Goal: Task Accomplishment & Management: Complete application form

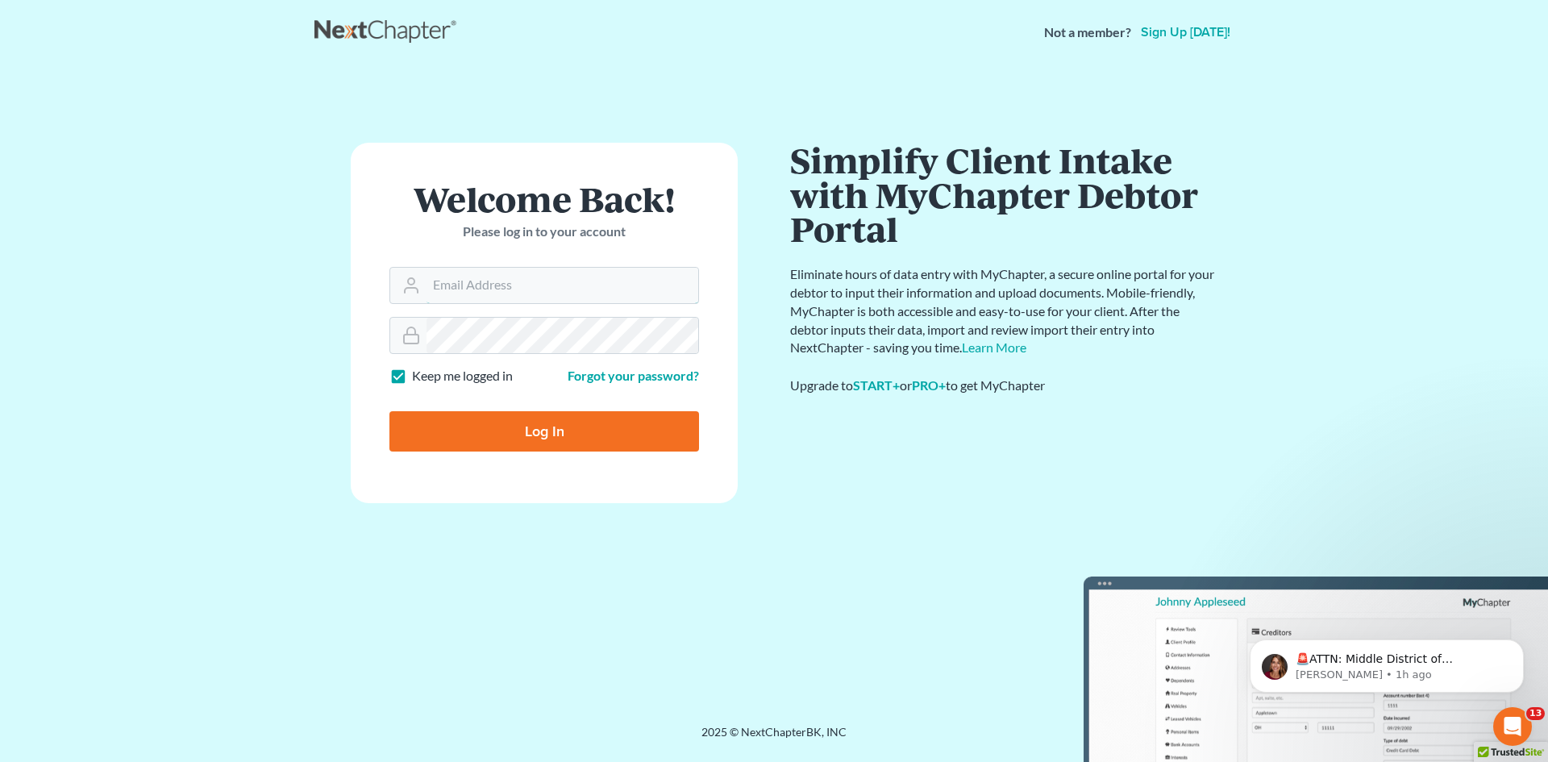
type input "[EMAIL_ADDRESS][DOMAIN_NAME]"
click at [517, 431] on input "Log In" at bounding box center [544, 431] width 310 height 40
type input "Thinking..."
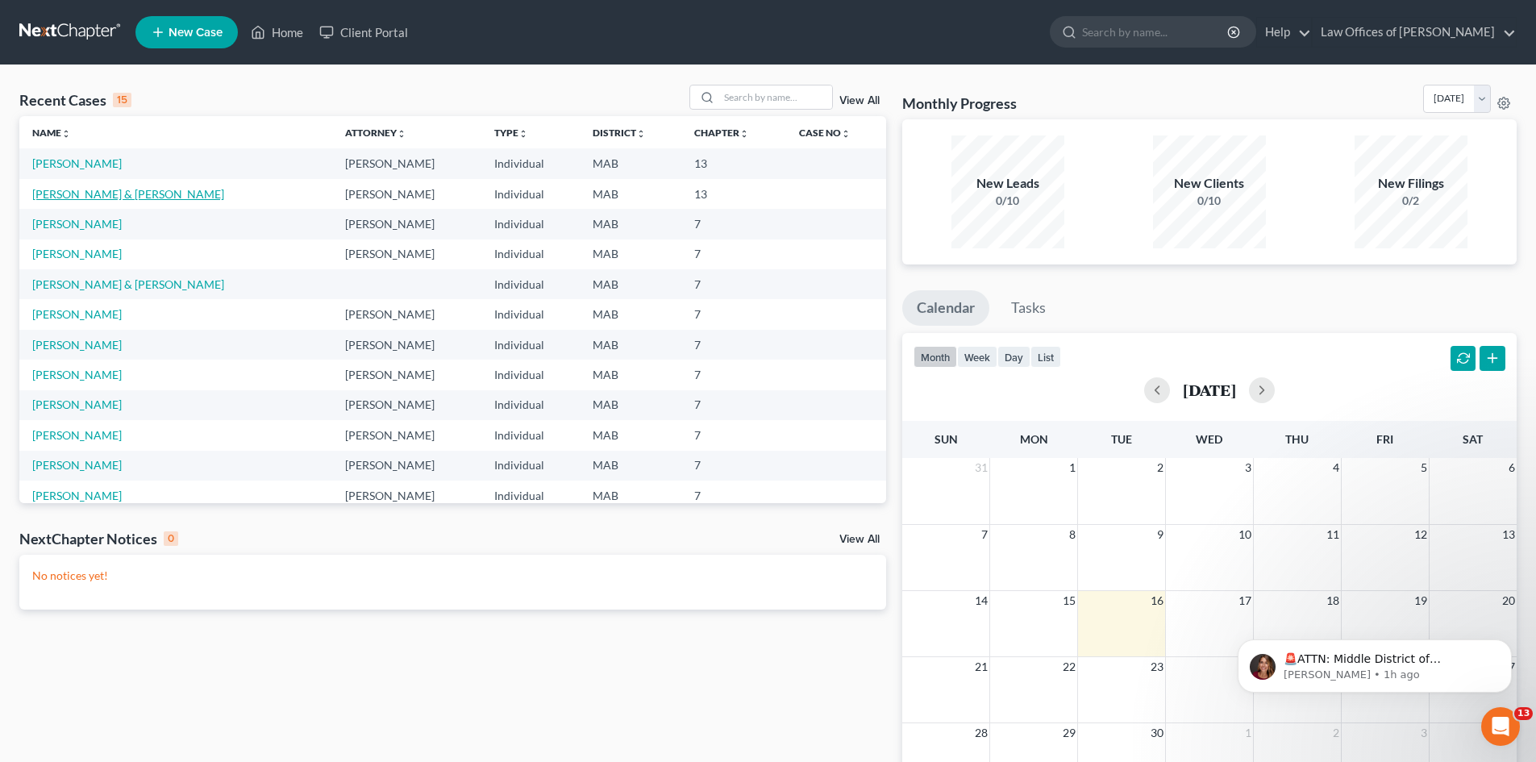
click at [98, 195] on link "[PERSON_NAME] & [PERSON_NAME]" at bounding box center [128, 194] width 192 height 14
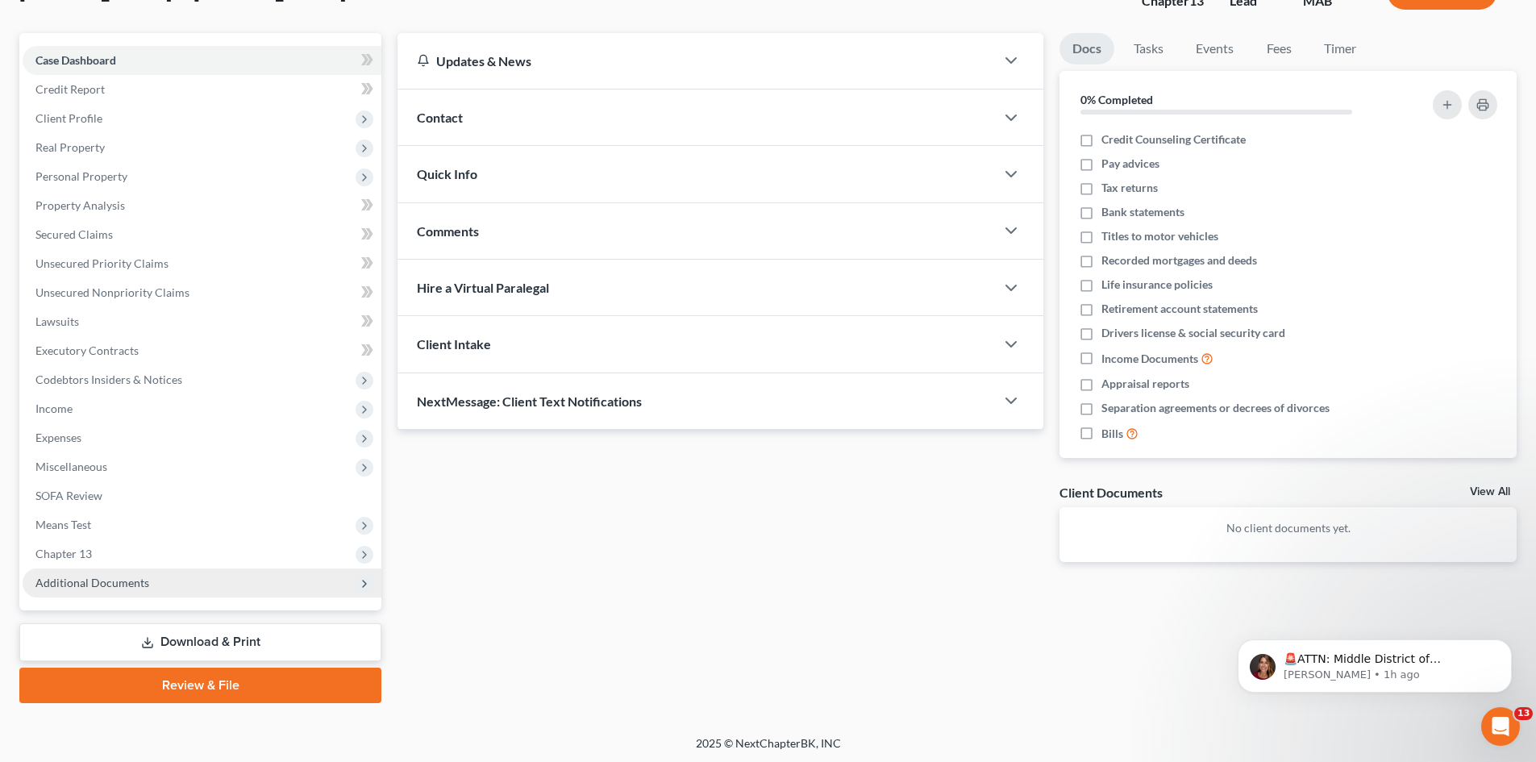
scroll to position [124, 0]
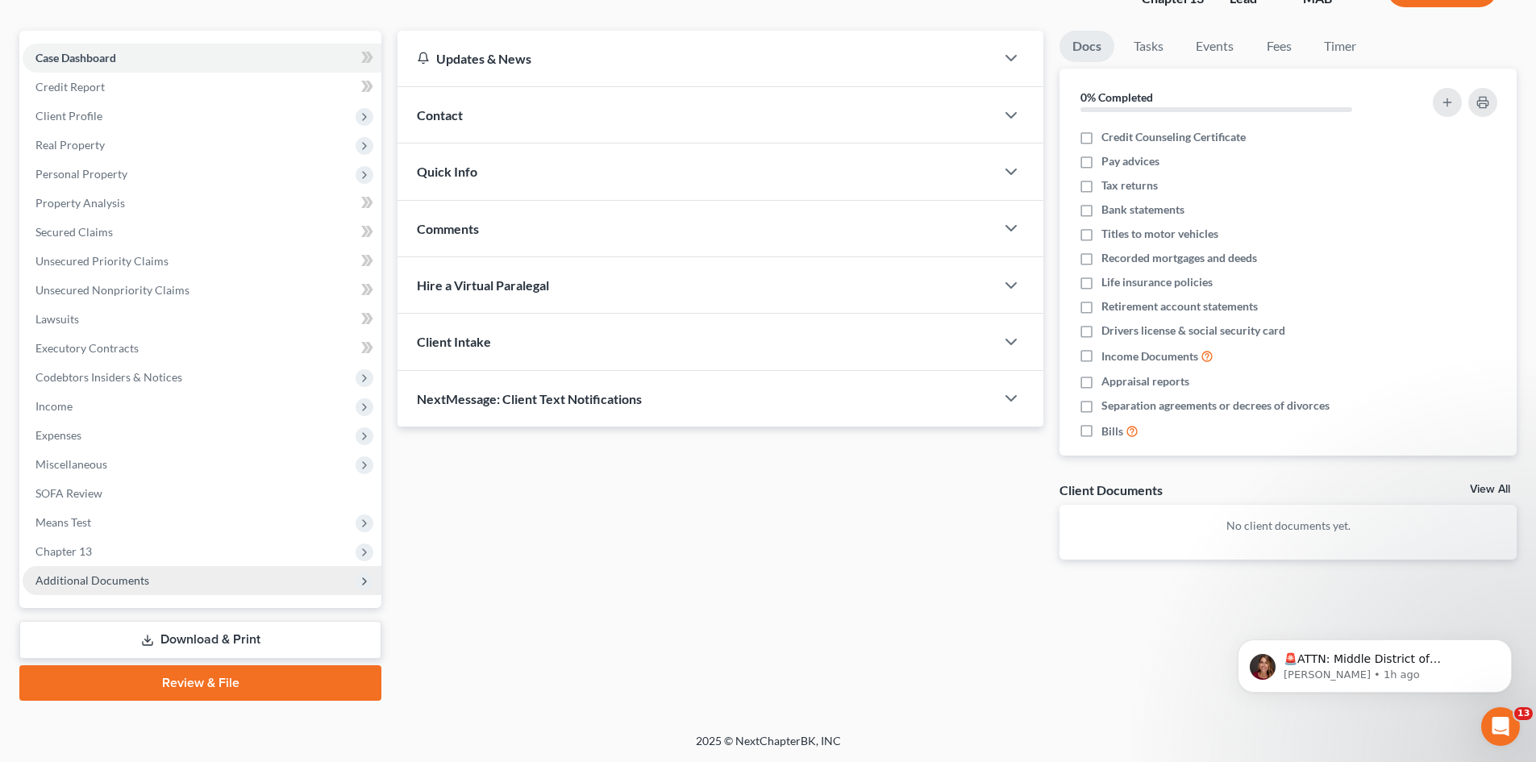
click at [306, 577] on span "Additional Documents" at bounding box center [202, 580] width 359 height 29
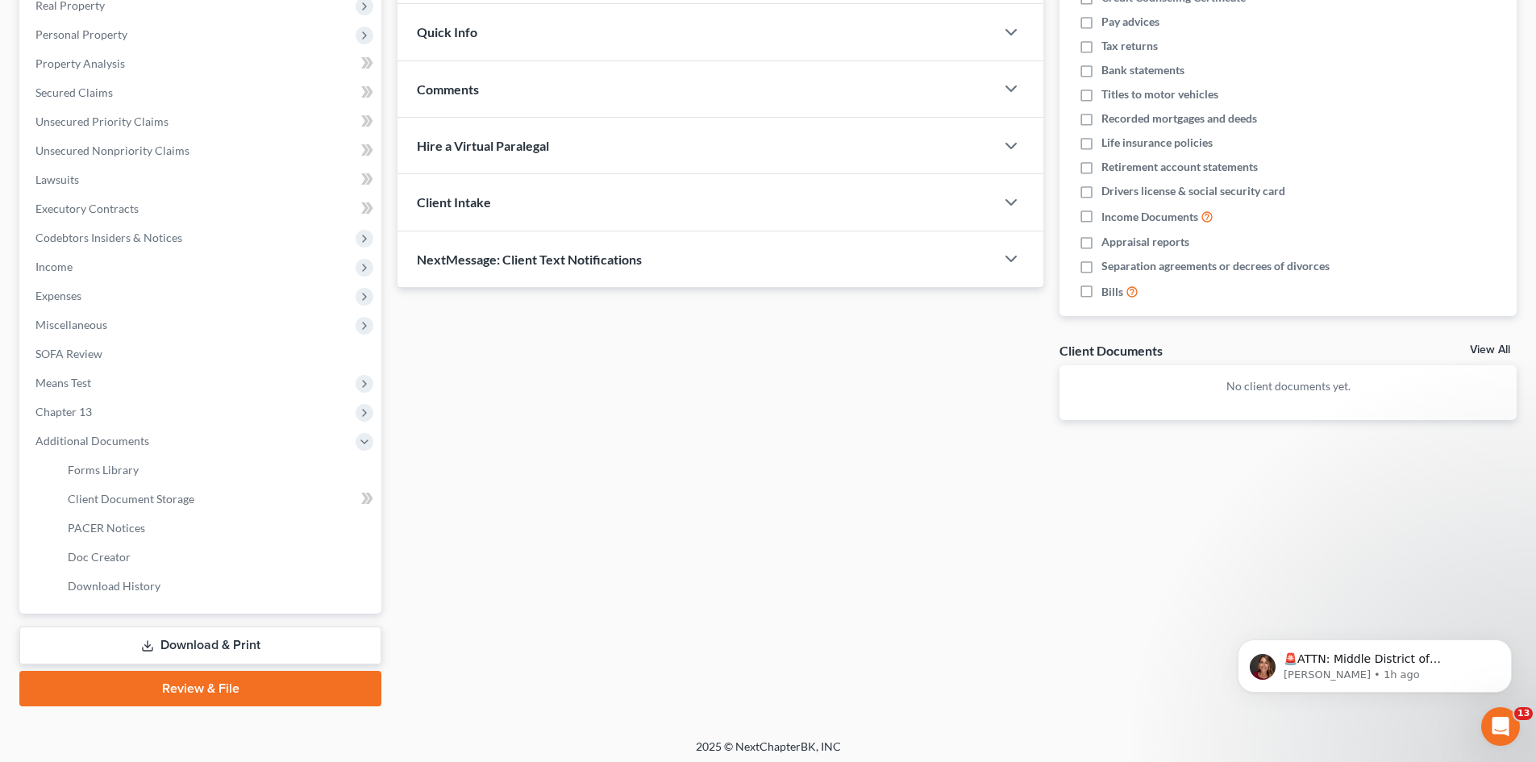
scroll to position [269, 0]
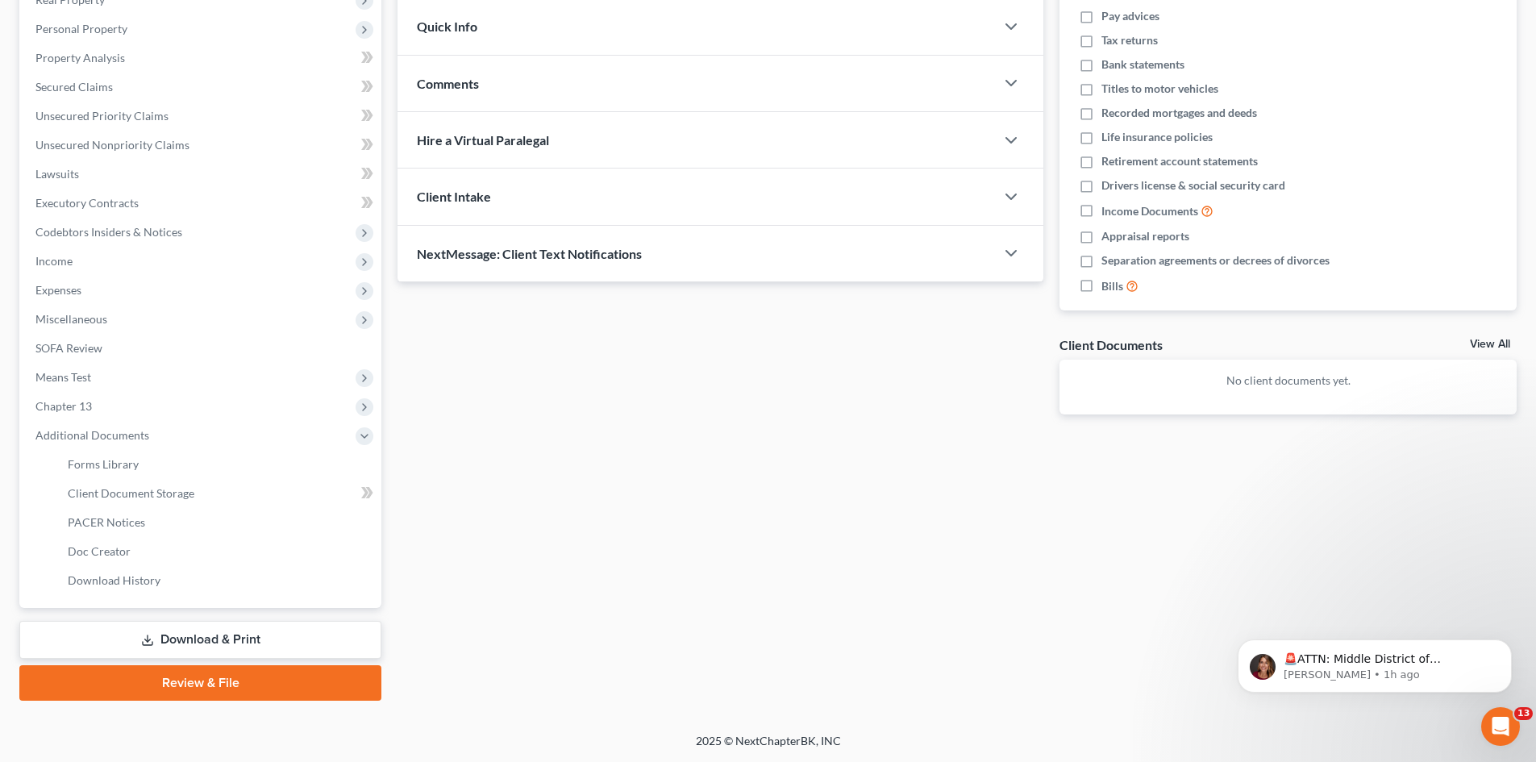
click at [190, 648] on link "Download & Print" at bounding box center [200, 640] width 362 height 38
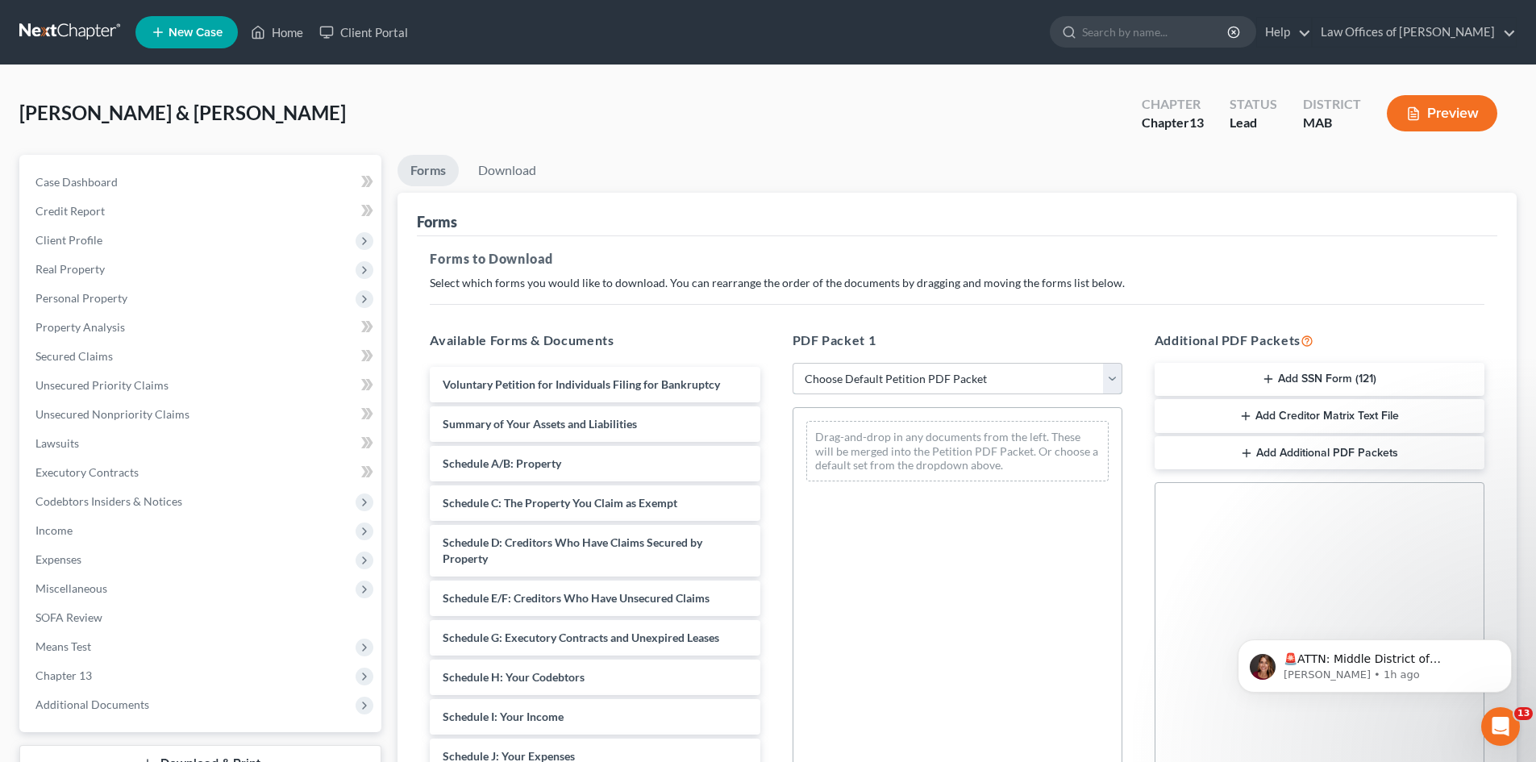
click at [1117, 372] on select "Choose Default Petition PDF Packet Complete Bankruptcy Petition (all forms and …" at bounding box center [958, 379] width 330 height 32
click at [1025, 307] on div "Forms to Download Select which forms you would like to download. You can rearra…" at bounding box center [957, 560] width 1081 height 648
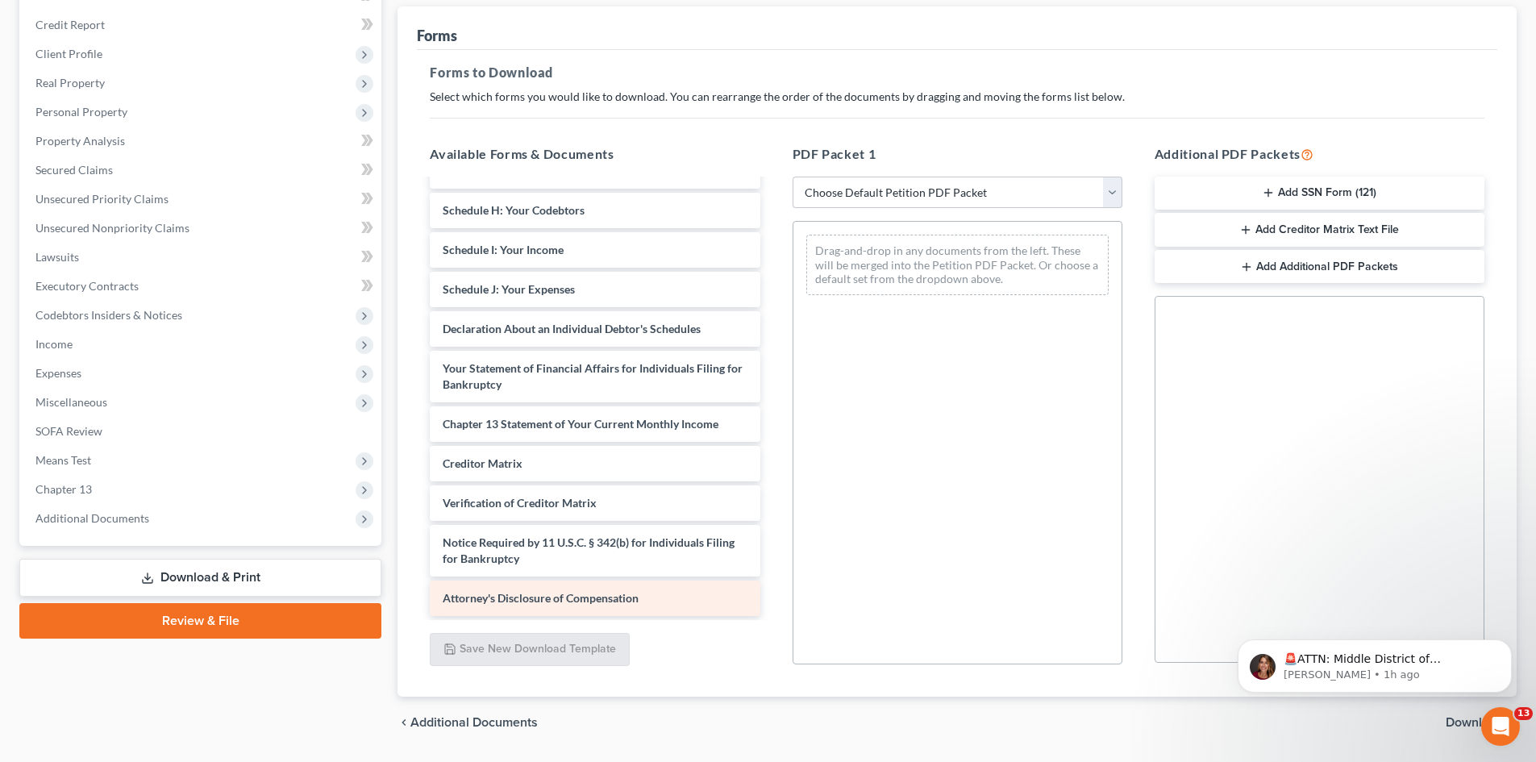
scroll to position [202, 0]
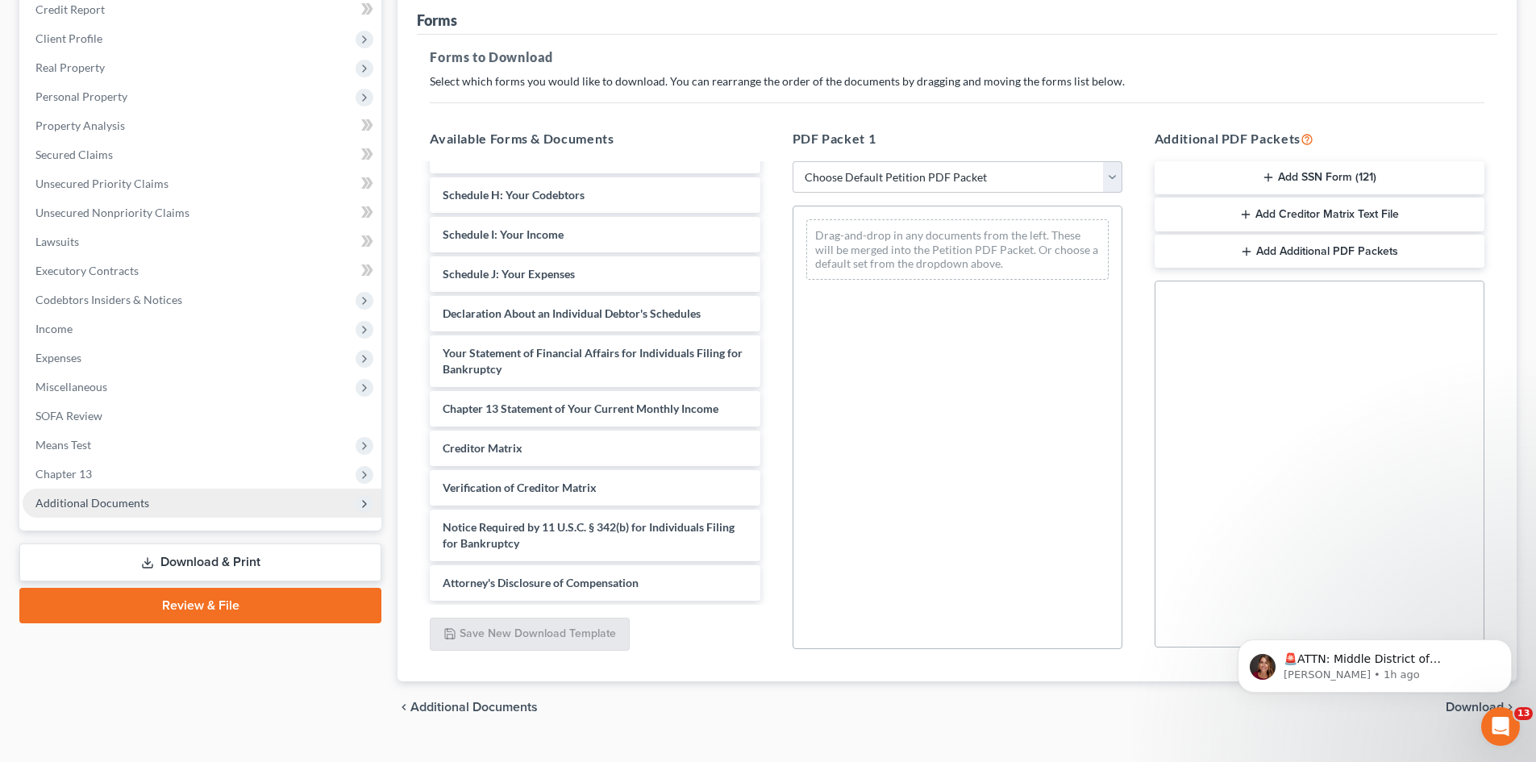
click at [274, 506] on span "Additional Documents" at bounding box center [202, 503] width 359 height 29
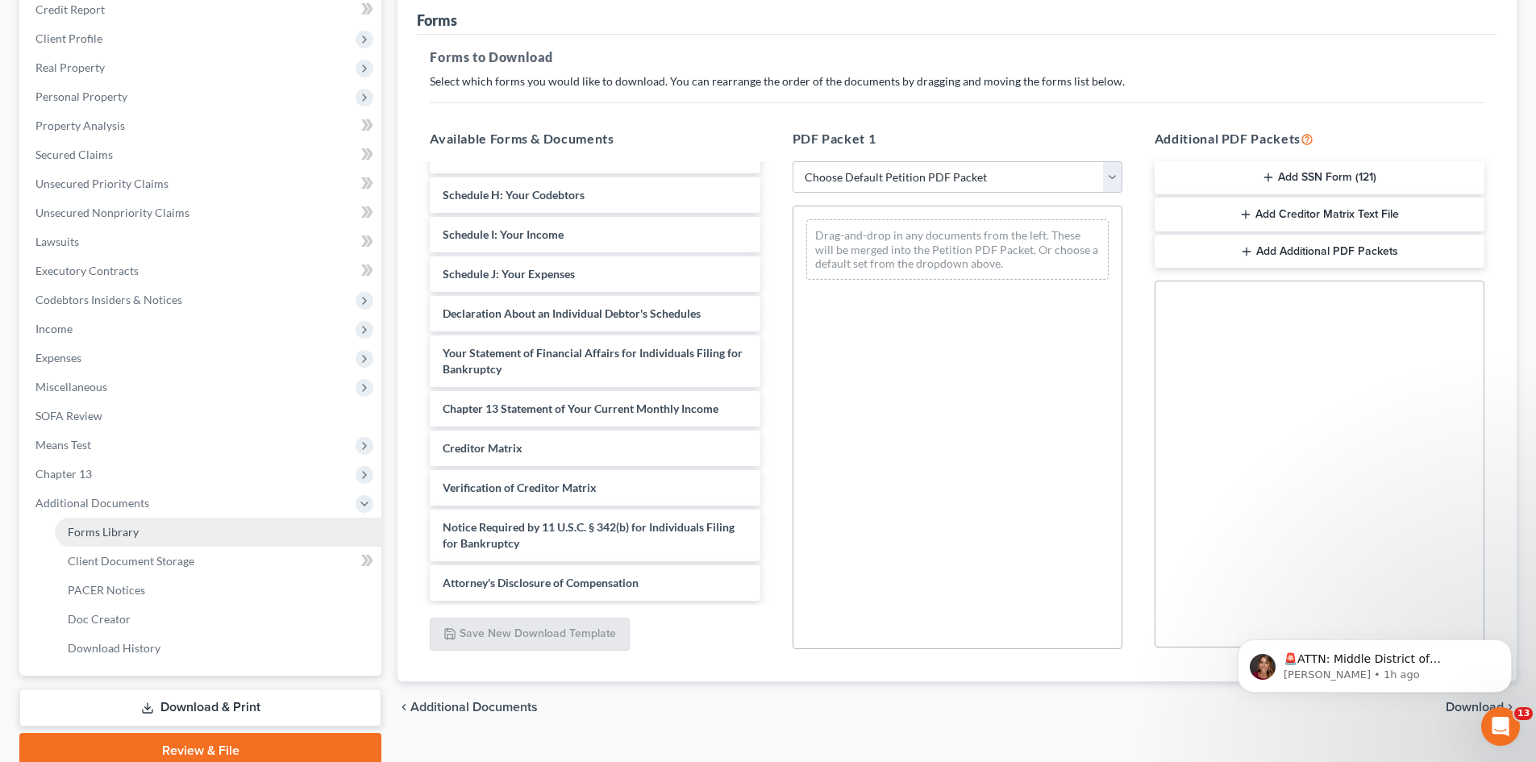
click at [145, 534] on link "Forms Library" at bounding box center [218, 532] width 327 height 29
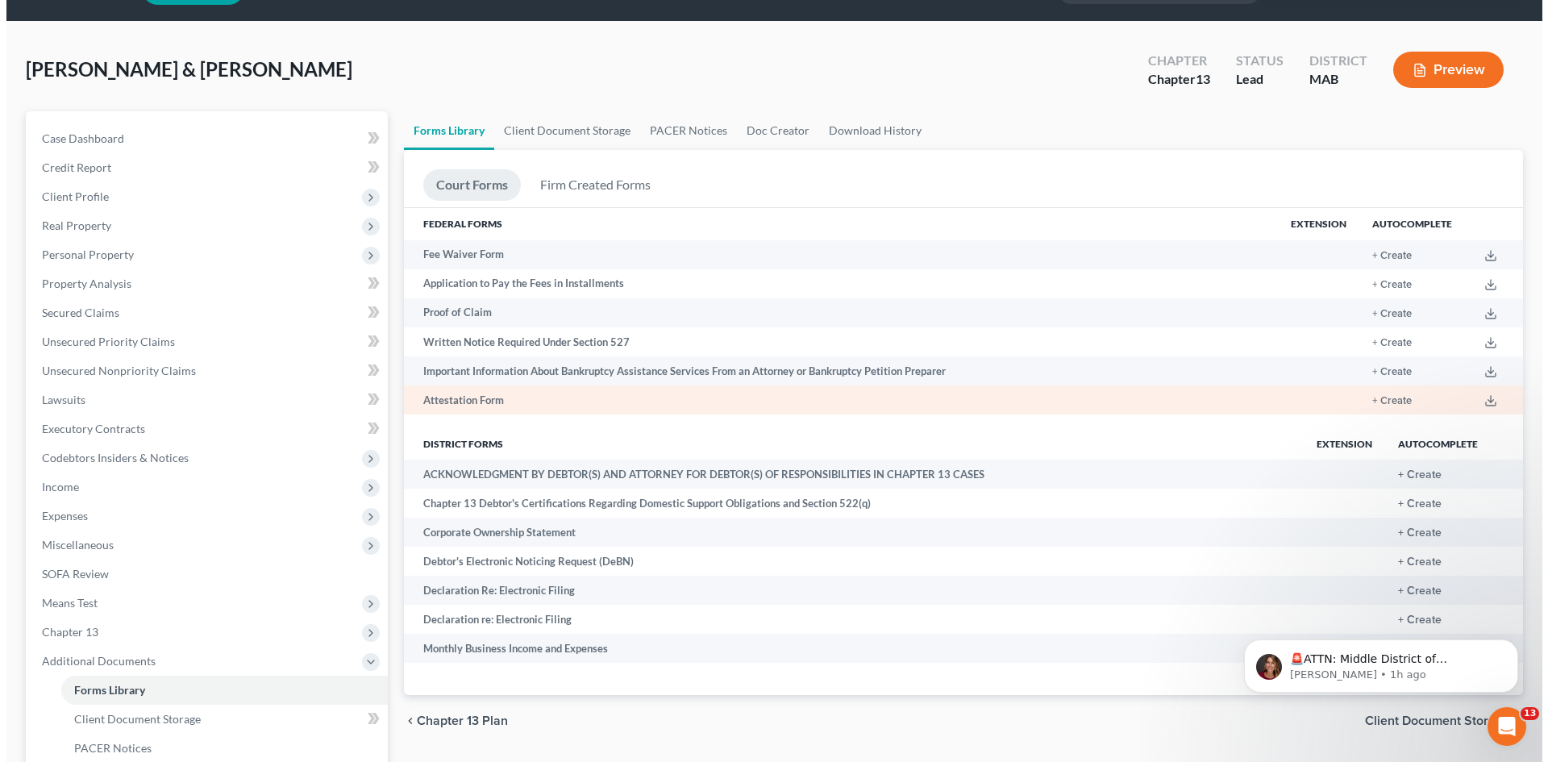
scroll to position [101, 0]
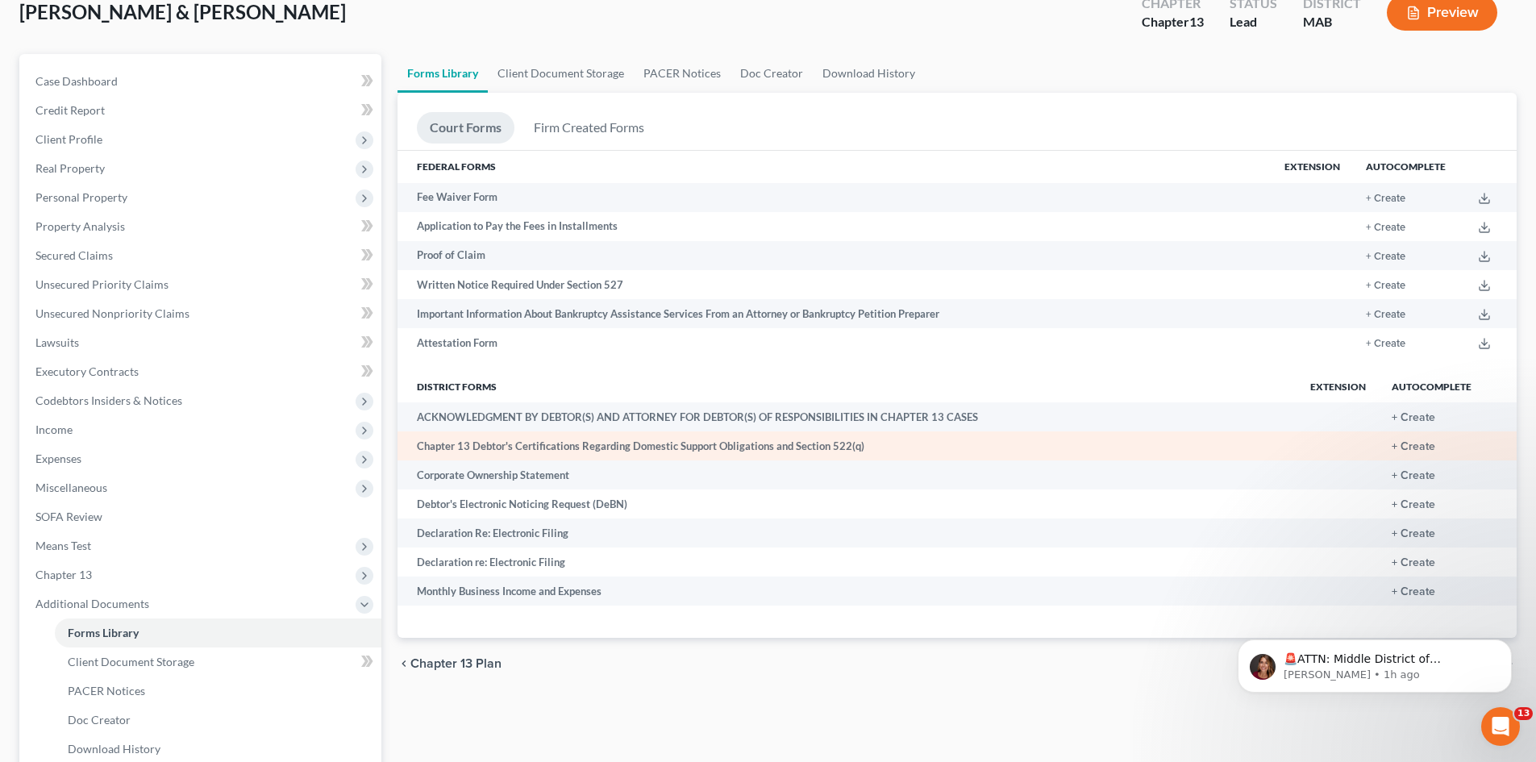
click at [1364, 448] on td at bounding box center [1337, 445] width 81 height 29
click at [1425, 446] on button "+ Create" at bounding box center [1414, 446] width 44 height 11
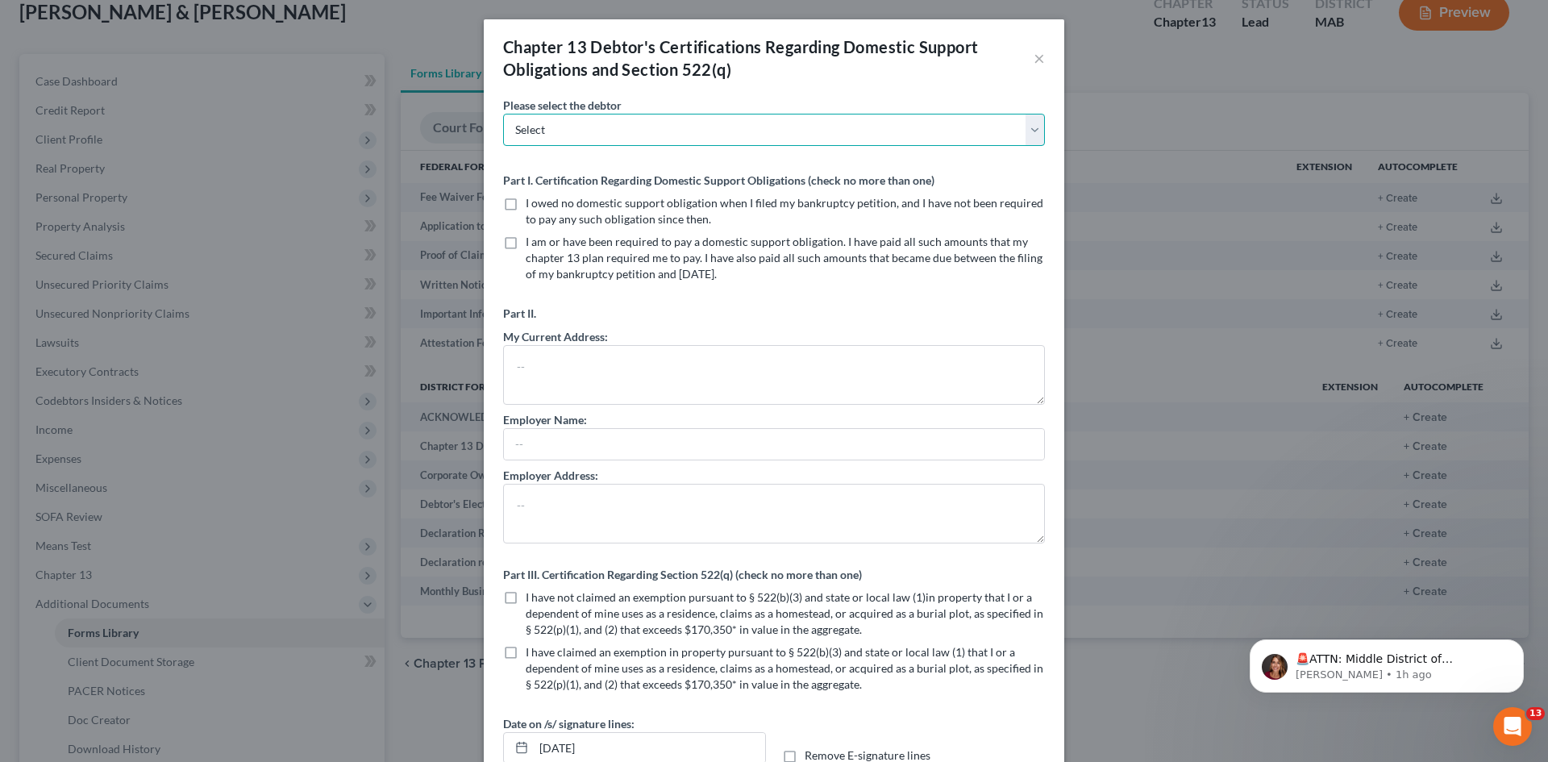
click at [1027, 133] on select "Select [PERSON_NAME] [PERSON_NAME]" at bounding box center [774, 130] width 542 height 32
select select "0"
click at [503, 114] on select "Select [PERSON_NAME] [PERSON_NAME]" at bounding box center [774, 130] width 542 height 32
click at [526, 203] on label "I owed no domestic support obligation when I filed my bankruptcy petition, and …" at bounding box center [785, 211] width 519 height 32
click at [532, 203] on input "I owed no domestic support obligation when I filed my bankruptcy petition, and …" at bounding box center [537, 200] width 10 height 10
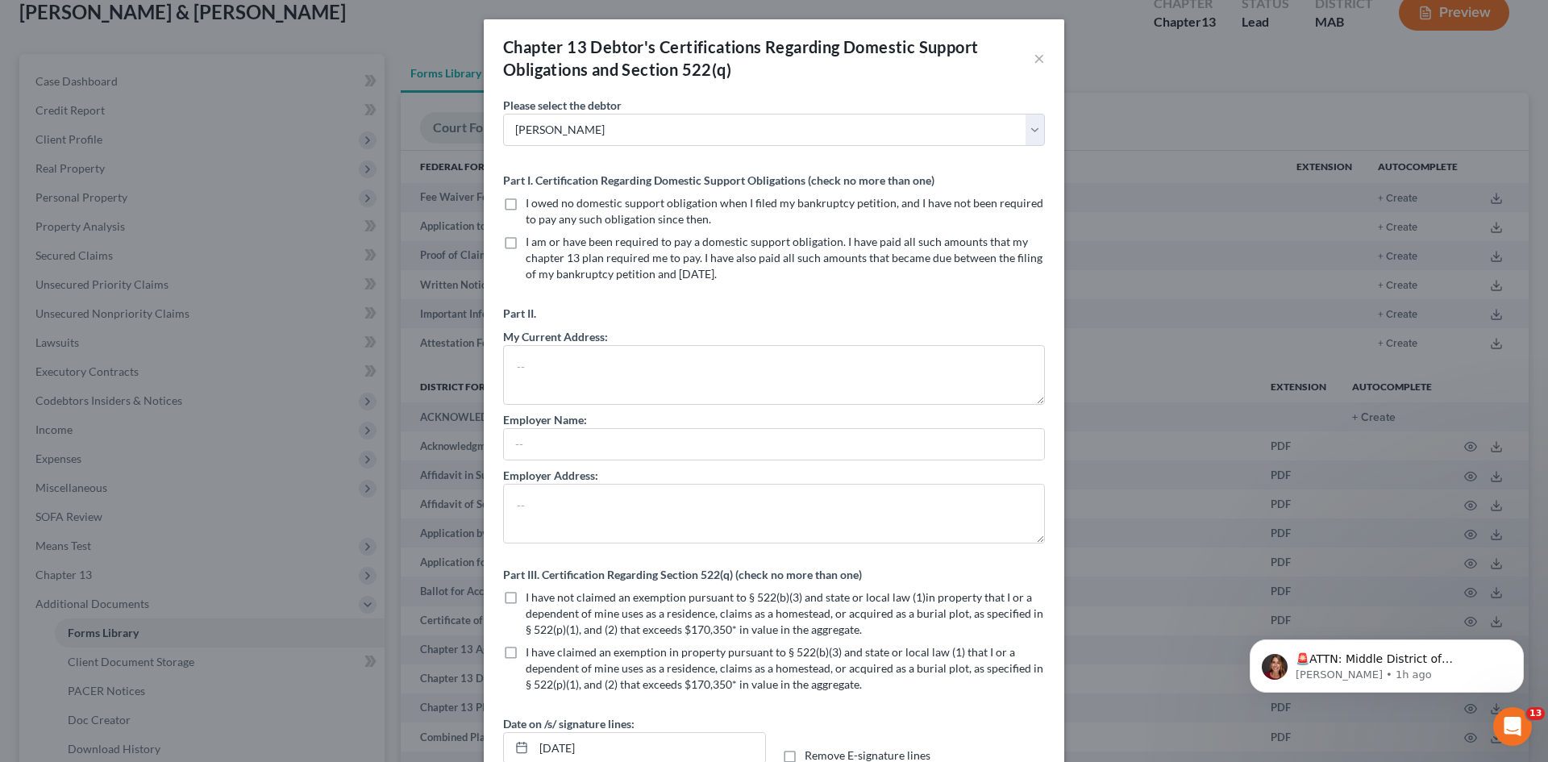
checkbox input "true"
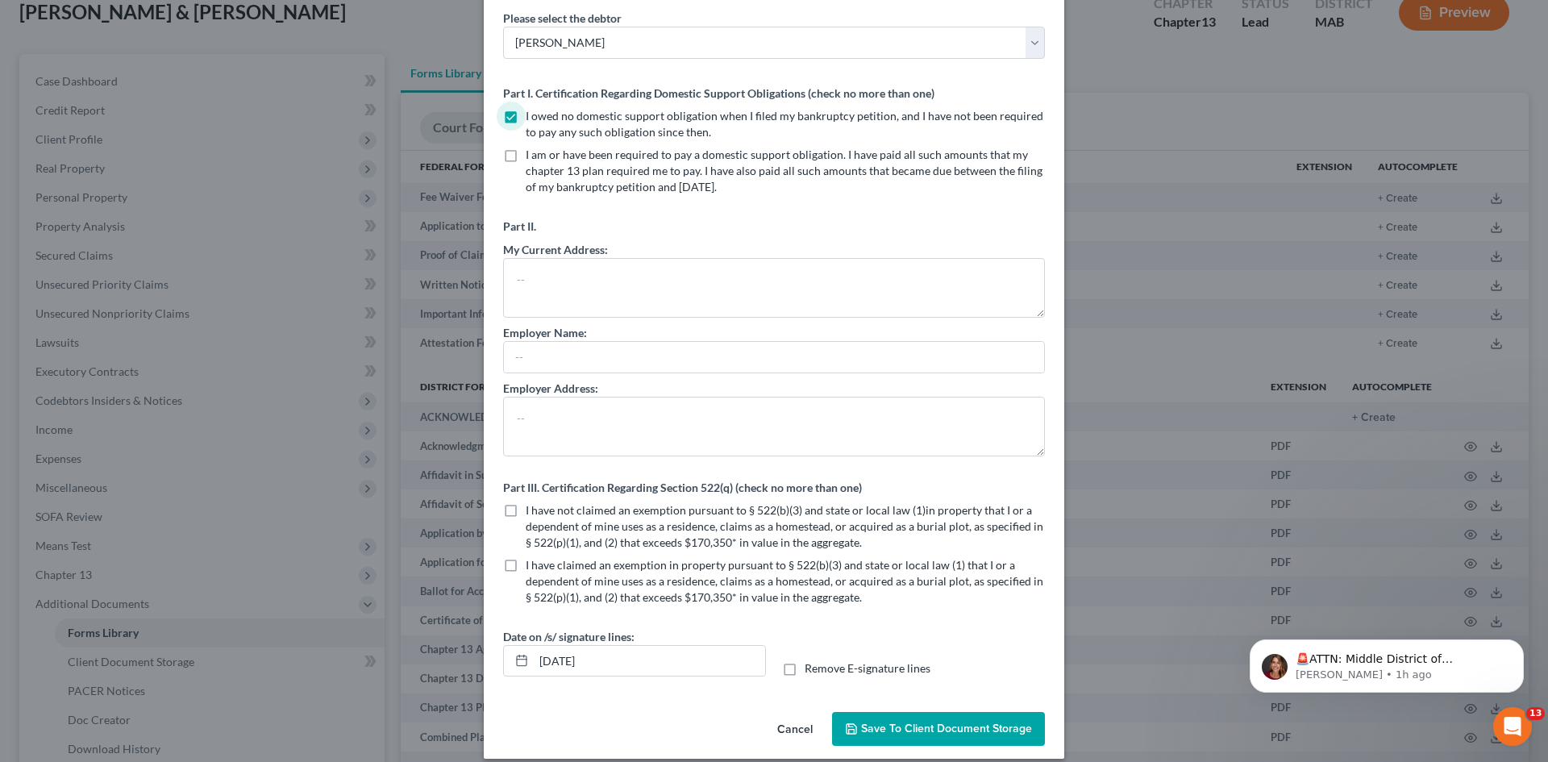
scroll to position [83, 0]
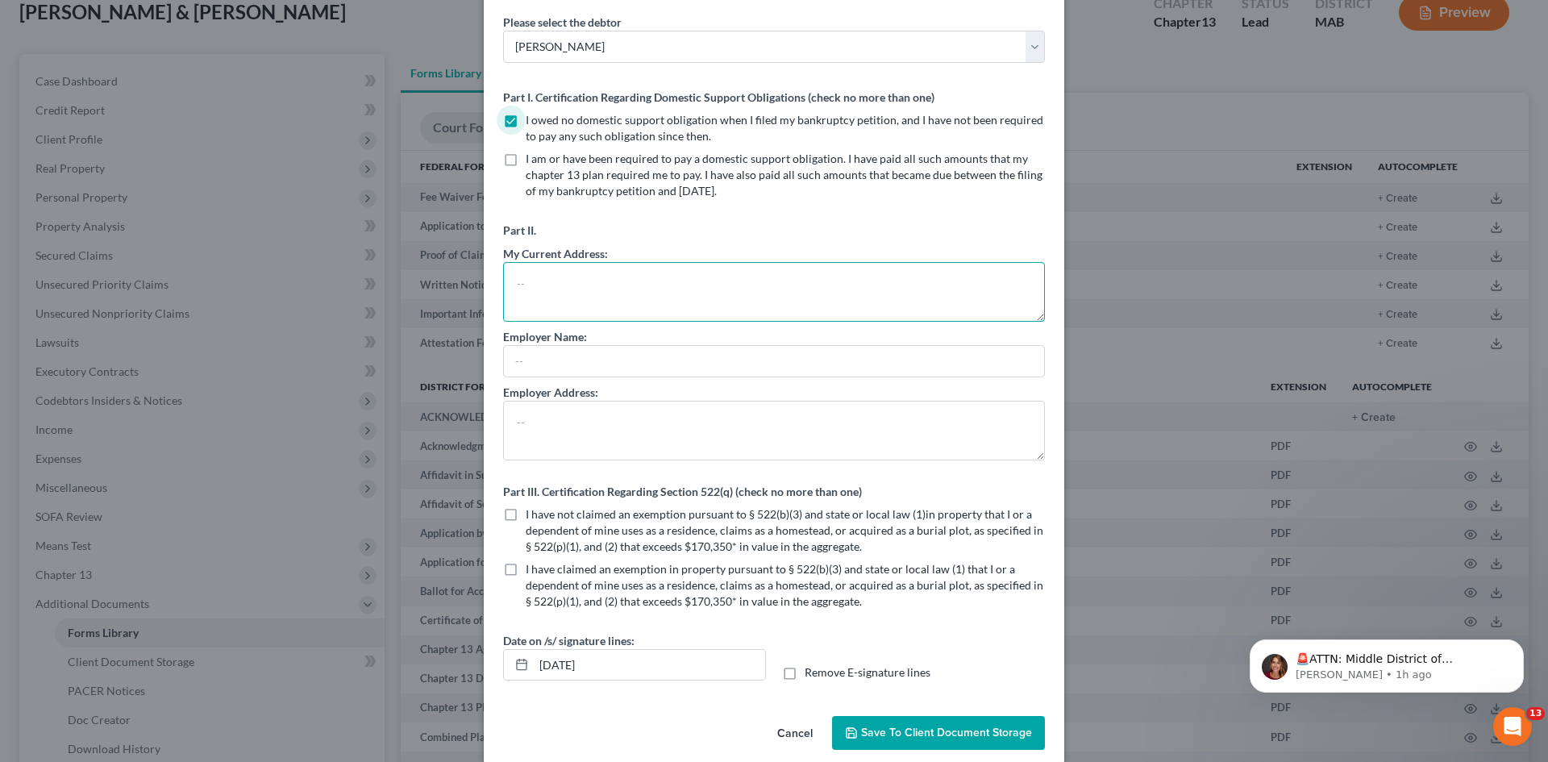
click at [578, 277] on textarea at bounding box center [774, 292] width 542 height 60
type textarea "[STREET_ADDRESS]"
click at [539, 364] on input "text" at bounding box center [774, 361] width 540 height 31
type input "Elevation 3D"
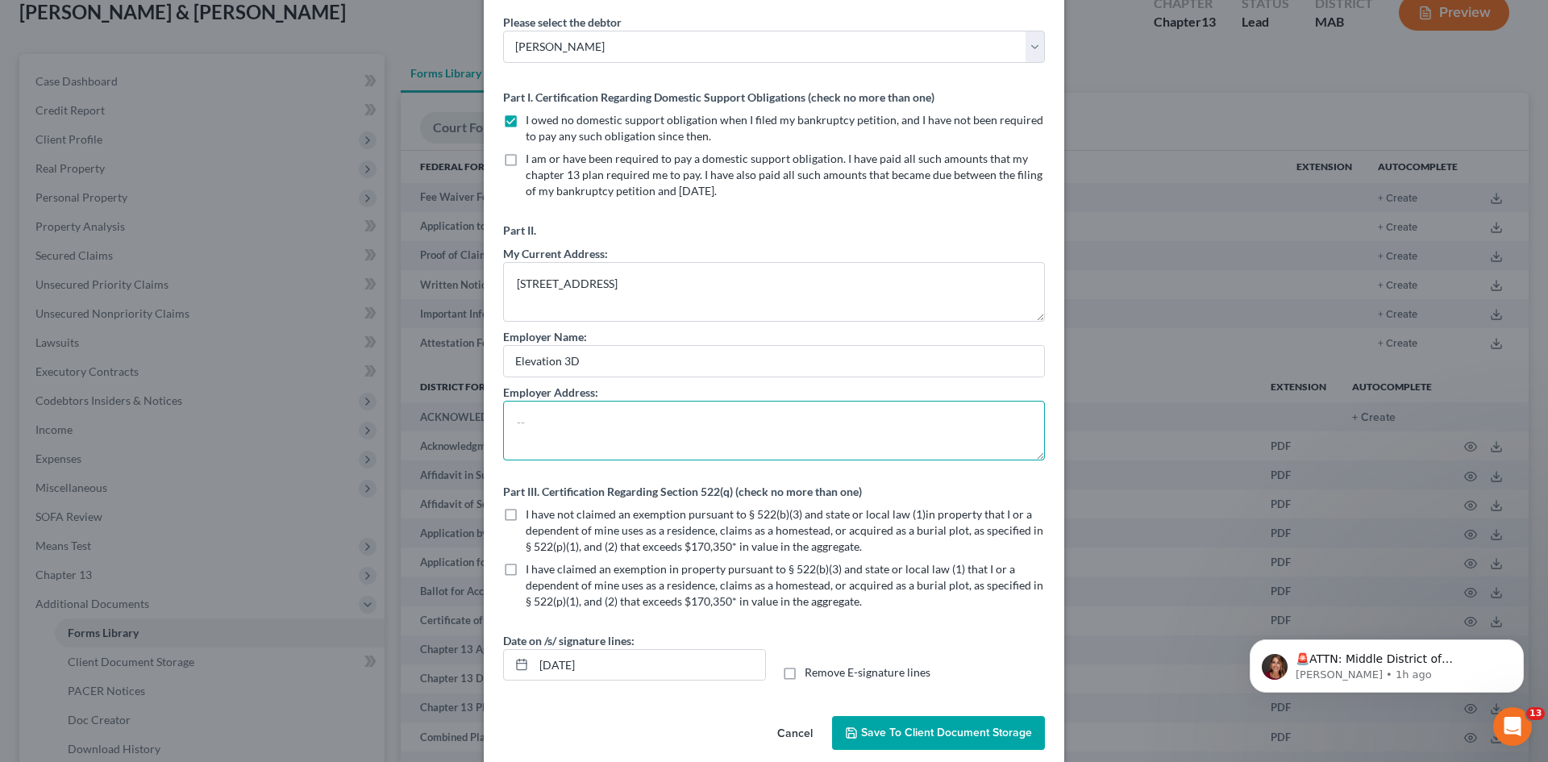
click at [547, 424] on textarea at bounding box center [774, 431] width 542 height 60
type textarea "[STREET_ADDRESS]"
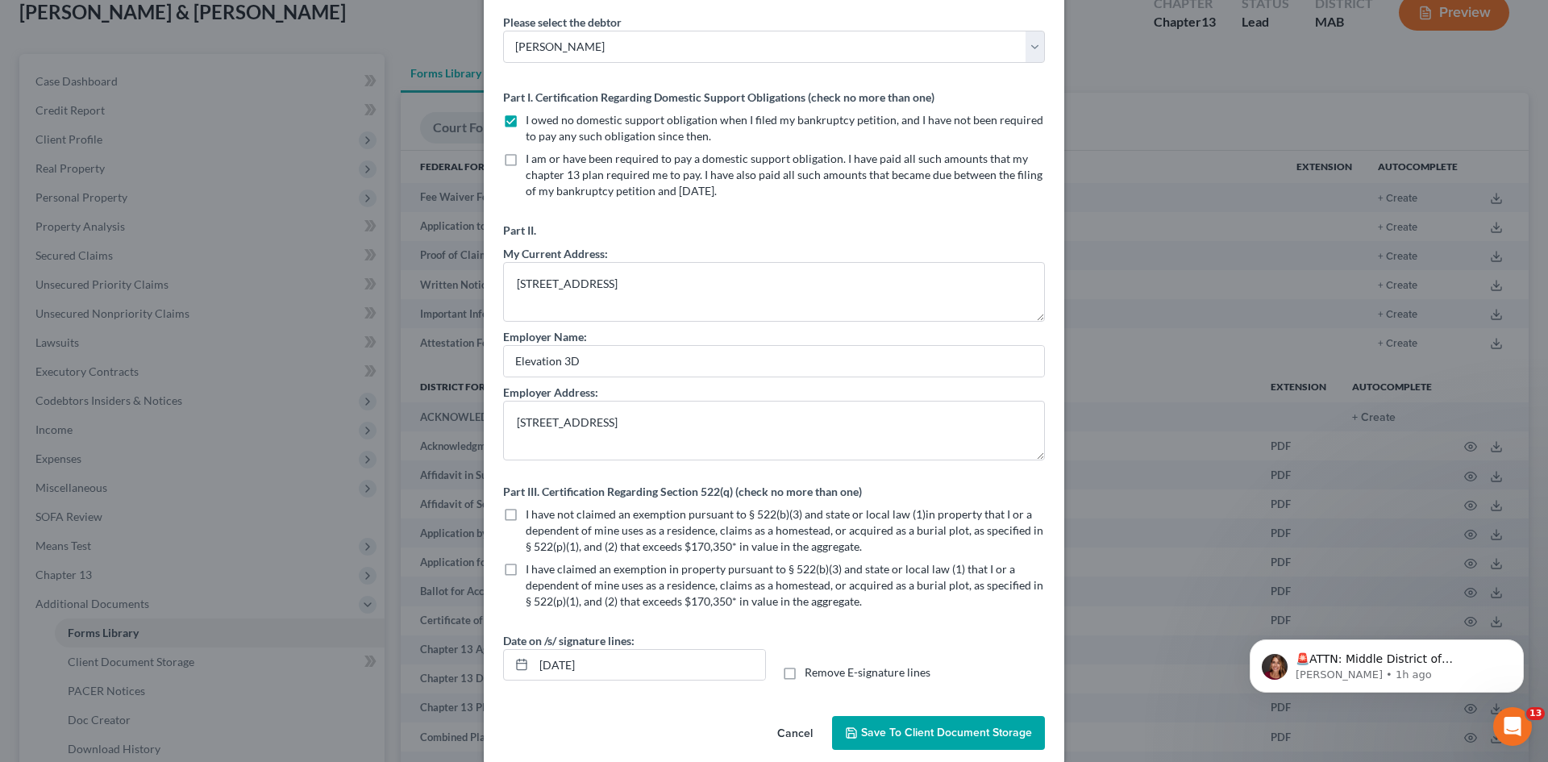
click at [526, 519] on label "I have not claimed an exemption pursuant to § 522(b)(3) and state or local law …" at bounding box center [785, 530] width 519 height 48
click at [532, 517] on input "I have not claimed an exemption pursuant to § 522(b)(3) and state or local law …" at bounding box center [537, 511] width 10 height 10
checkbox input "true"
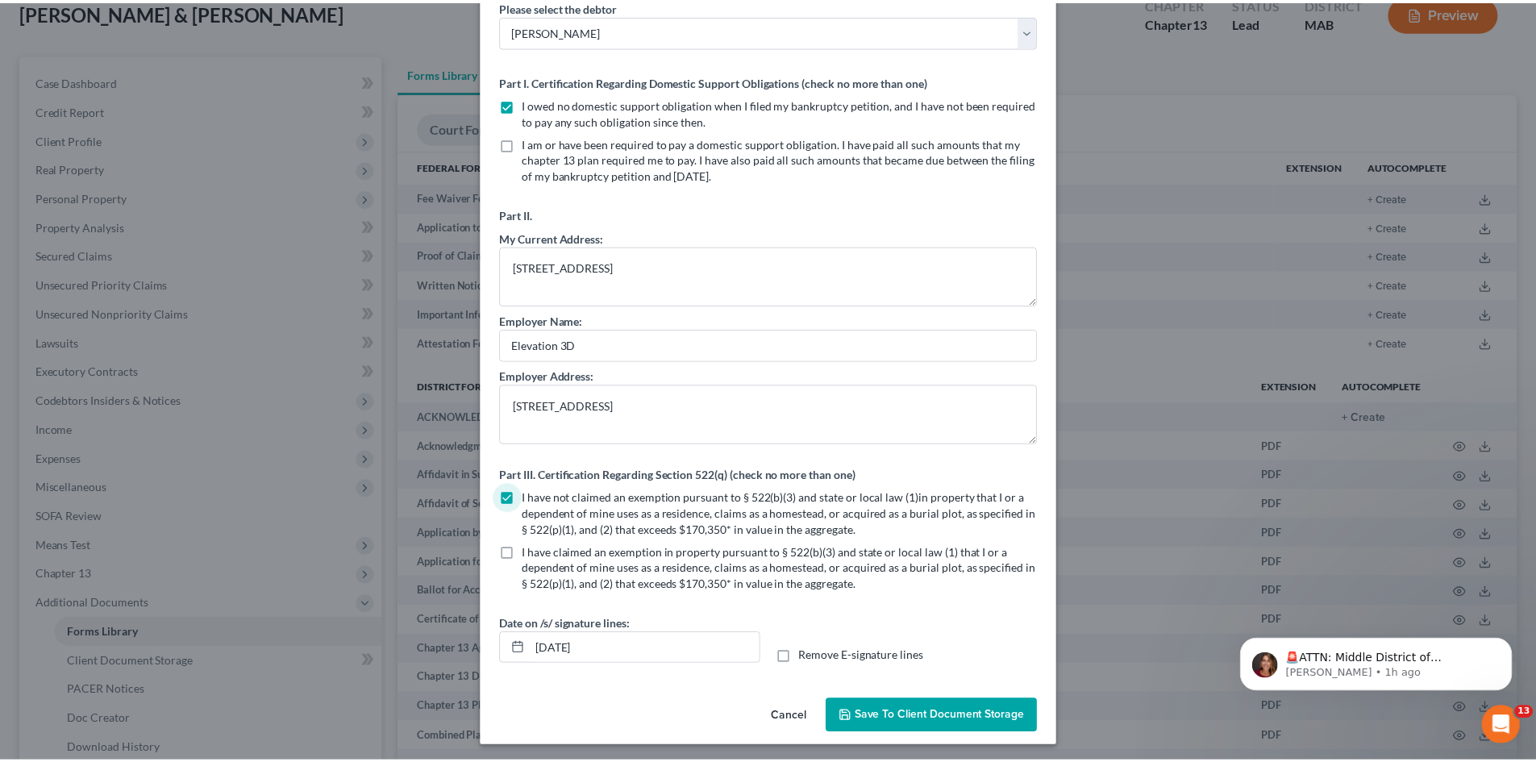
scroll to position [103, 0]
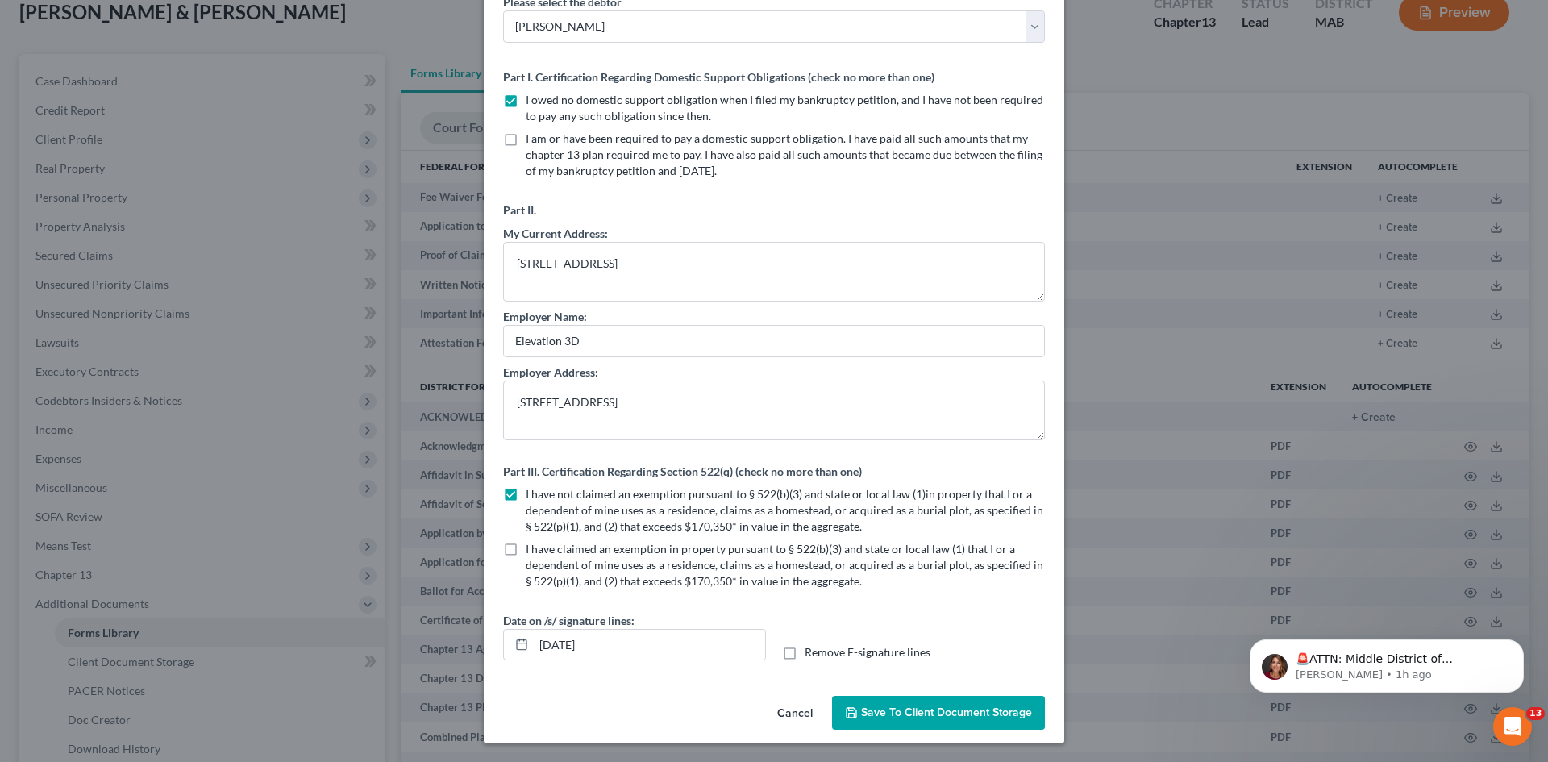
click at [926, 717] on span "Save to Client Document Storage" at bounding box center [946, 713] width 171 height 14
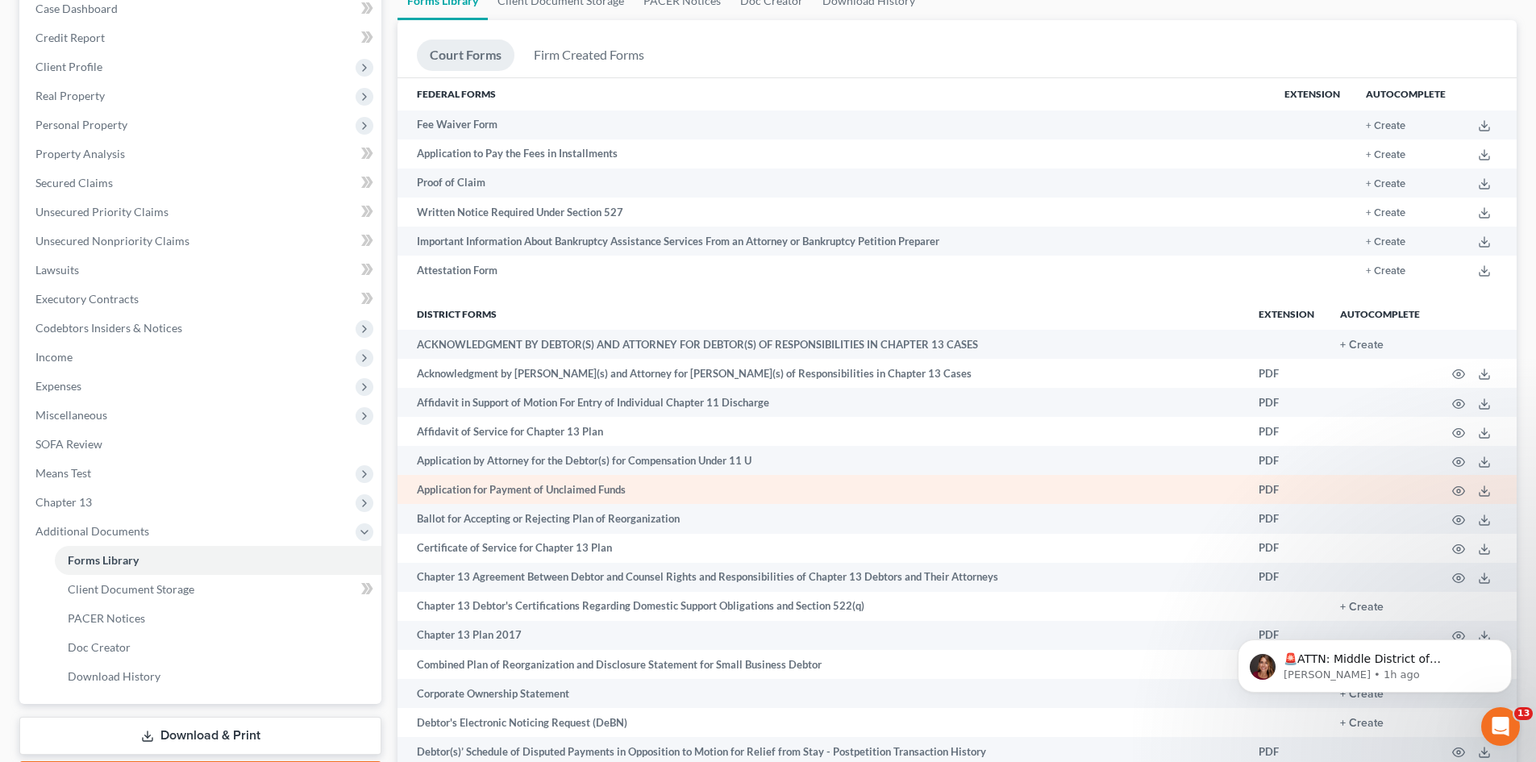
scroll to position [0, 0]
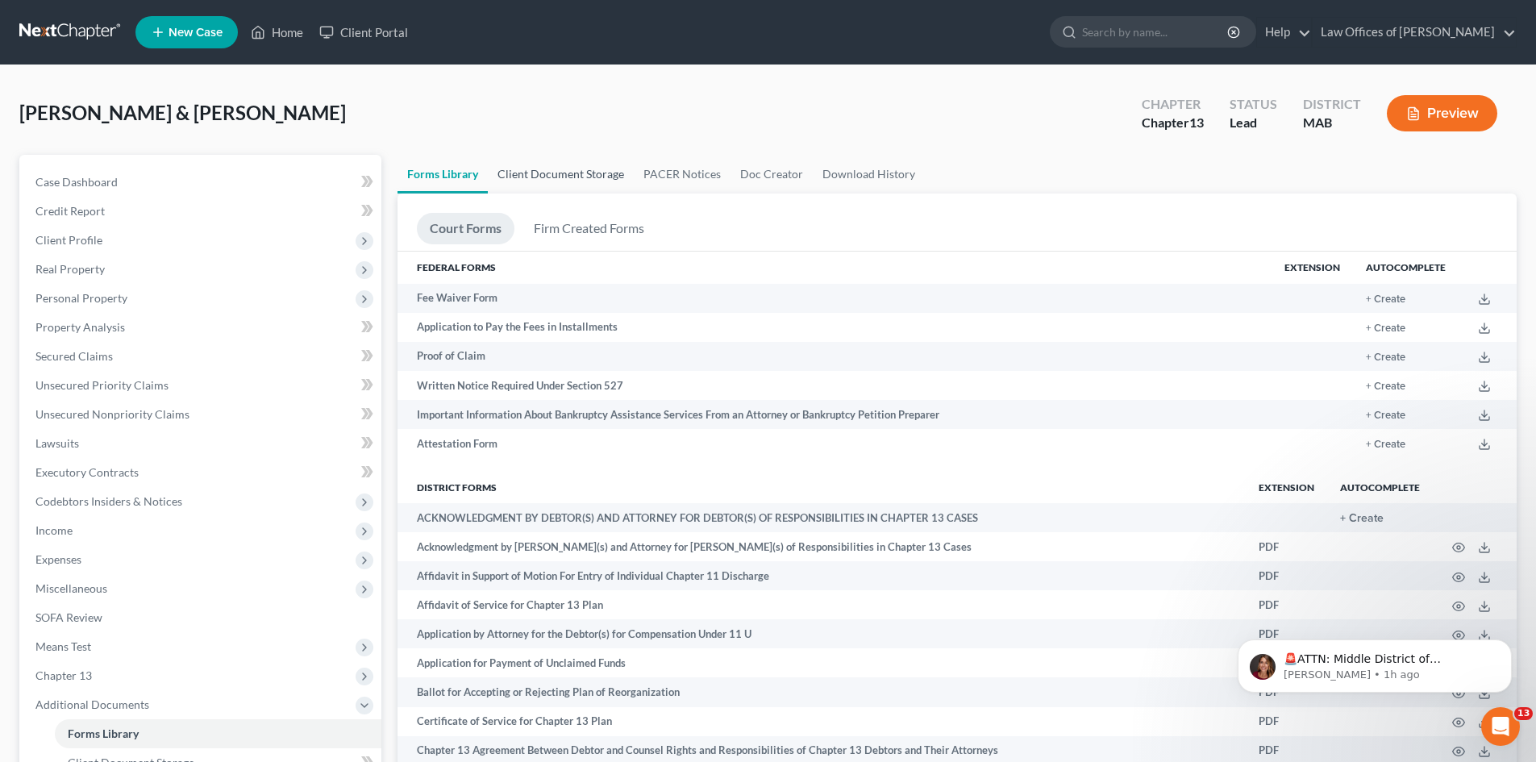
click at [561, 177] on link "Client Document Storage" at bounding box center [561, 174] width 146 height 39
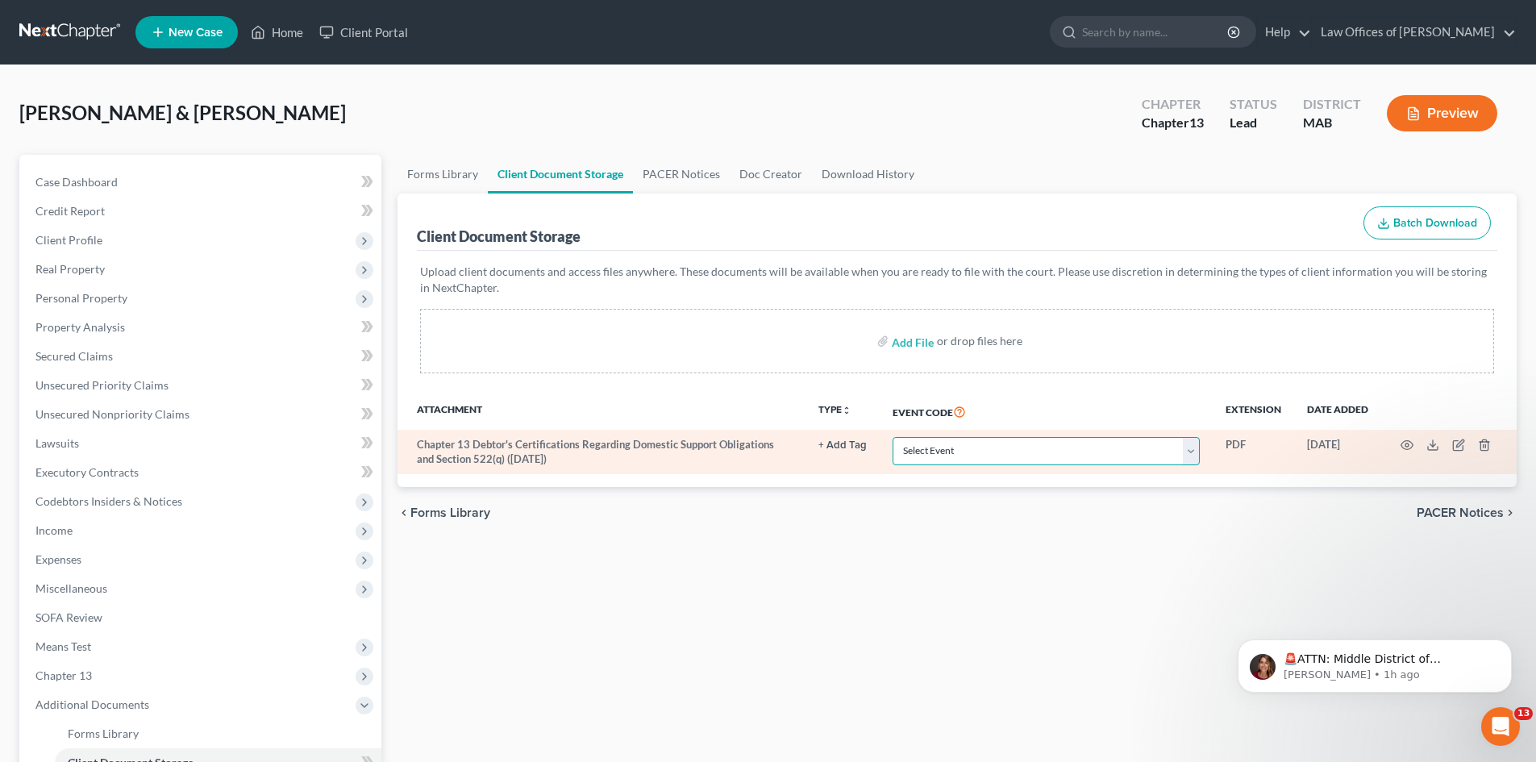
click at [1194, 452] on select "Select Event Certificate of Credit Counseling Chapter 13 Calculation of Disposa…" at bounding box center [1046, 451] width 307 height 28
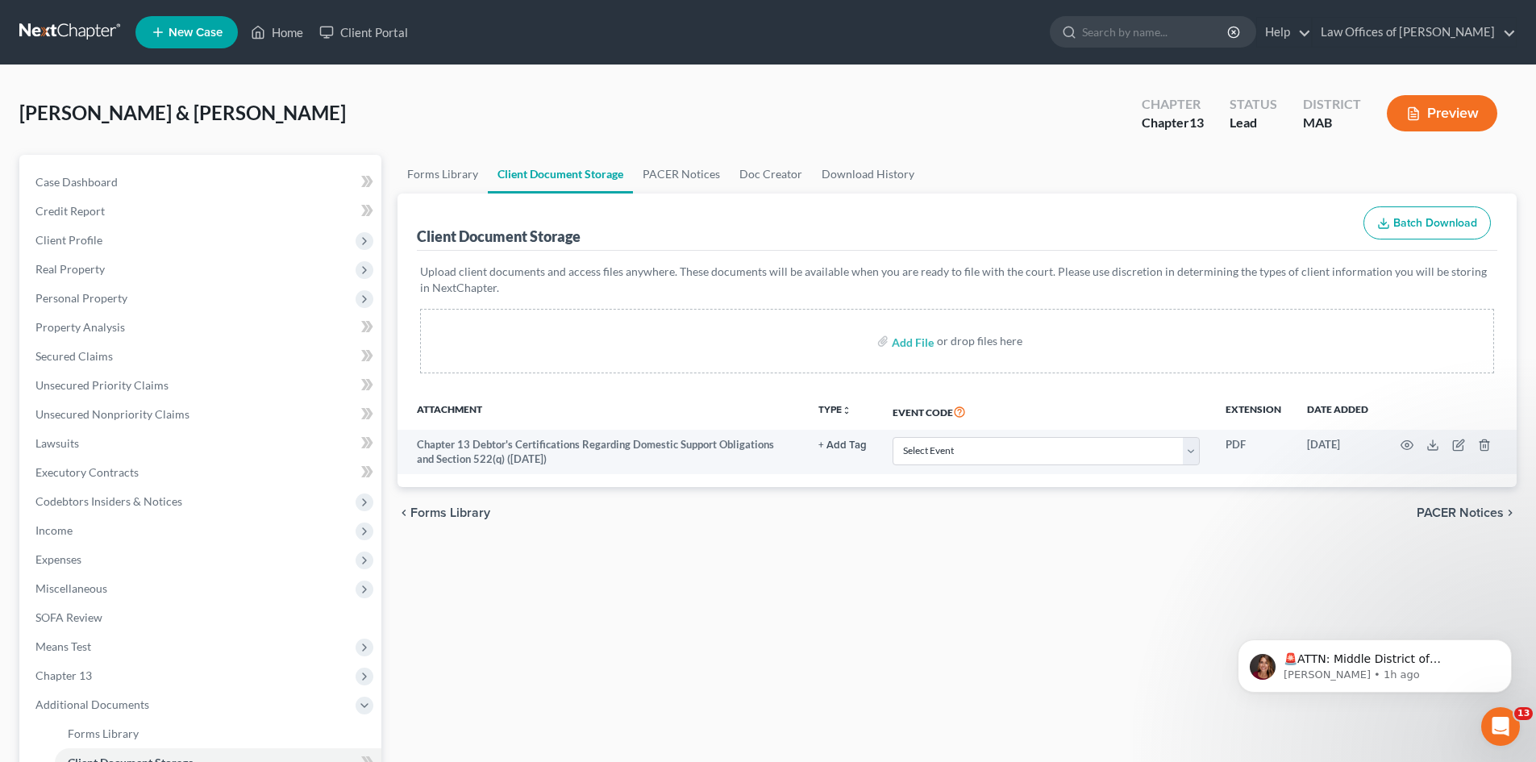
click at [752, 519] on div "chevron_left Forms Library PACER Notices chevron_right" at bounding box center [957, 513] width 1119 height 52
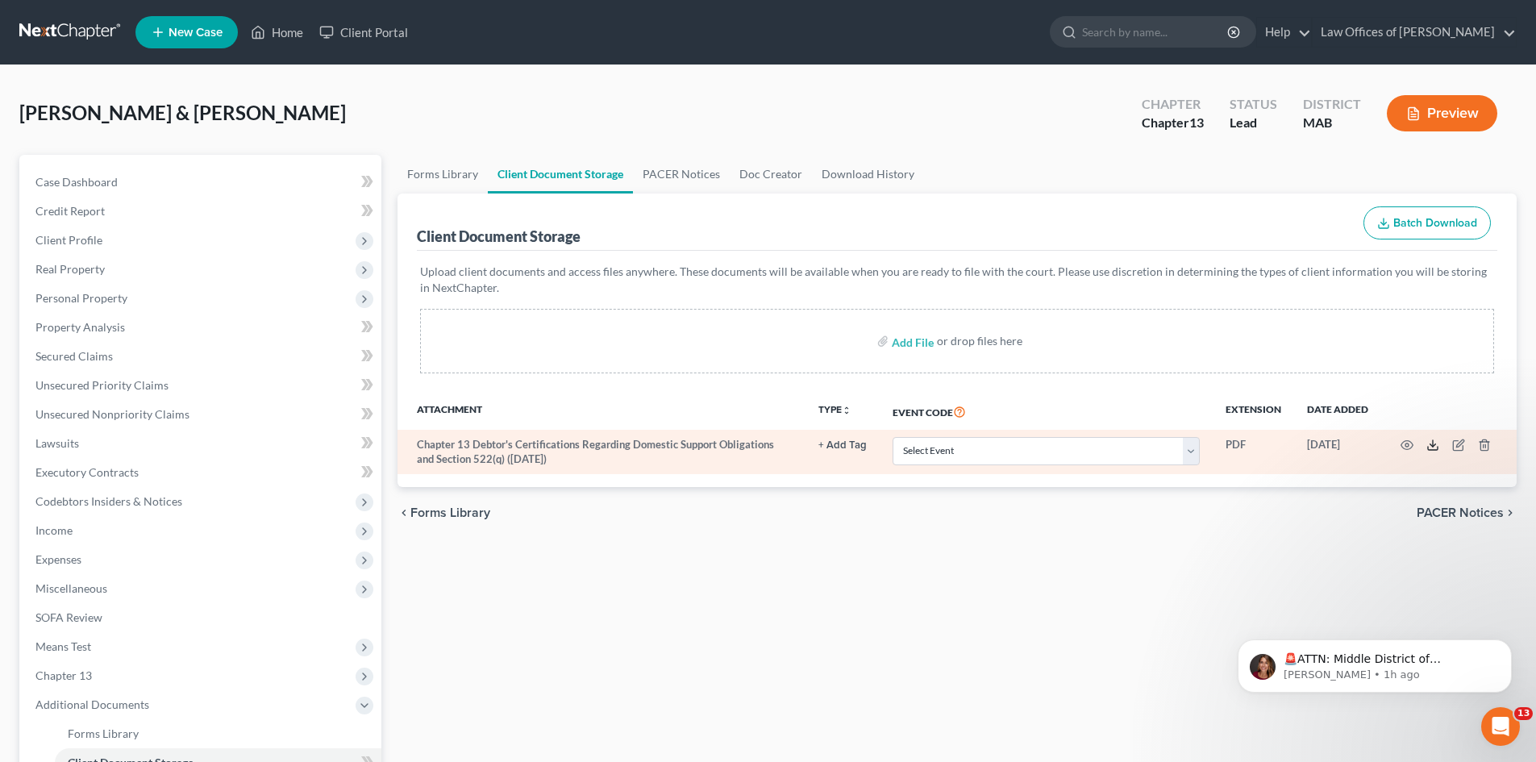
click at [1435, 444] on icon at bounding box center [1432, 445] width 13 height 13
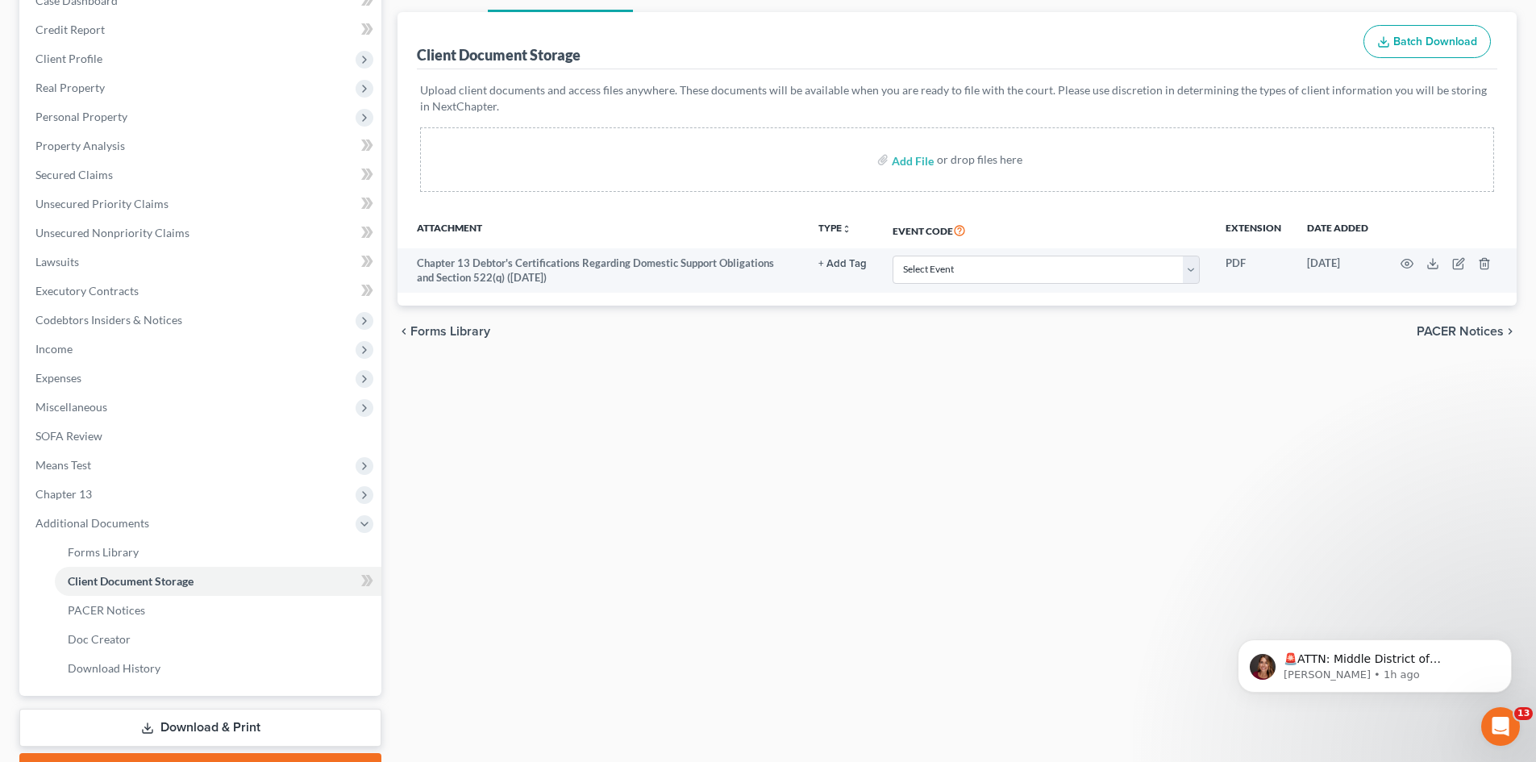
click at [448, 332] on span "Forms Library" at bounding box center [450, 331] width 80 height 13
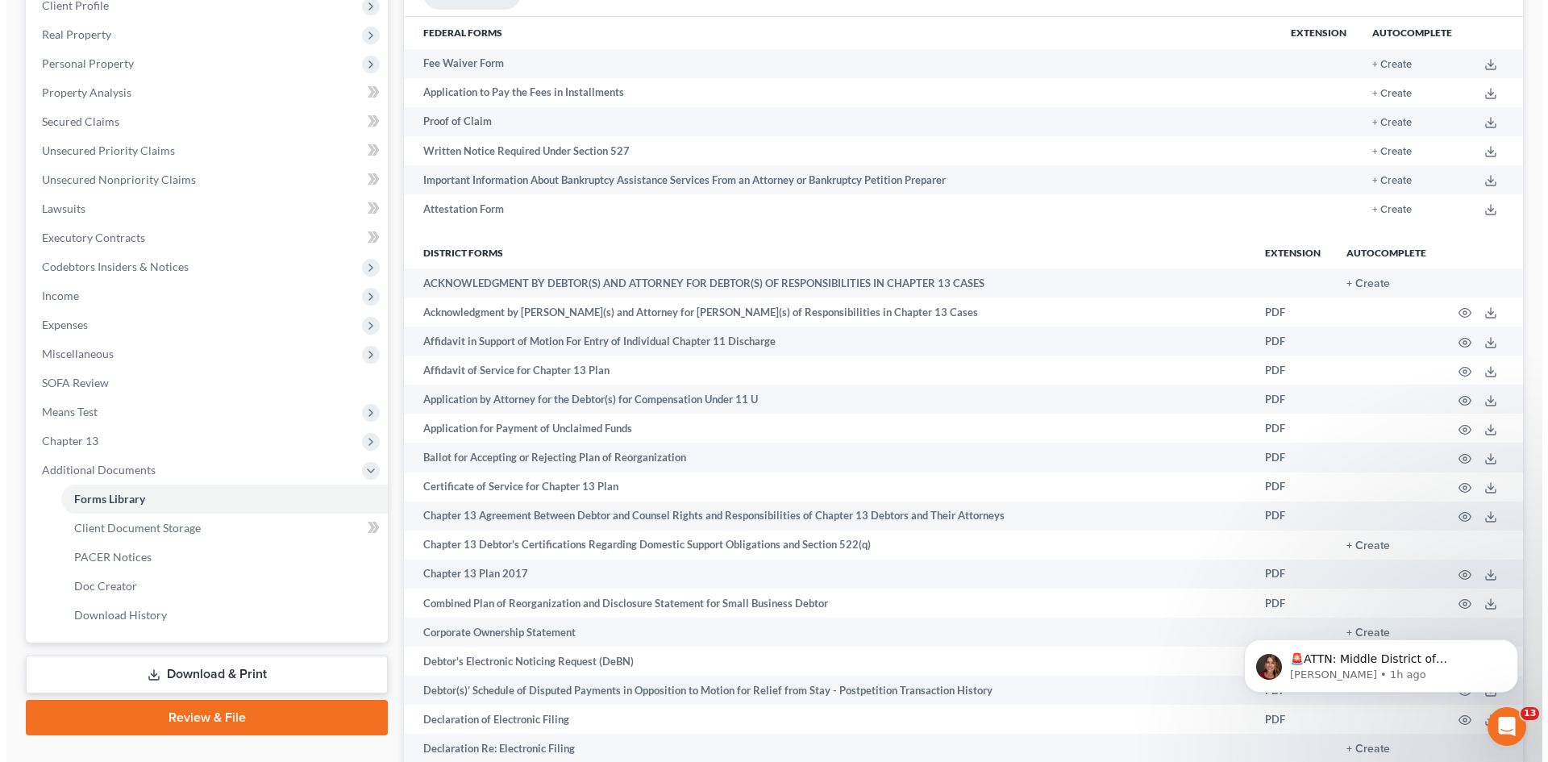
scroll to position [242, 0]
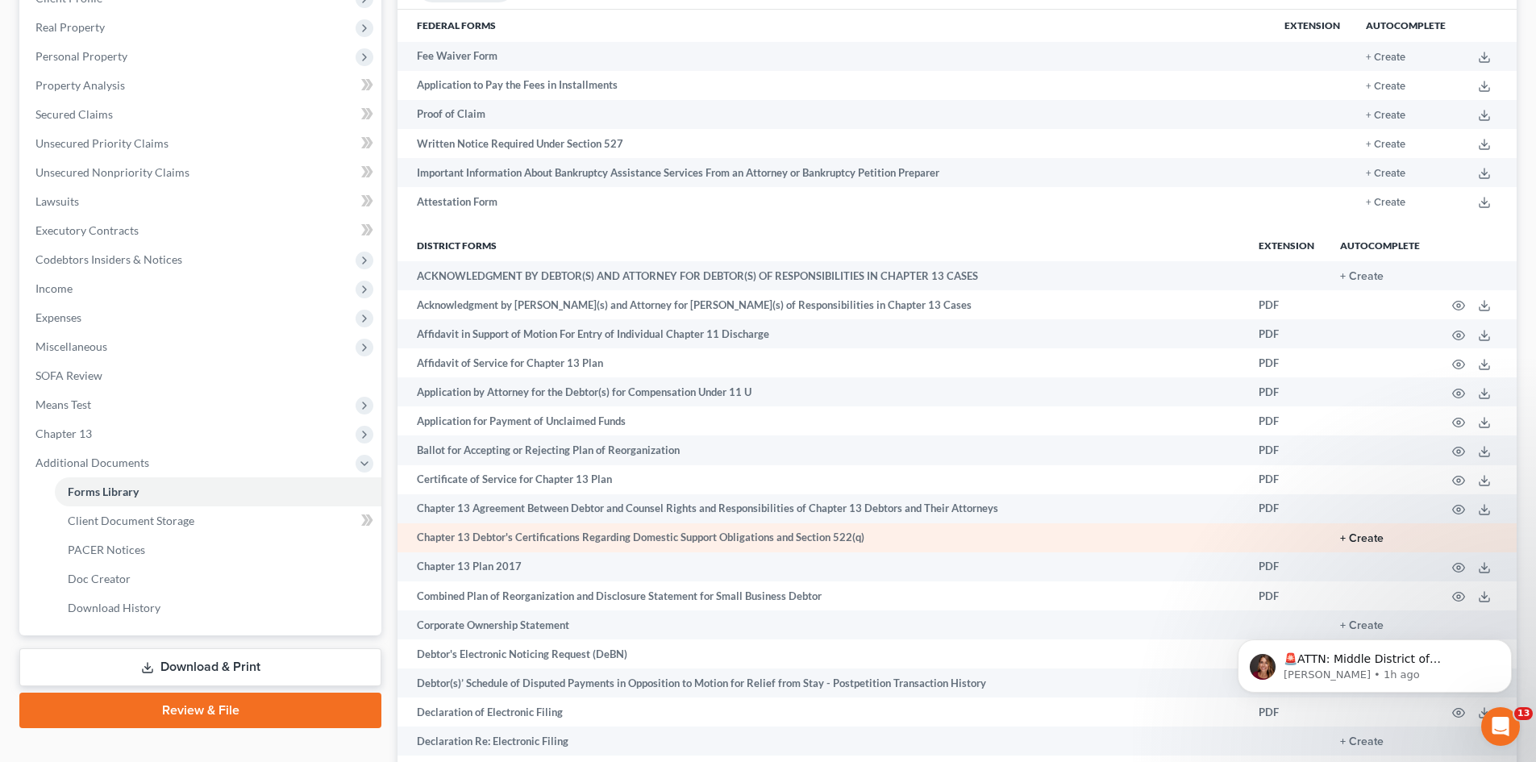
click at [1368, 537] on button "+ Create" at bounding box center [1362, 538] width 44 height 11
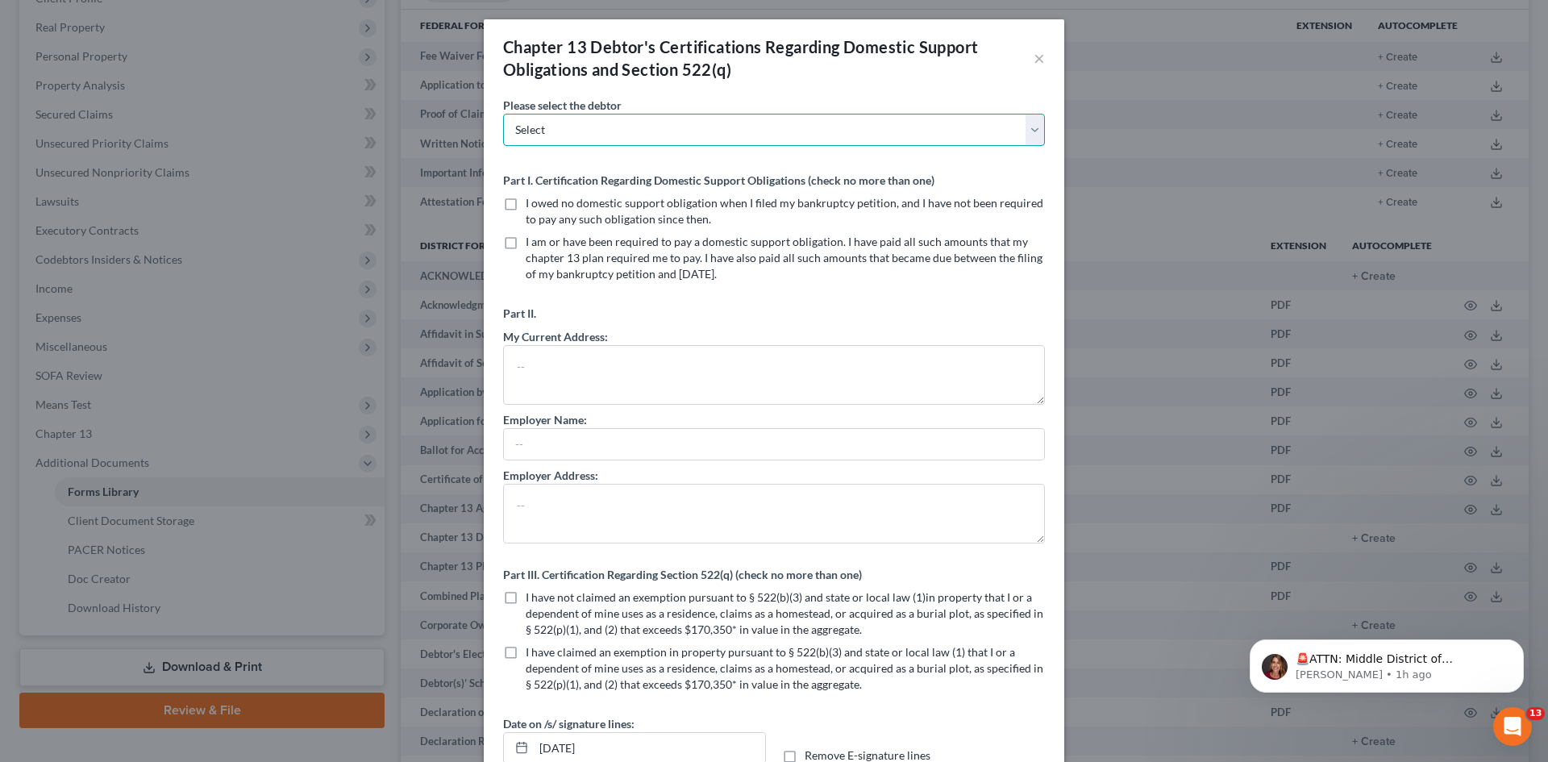
click at [1023, 131] on select "Select [PERSON_NAME] [PERSON_NAME]" at bounding box center [774, 130] width 542 height 32
select select "1"
click at [503, 114] on select "Select [PERSON_NAME] [PERSON_NAME]" at bounding box center [774, 130] width 542 height 32
click at [526, 199] on label "I owed no domestic support obligation when I filed my bankruptcy petition, and …" at bounding box center [785, 211] width 519 height 32
click at [532, 199] on input "I owed no domestic support obligation when I filed my bankruptcy petition, and …" at bounding box center [537, 200] width 10 height 10
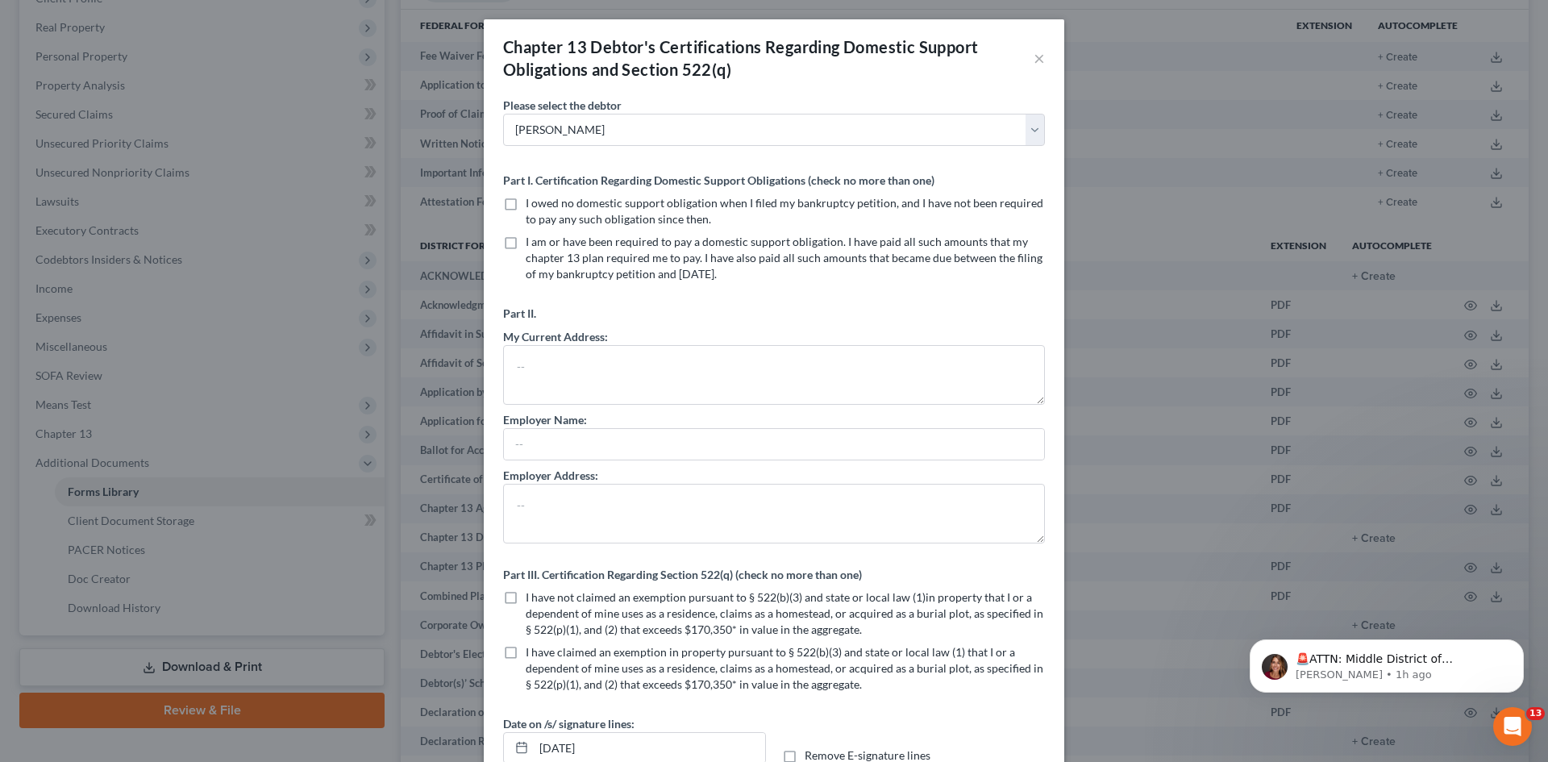
checkbox input "true"
click at [556, 357] on textarea at bounding box center [774, 375] width 542 height 60
type textarea "[STREET_ADDRESS]"
click at [536, 442] on input "text" at bounding box center [774, 444] width 540 height 31
type input "Top Shop Salon & Day Spa"
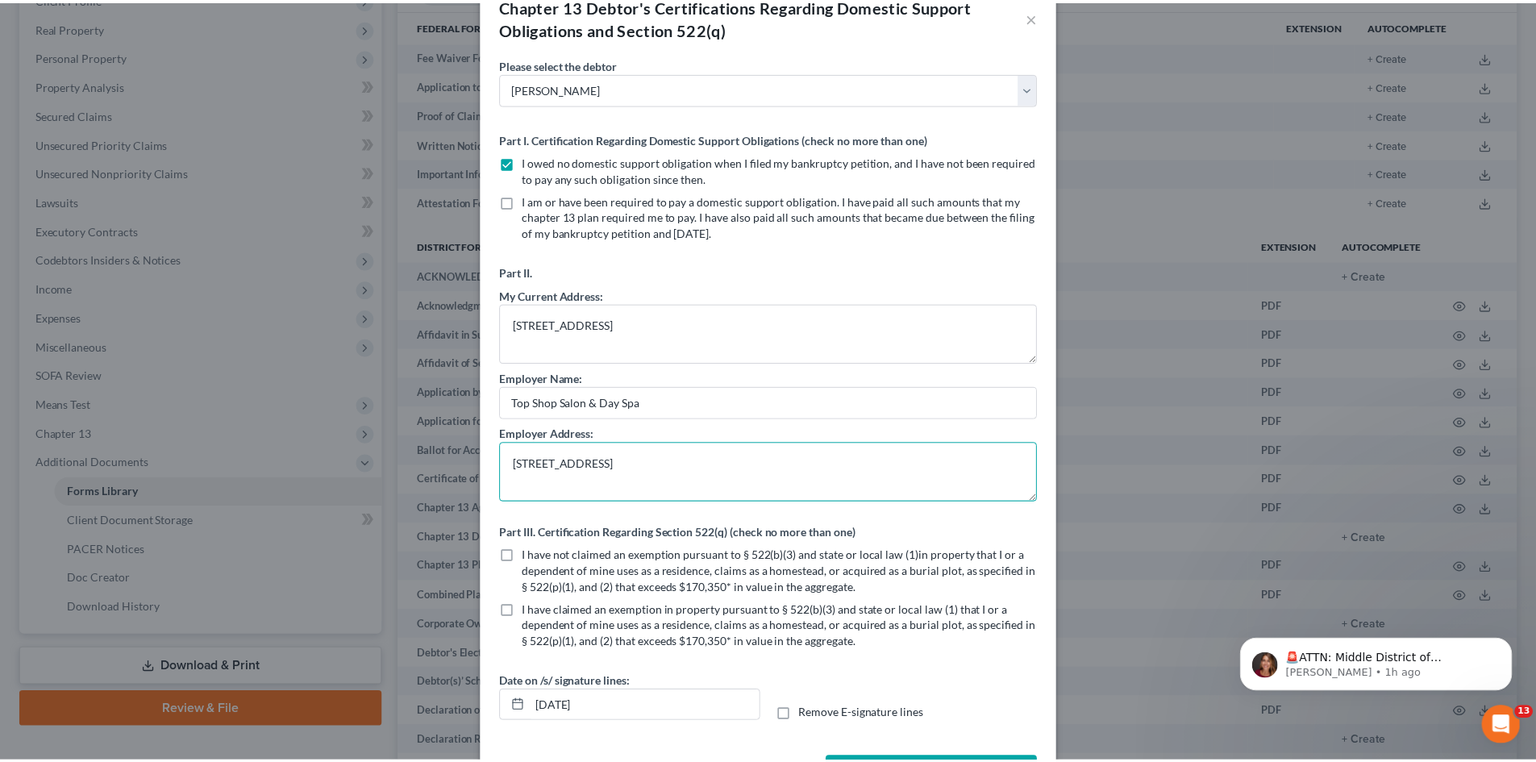
scroll to position [103, 0]
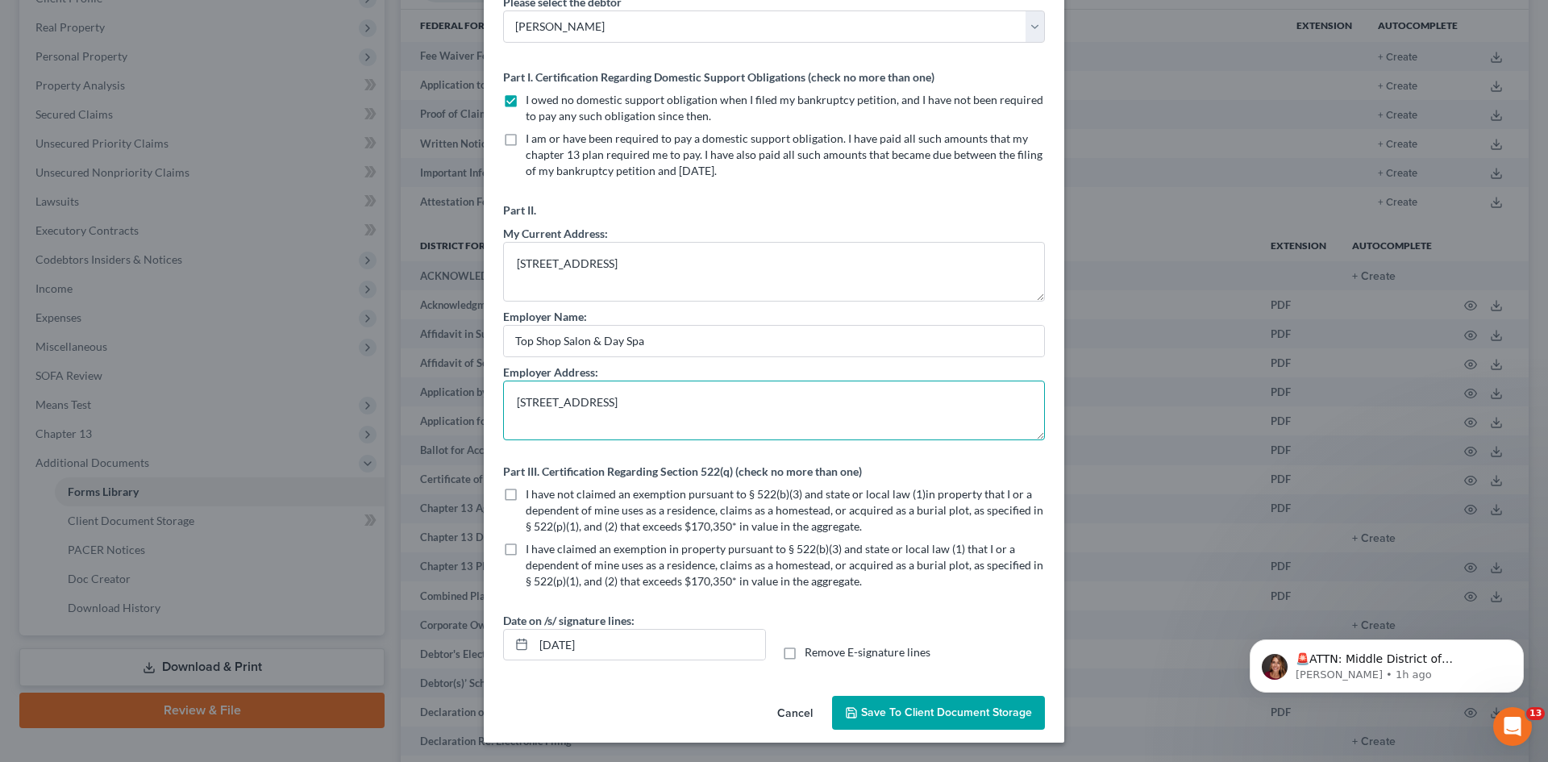
type textarea "[STREET_ADDRESS]"
click at [526, 491] on label "I have not claimed an exemption pursuant to § 522(b)(3) and state or local law …" at bounding box center [785, 510] width 519 height 48
click at [532, 491] on input "I have not claimed an exemption pursuant to § 522(b)(3) and state or local law …" at bounding box center [537, 491] width 10 height 10
checkbox input "true"
click at [911, 713] on span "Save to Client Document Storage" at bounding box center [946, 713] width 171 height 14
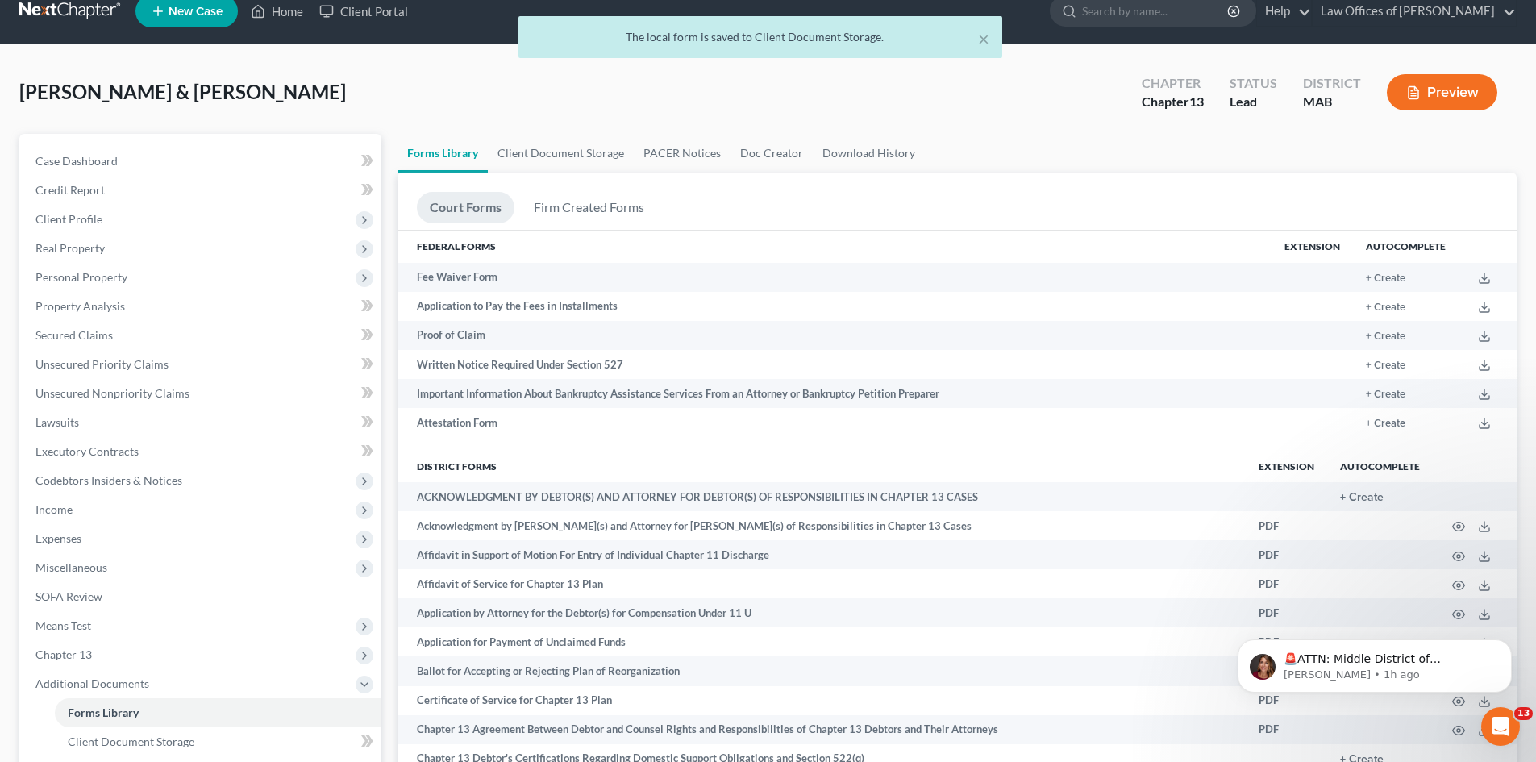
scroll to position [20, 0]
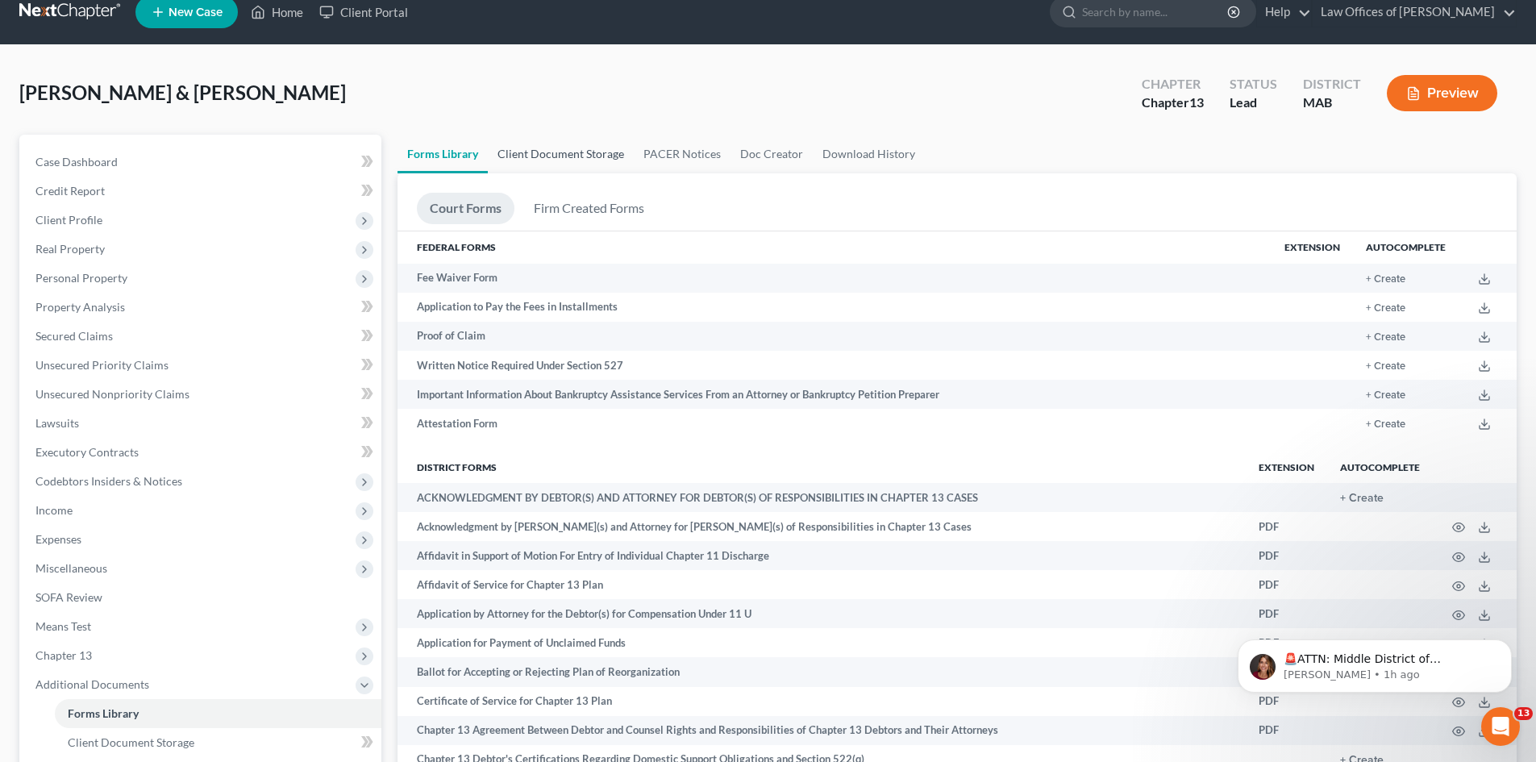
click at [551, 159] on link "Client Document Storage" at bounding box center [561, 154] width 146 height 39
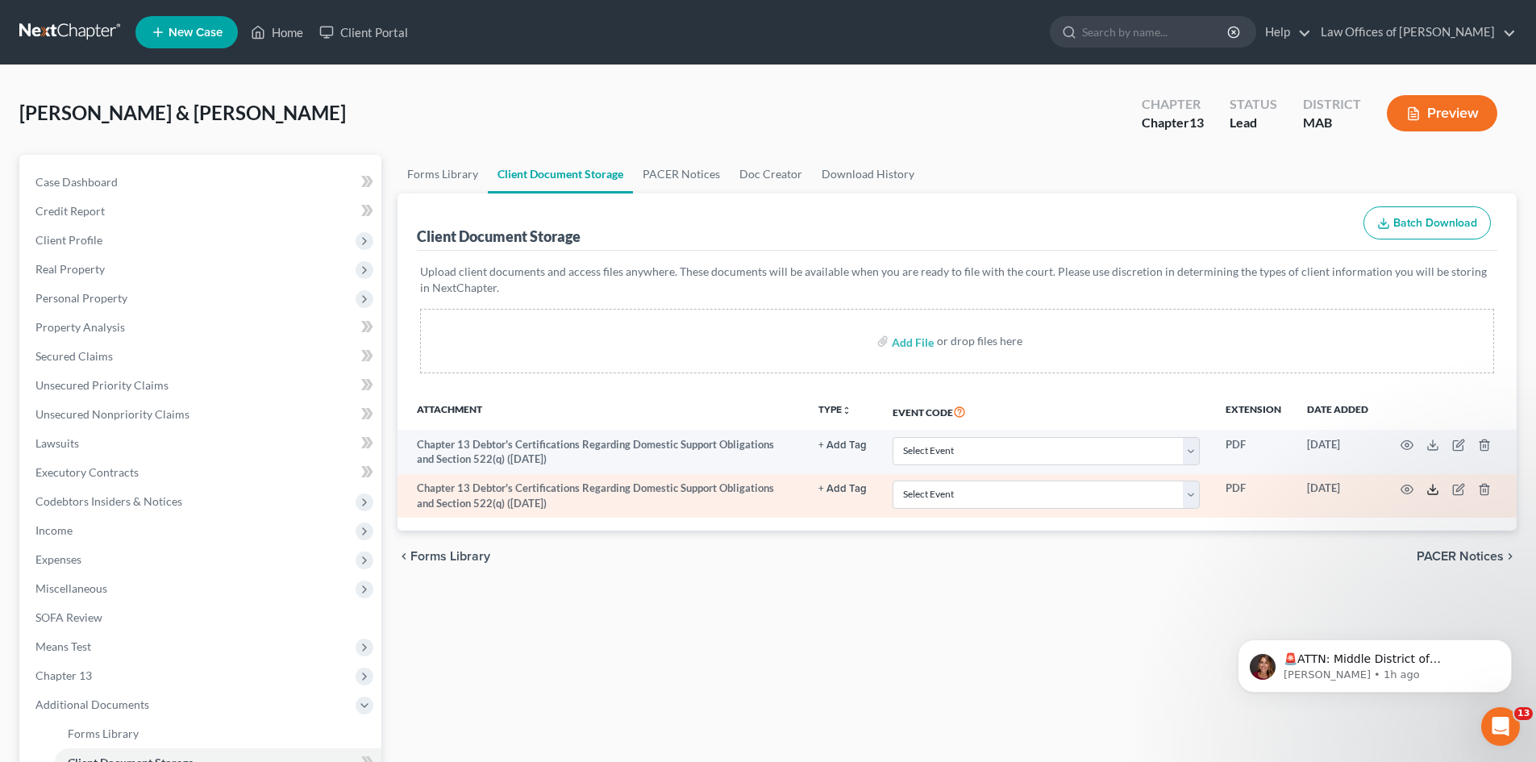
click at [1431, 489] on icon at bounding box center [1432, 489] width 13 height 13
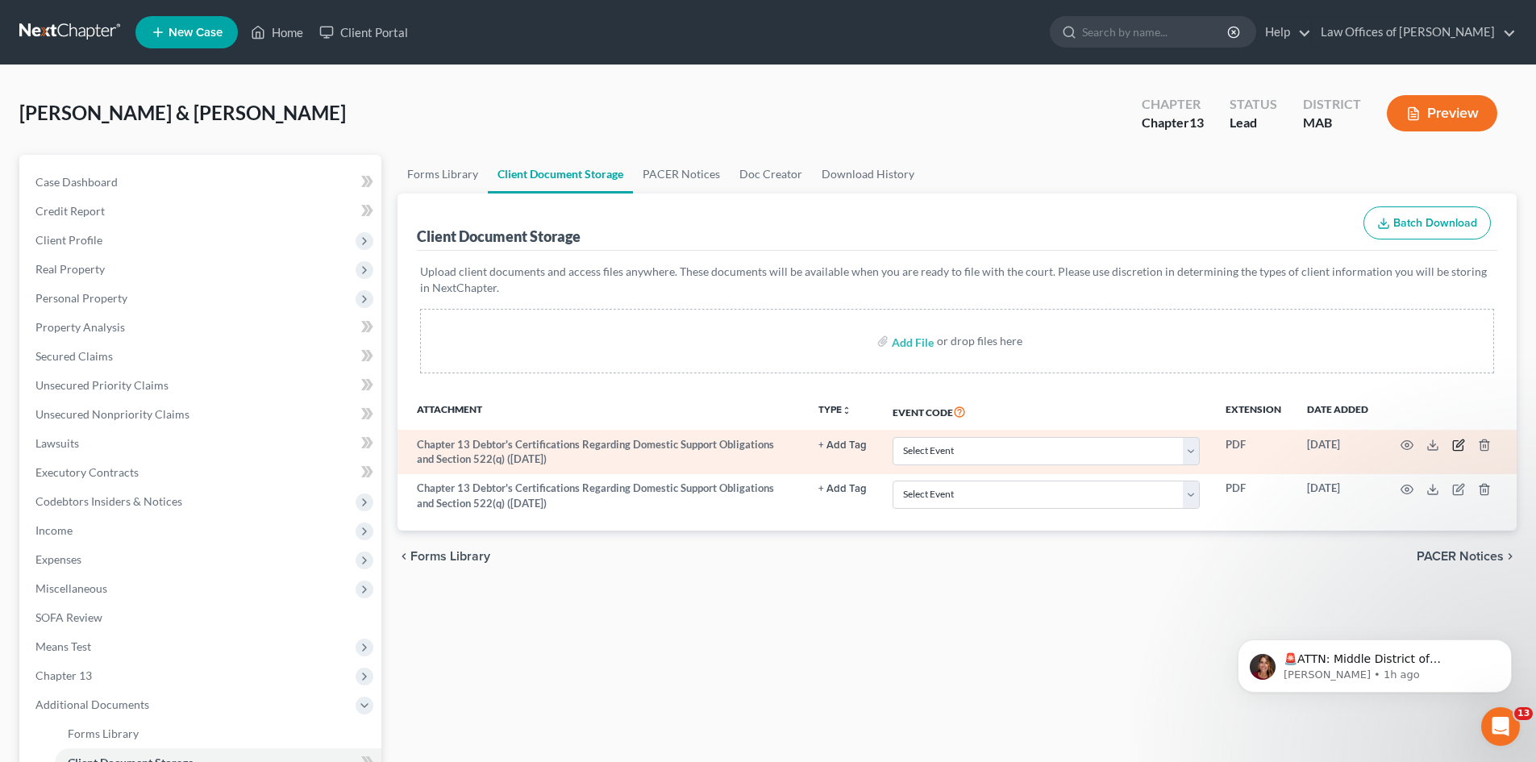
click at [1460, 447] on icon "button" at bounding box center [1459, 443] width 7 height 7
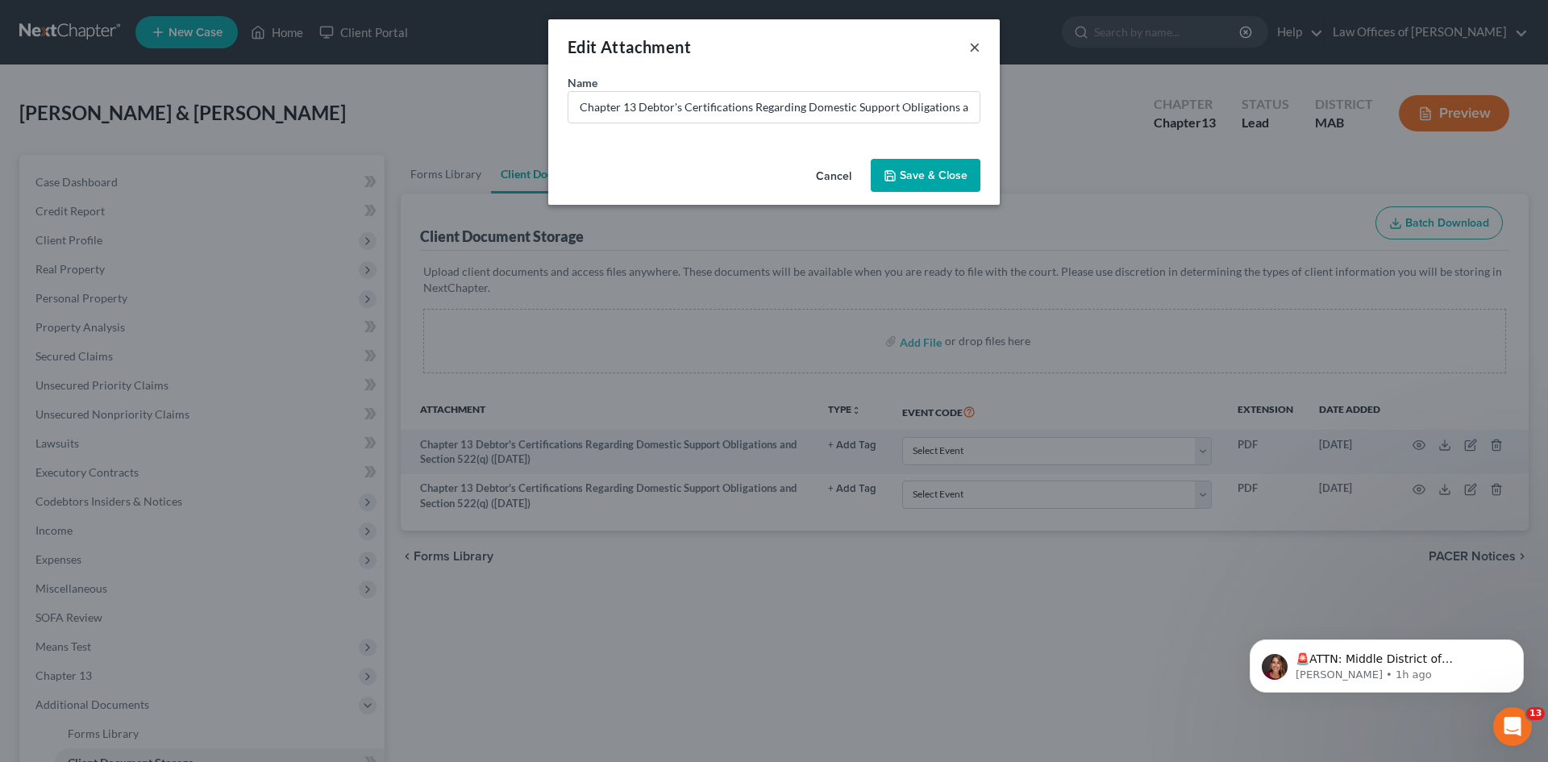
click at [979, 44] on button "×" at bounding box center [974, 46] width 11 height 19
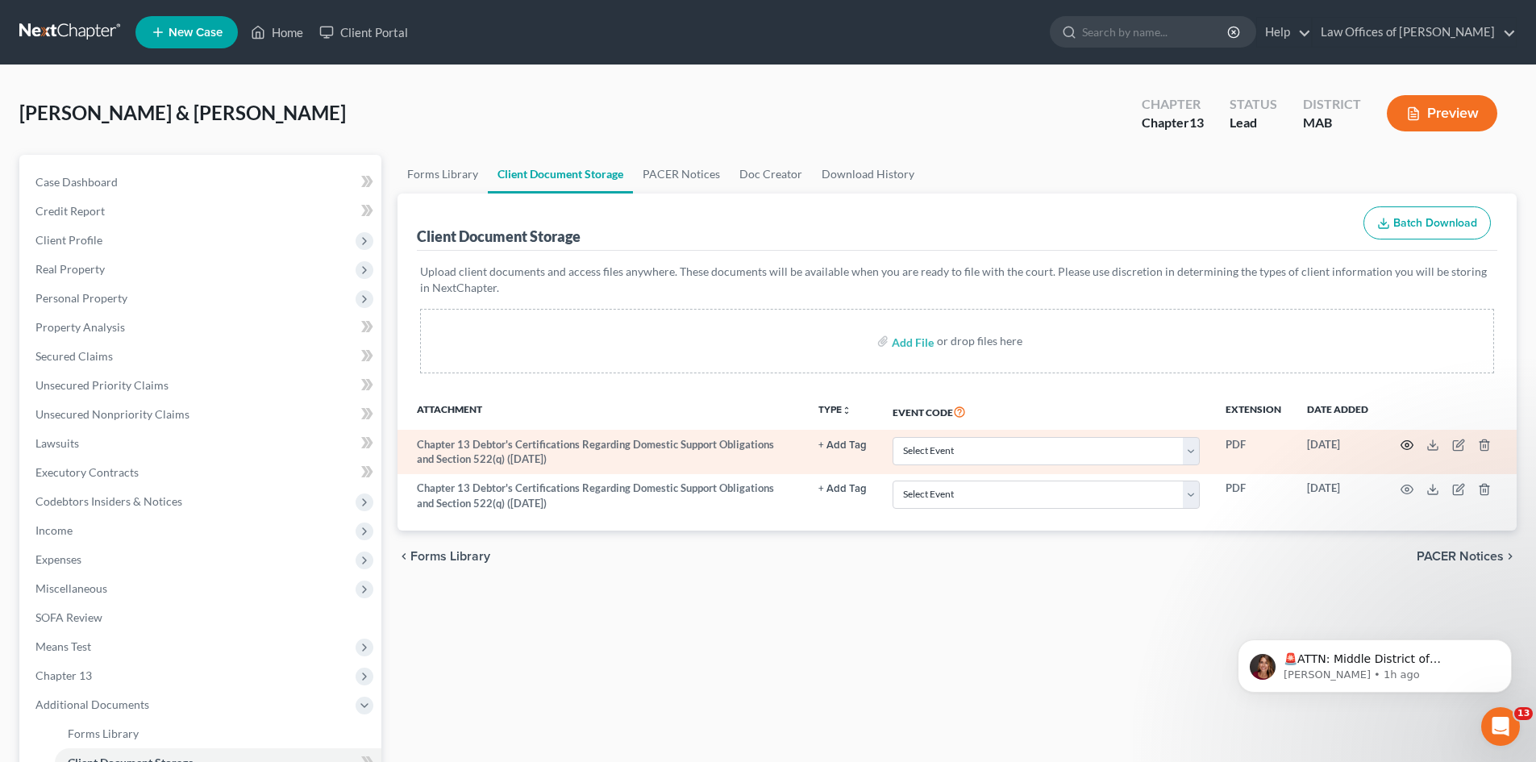
click at [1406, 445] on circle "button" at bounding box center [1407, 445] width 3 height 3
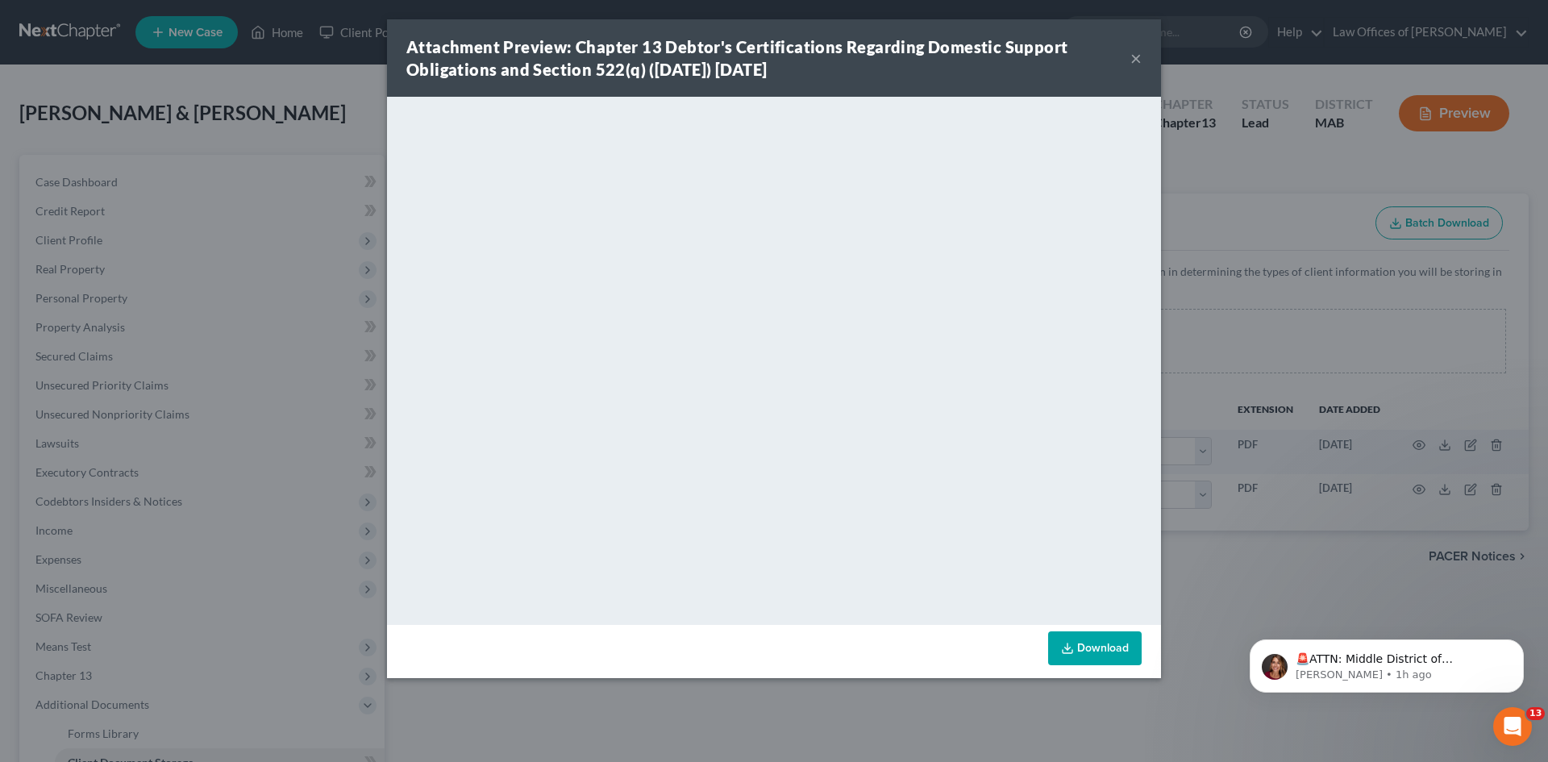
click at [1133, 60] on button "×" at bounding box center [1136, 57] width 11 height 19
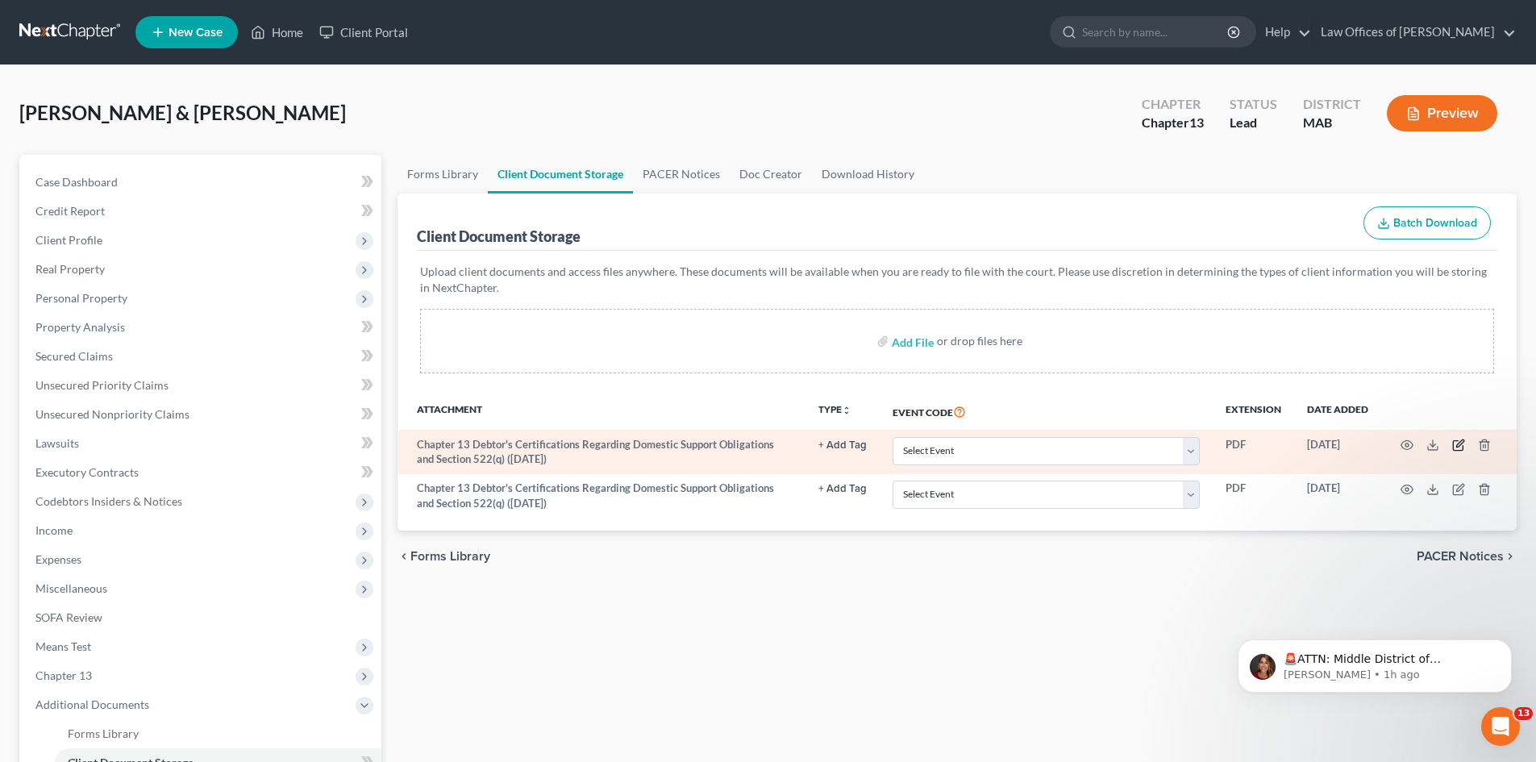
click at [1457, 444] on icon "button" at bounding box center [1458, 445] width 13 height 13
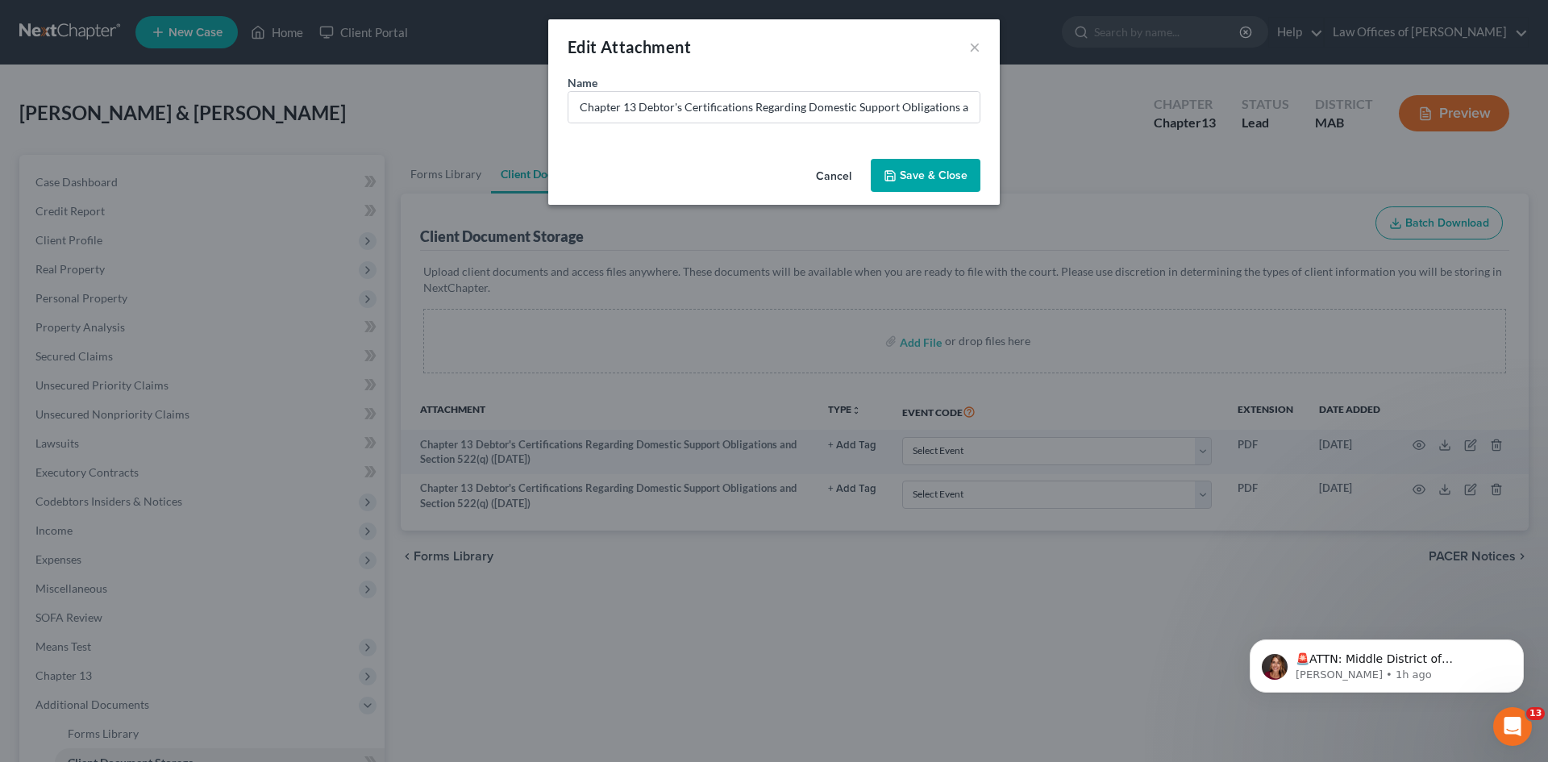
click at [916, 171] on span "Save & Close" at bounding box center [934, 176] width 68 height 14
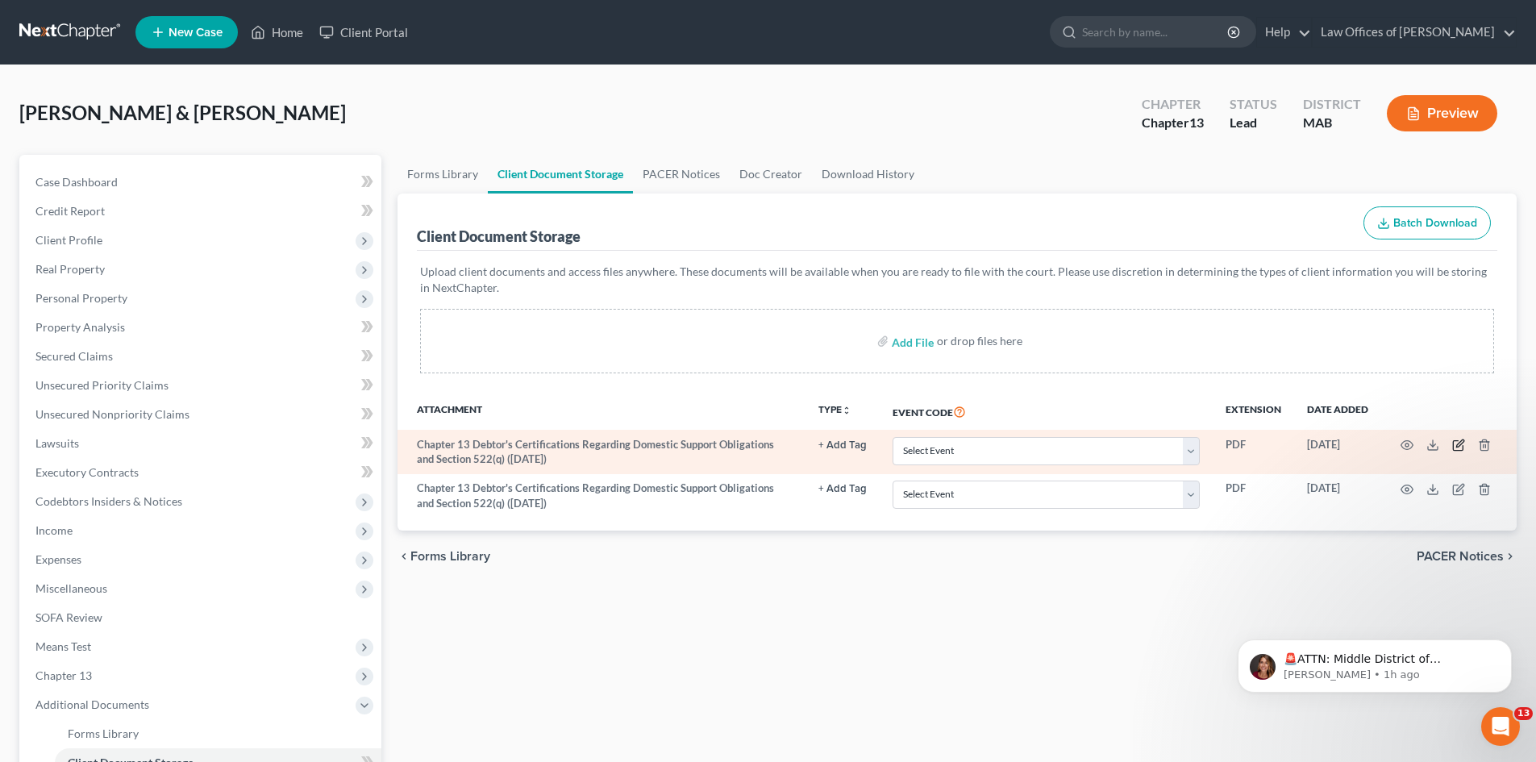
click at [1458, 448] on icon "button" at bounding box center [1459, 443] width 7 height 7
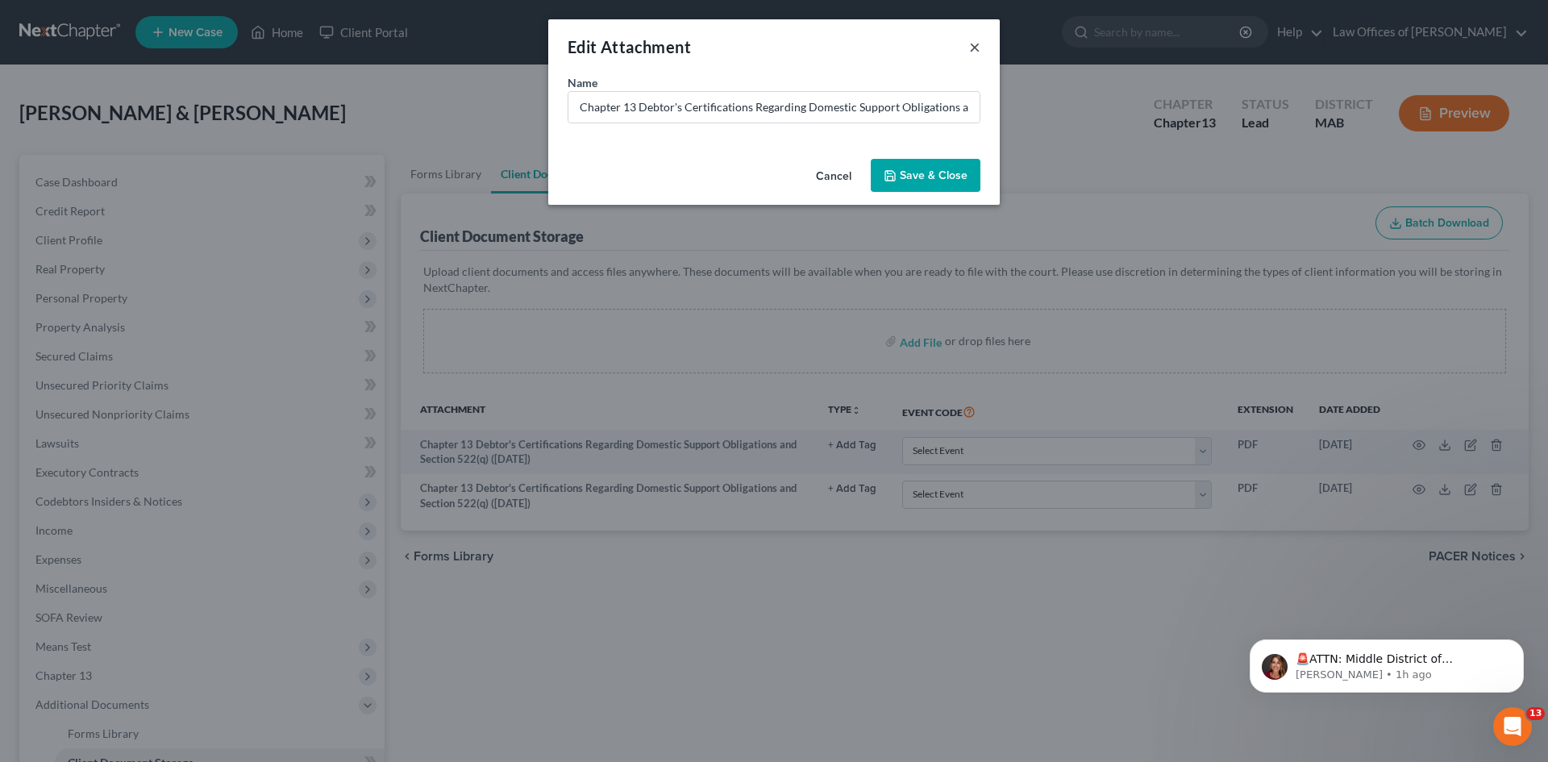
click at [977, 52] on button "×" at bounding box center [974, 46] width 11 height 19
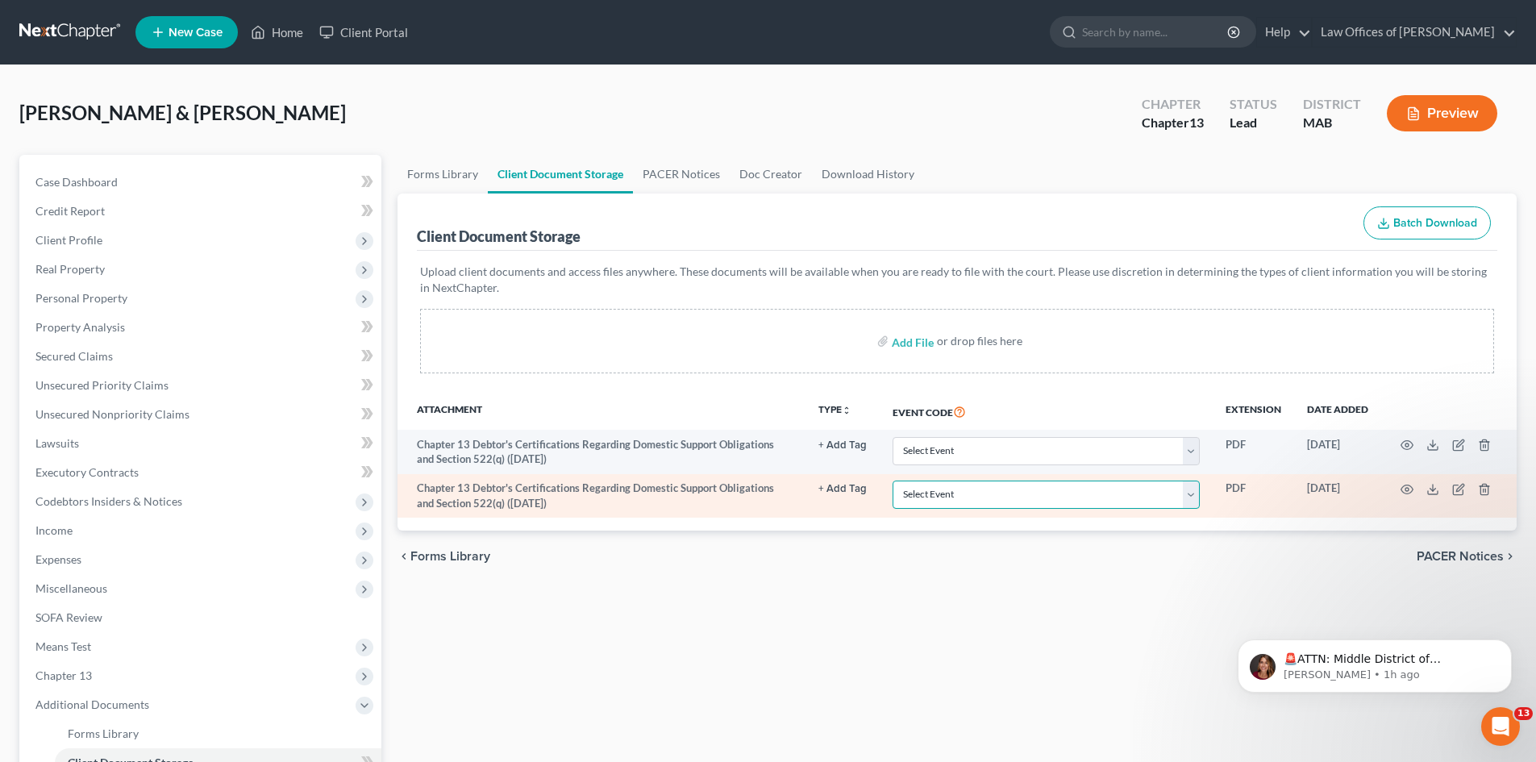
click at [1191, 494] on select "Select Event Certificate of Credit Counseling Chapter 13 Calculation of Disposa…" at bounding box center [1046, 495] width 307 height 28
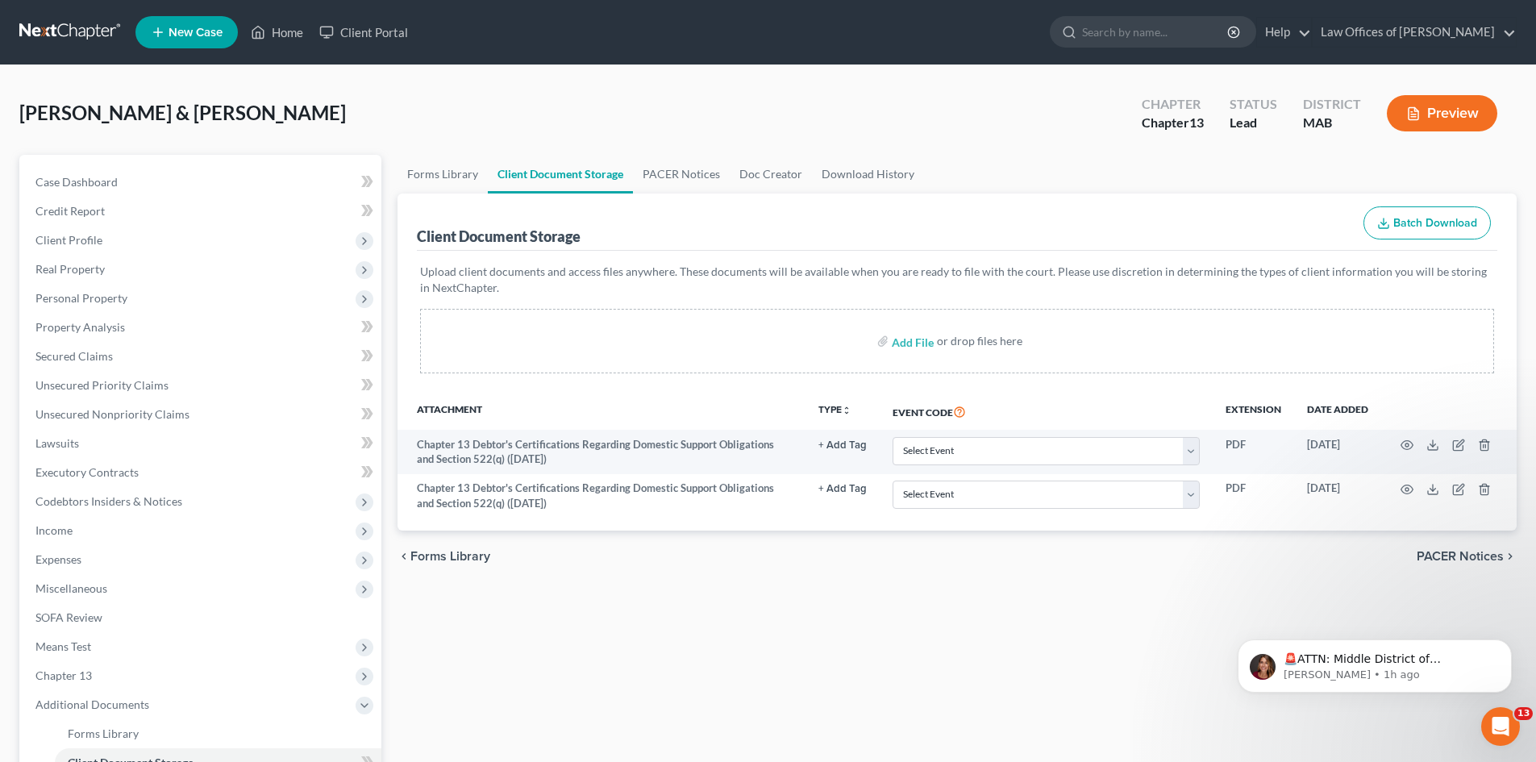
click at [831, 614] on div "Forms Library Client Document Storage PACER Notices Doc Creator Download Histor…" at bounding box center [956, 562] width 1135 height 815
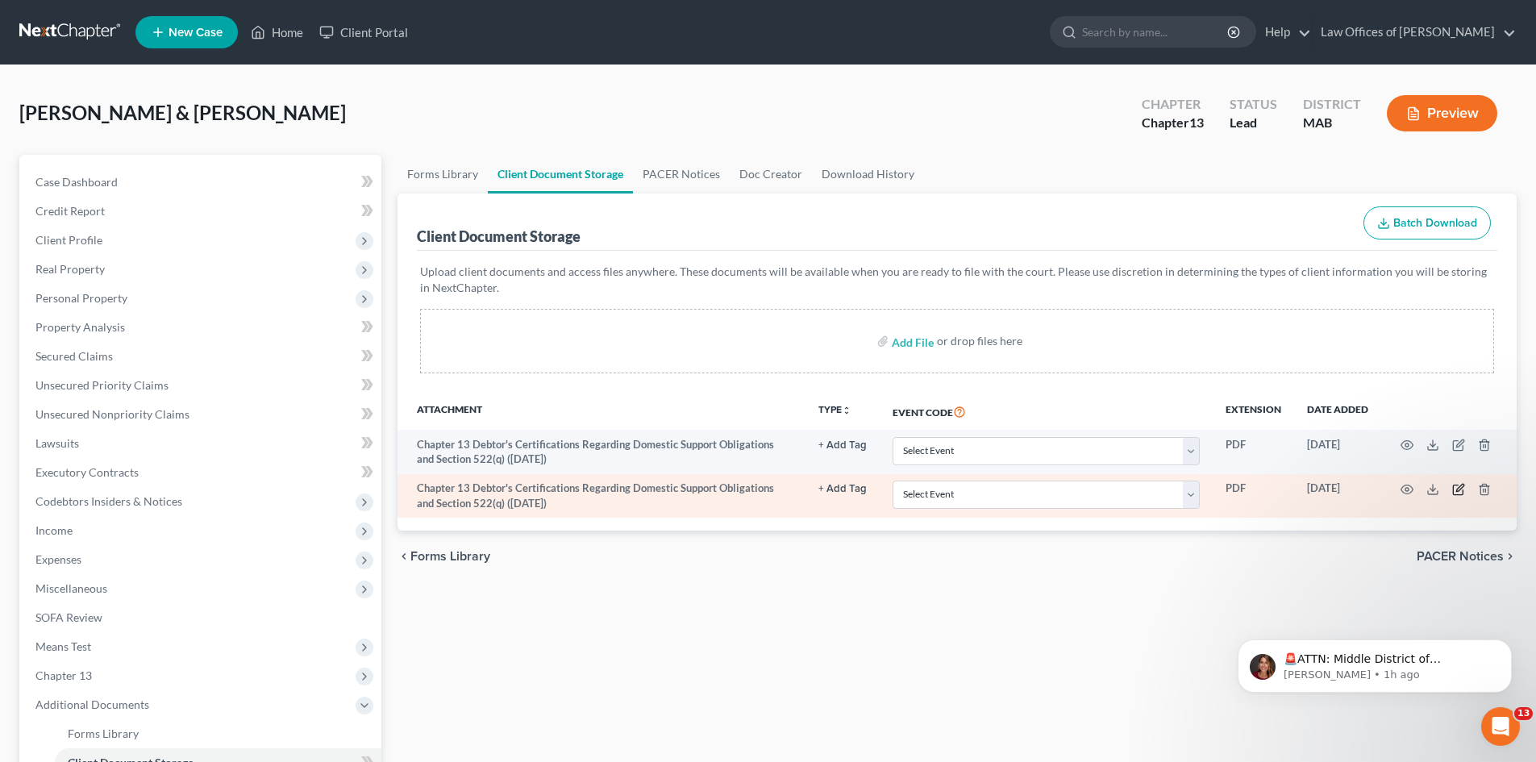
click at [1456, 489] on icon "button" at bounding box center [1458, 489] width 13 height 13
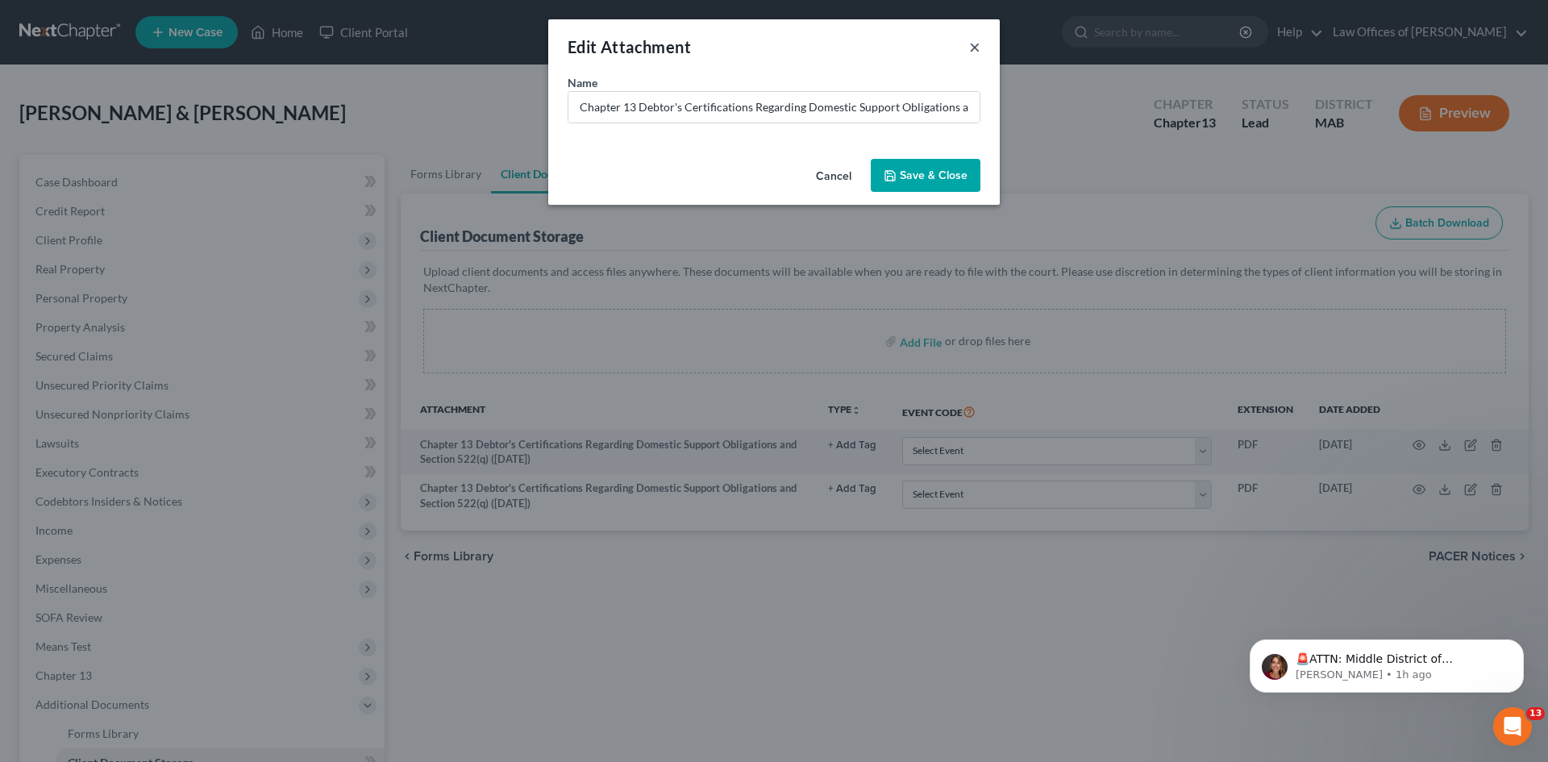
click at [977, 44] on button "×" at bounding box center [974, 46] width 11 height 19
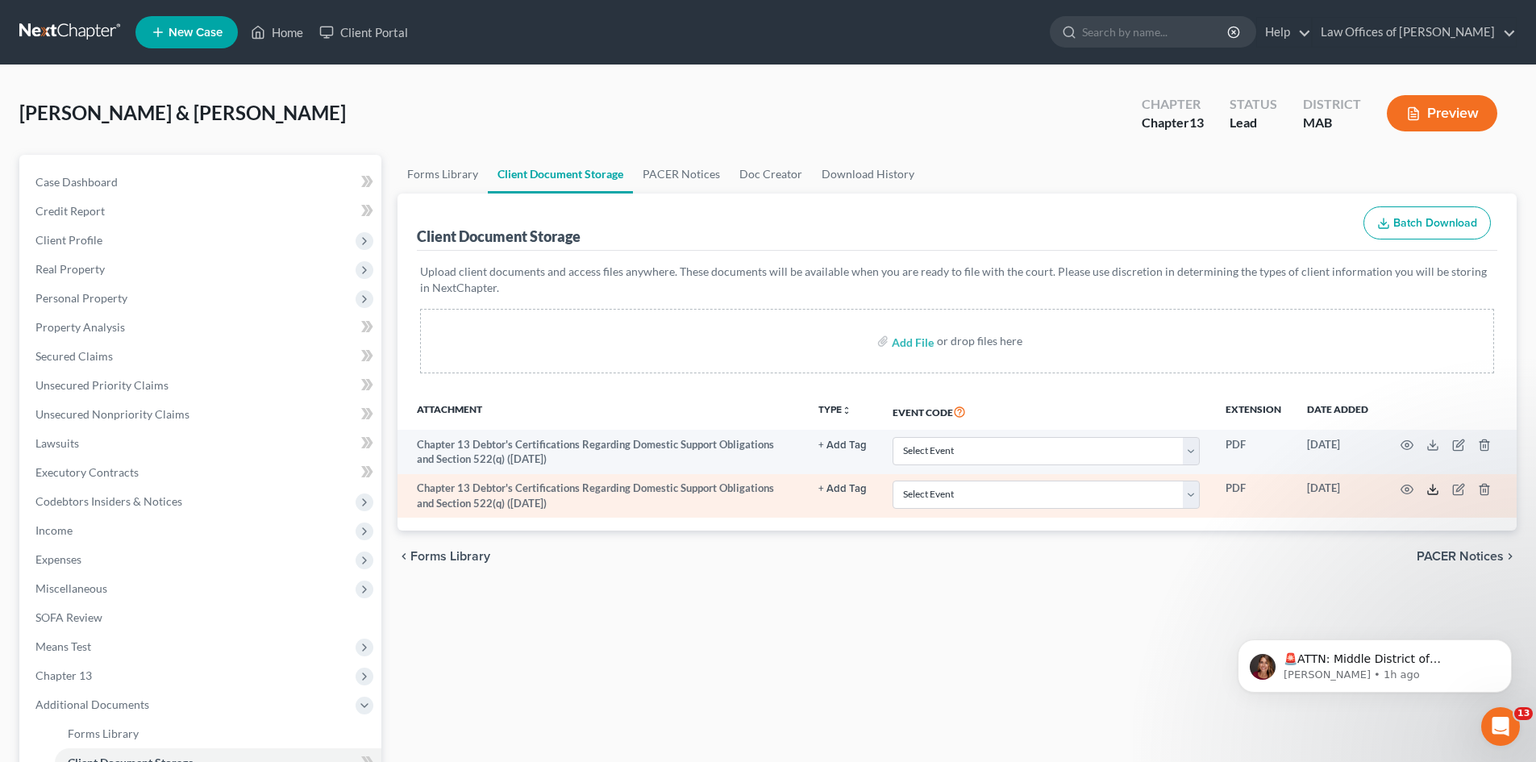
click at [1434, 490] on polyline at bounding box center [1434, 490] width 6 height 2
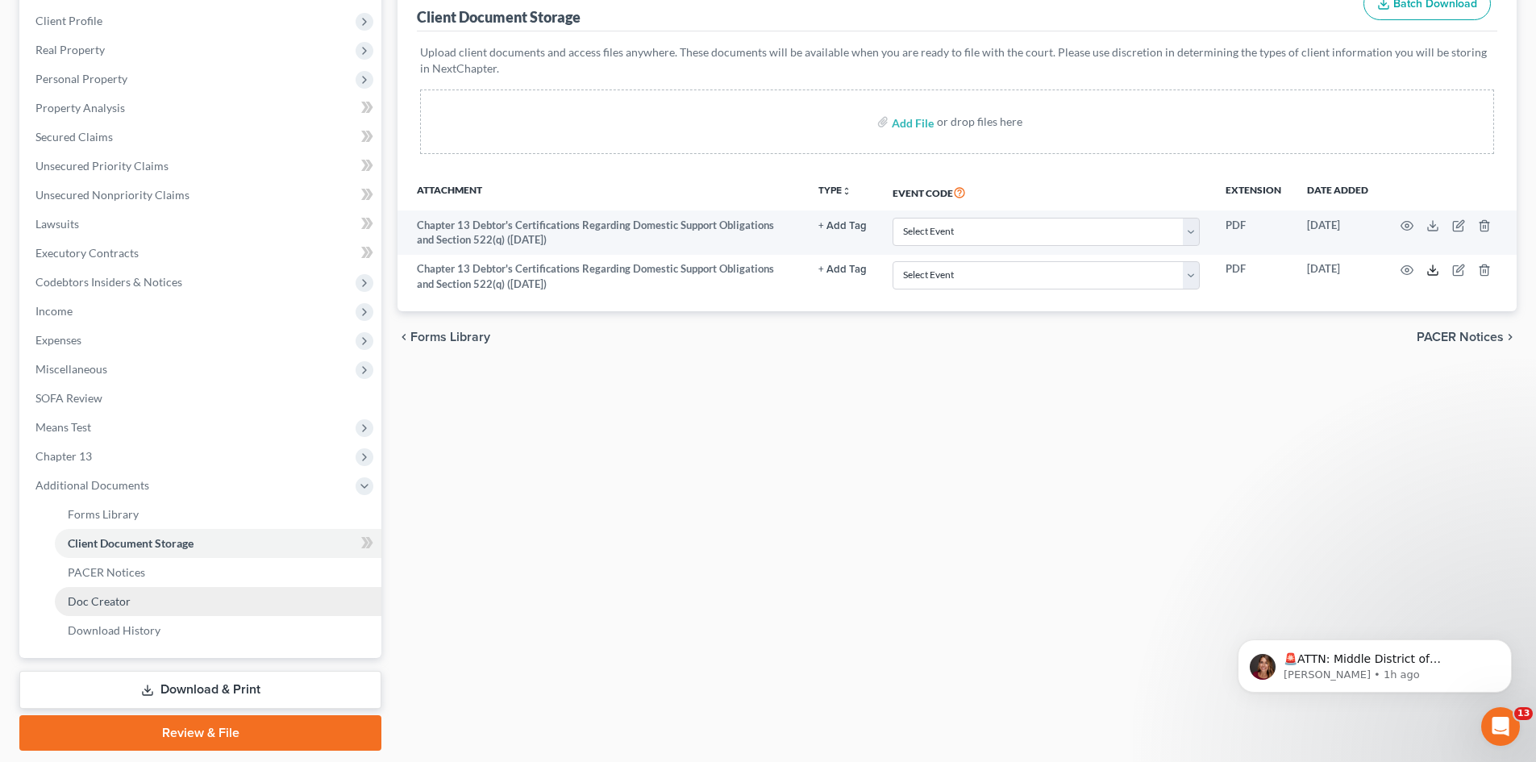
scroll to position [242, 0]
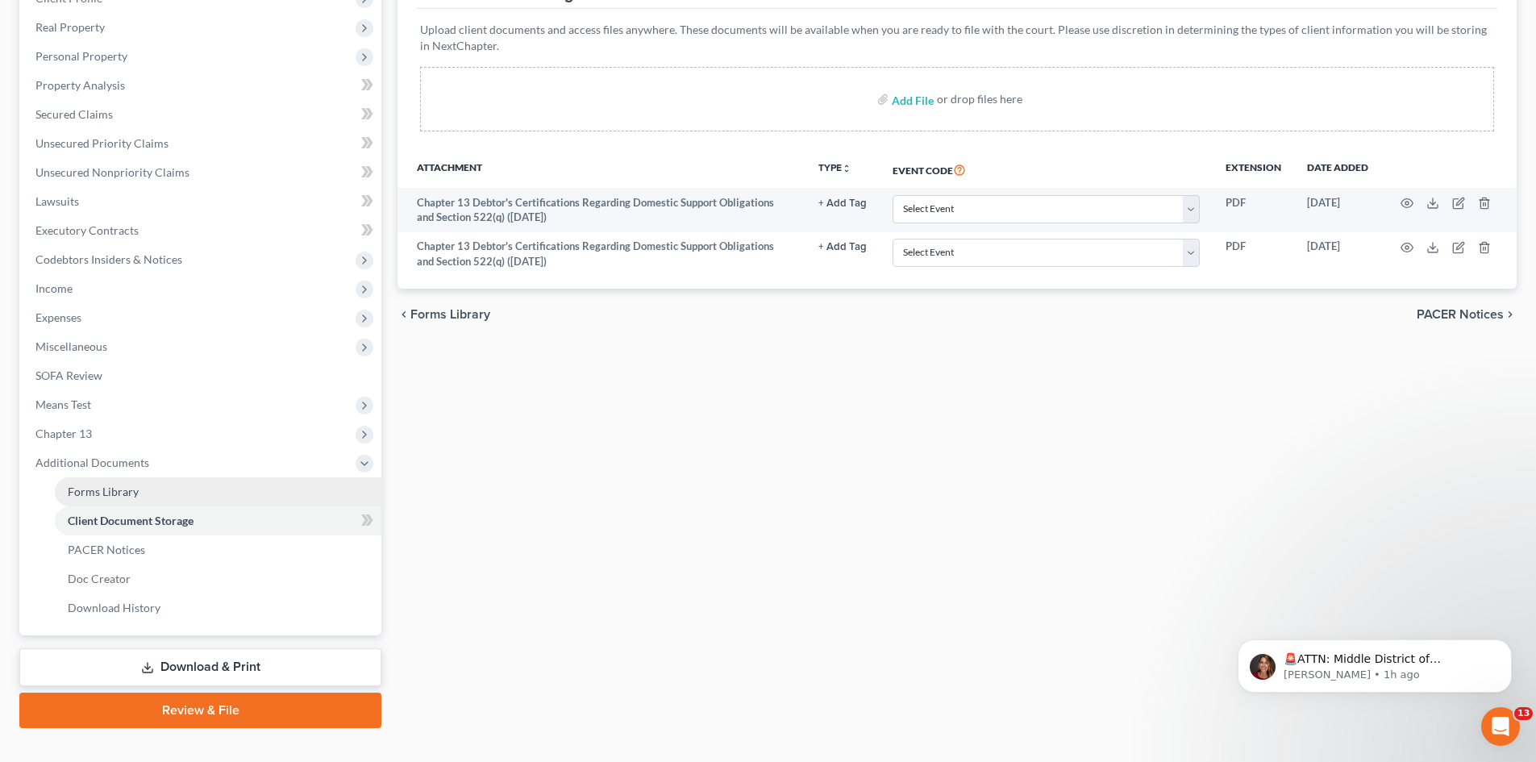
click at [136, 485] on span "Forms Library" at bounding box center [103, 492] width 71 height 14
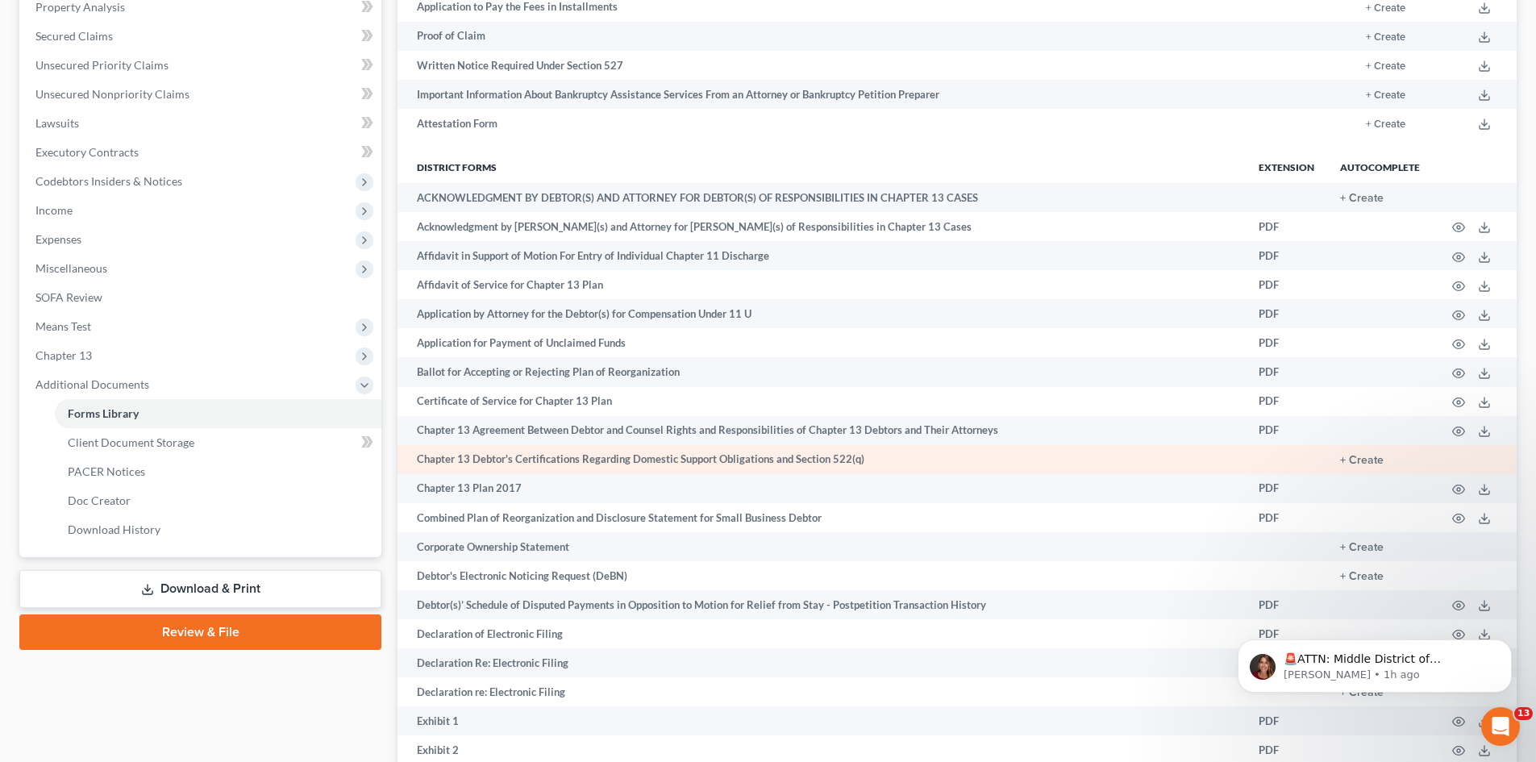
scroll to position [323, 0]
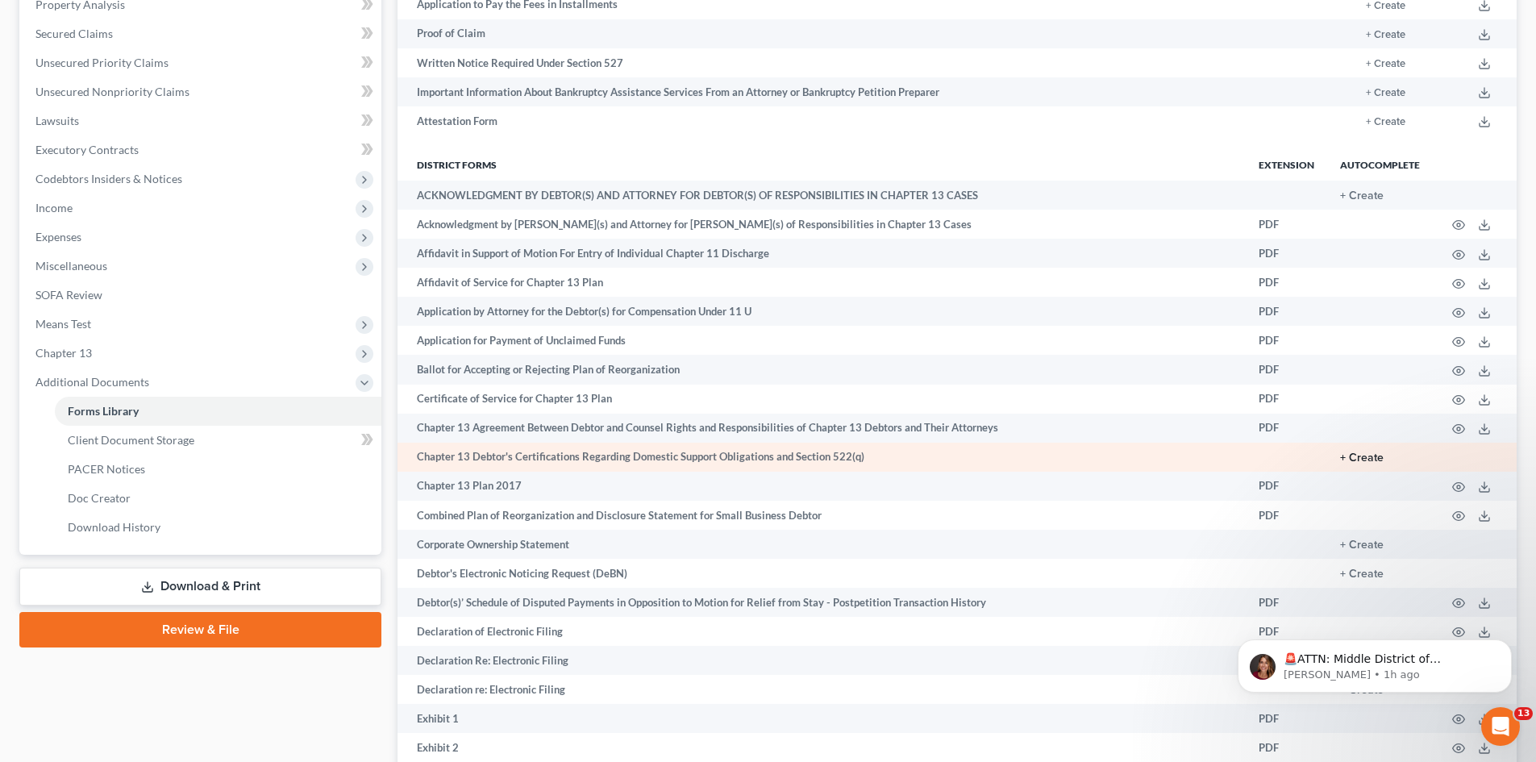
click at [1367, 456] on button "+ Create" at bounding box center [1362, 457] width 44 height 11
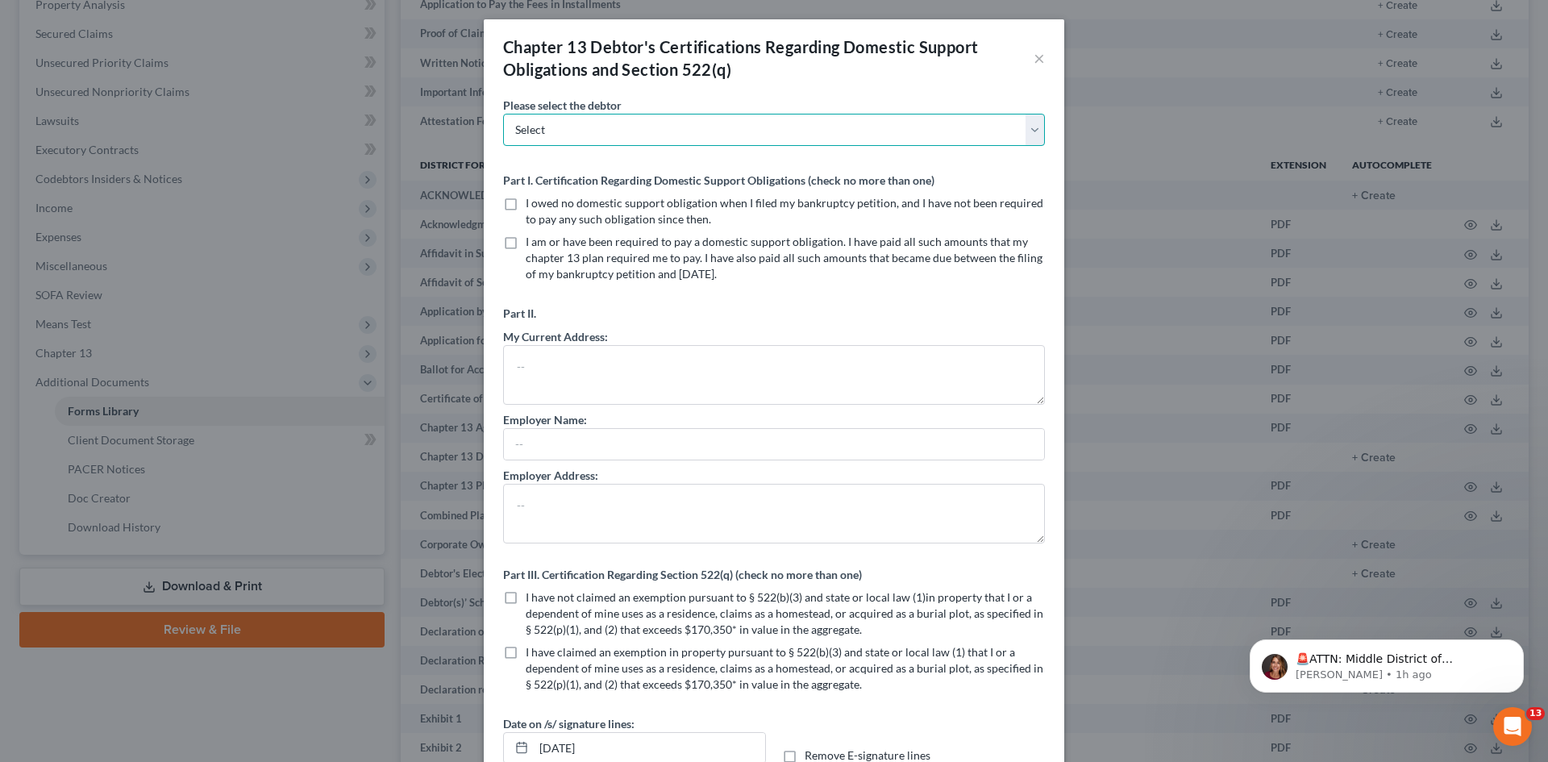
click at [1034, 131] on select "Select [PERSON_NAME] [PERSON_NAME]" at bounding box center [774, 130] width 542 height 32
click at [503, 114] on select "Select [PERSON_NAME] [PERSON_NAME]" at bounding box center [774, 130] width 542 height 32
click at [1030, 140] on select "Select [PERSON_NAME] [PERSON_NAME]" at bounding box center [774, 130] width 542 height 32
select select "1"
click at [503, 114] on select "Select [PERSON_NAME] [PERSON_NAME]" at bounding box center [774, 130] width 542 height 32
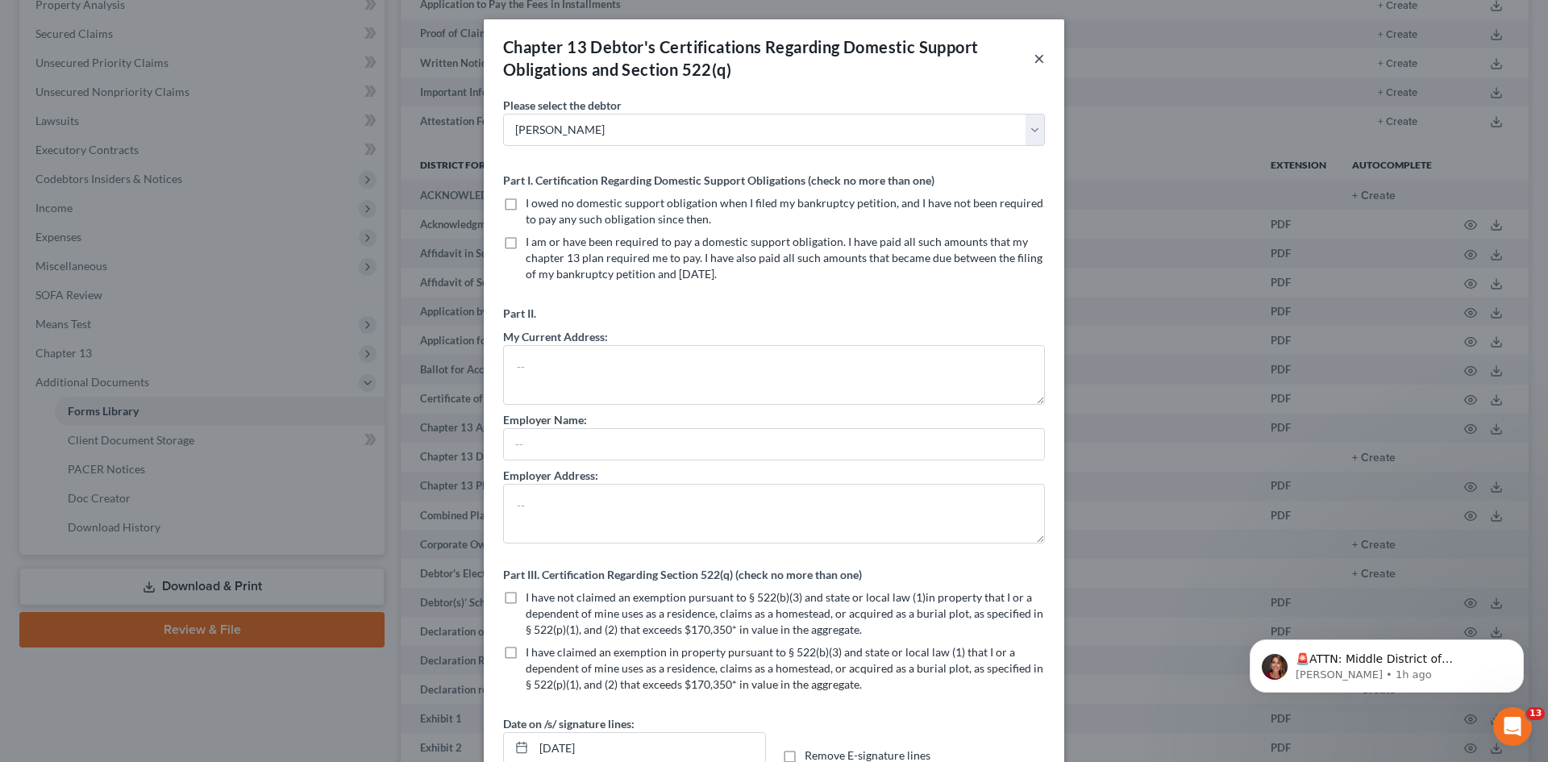
click at [1036, 55] on button "×" at bounding box center [1039, 57] width 11 height 19
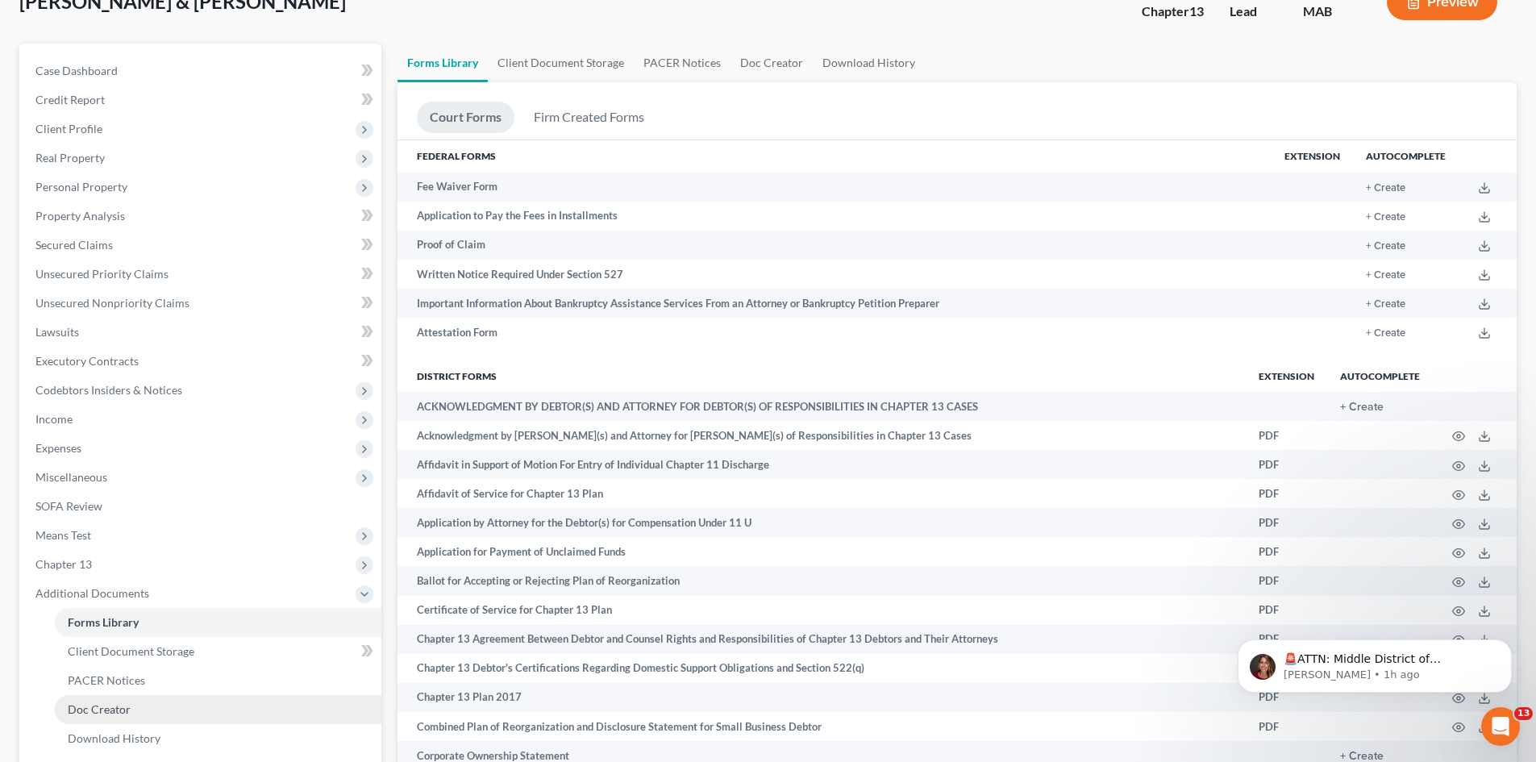
scroll to position [0, 0]
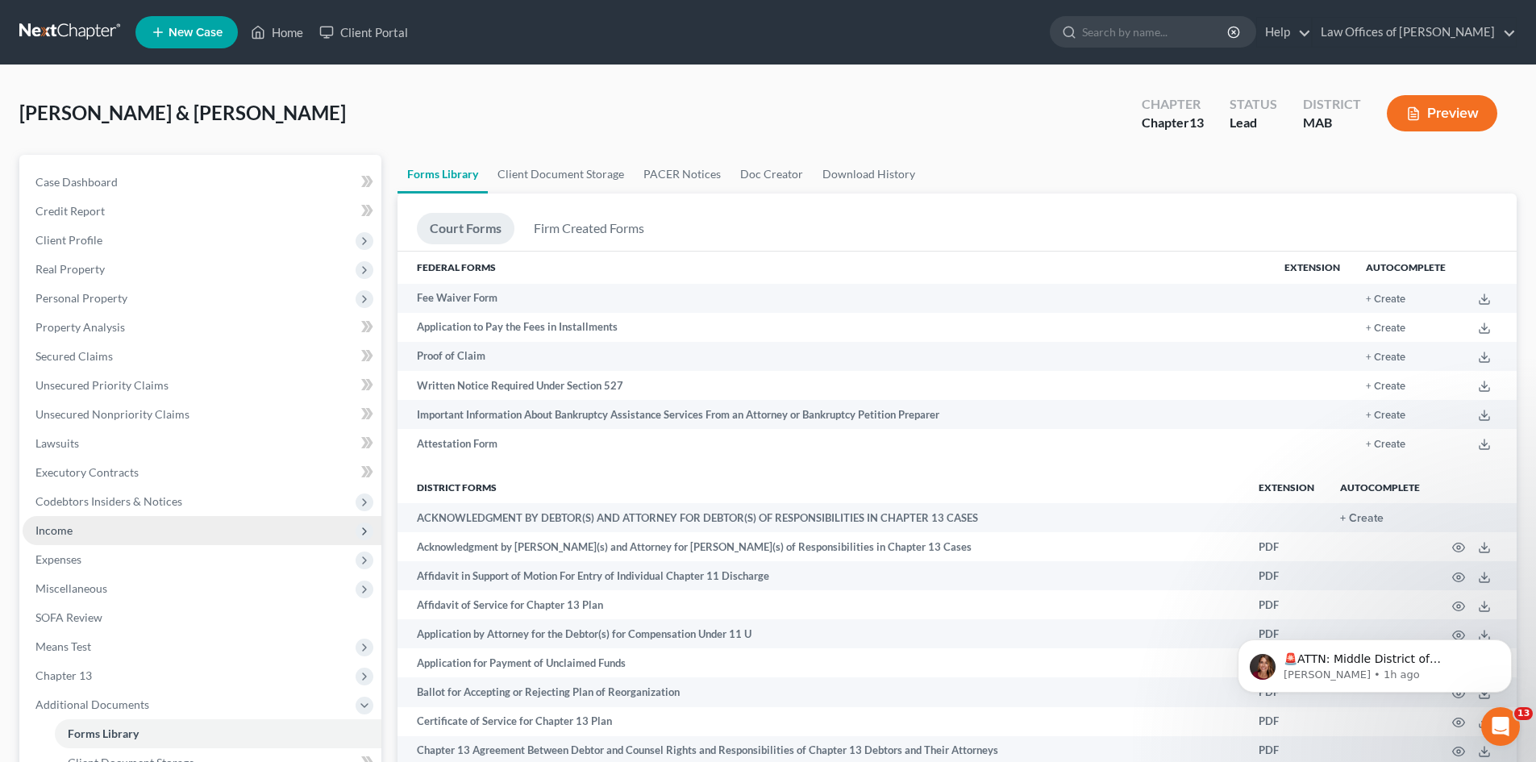
click at [219, 530] on span "Income" at bounding box center [202, 530] width 359 height 29
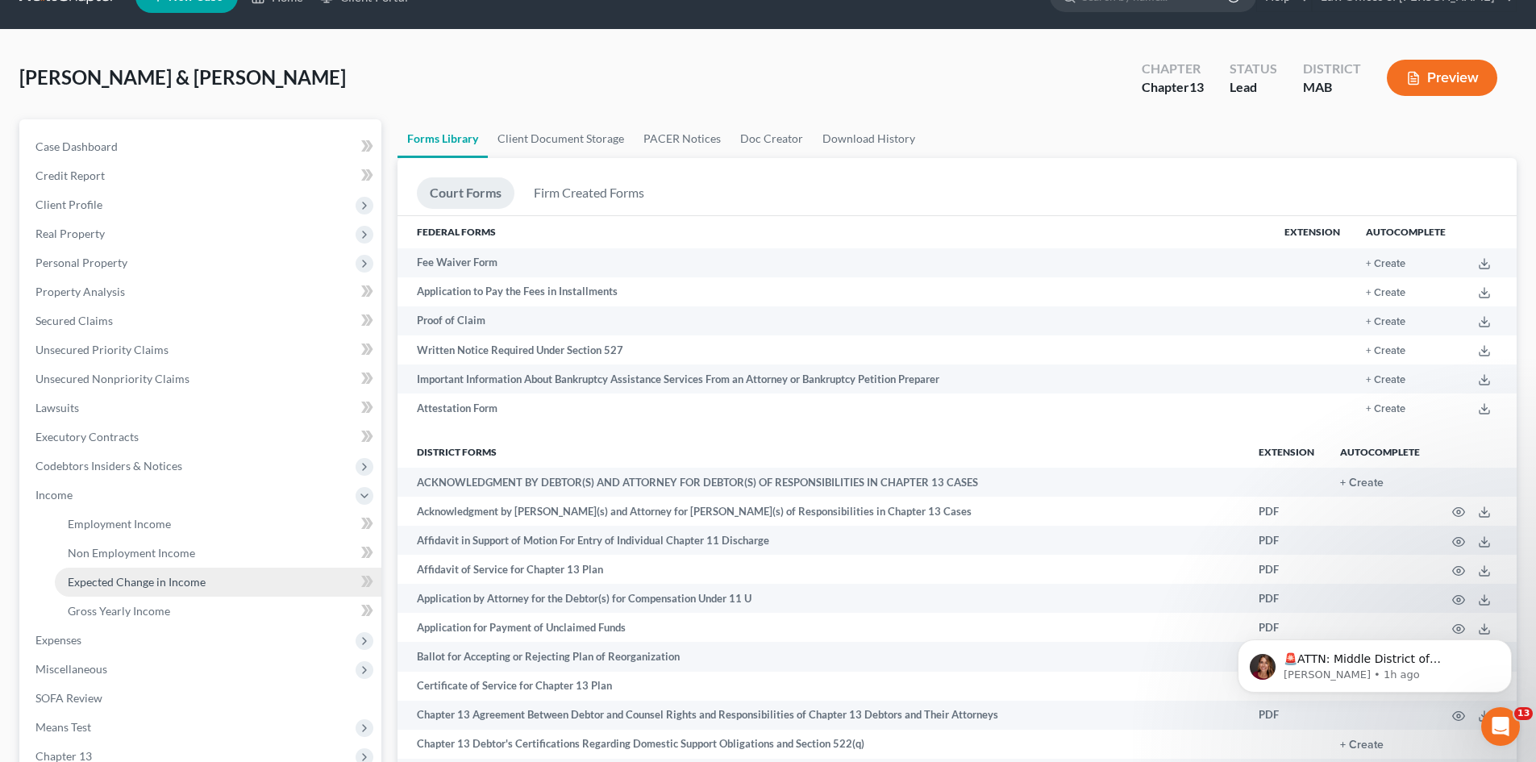
scroll to position [141, 0]
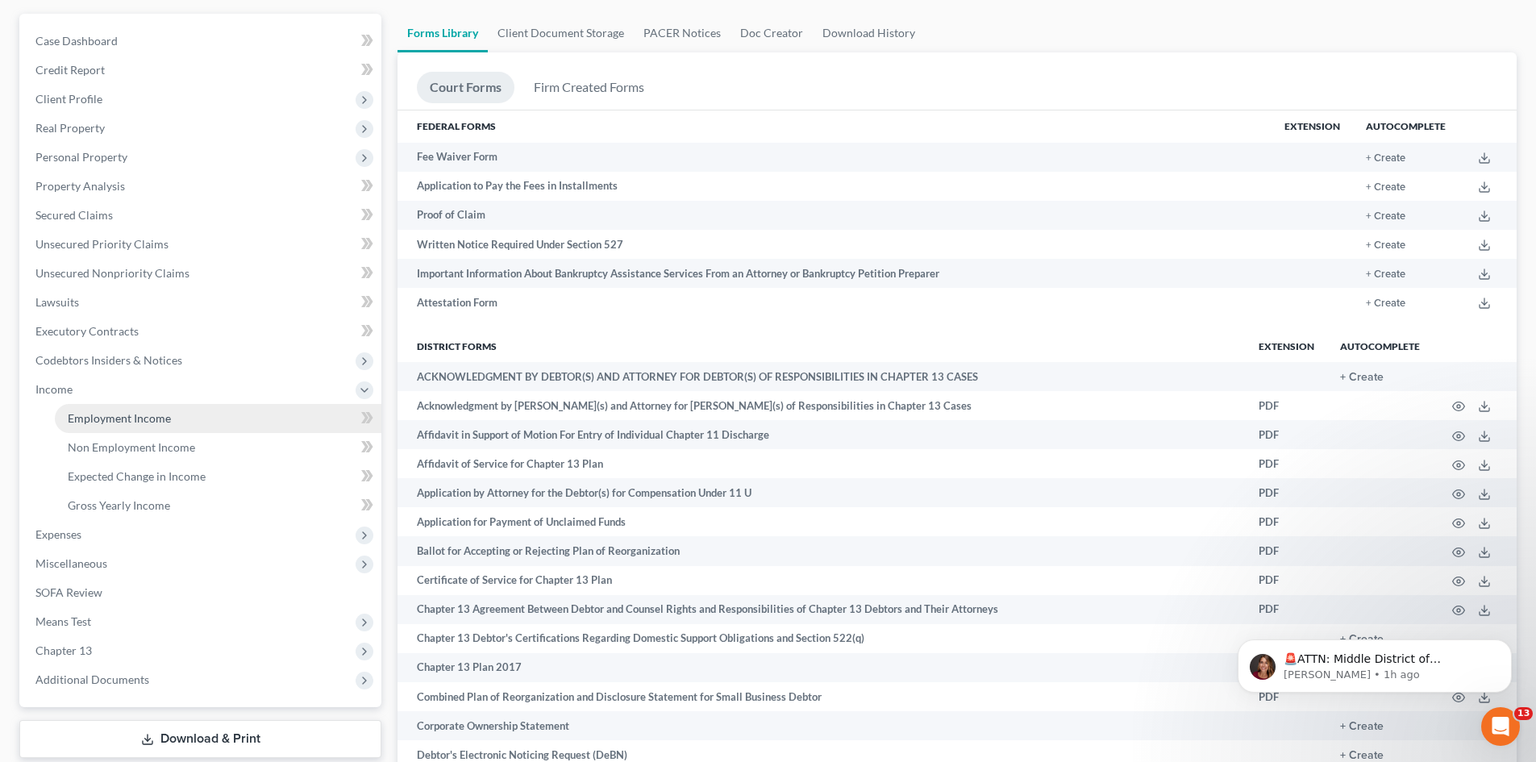
click at [145, 419] on span "Employment Income" at bounding box center [119, 418] width 103 height 14
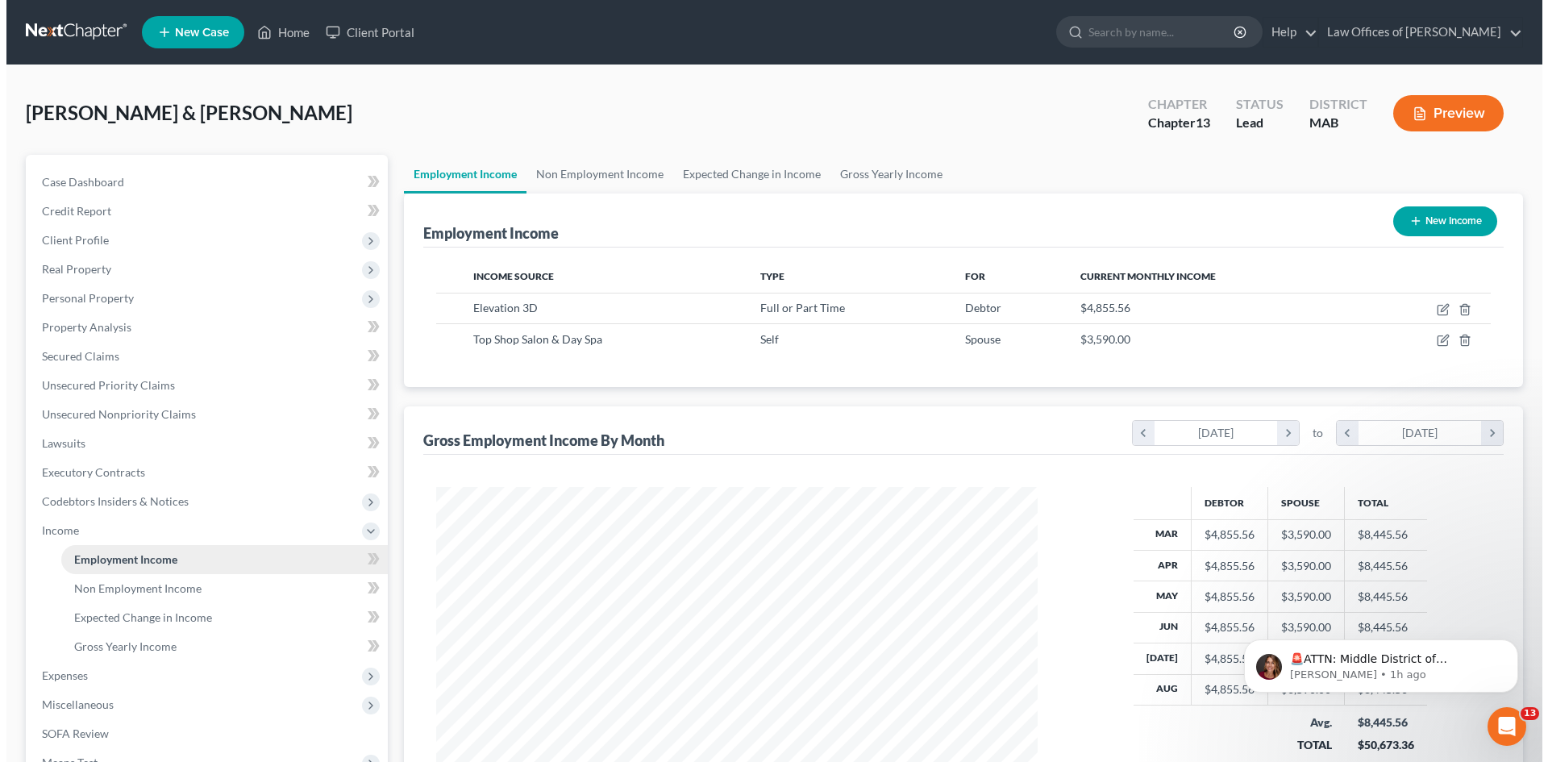
scroll to position [301, 634]
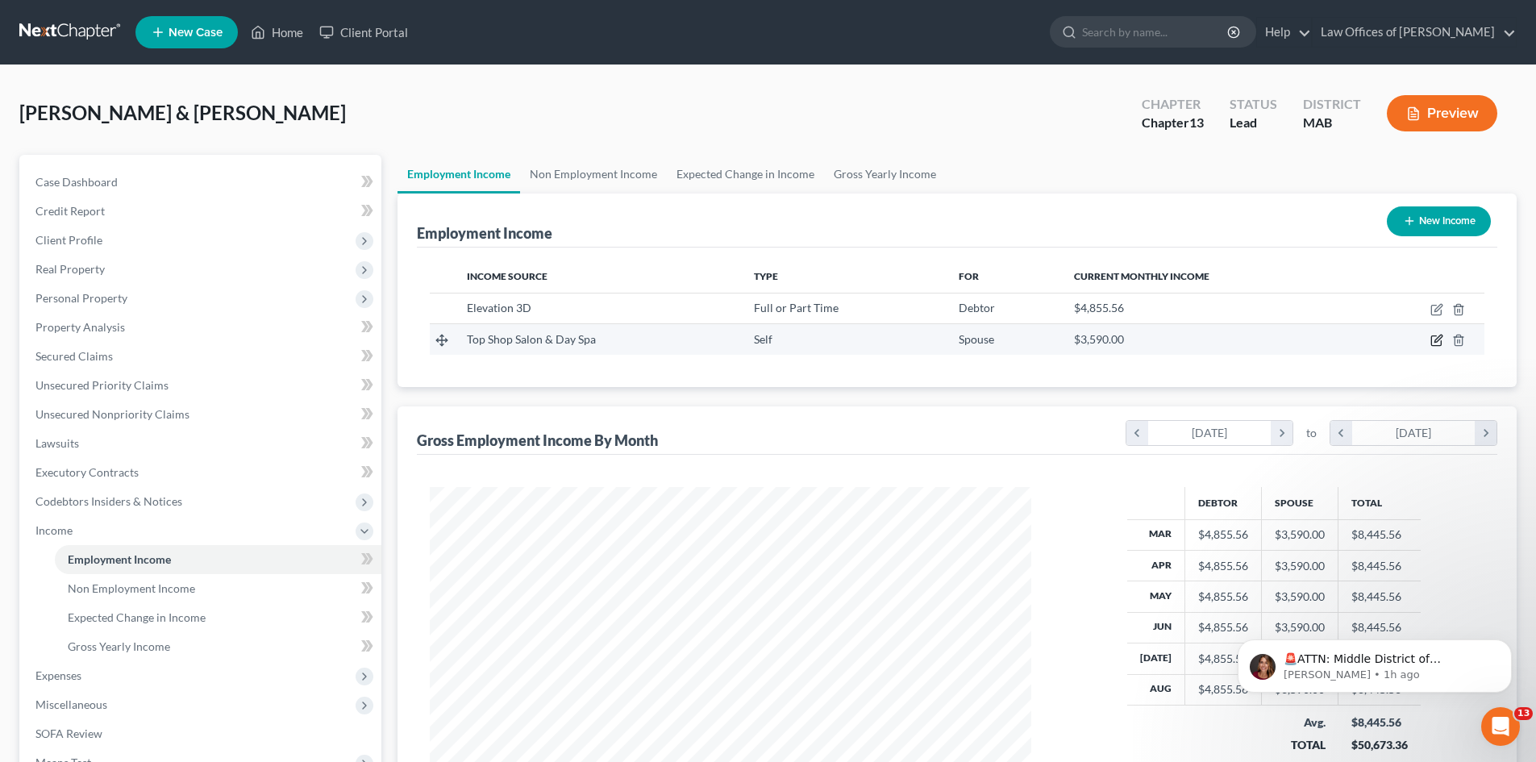
click at [1435, 343] on icon "button" at bounding box center [1438, 338] width 7 height 7
select select "1"
select select "22"
select select "0"
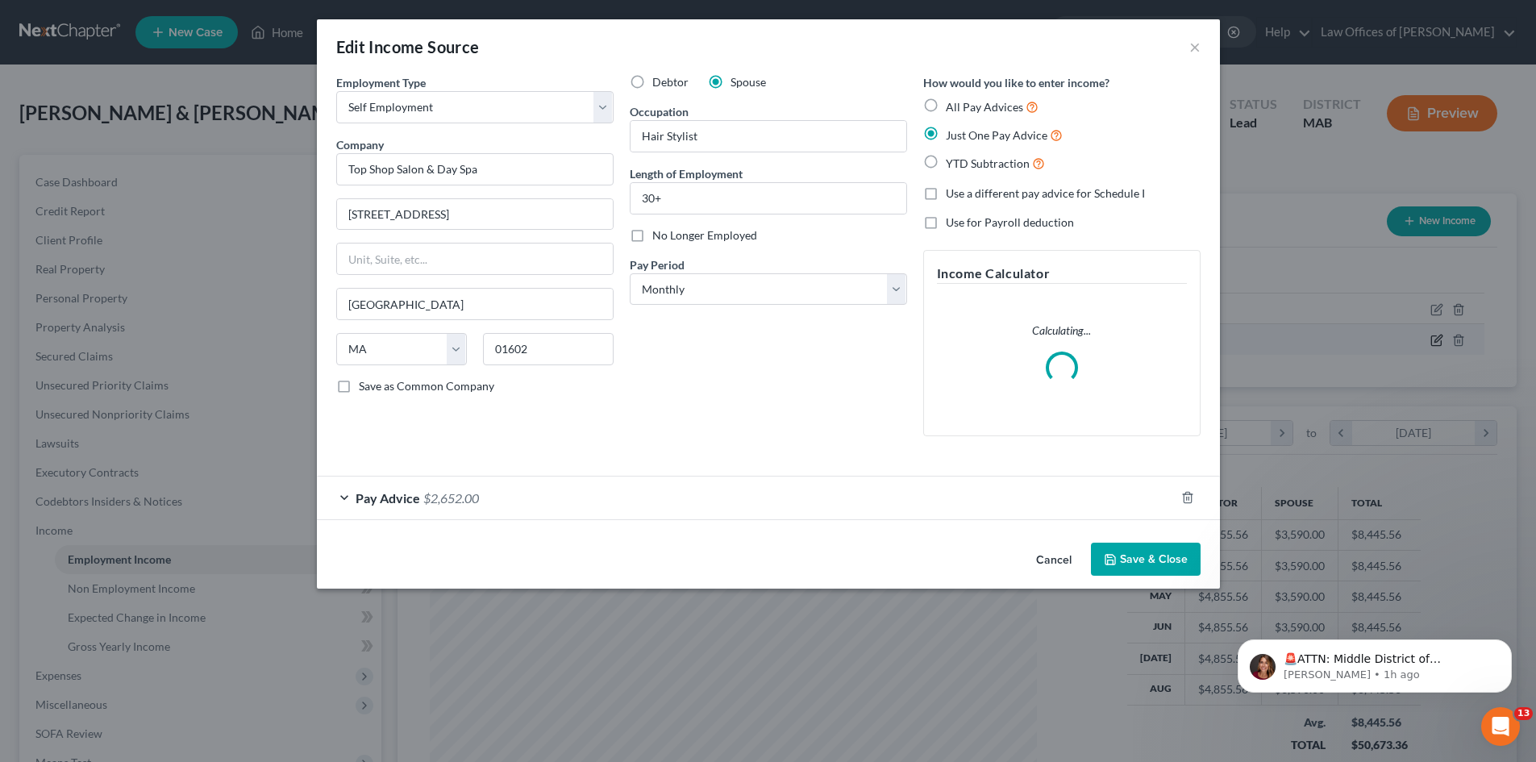
scroll to position [303, 639]
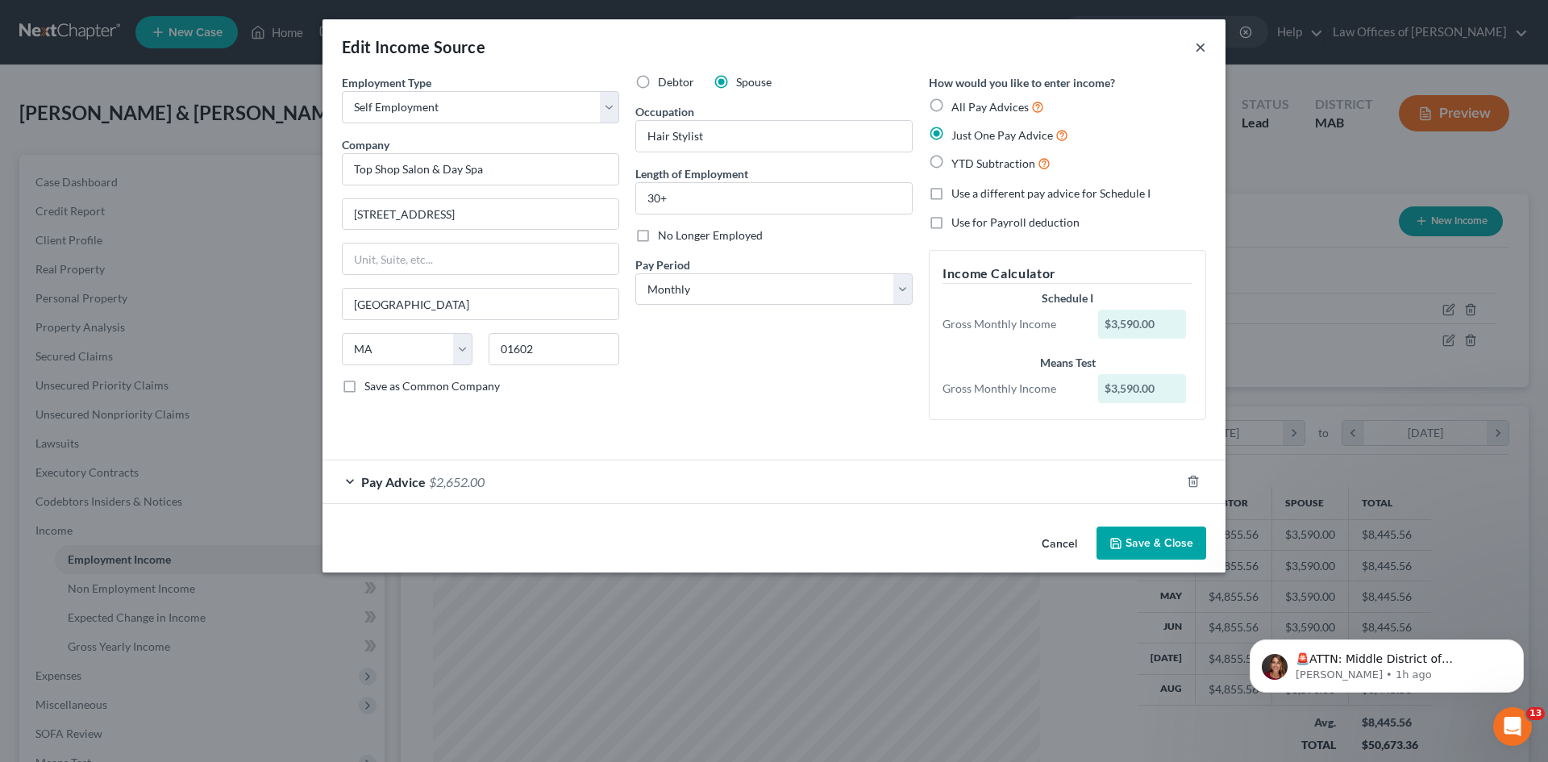
click at [1201, 44] on button "×" at bounding box center [1200, 46] width 11 height 19
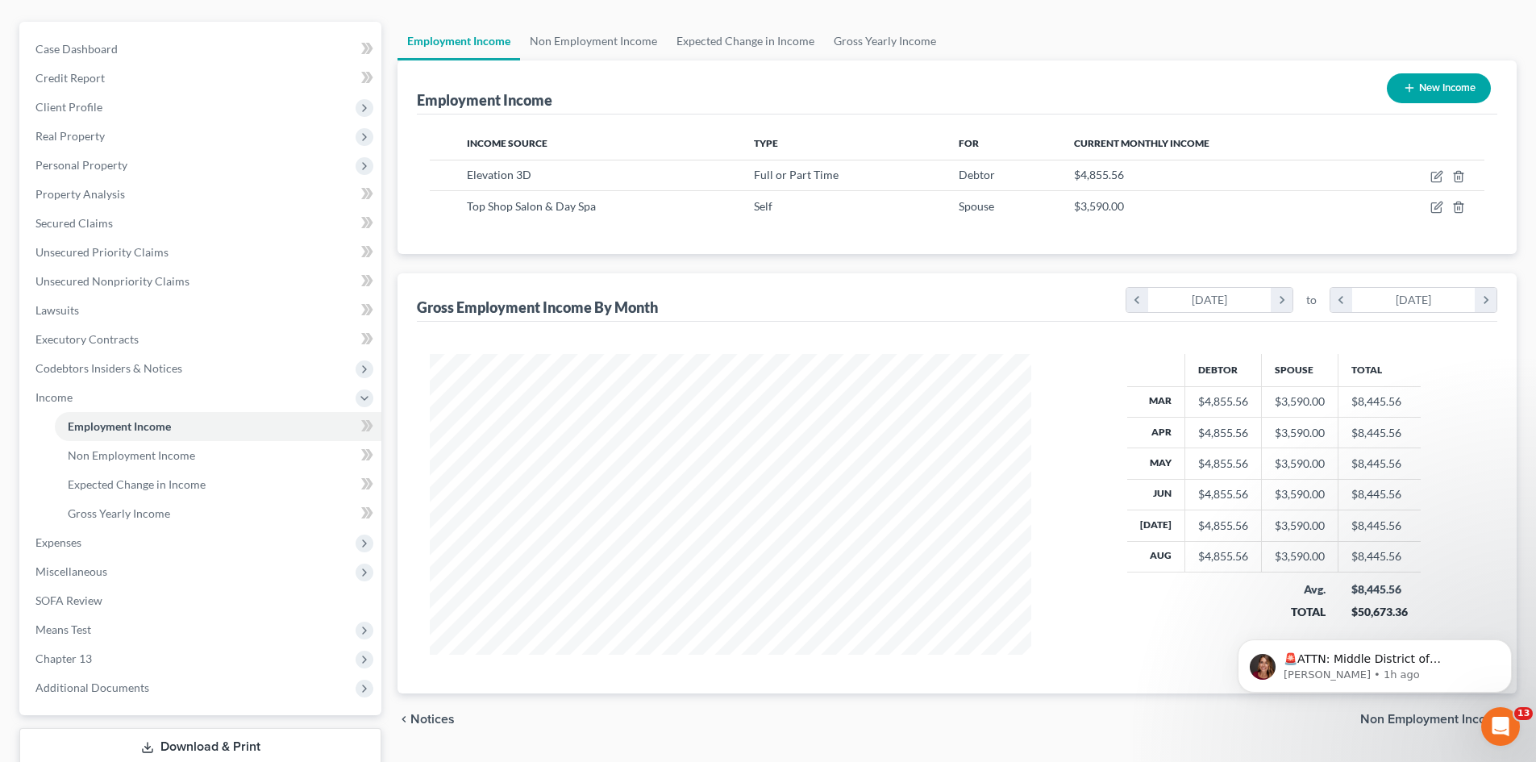
scroll to position [141, 0]
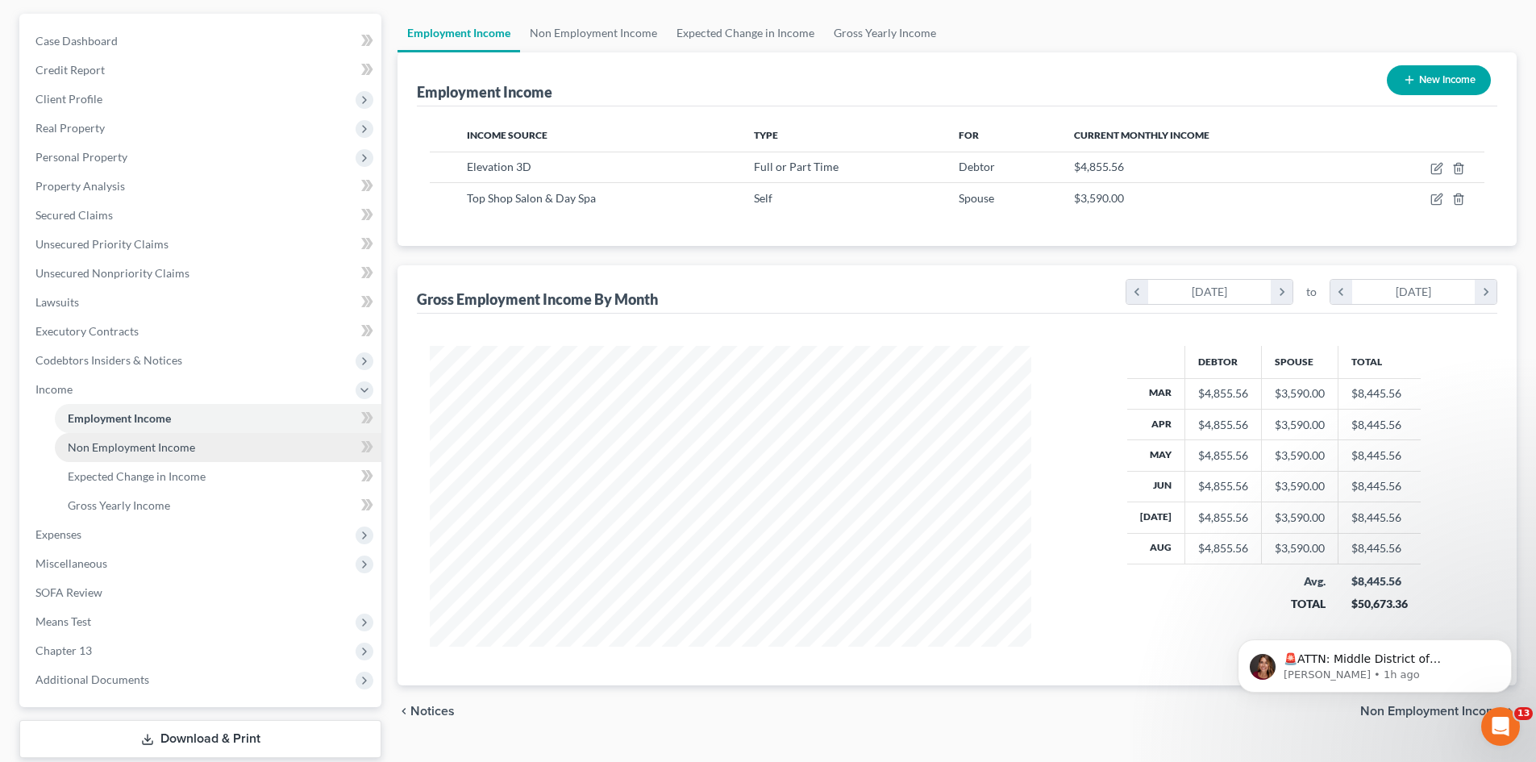
click at [195, 448] on link "Non Employment Income" at bounding box center [218, 447] width 327 height 29
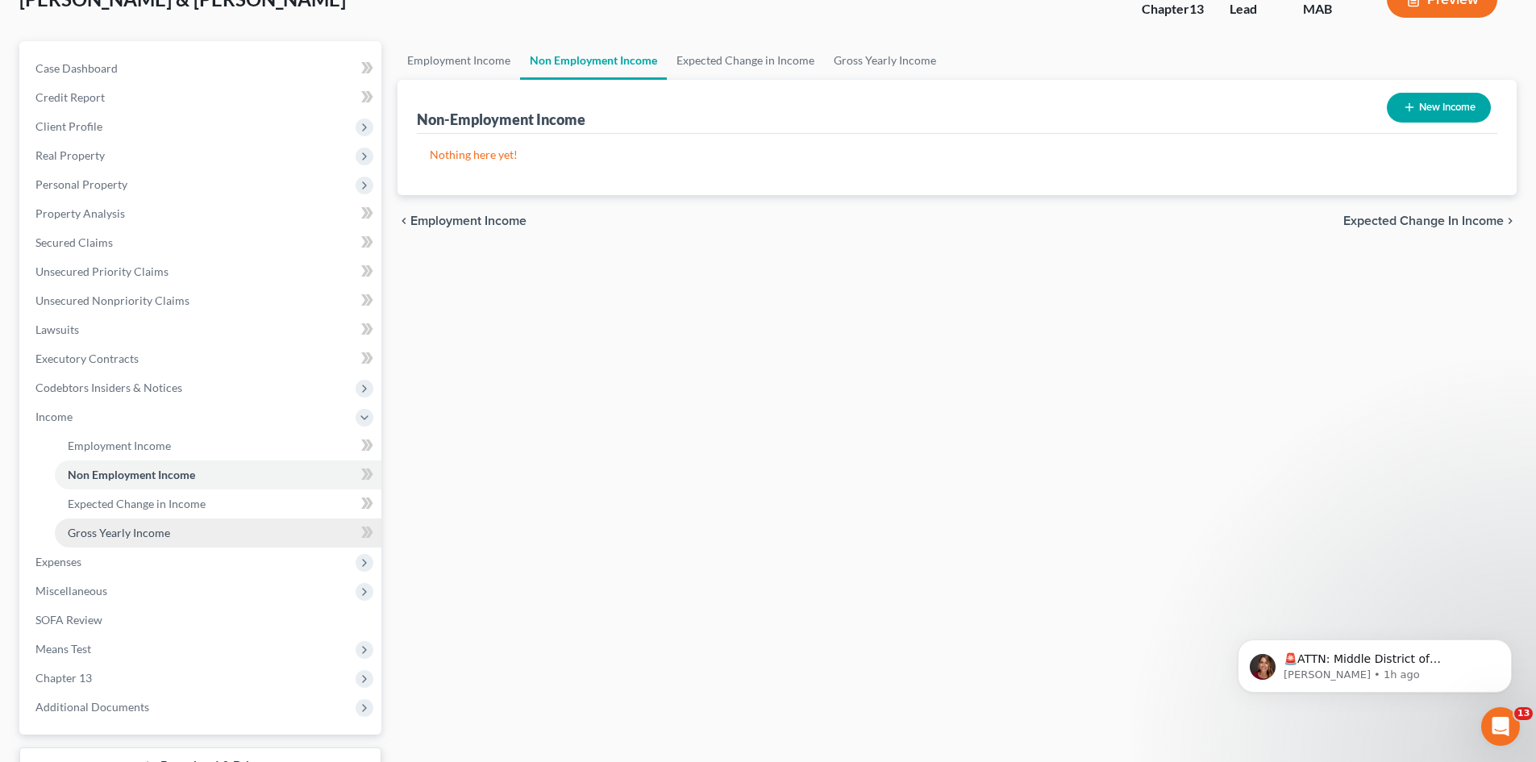
scroll to position [121, 0]
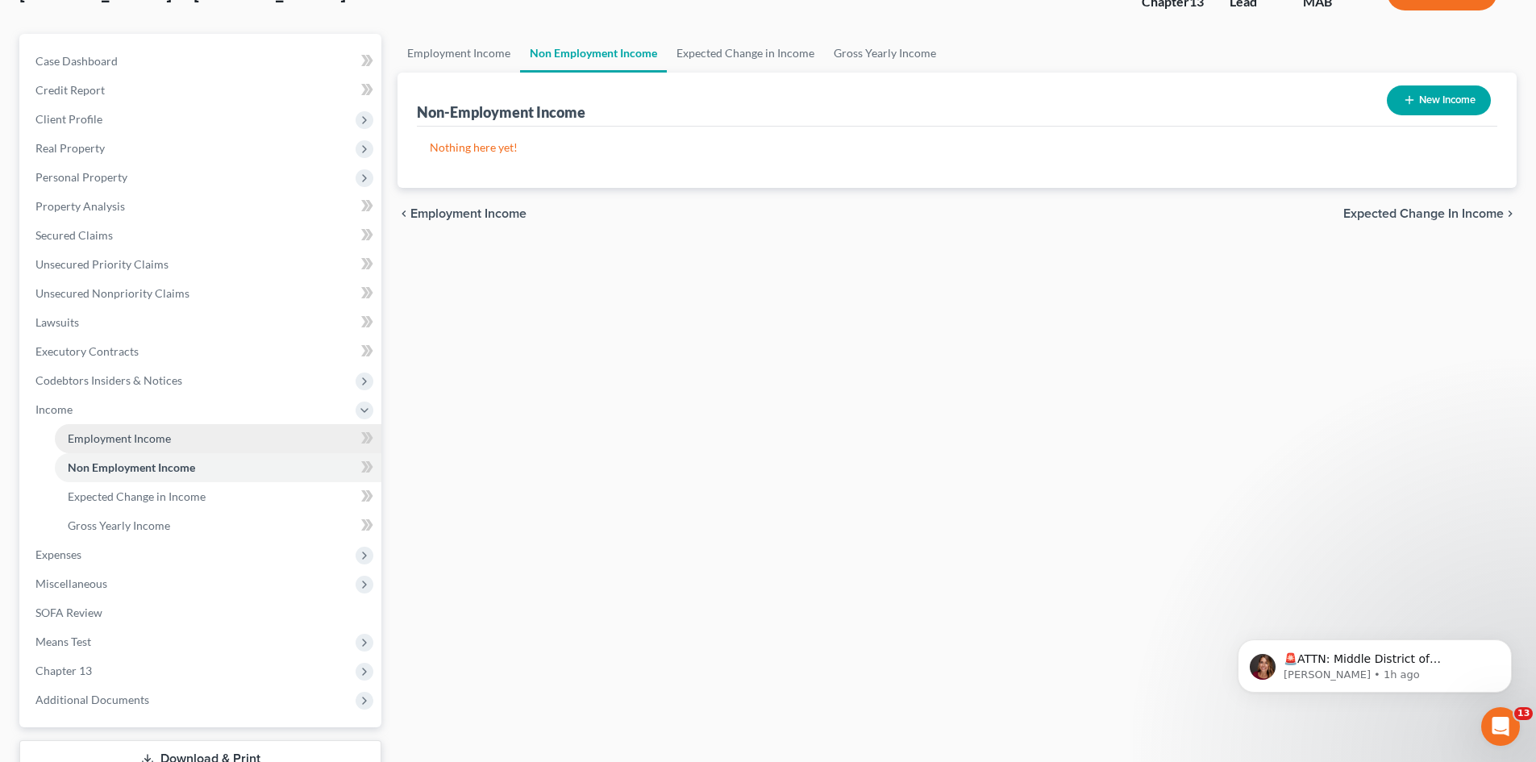
click at [167, 439] on span "Employment Income" at bounding box center [119, 438] width 103 height 14
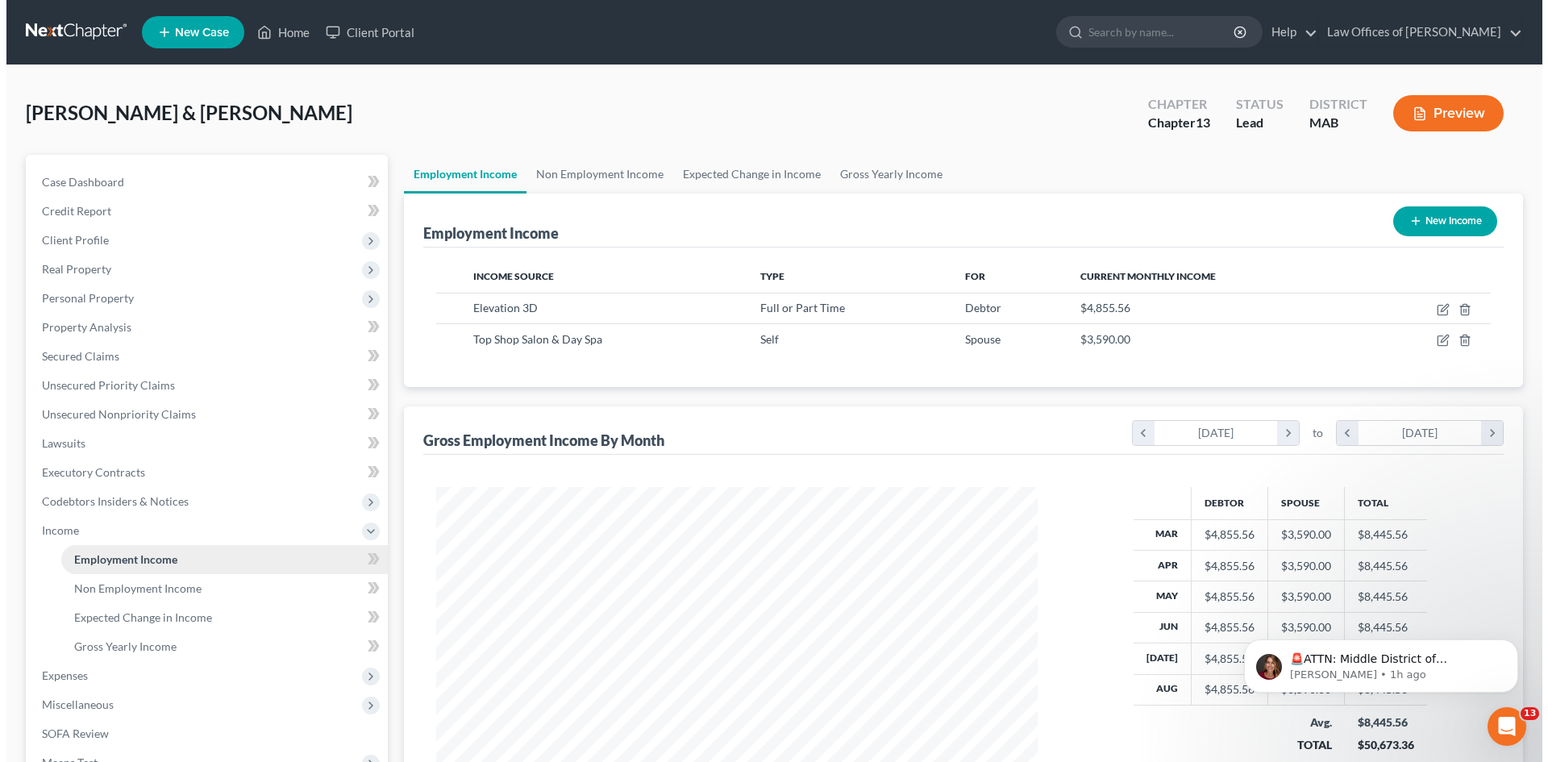
scroll to position [301, 634]
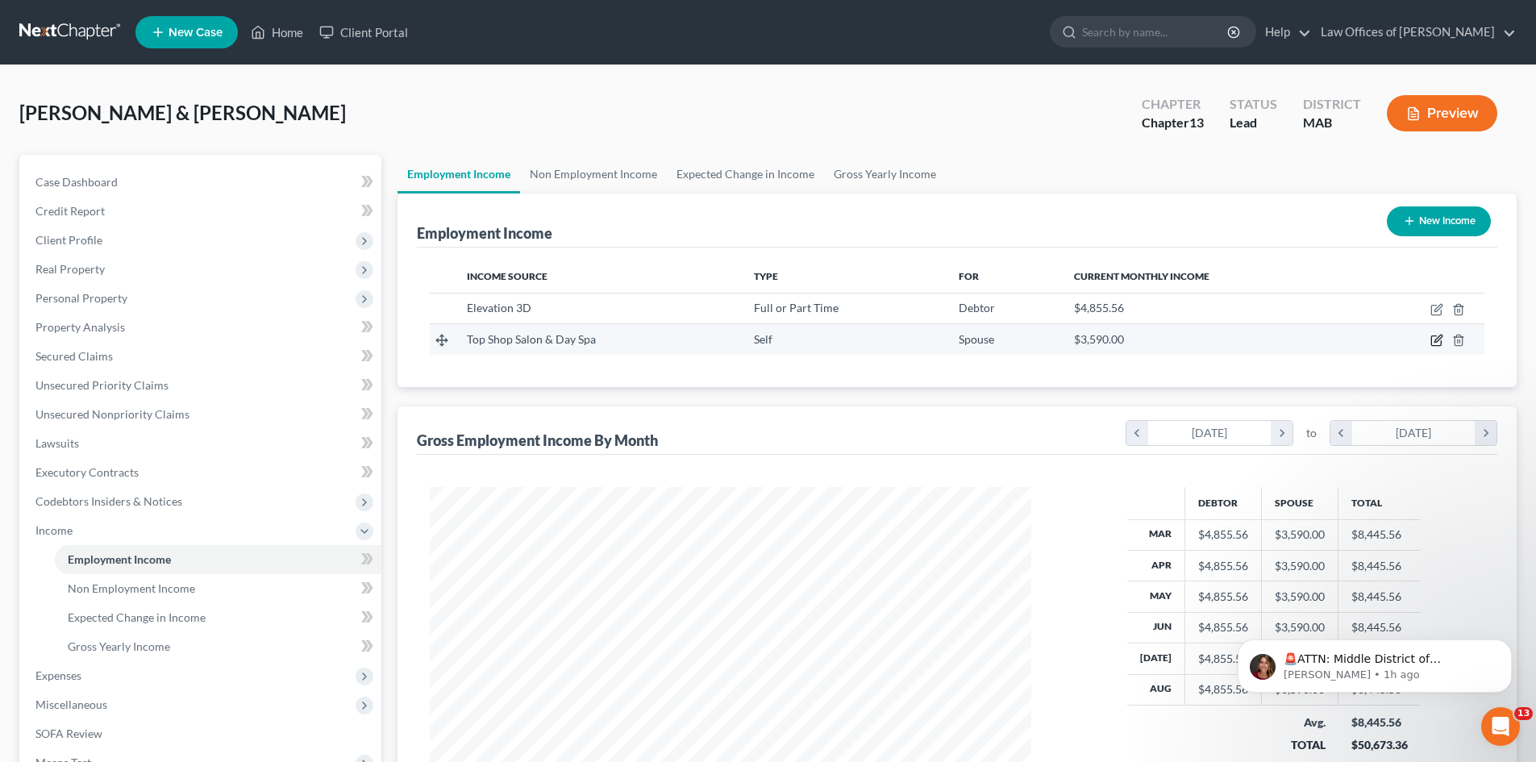
click at [1434, 341] on icon "button" at bounding box center [1437, 340] width 13 height 13
select select "1"
select select "22"
select select "0"
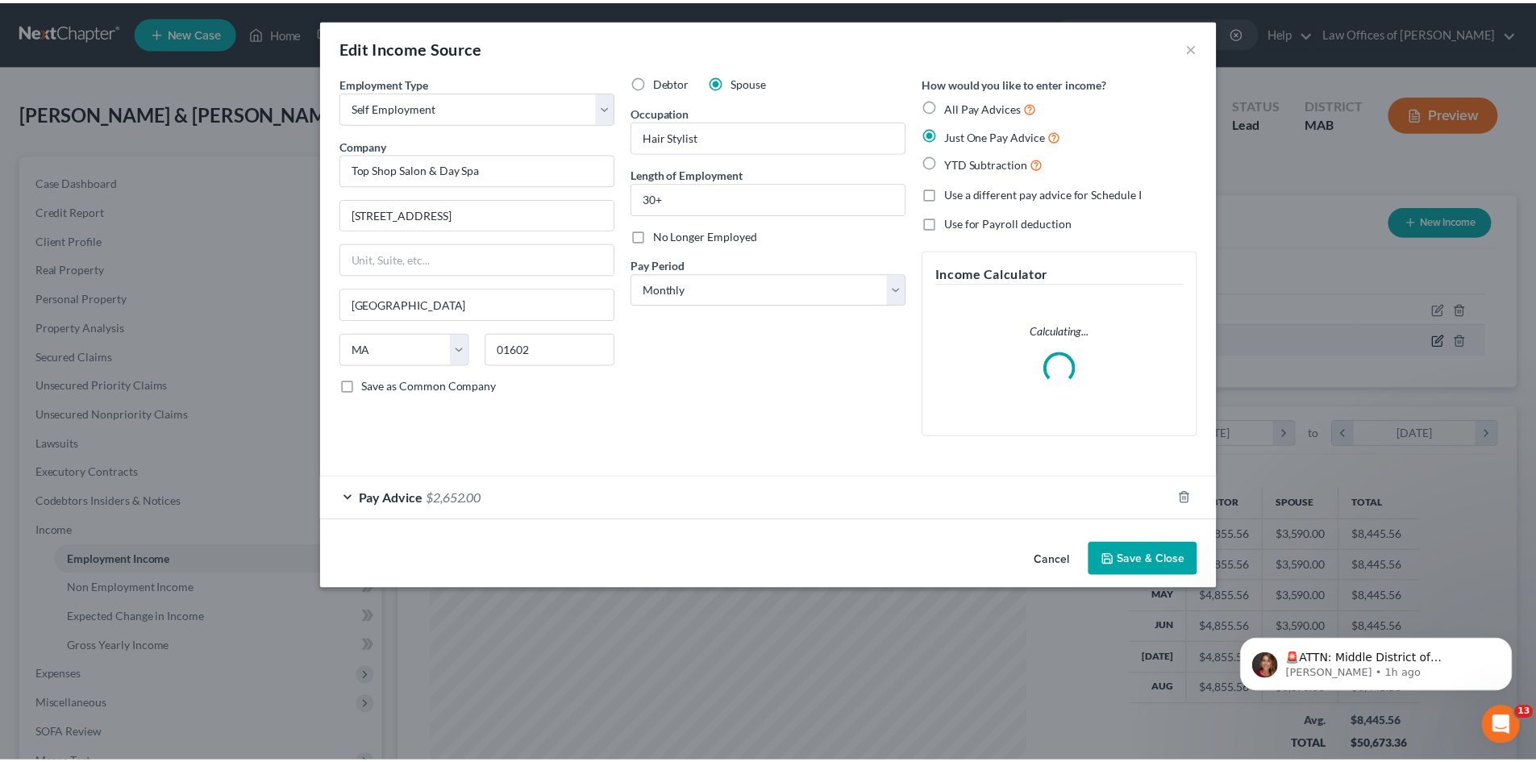
scroll to position [303, 639]
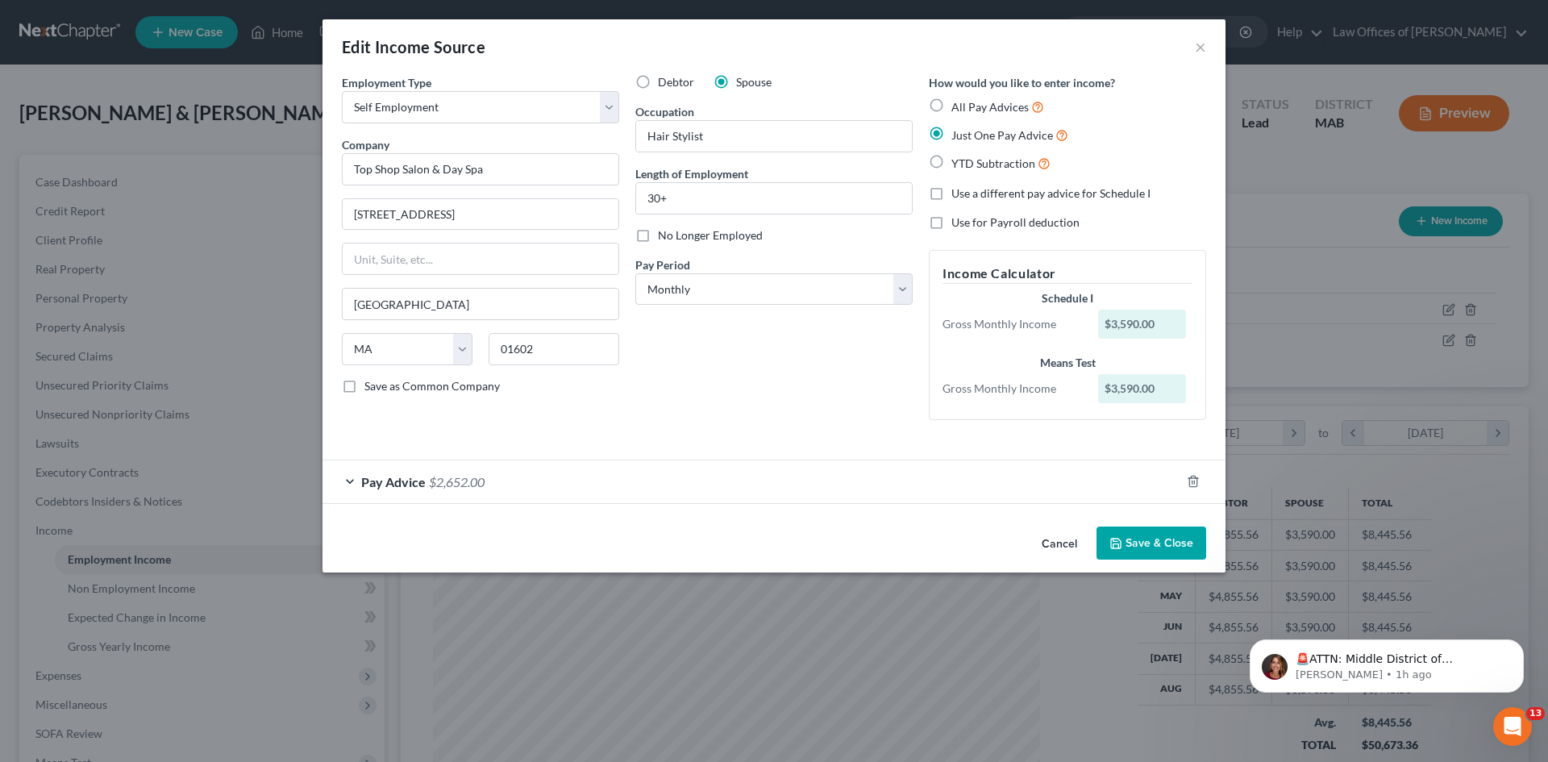
click at [710, 481] on div "Pay Advice $2,652.00" at bounding box center [752, 481] width 858 height 43
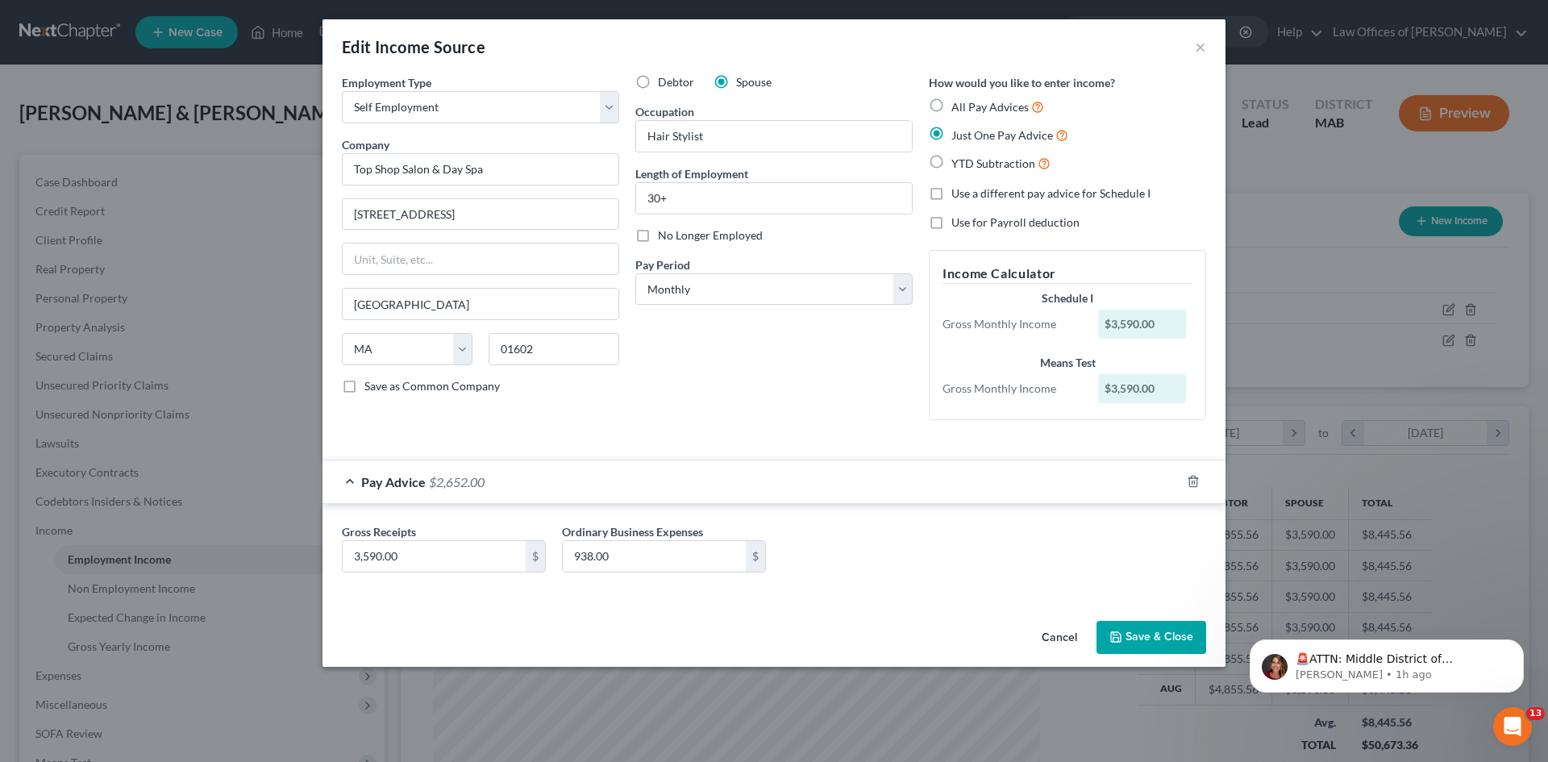
click at [736, 481] on div "Pay Advice $2,652.00" at bounding box center [752, 481] width 858 height 43
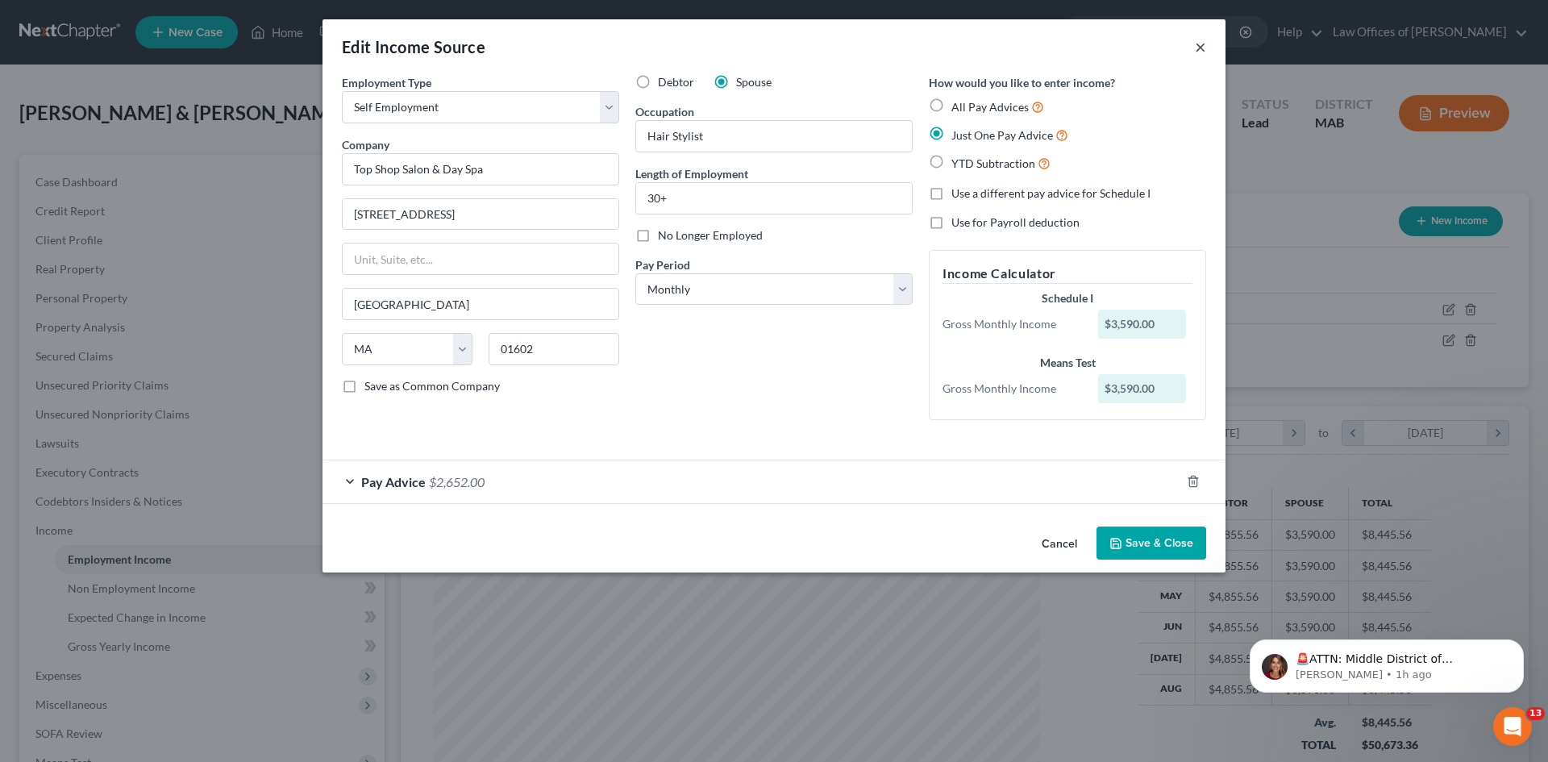
click at [1202, 48] on button "×" at bounding box center [1200, 46] width 11 height 19
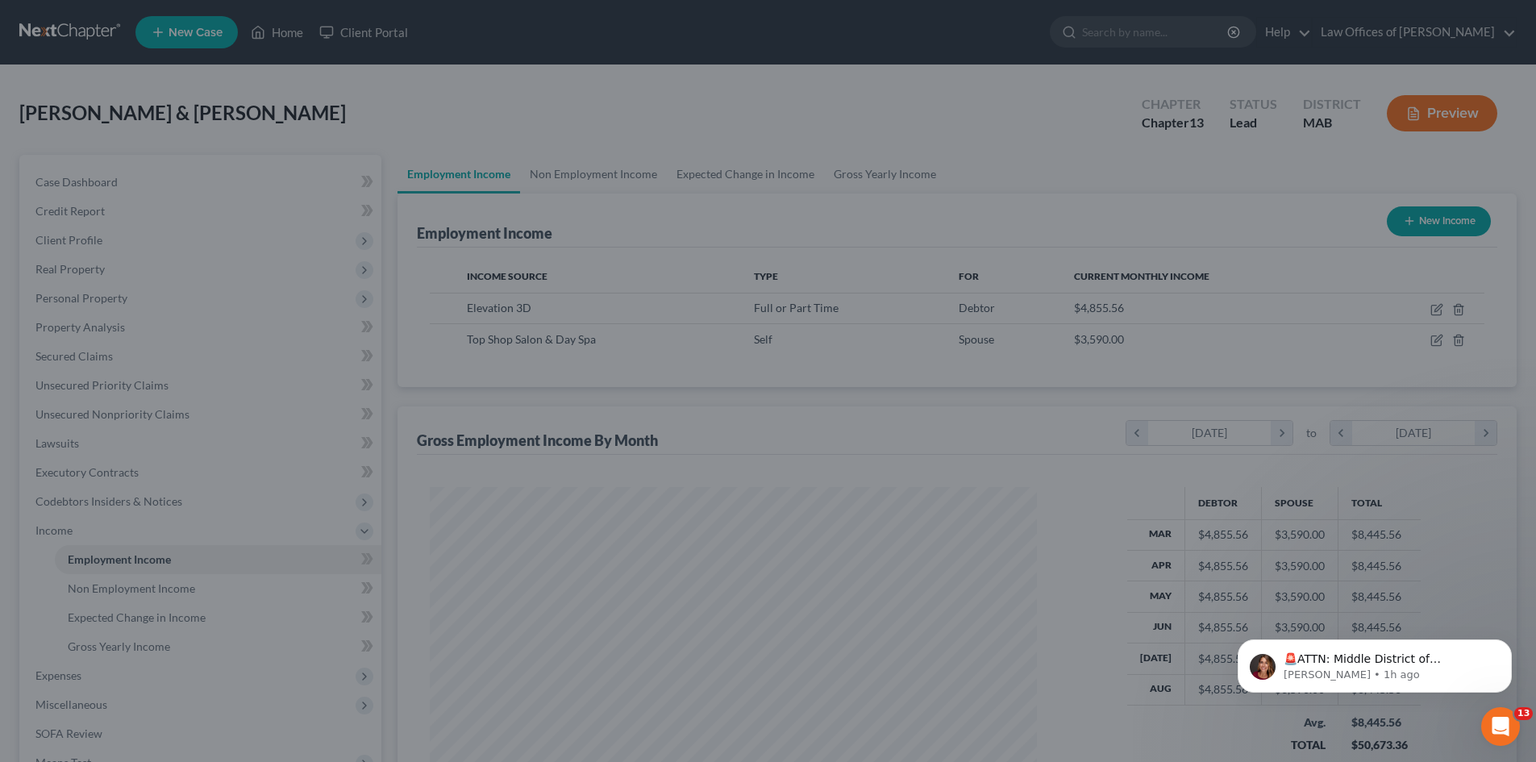
scroll to position [806082, 805749]
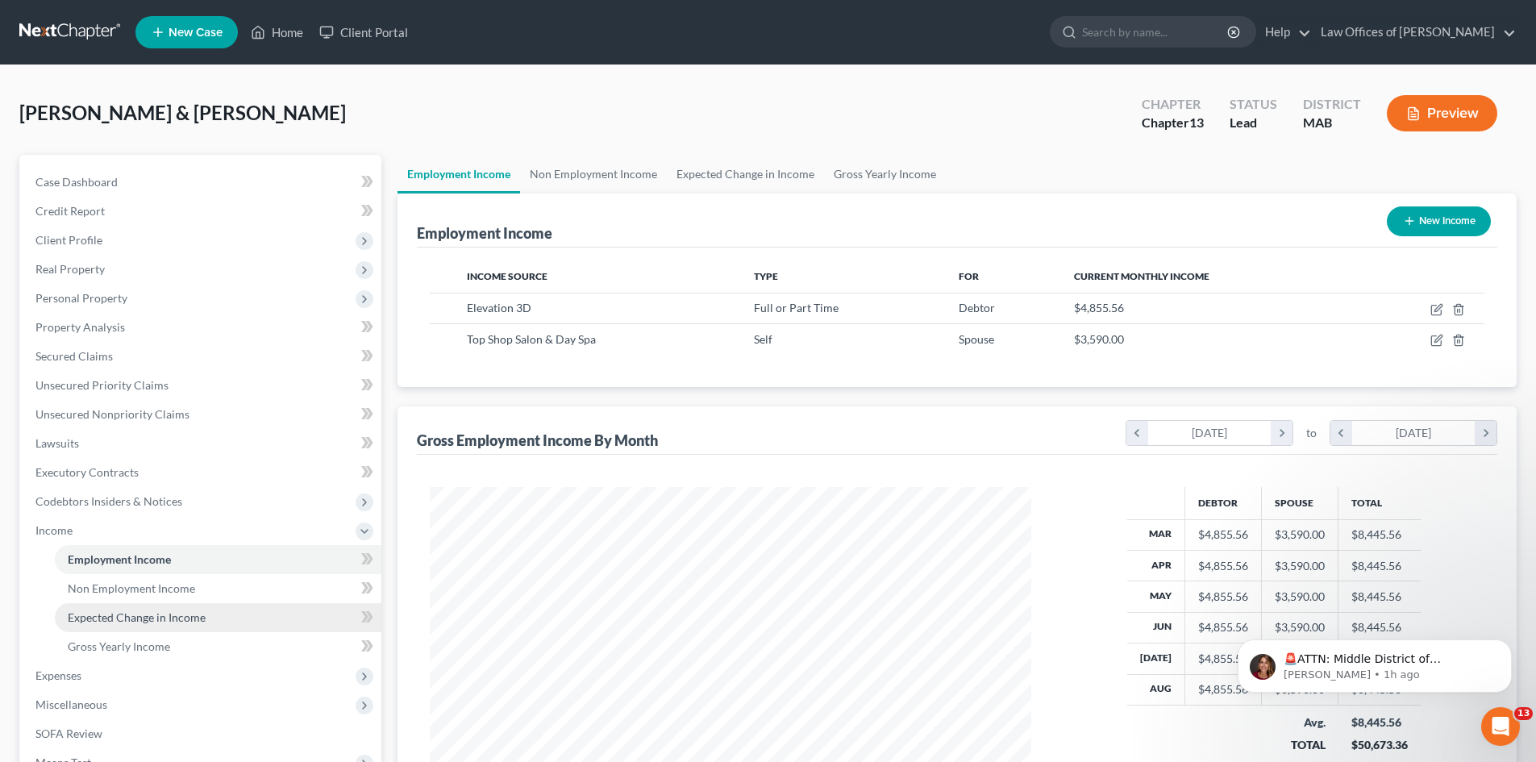
click at [202, 617] on span "Expected Change in Income" at bounding box center [137, 617] width 138 height 14
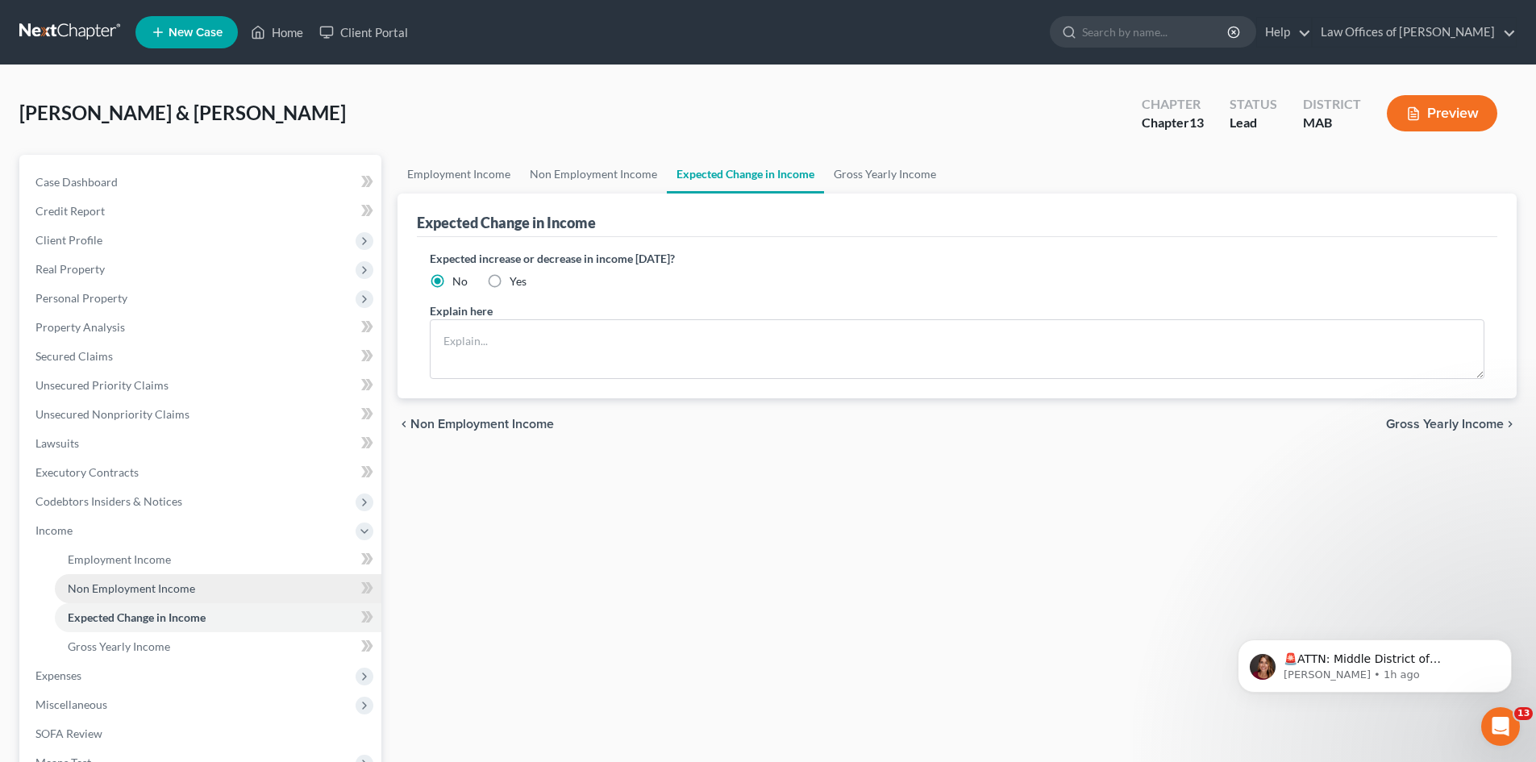
click at [226, 590] on link "Non Employment Income" at bounding box center [218, 588] width 327 height 29
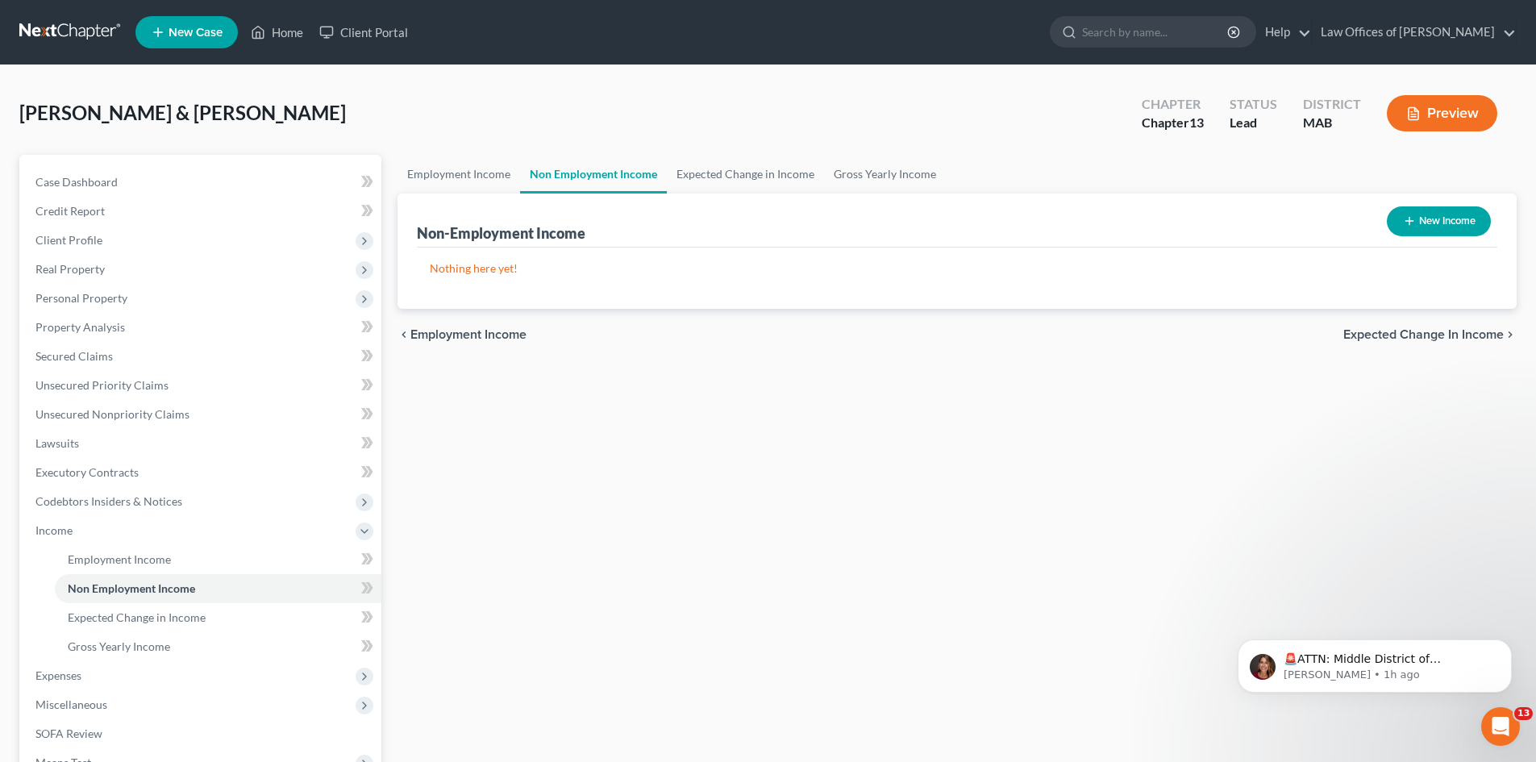
click at [1414, 224] on icon "button" at bounding box center [1409, 220] width 13 height 13
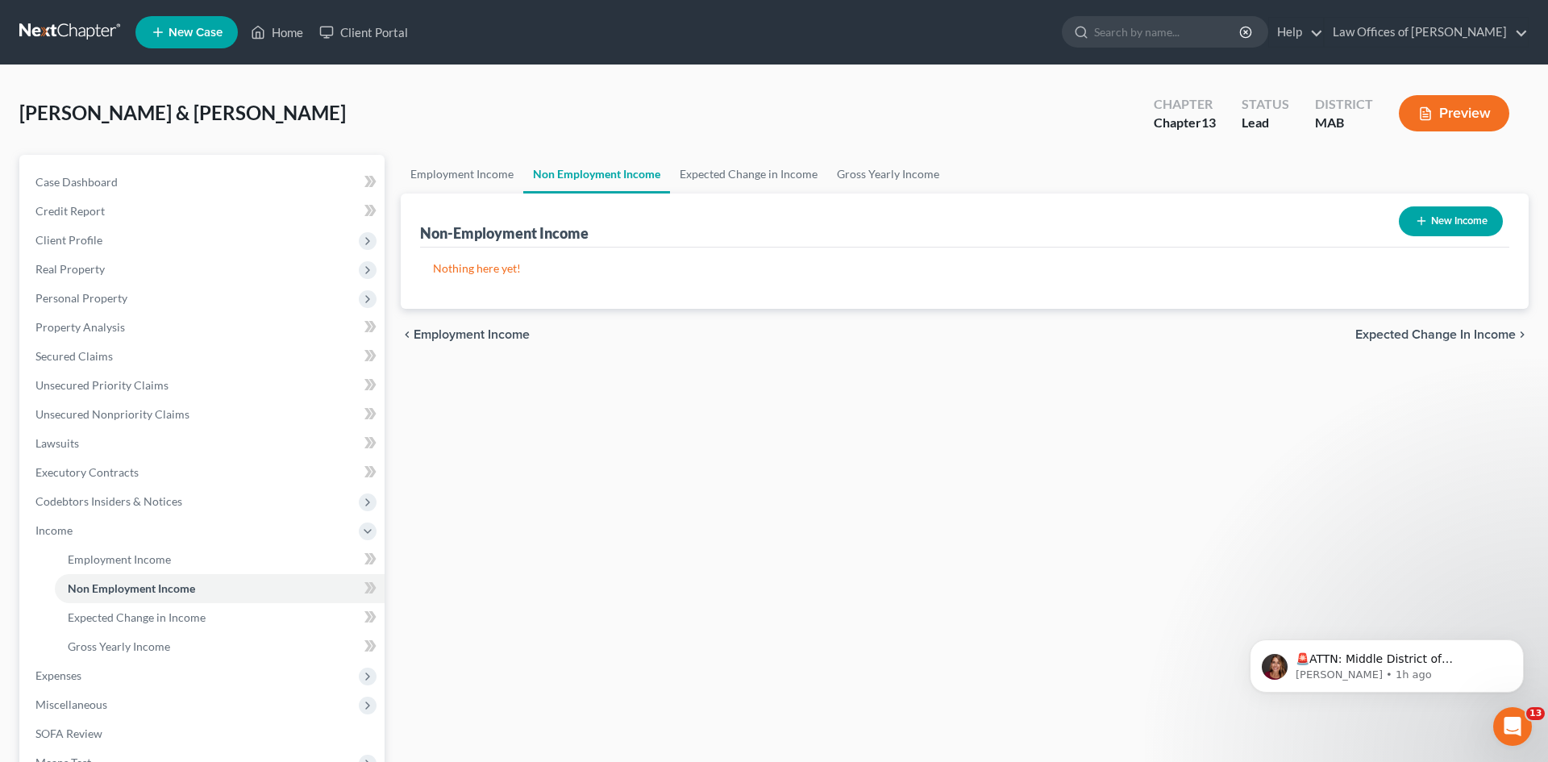
select select "0"
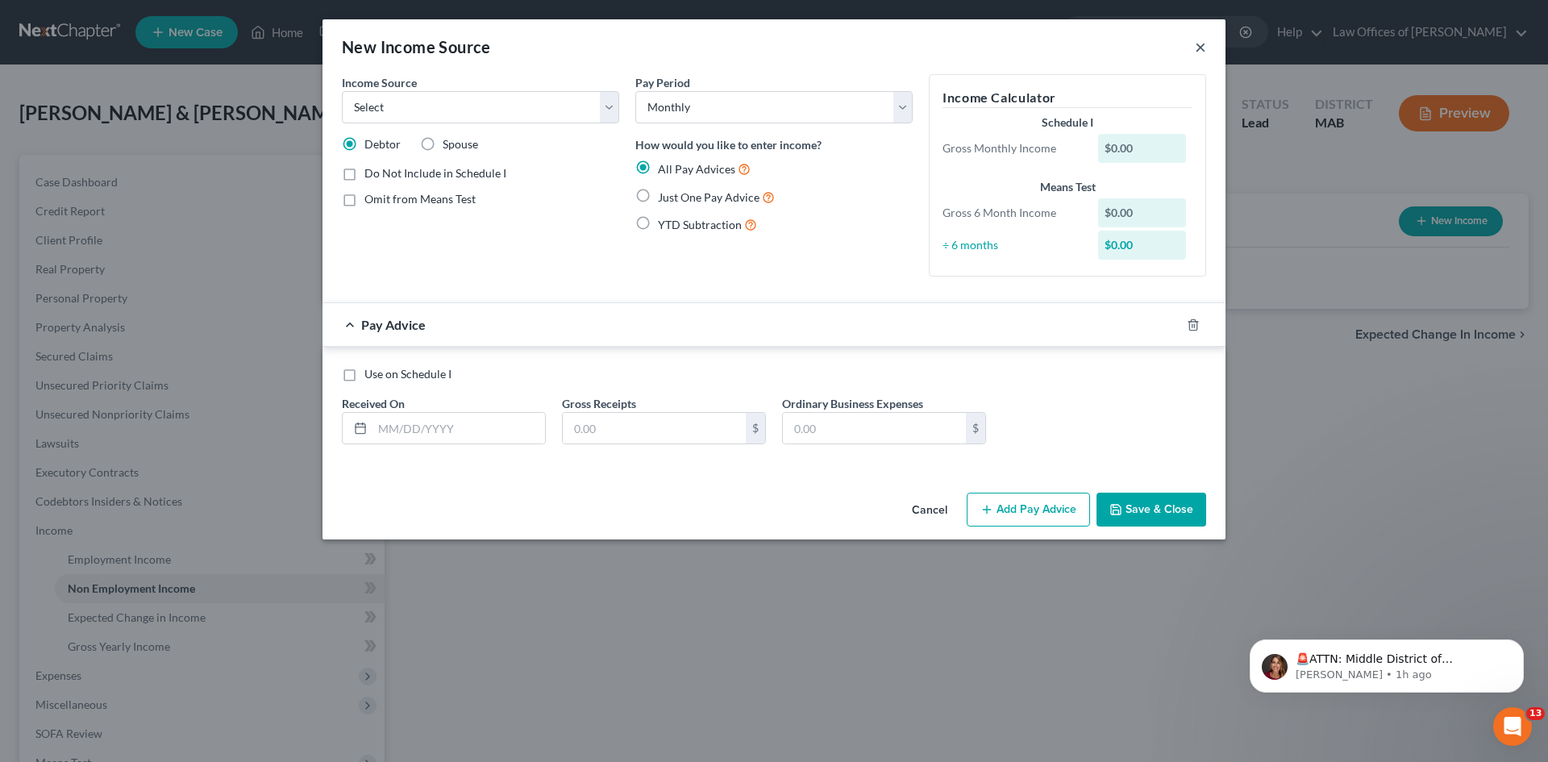
click at [1198, 49] on button "×" at bounding box center [1200, 46] width 11 height 19
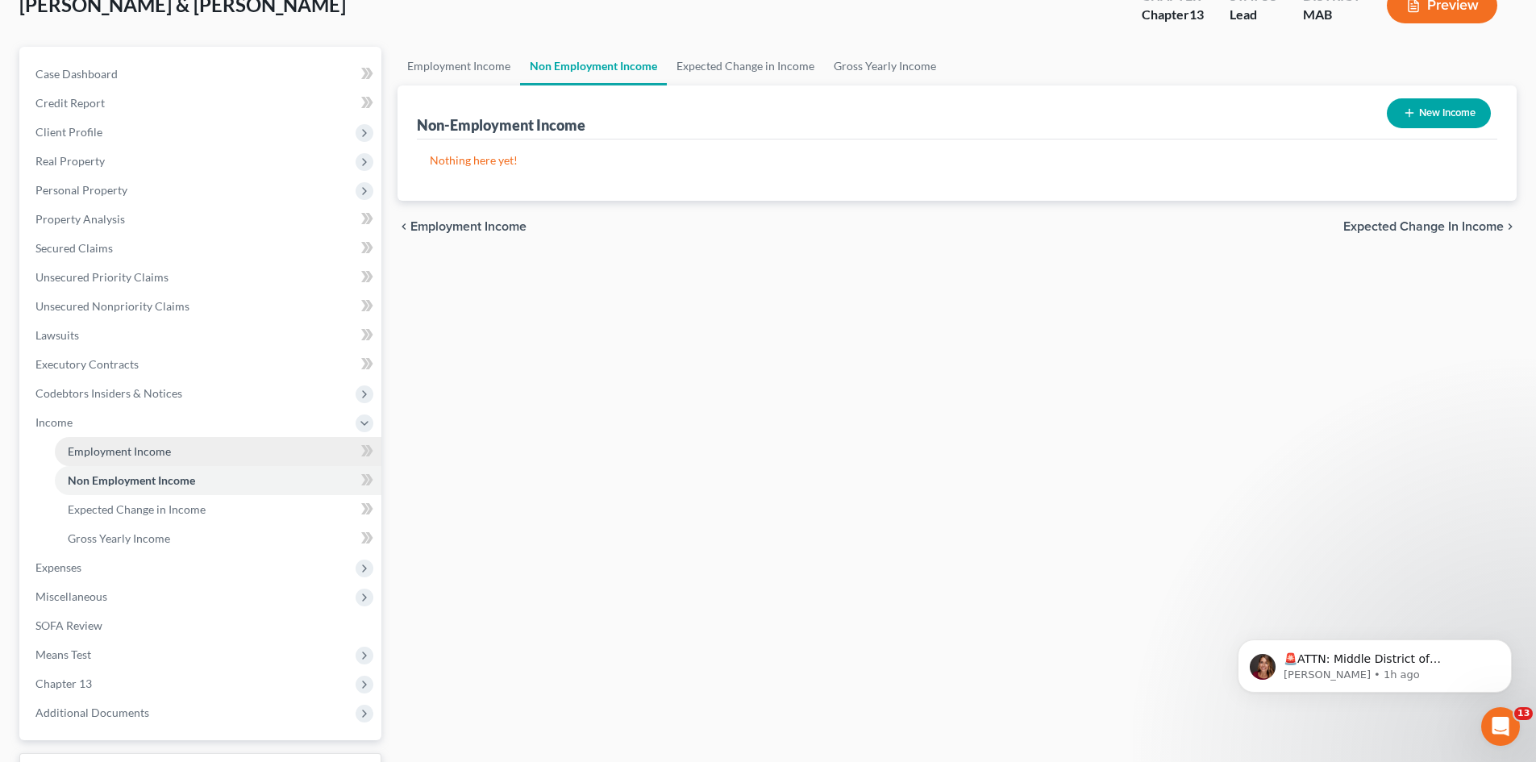
scroll to position [121, 0]
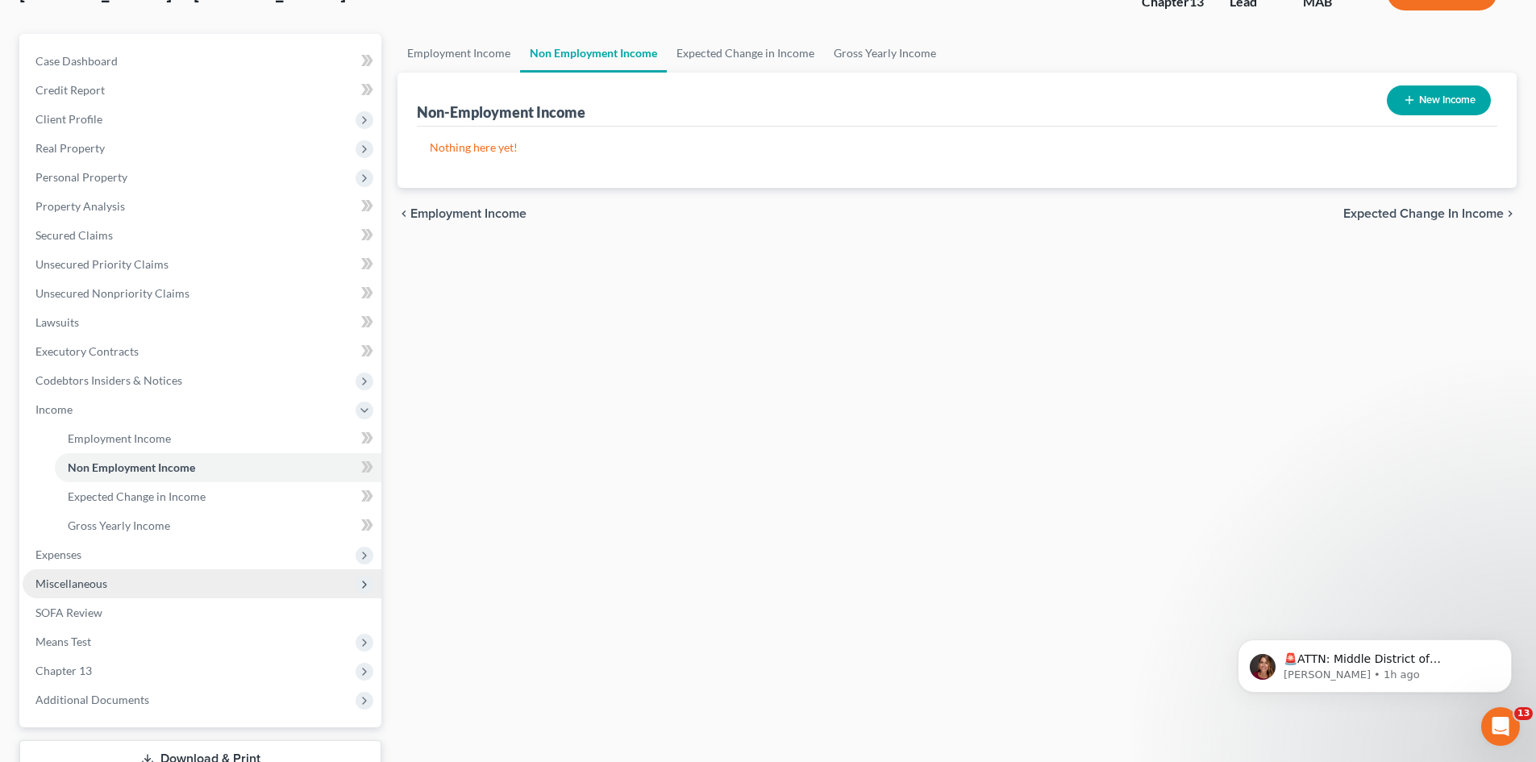
click at [244, 582] on span "Miscellaneous" at bounding box center [202, 583] width 359 height 29
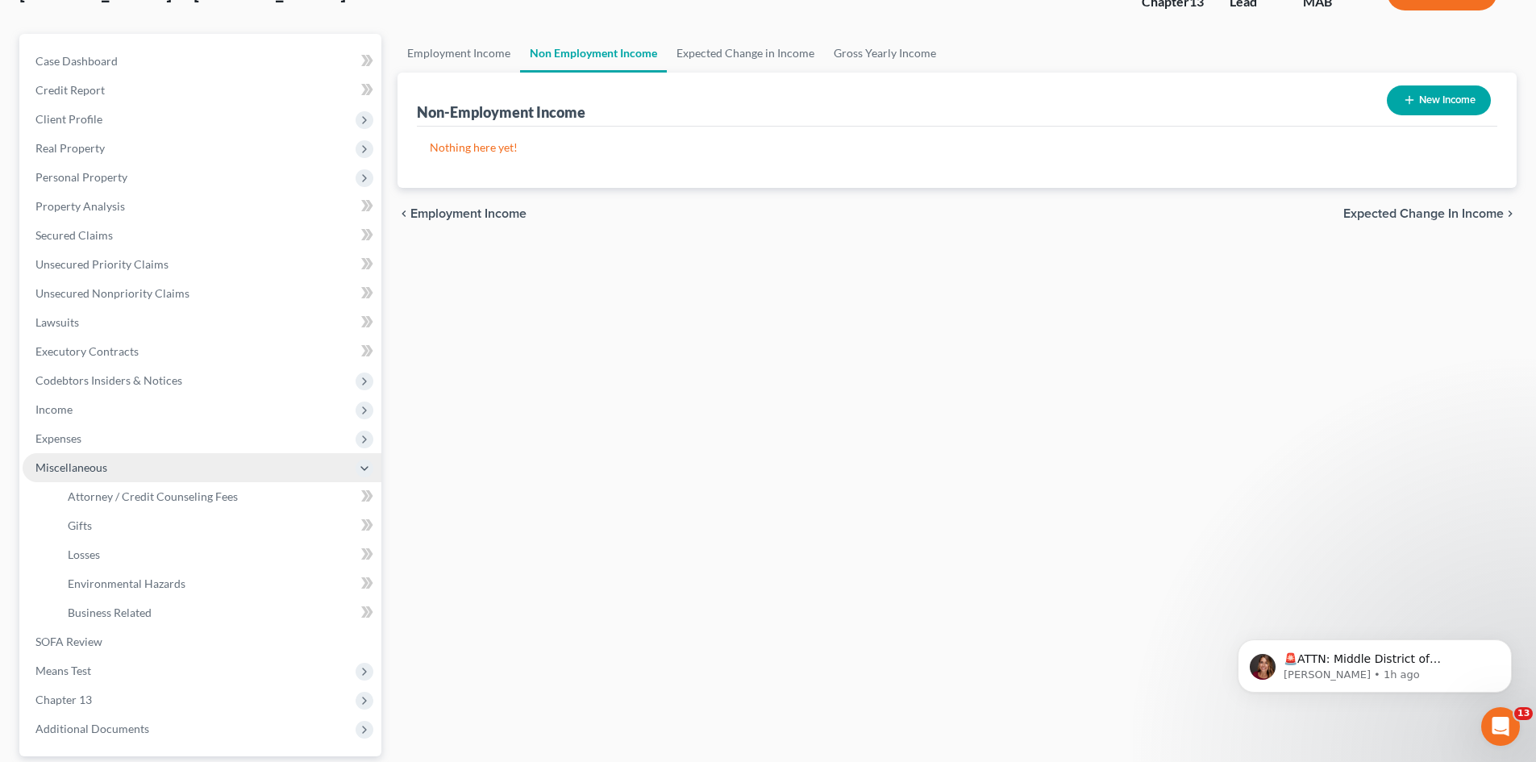
click at [94, 464] on span "Miscellaneous" at bounding box center [71, 467] width 72 height 14
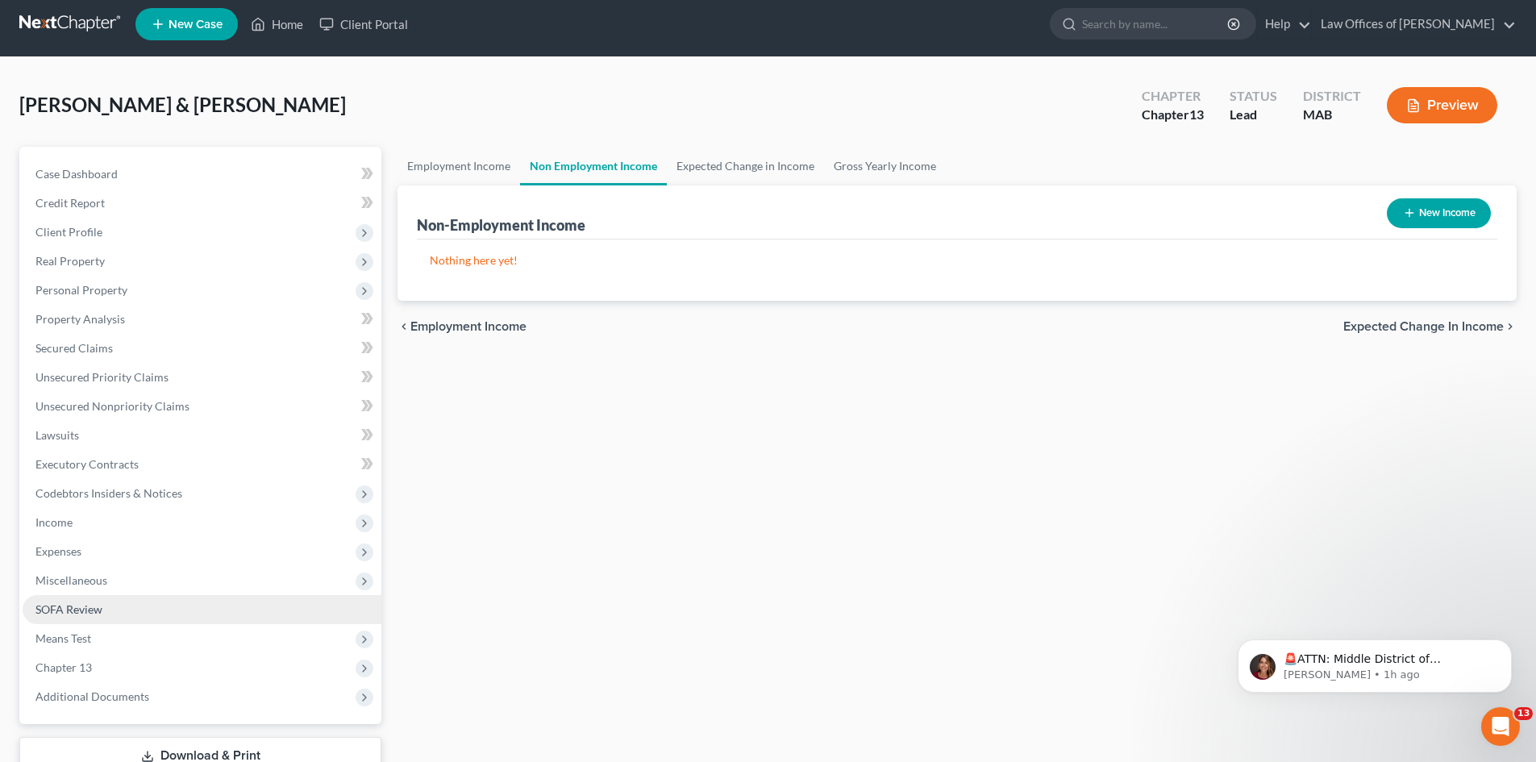
scroll to position [0, 0]
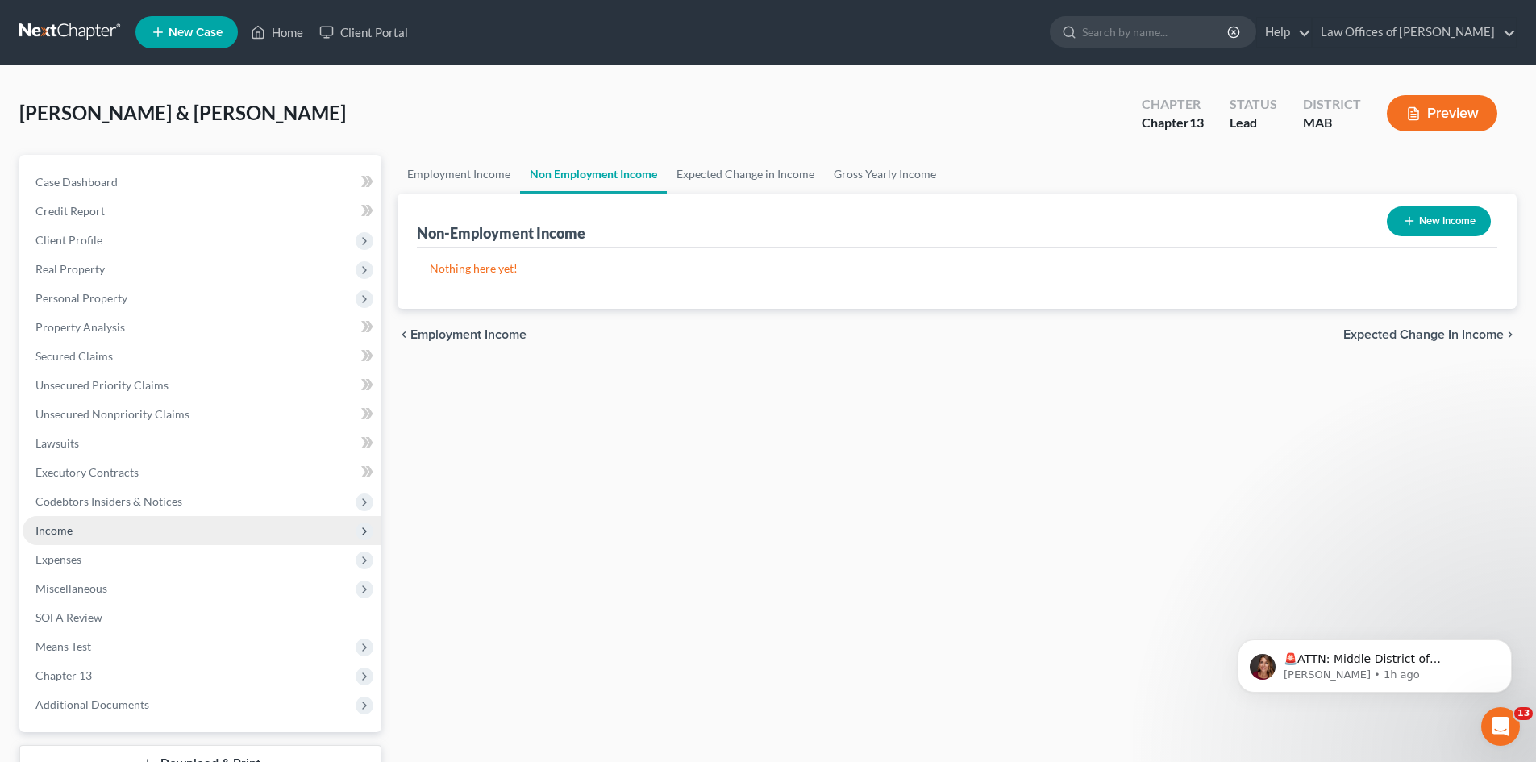
click at [116, 535] on span "Income" at bounding box center [202, 530] width 359 height 29
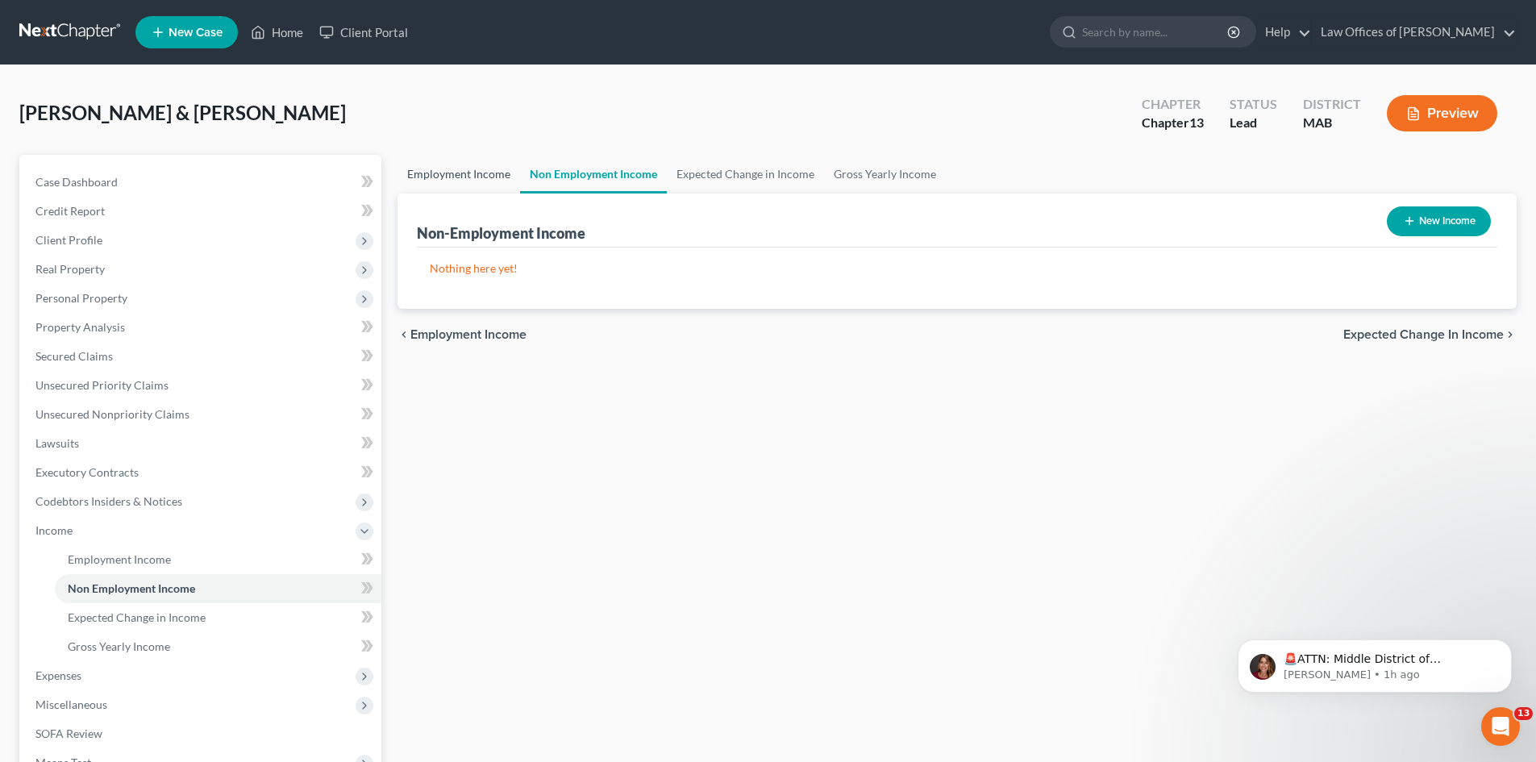
click at [471, 171] on link "Employment Income" at bounding box center [459, 174] width 123 height 39
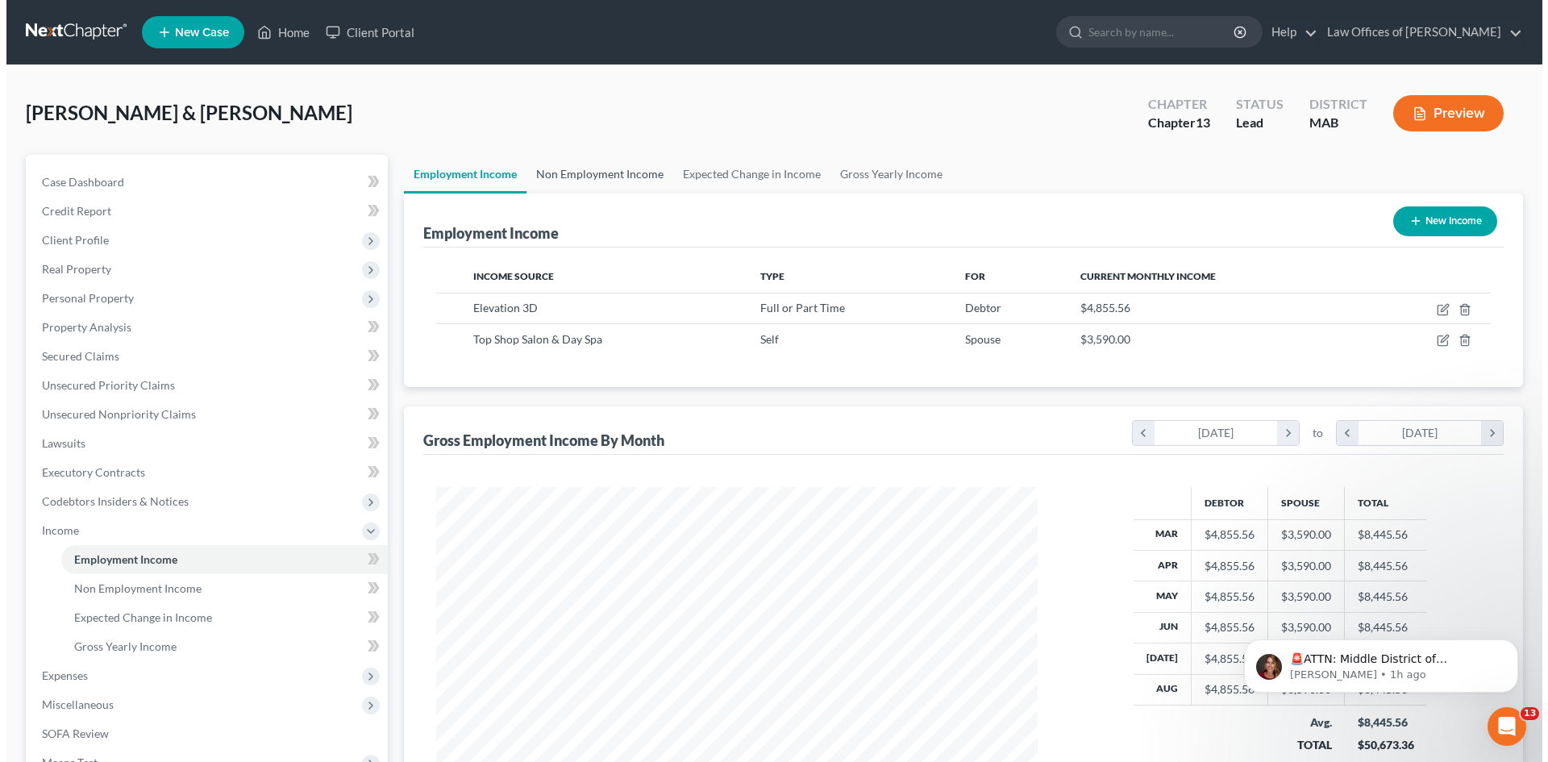
scroll to position [301, 634]
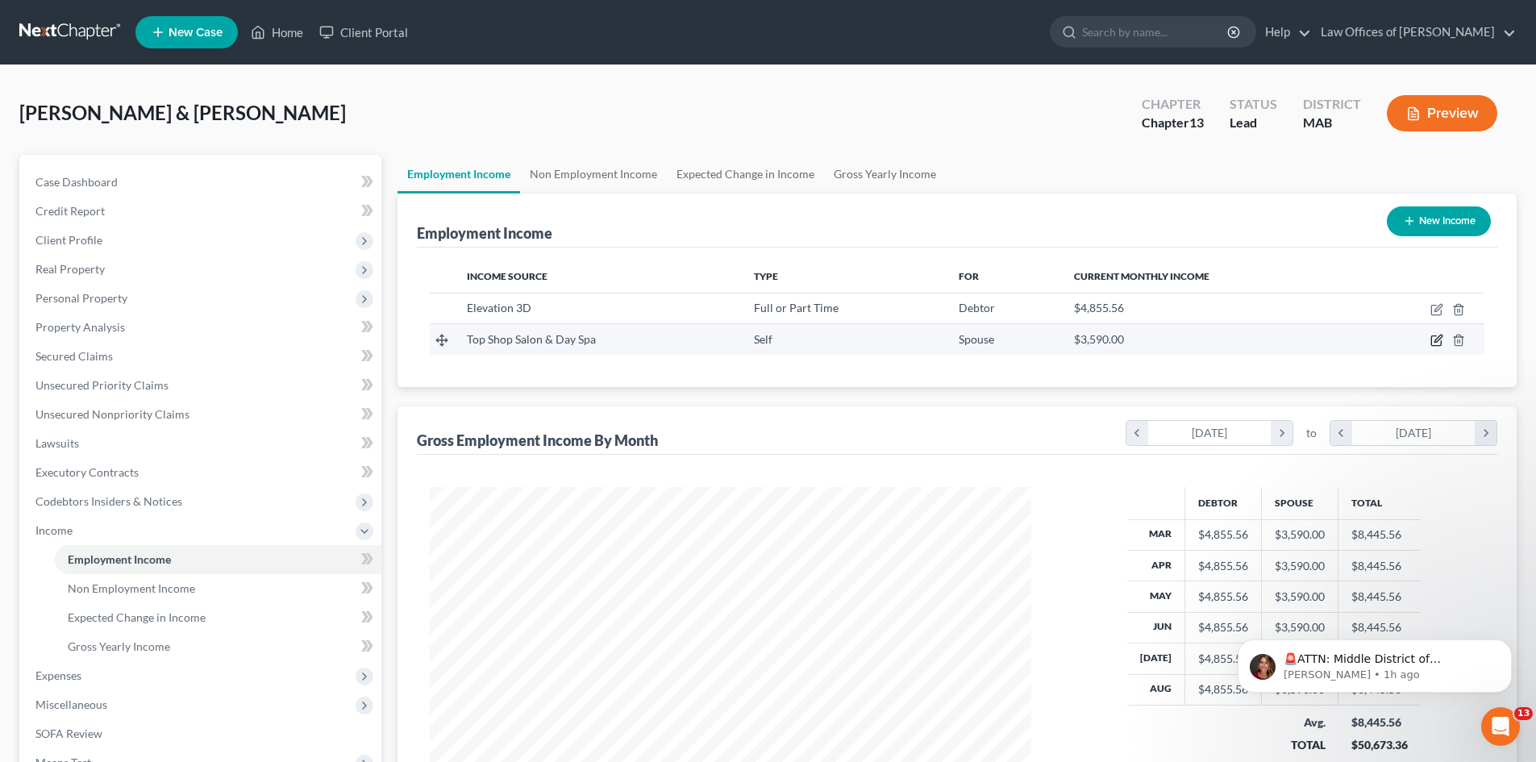
click at [1436, 341] on icon "button" at bounding box center [1437, 340] width 13 height 13
select select "1"
select select "22"
select select "0"
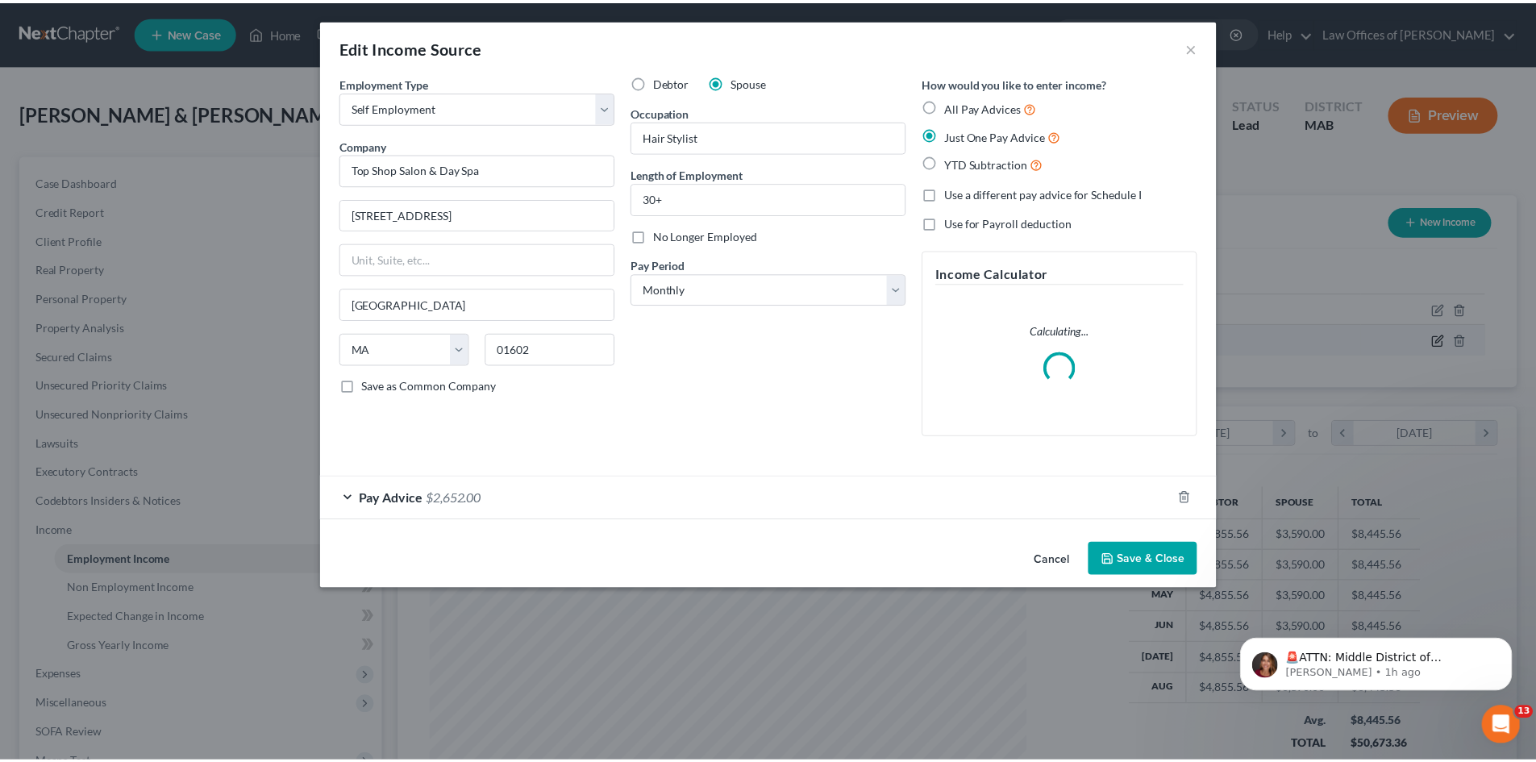
scroll to position [303, 639]
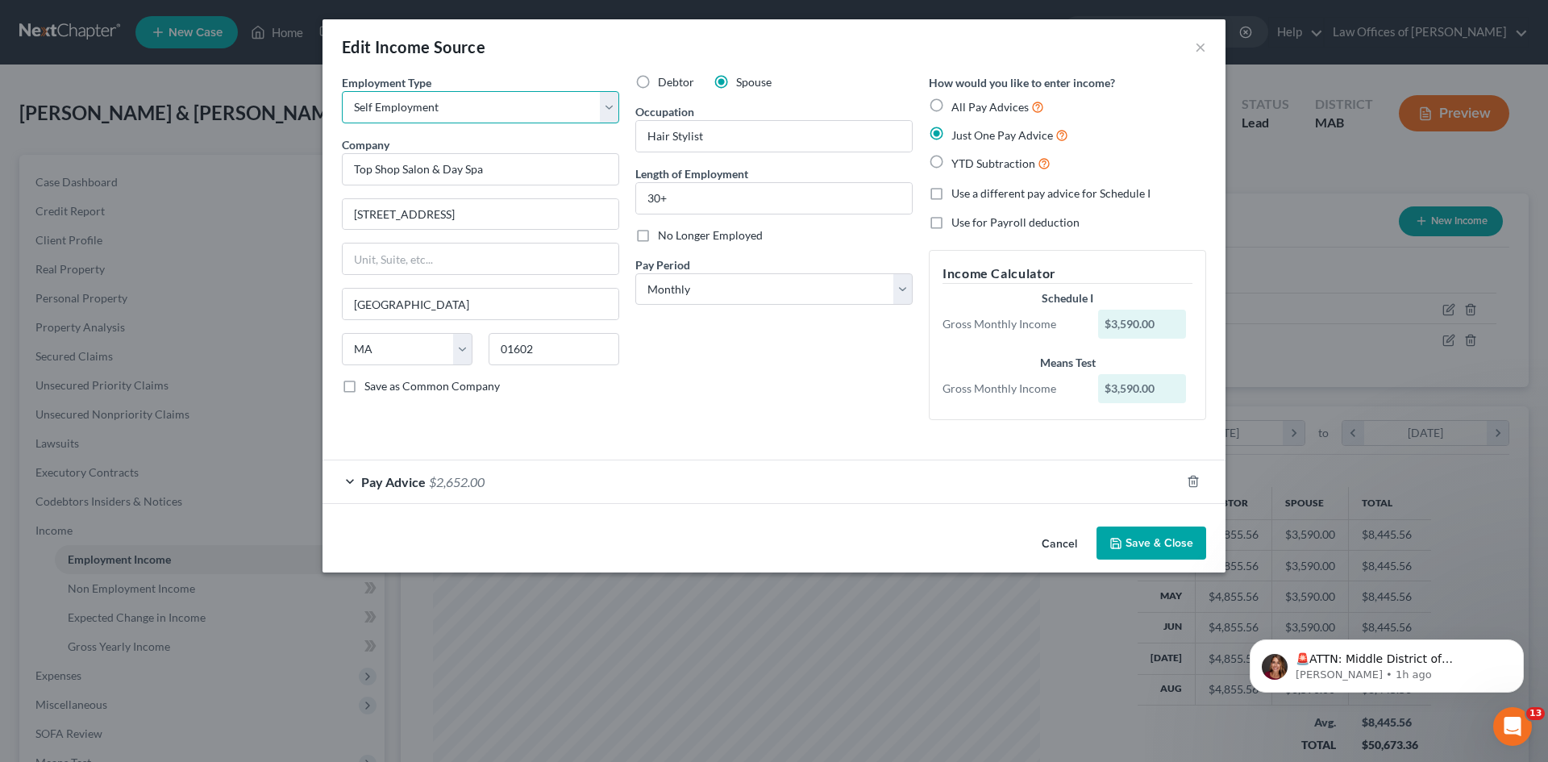
click at [609, 110] on select "Select Full or [DEMOGRAPHIC_DATA] Employment Self Employment" at bounding box center [480, 107] width 277 height 32
click at [342, 91] on select "Select Full or [DEMOGRAPHIC_DATA] Employment Self Employment" at bounding box center [480, 107] width 277 height 32
click at [1203, 47] on button "×" at bounding box center [1200, 46] width 11 height 19
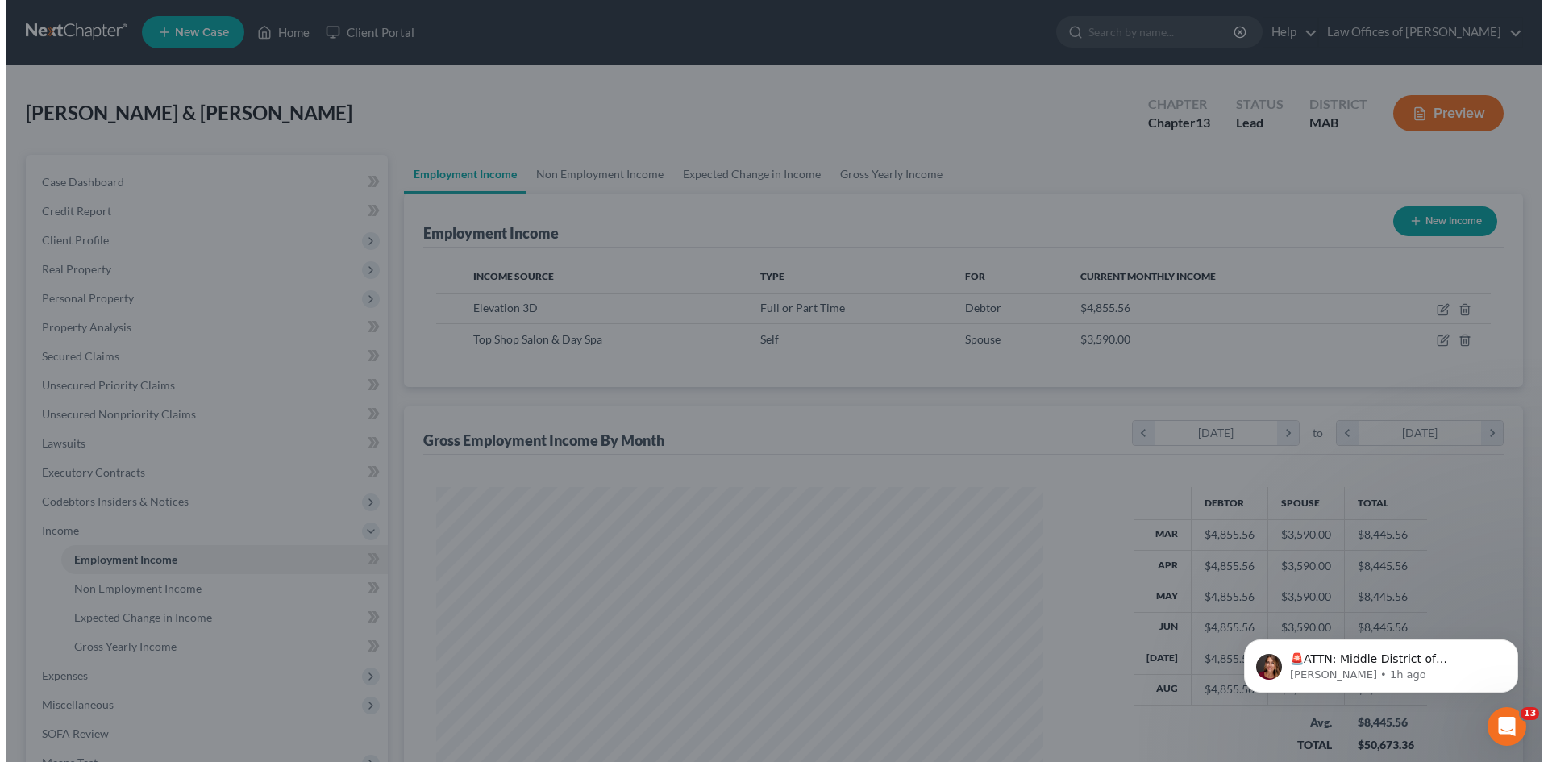
scroll to position [806082, 805749]
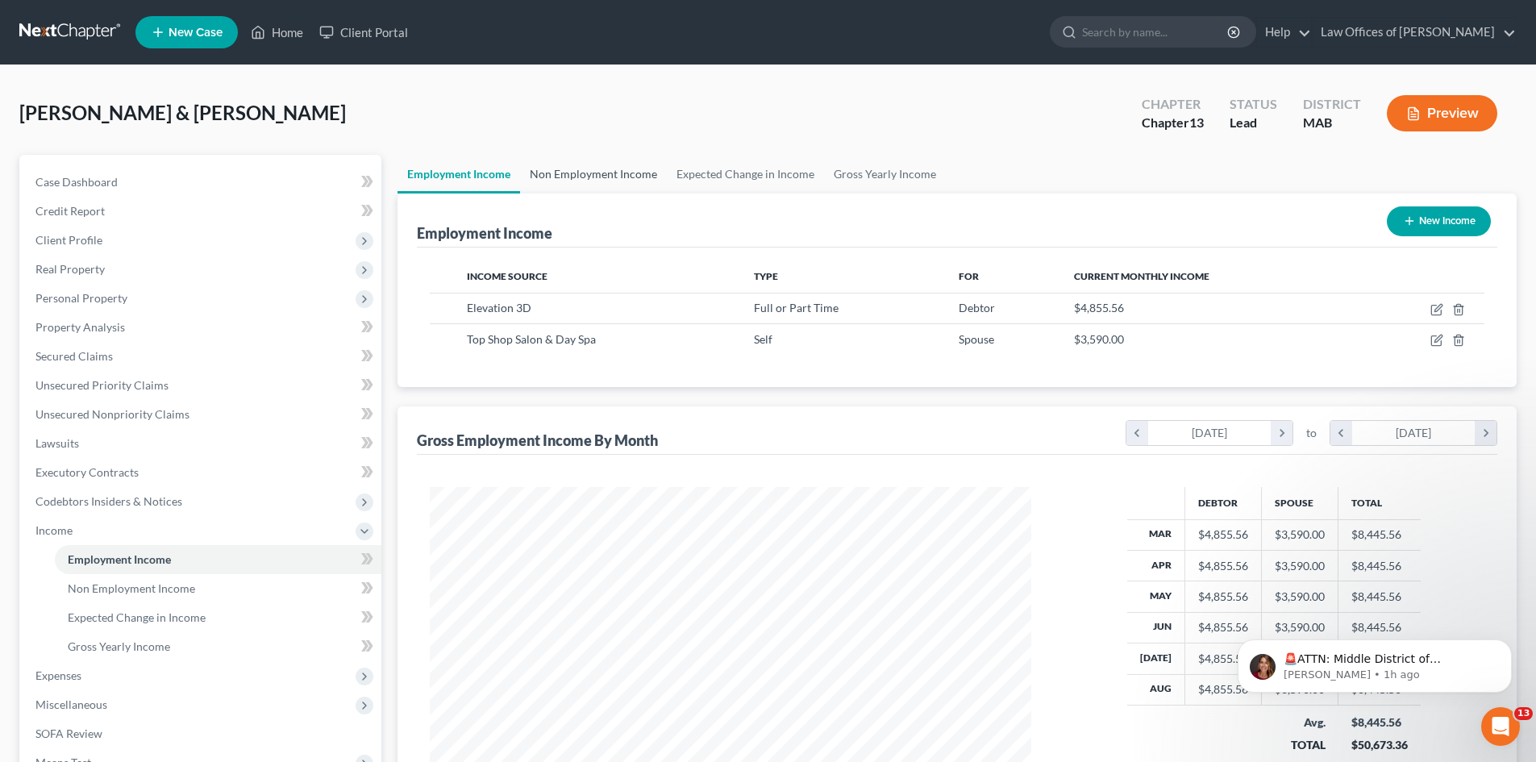
click at [585, 174] on link "Non Employment Income" at bounding box center [593, 174] width 147 height 39
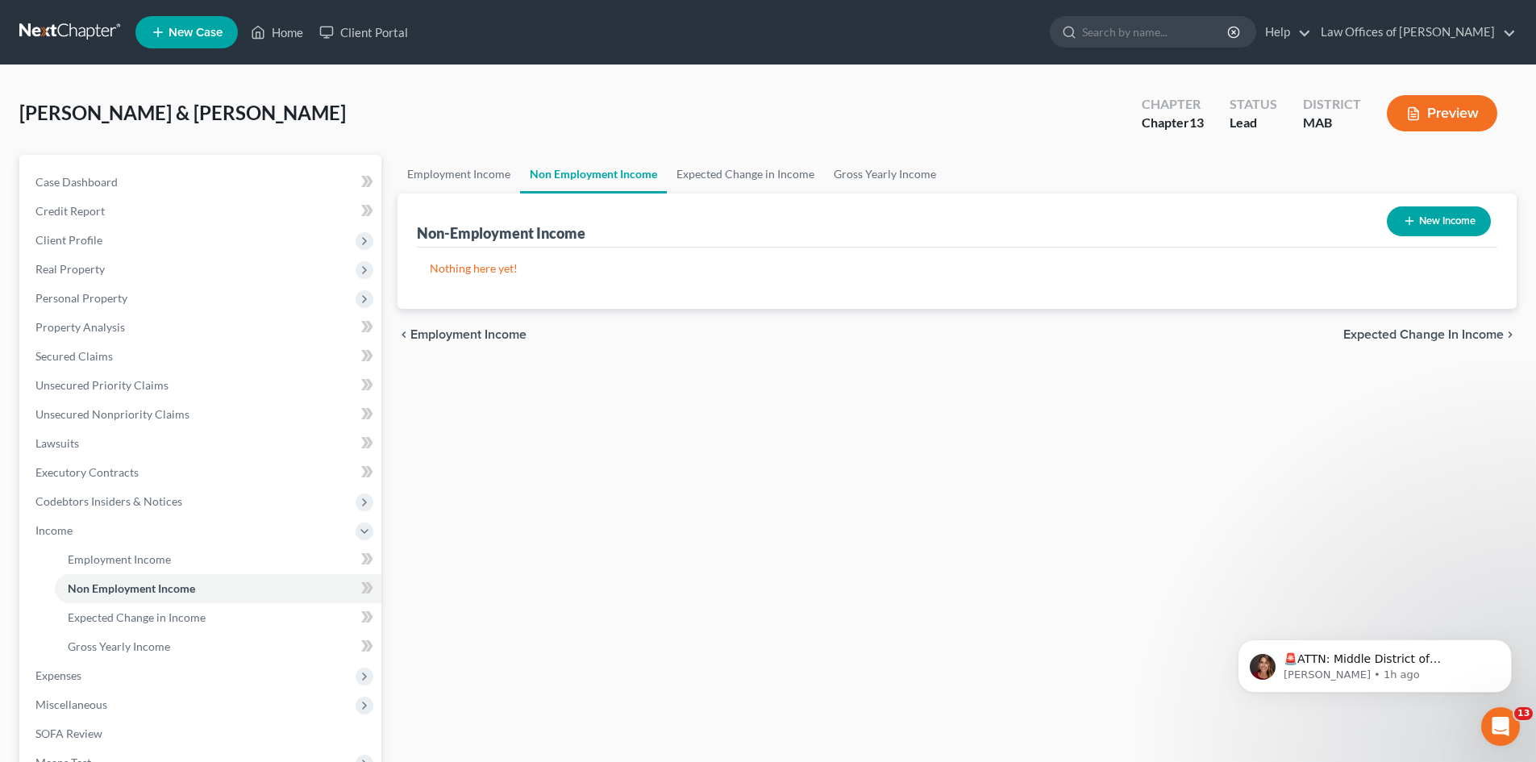
click at [1403, 218] on icon "button" at bounding box center [1409, 220] width 13 height 13
select select "0"
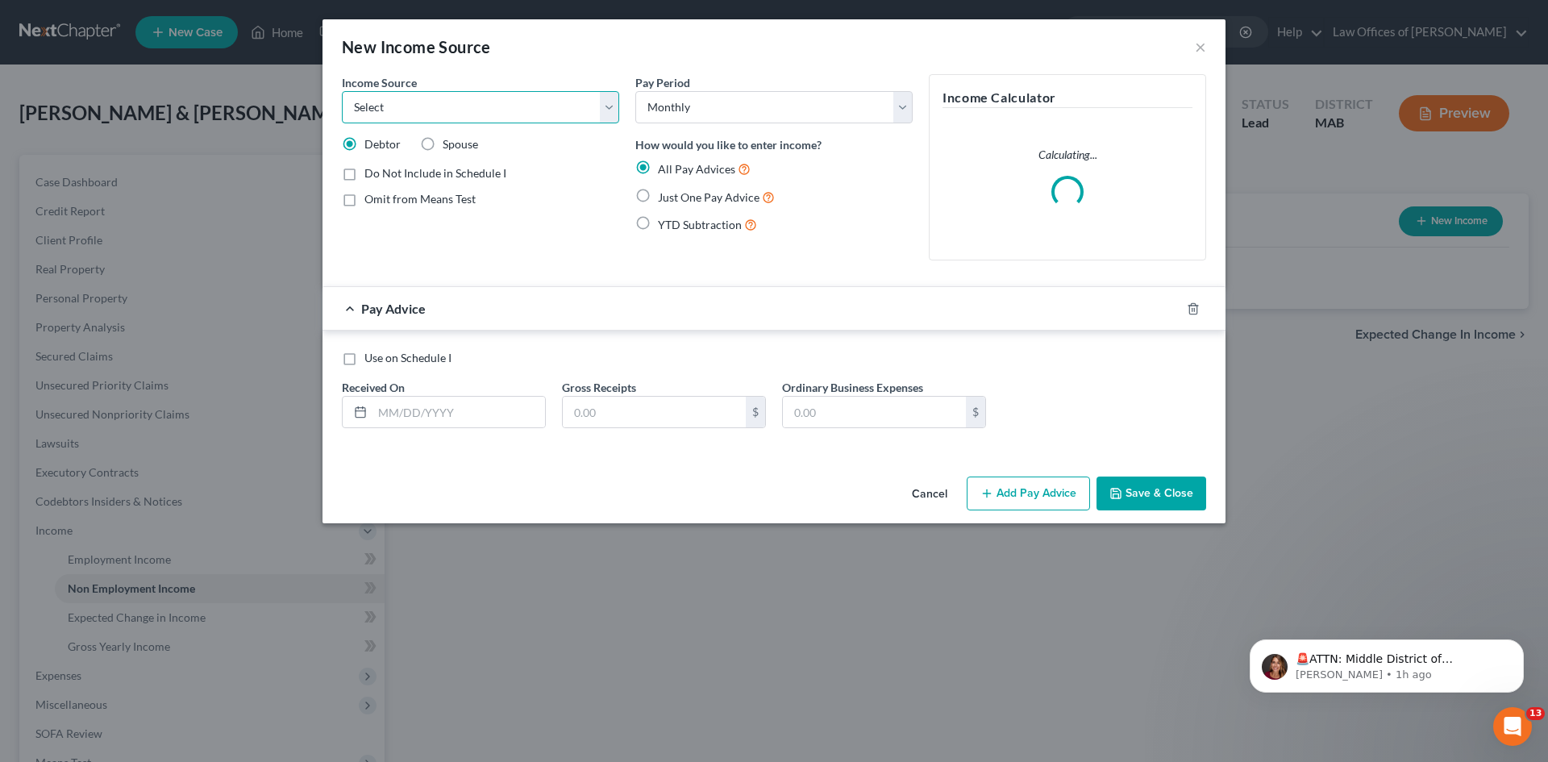
click at [609, 109] on select "Select Unemployment Disability (from employer) Pension Retirement Social Securi…" at bounding box center [480, 107] width 277 height 32
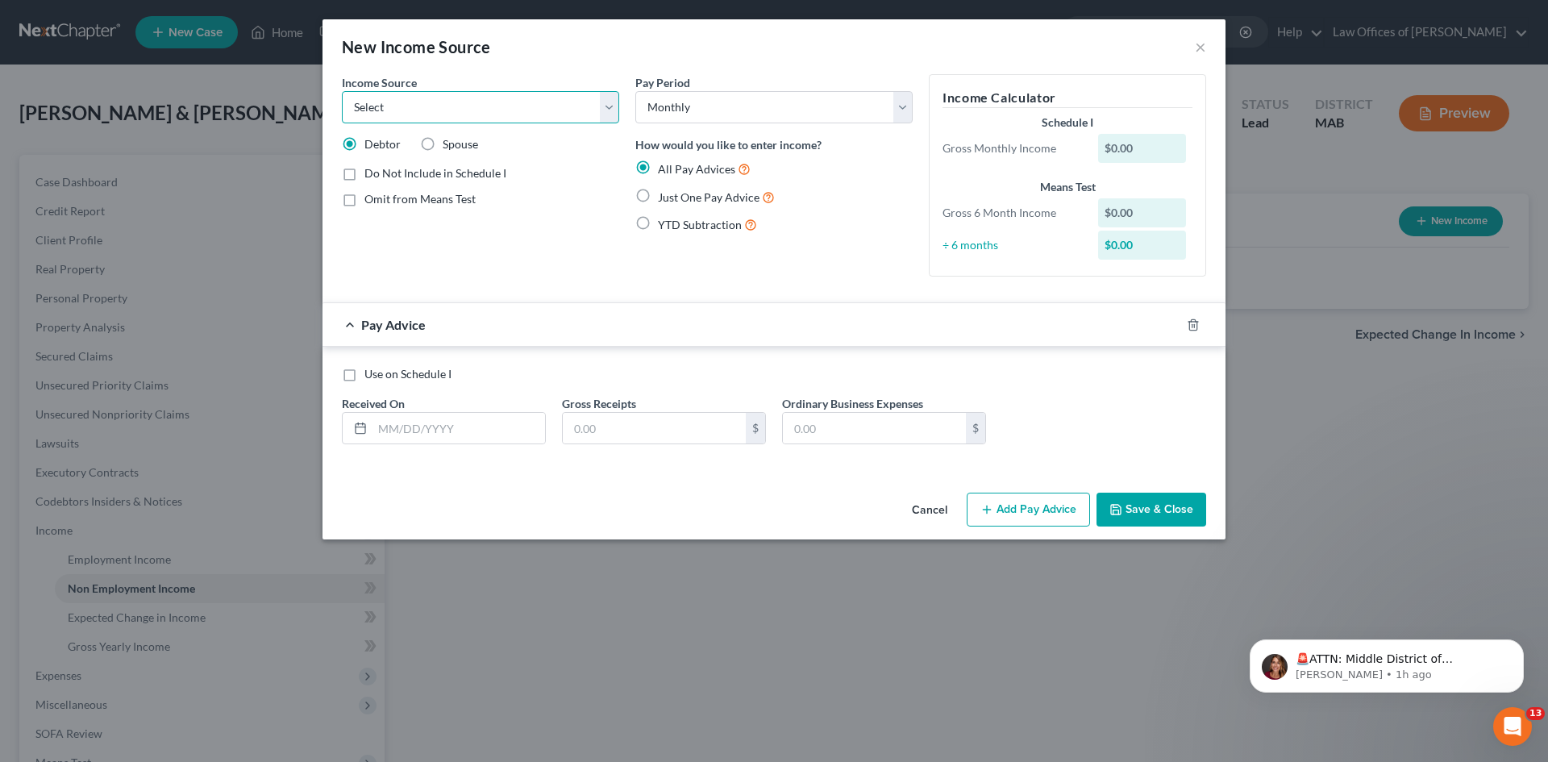
select select "13"
click at [342, 91] on select "Select Unemployment Disability (from employer) Pension Retirement Social Securi…" at bounding box center [480, 107] width 277 height 32
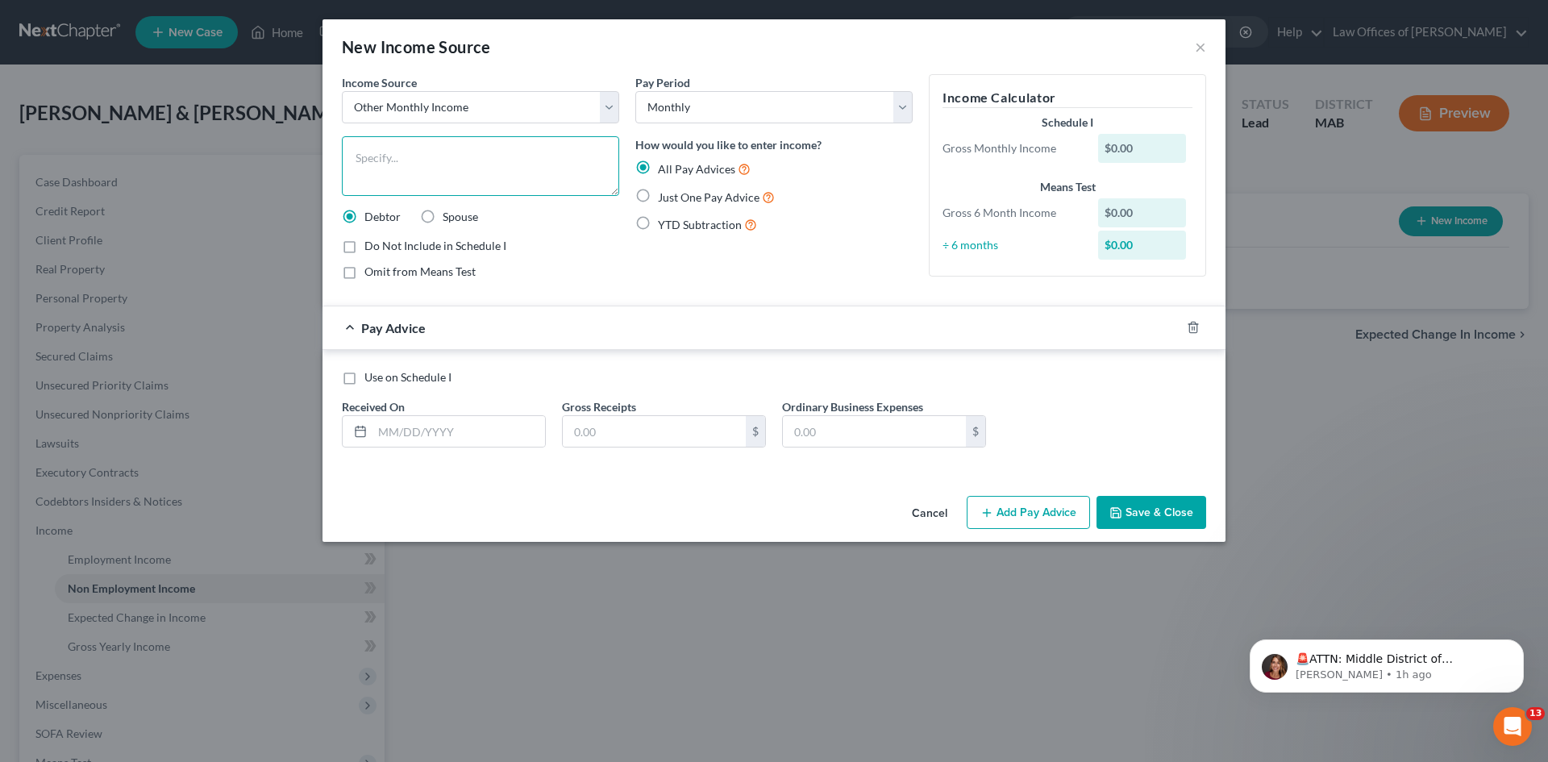
click at [400, 149] on textarea at bounding box center [480, 166] width 277 height 60
type textarea "Children contribution for motor vehicle insurance"
click at [443, 218] on label "Spouse" at bounding box center [460, 217] width 35 height 16
click at [449, 218] on input "Spouse" at bounding box center [454, 214] width 10 height 10
radio input "true"
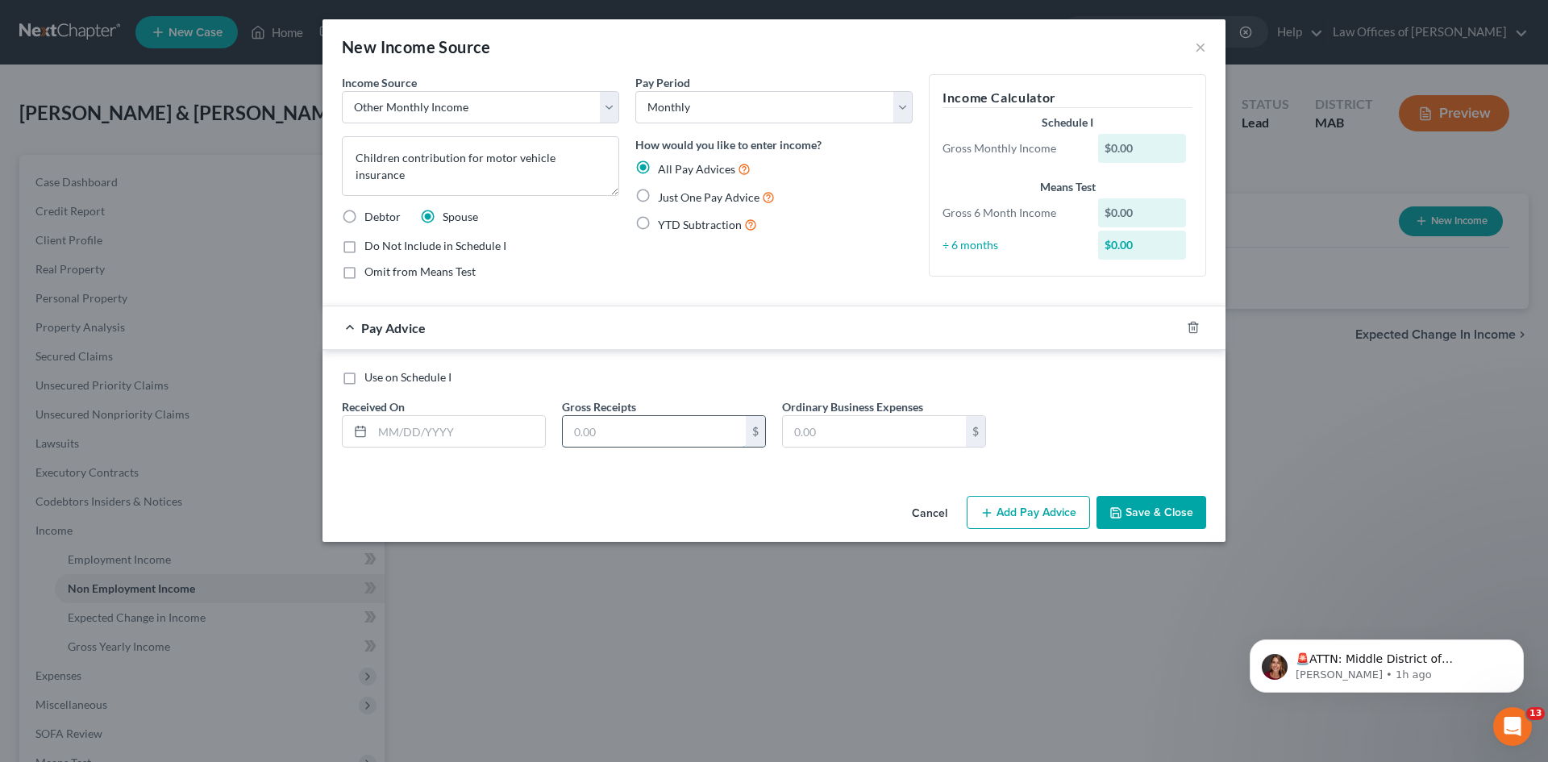
click at [610, 430] on input "text" at bounding box center [654, 431] width 183 height 31
type input "345.00"
click at [1139, 517] on button "Save & Close" at bounding box center [1152, 513] width 110 height 34
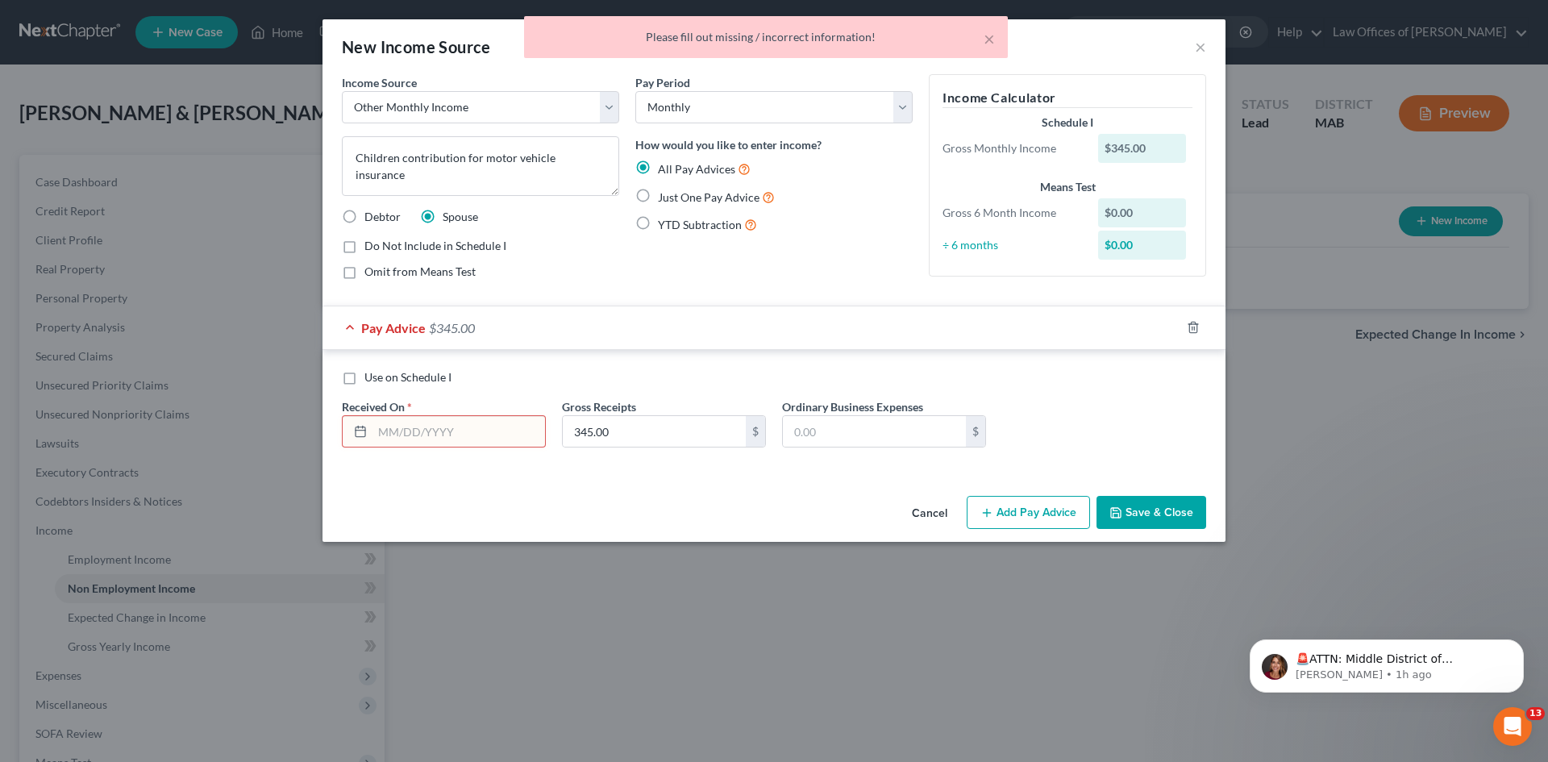
click at [365, 431] on line at bounding box center [361, 431] width 10 height 0
click at [402, 435] on input "text" at bounding box center [459, 431] width 173 height 31
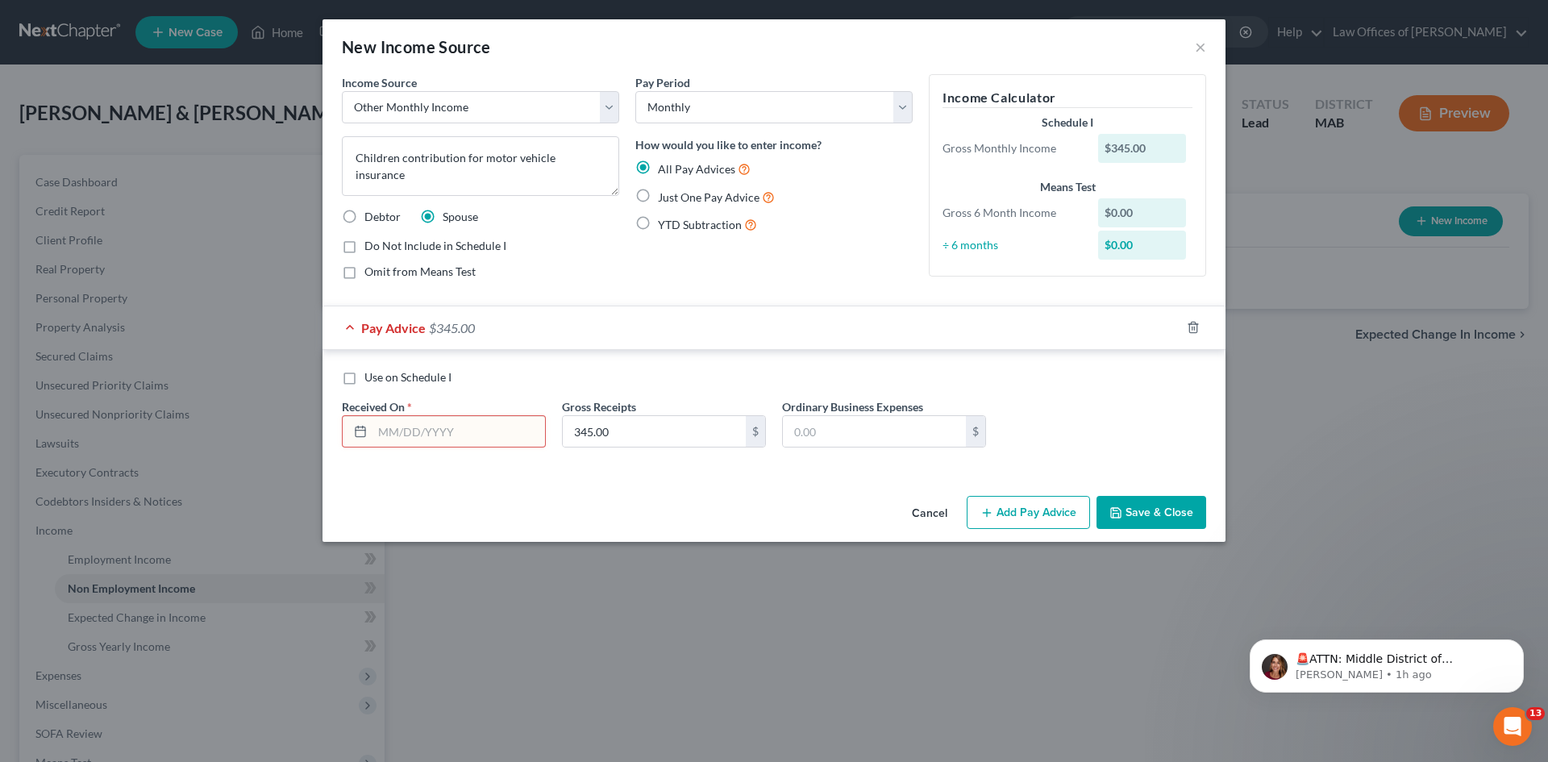
click at [658, 197] on label "Just One Pay Advice" at bounding box center [716, 197] width 117 height 19
click at [664, 197] on input "Just One Pay Advice" at bounding box center [669, 193] width 10 height 10
radio input "true"
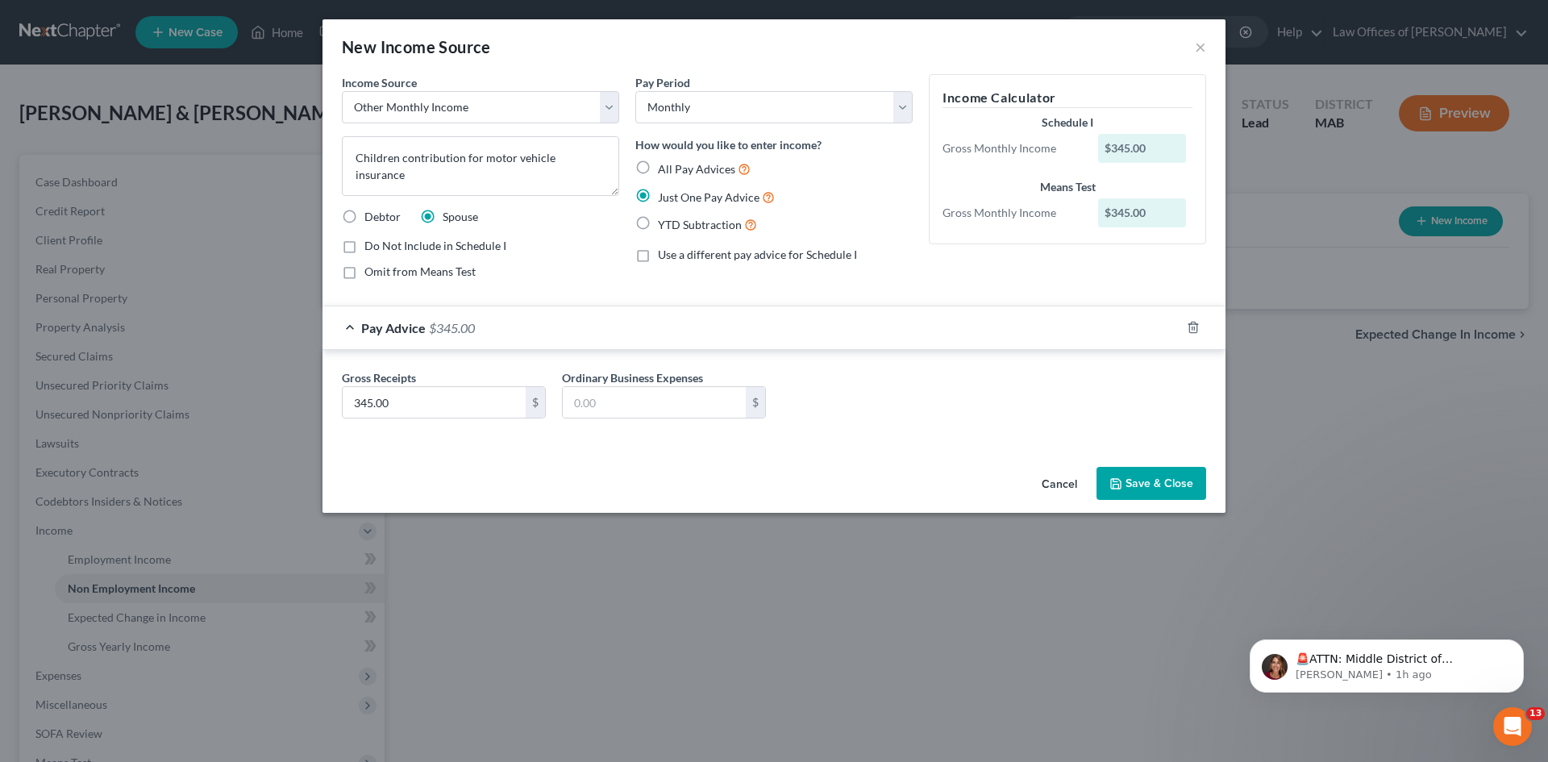
click at [1137, 485] on button "Save & Close" at bounding box center [1152, 484] width 110 height 34
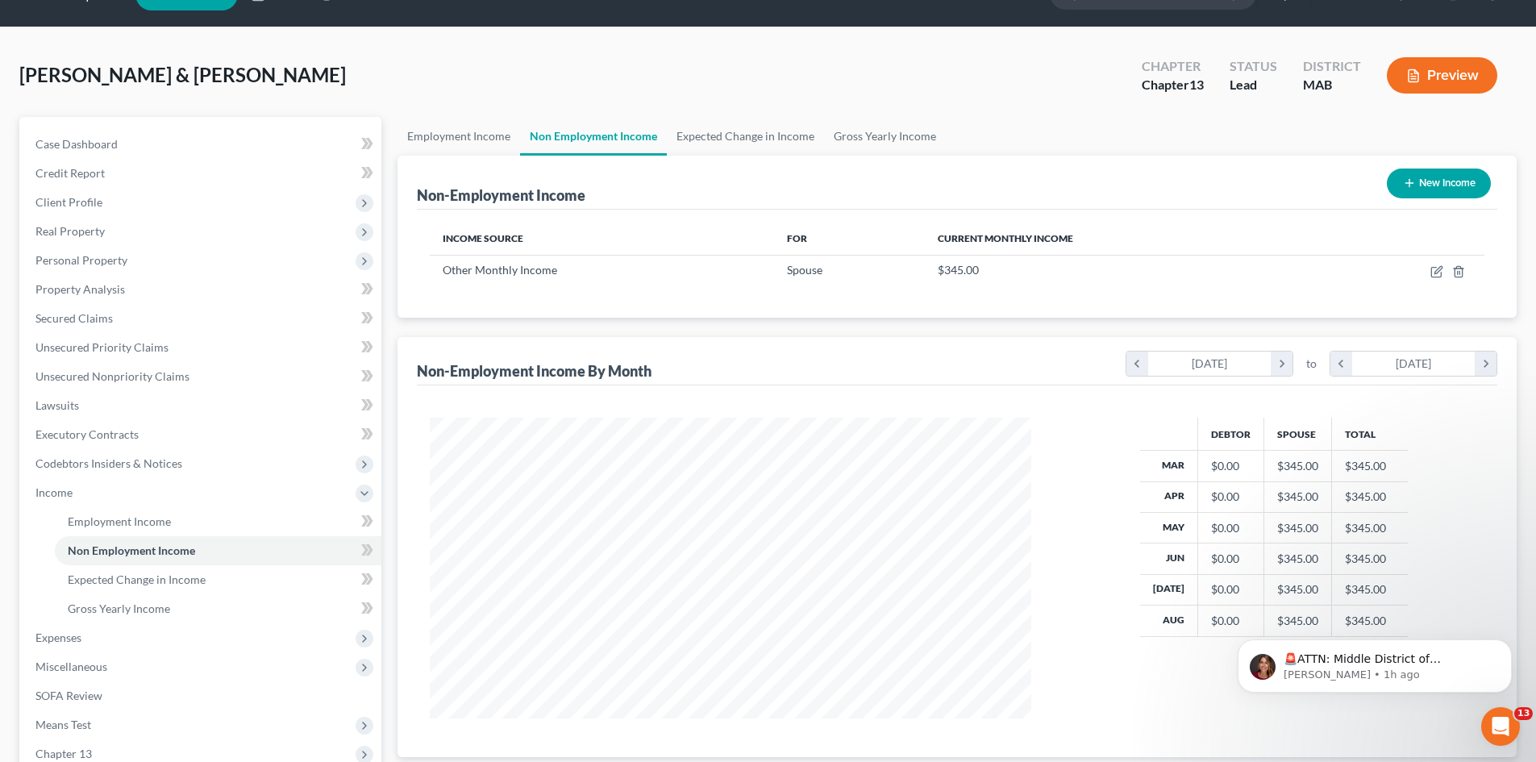
scroll to position [181, 0]
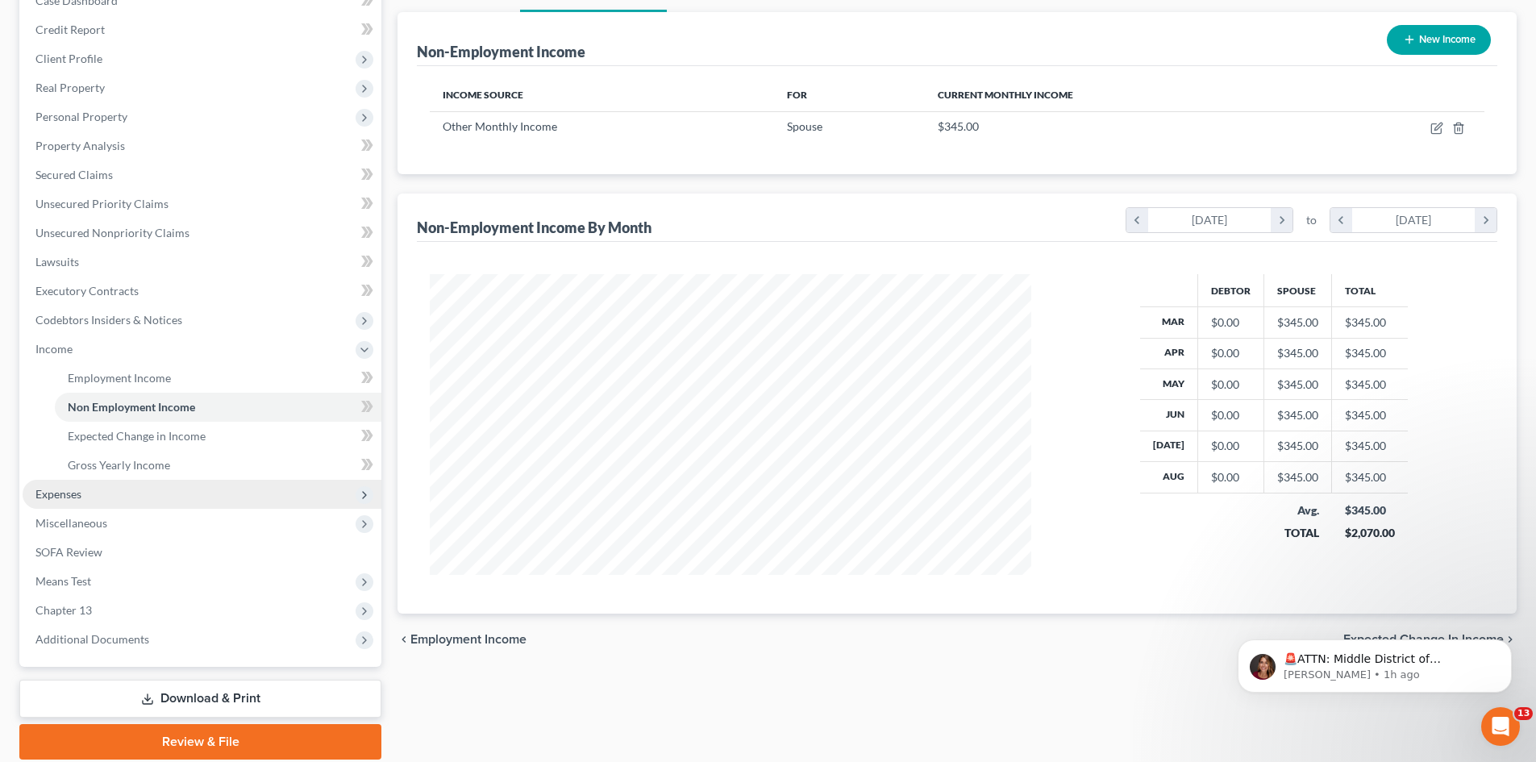
click at [127, 499] on span "Expenses" at bounding box center [202, 494] width 359 height 29
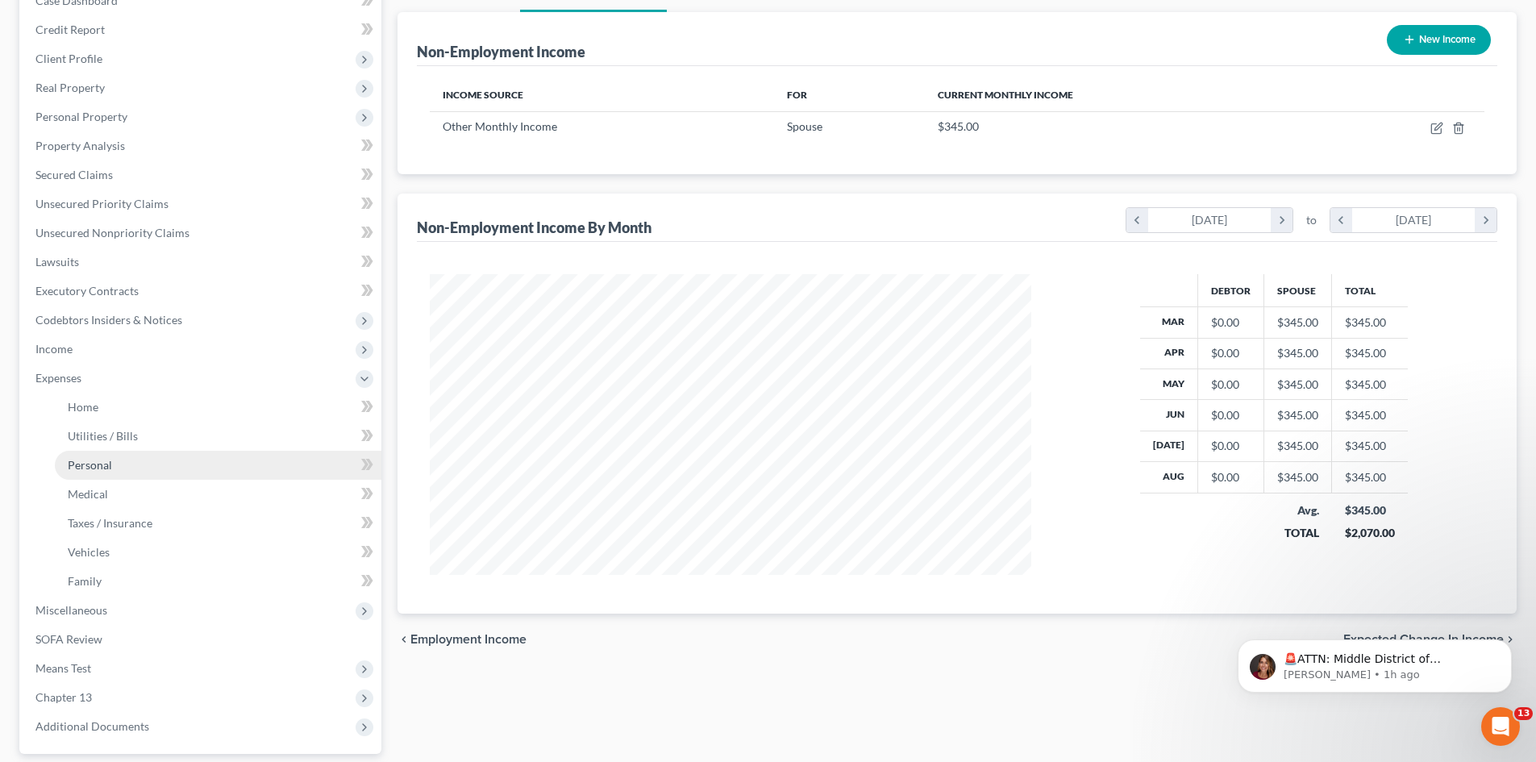
click at [140, 461] on link "Personal" at bounding box center [218, 465] width 327 height 29
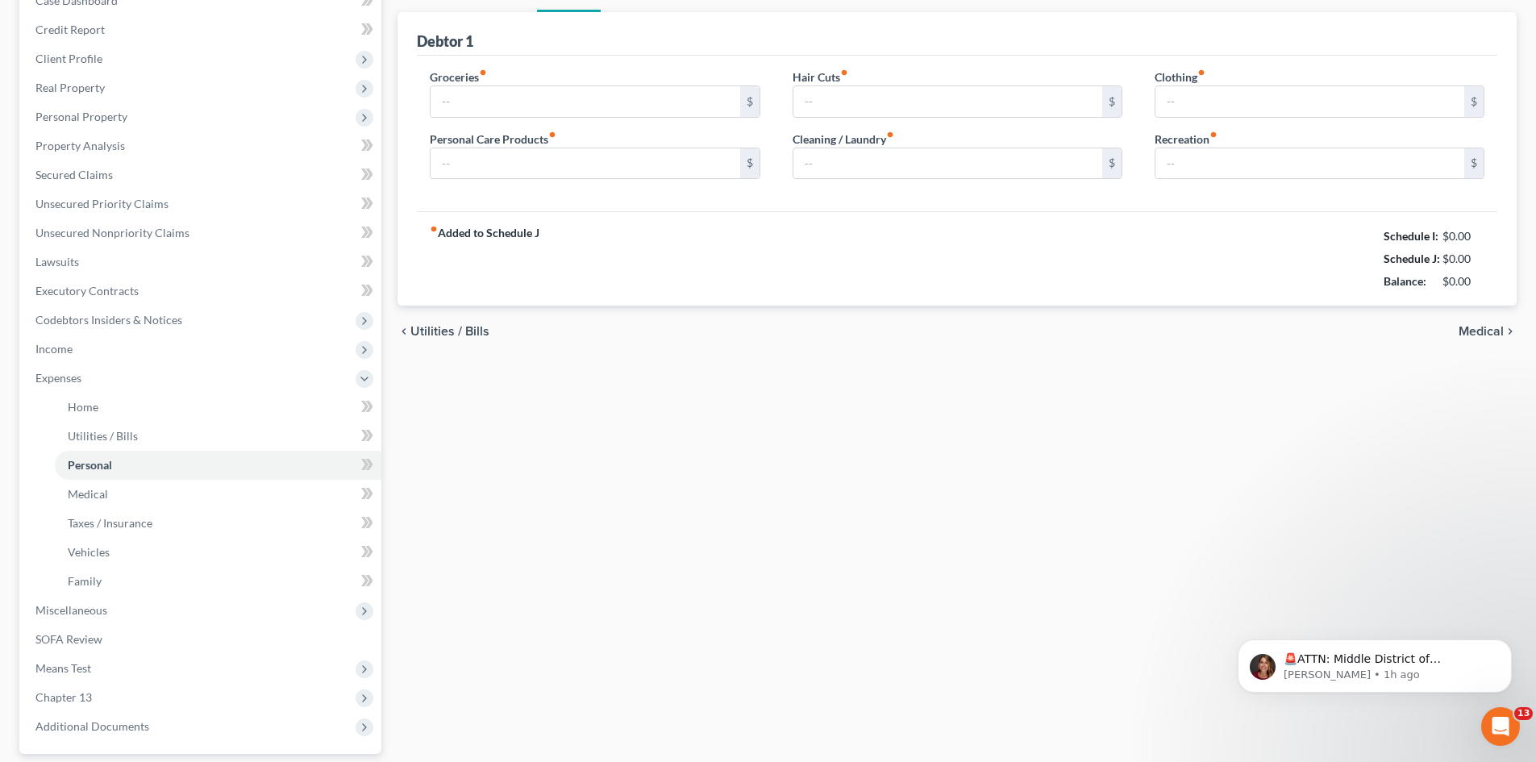
scroll to position [30, 0]
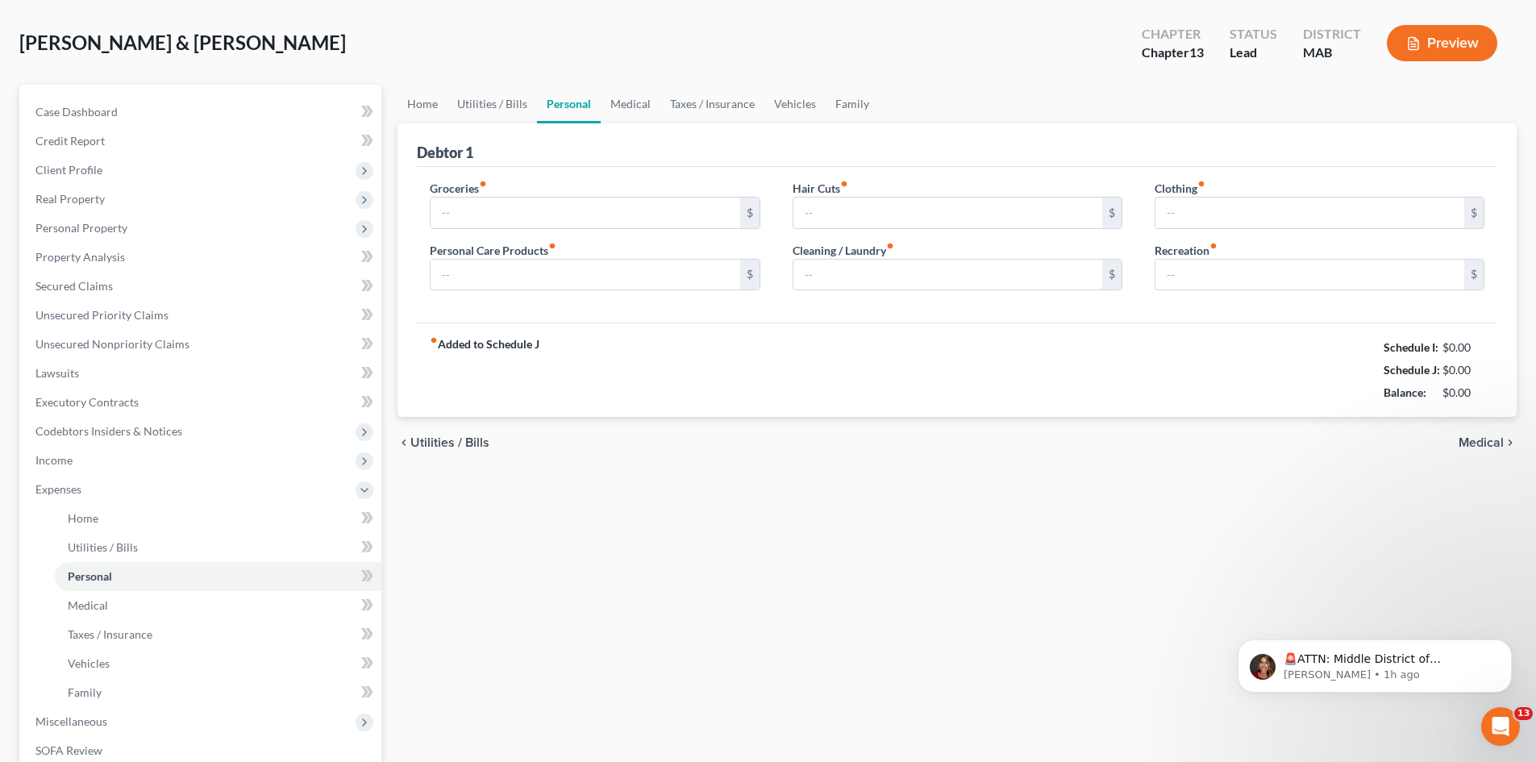
type input "600.00"
type input "100.00"
type input "0.00"
type input "25.00"
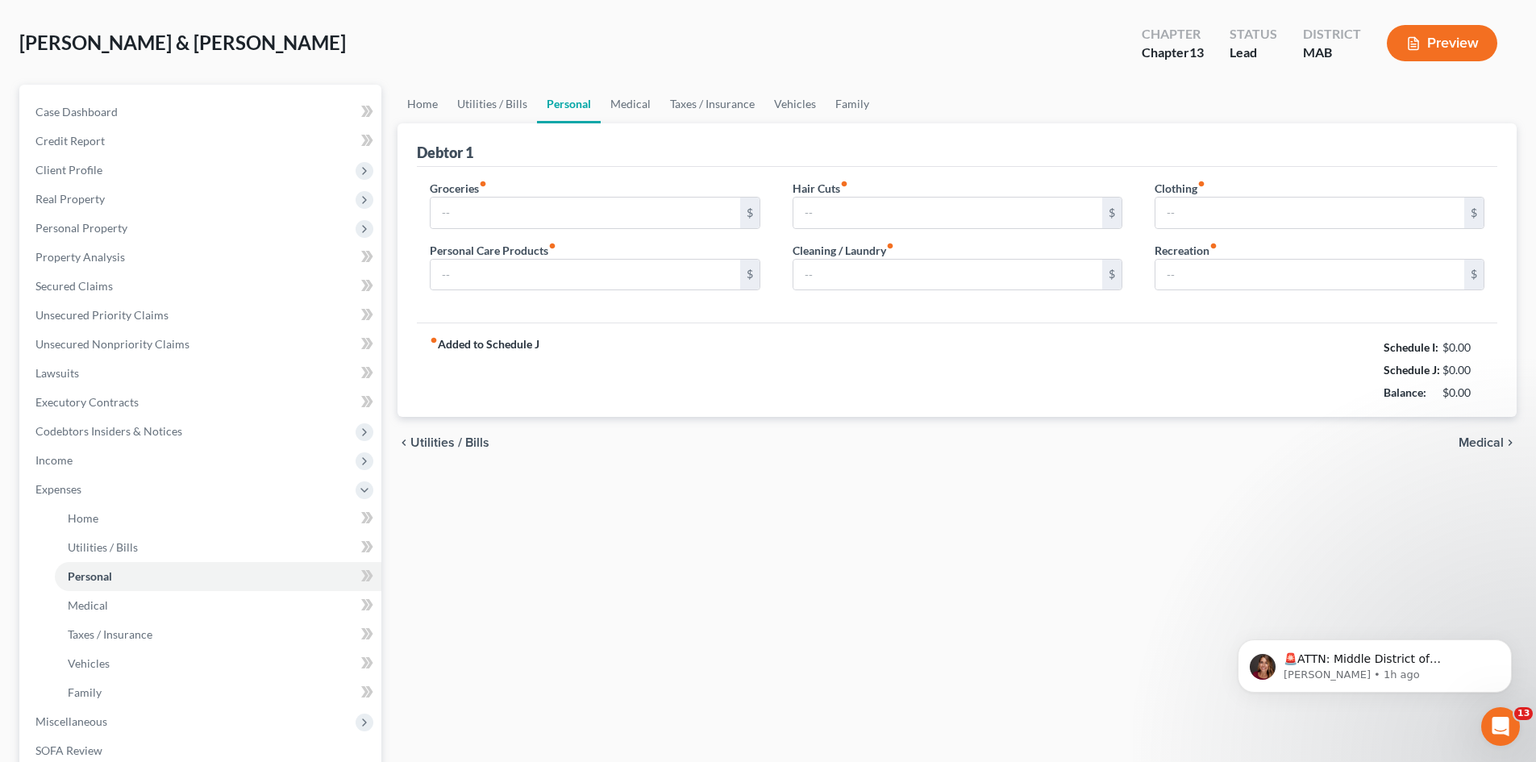
type input "0.00"
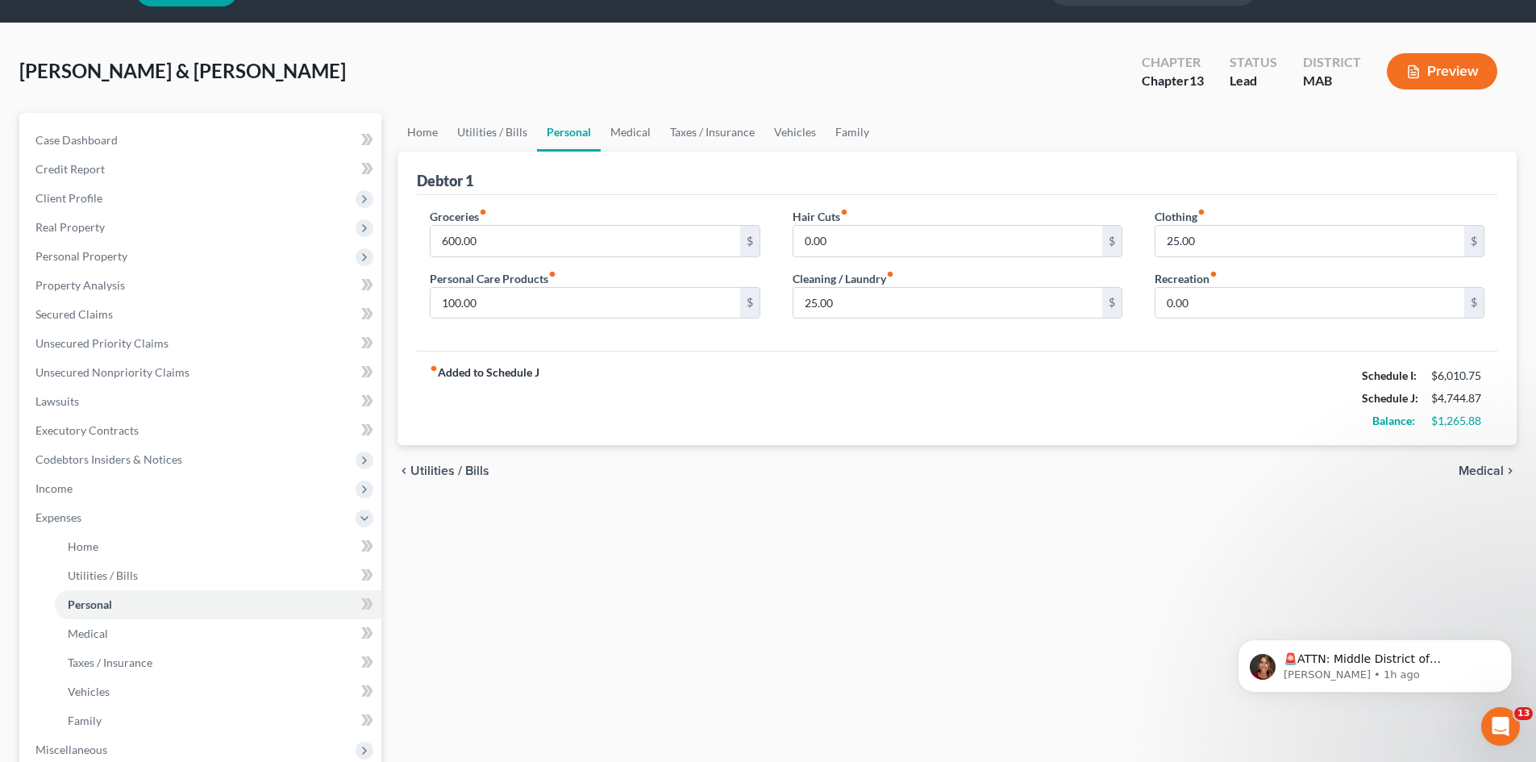
scroll to position [40, 0]
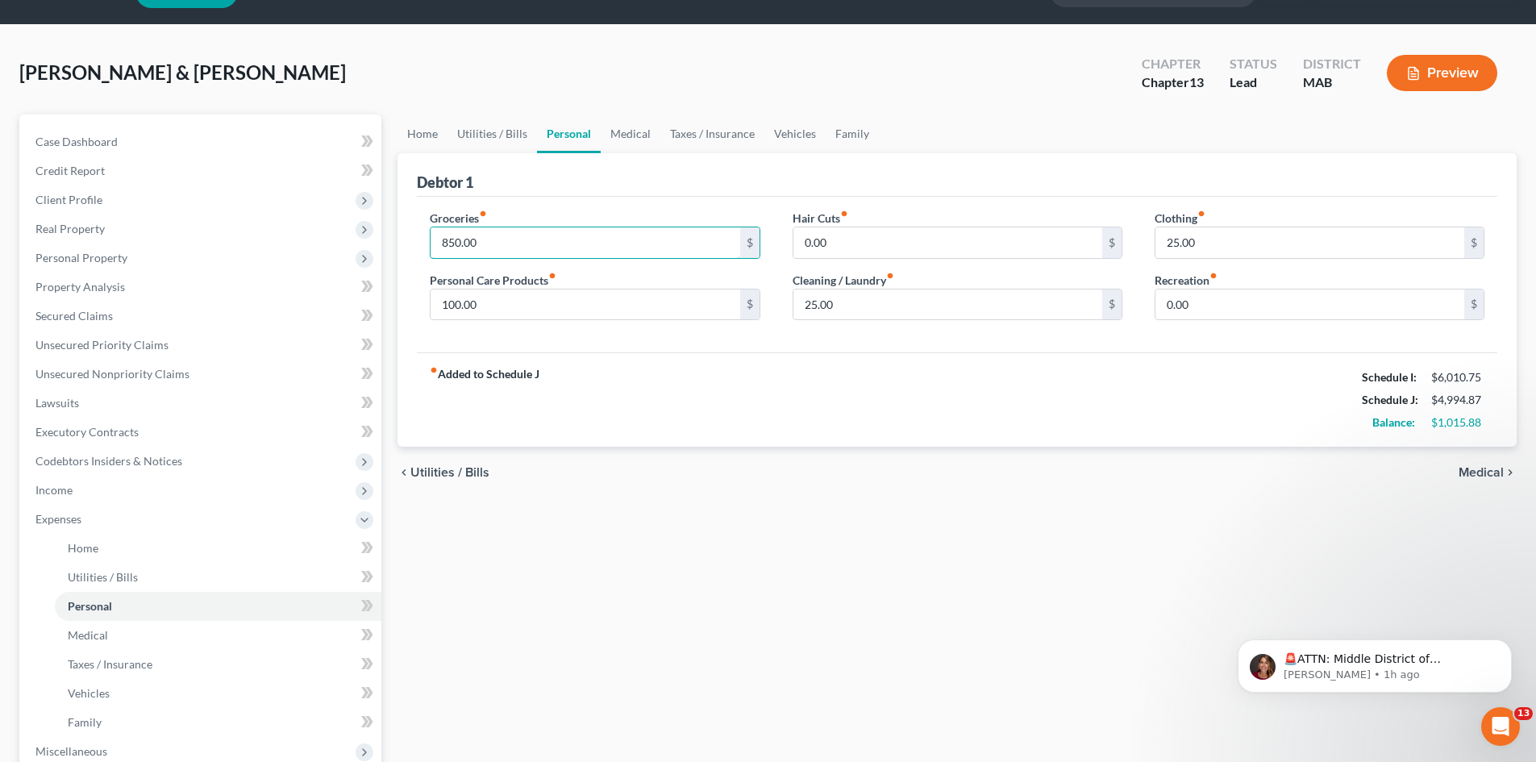
type input "850.00"
click at [1478, 473] on span "Medical" at bounding box center [1481, 472] width 45 height 13
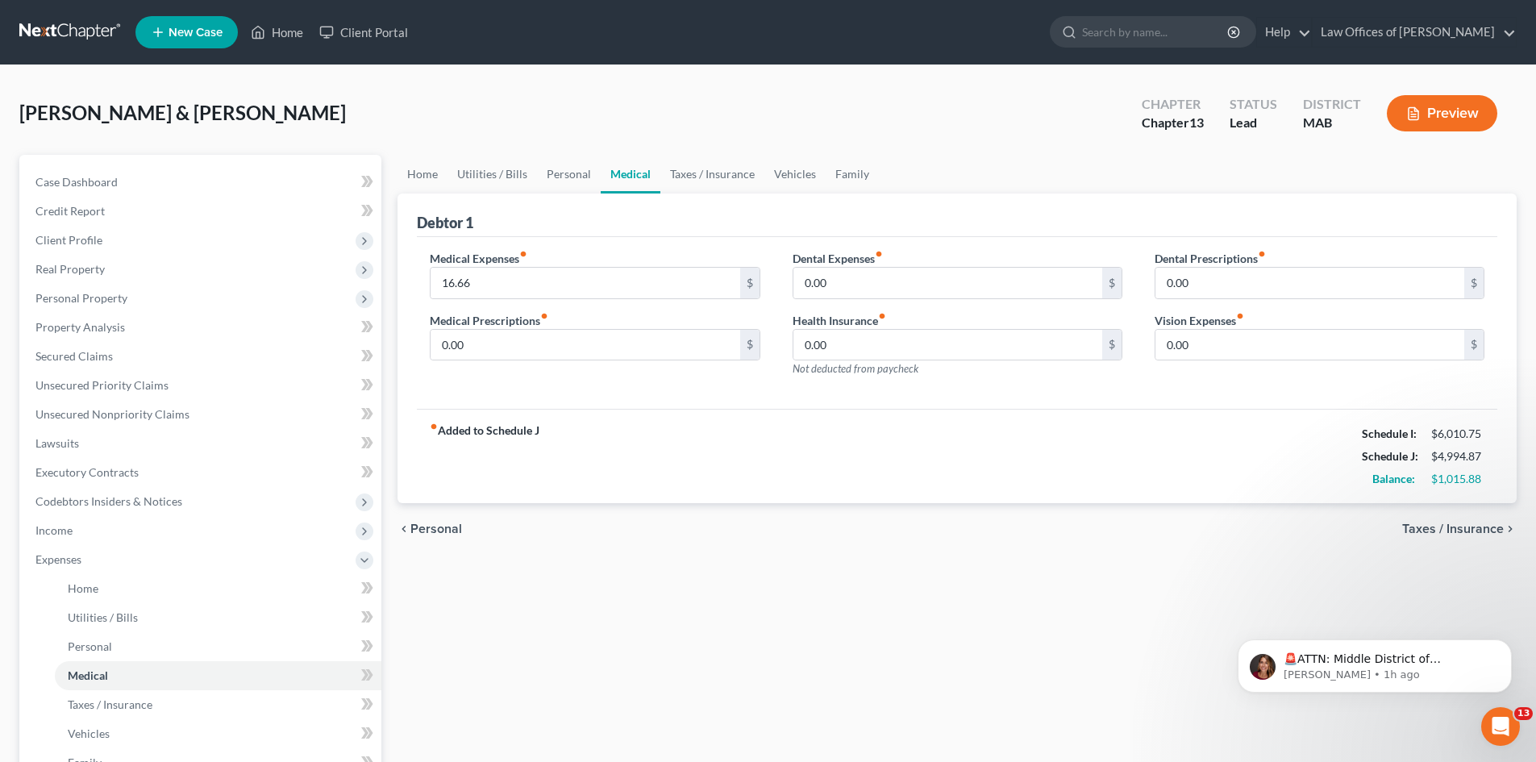
click at [1457, 528] on span "Taxes / Insurance" at bounding box center [1453, 529] width 102 height 13
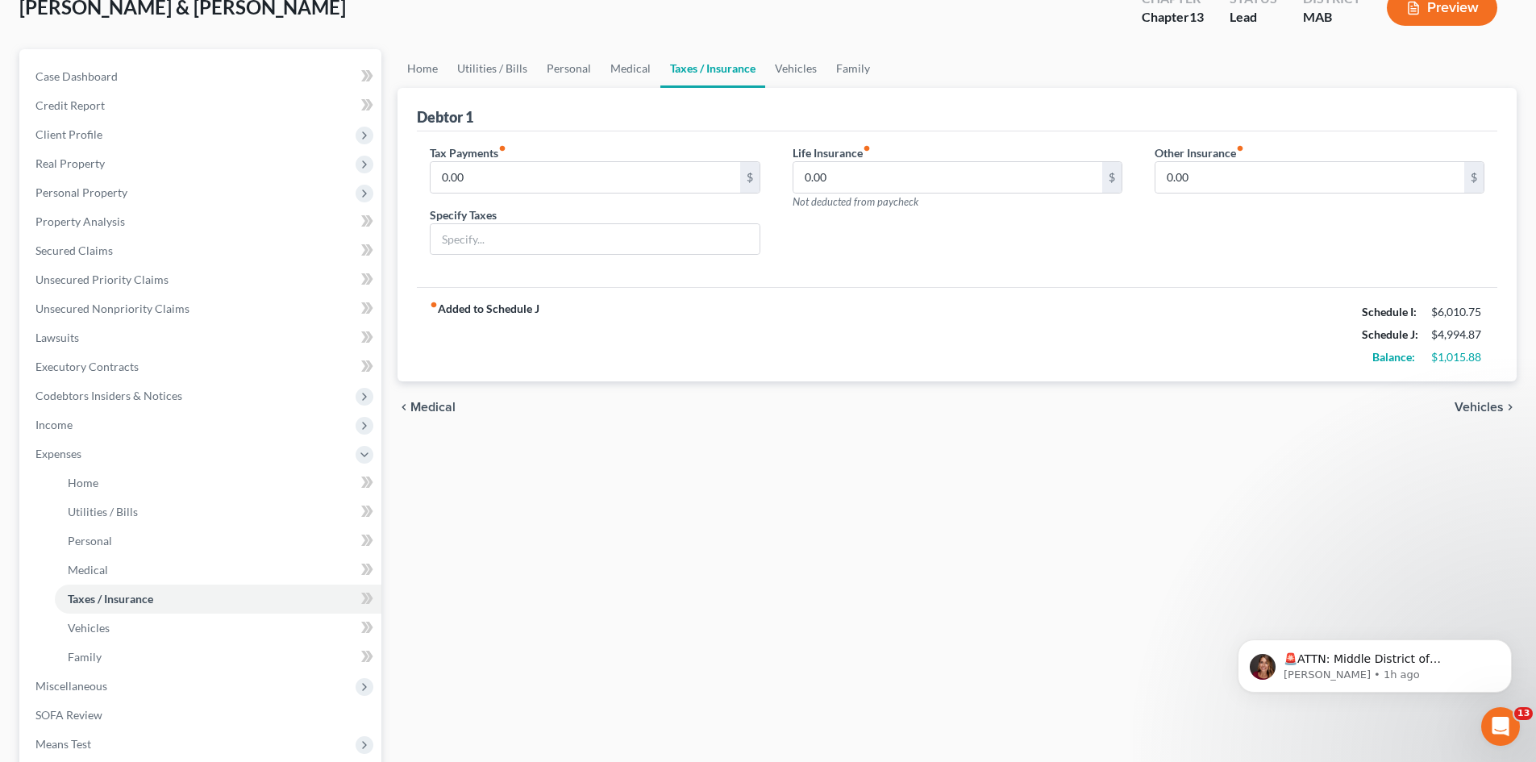
scroll to position [327, 0]
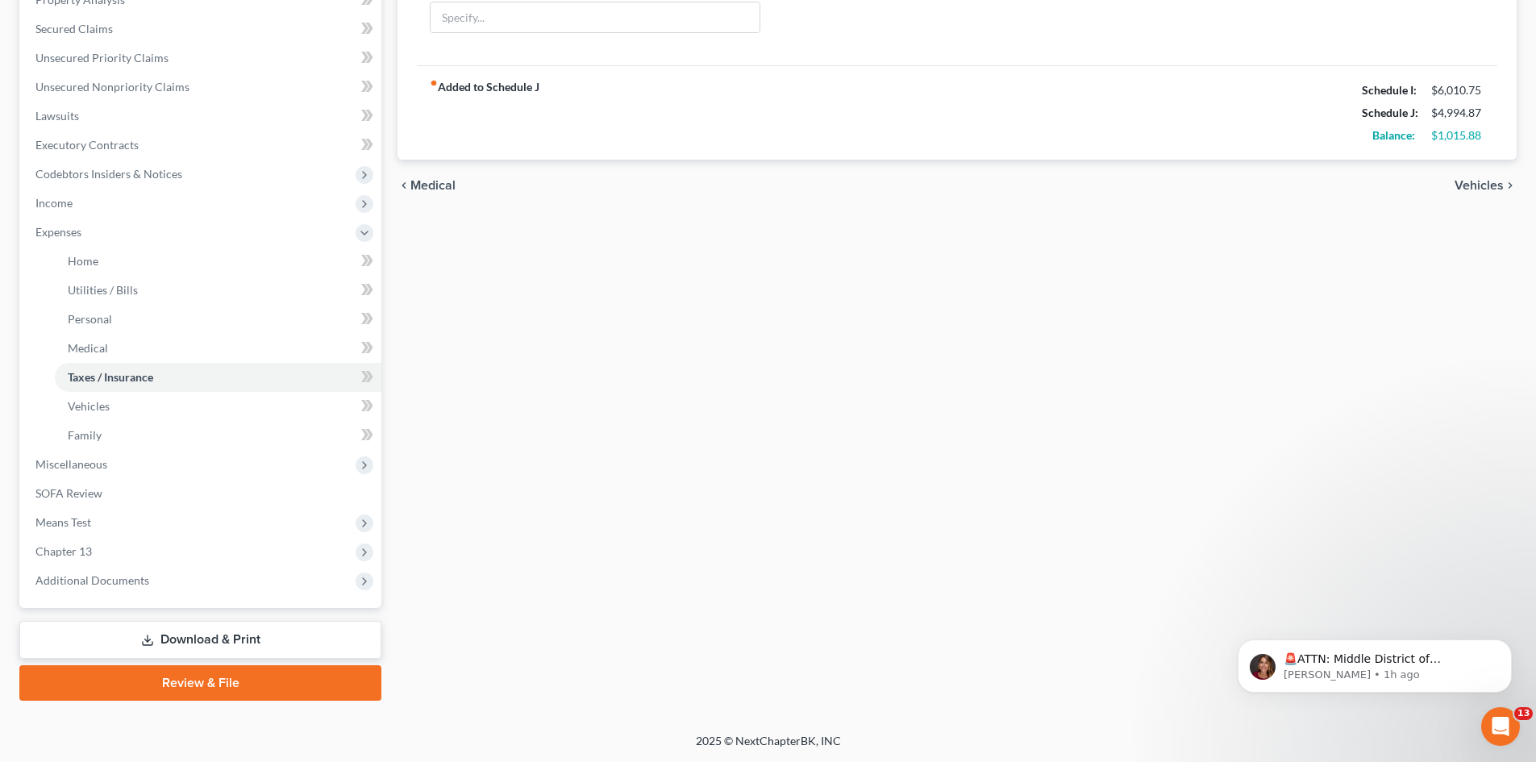
click at [198, 641] on link "Download & Print" at bounding box center [200, 640] width 362 height 38
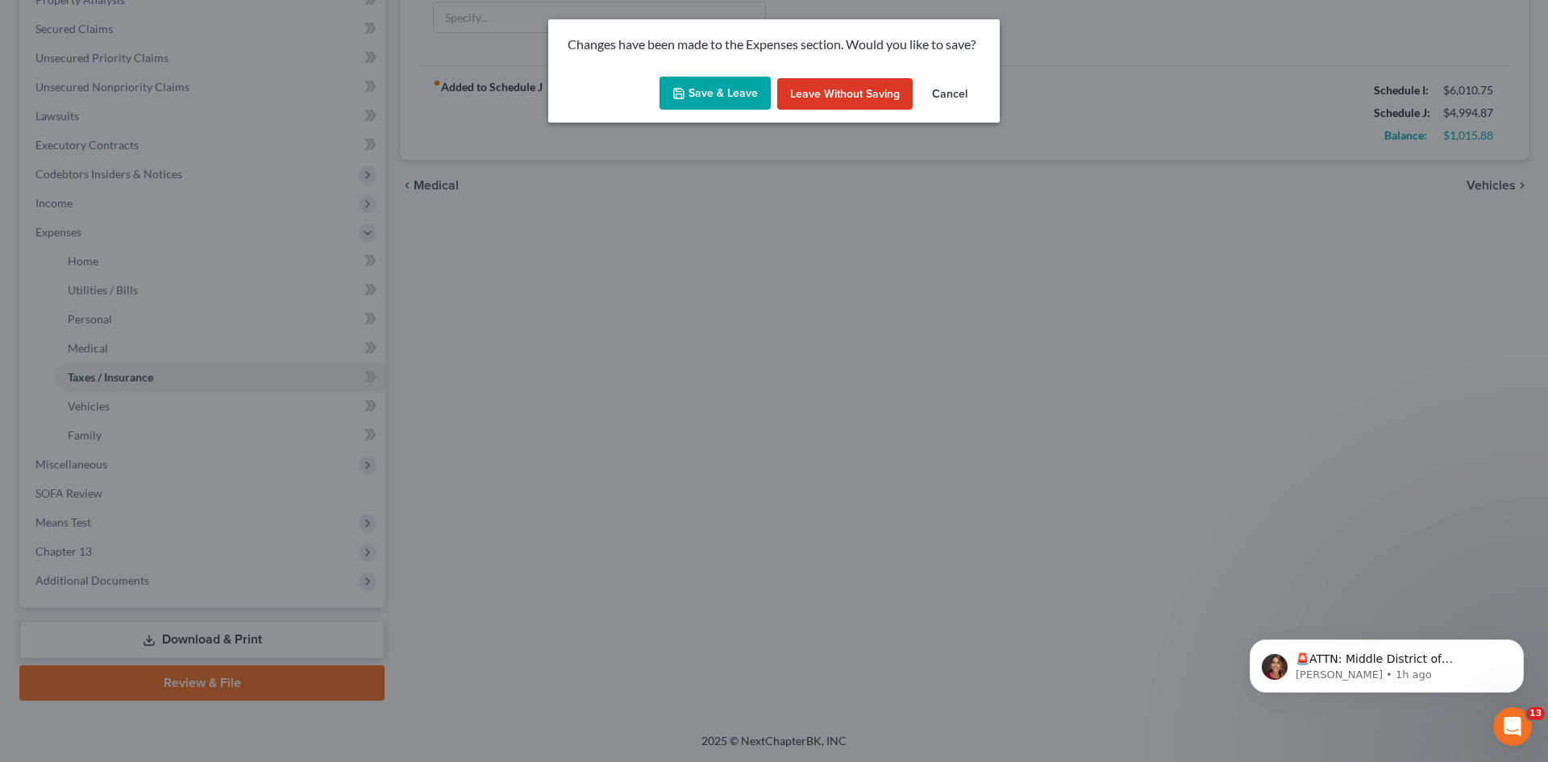
click at [729, 95] on button "Save & Leave" at bounding box center [715, 94] width 111 height 34
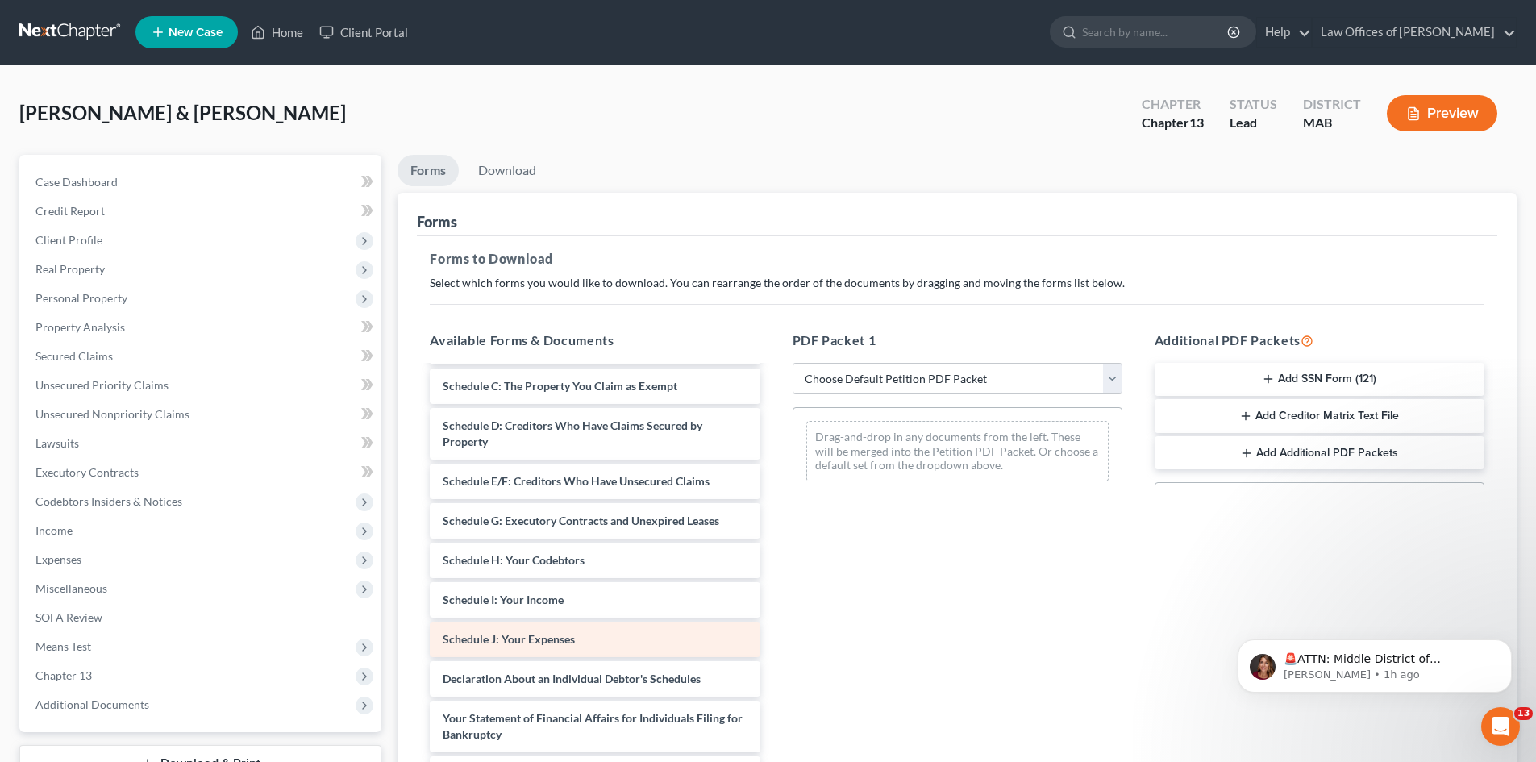
scroll to position [242, 0]
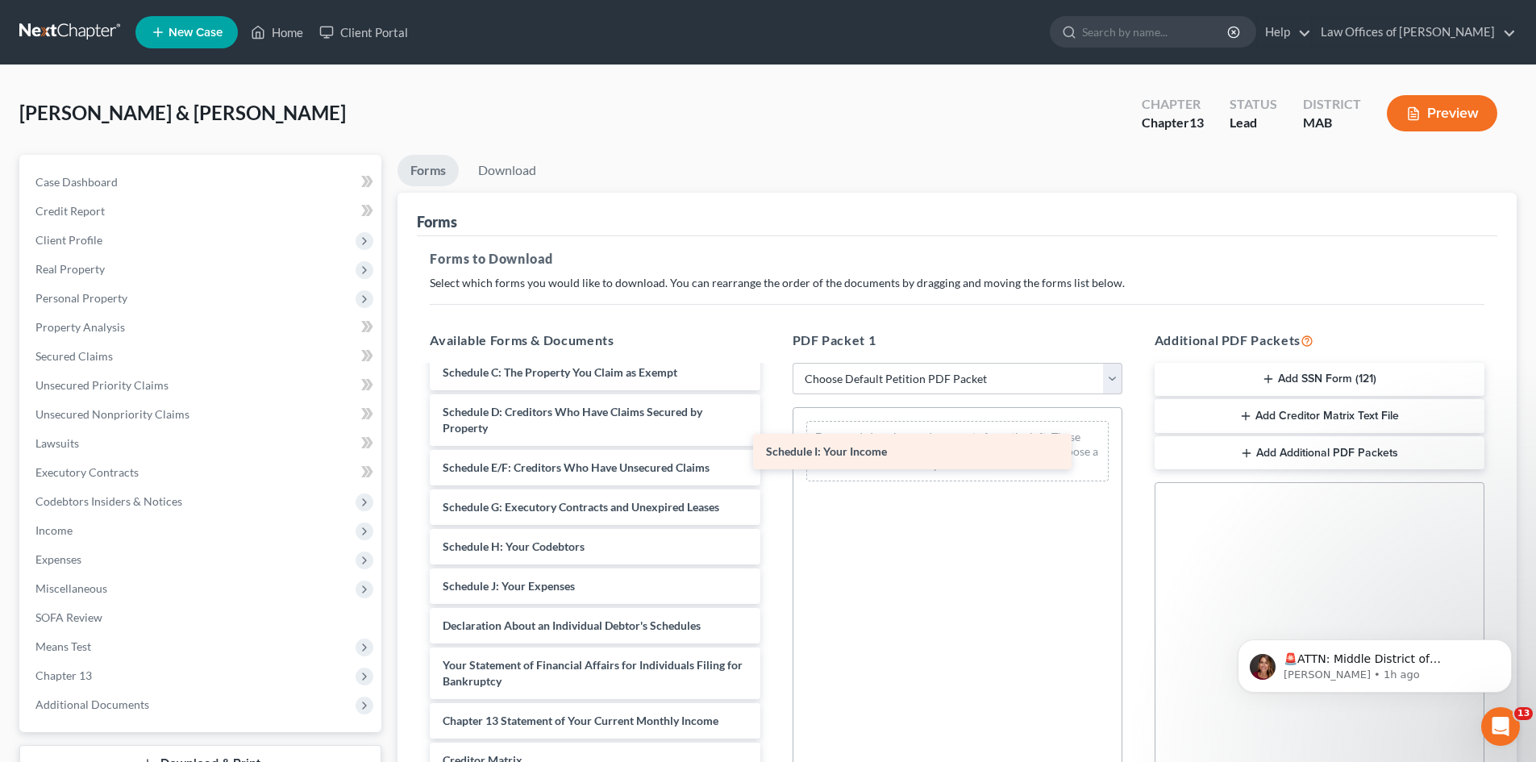
drag, startPoint x: 547, startPoint y: 623, endPoint x: 871, endPoint y: 456, distance: 365.0
click at [773, 456] on div "Schedule I: Your Income Chapter 13 Debtor's Certifications Regarding Domestic S…" at bounding box center [595, 519] width 356 height 788
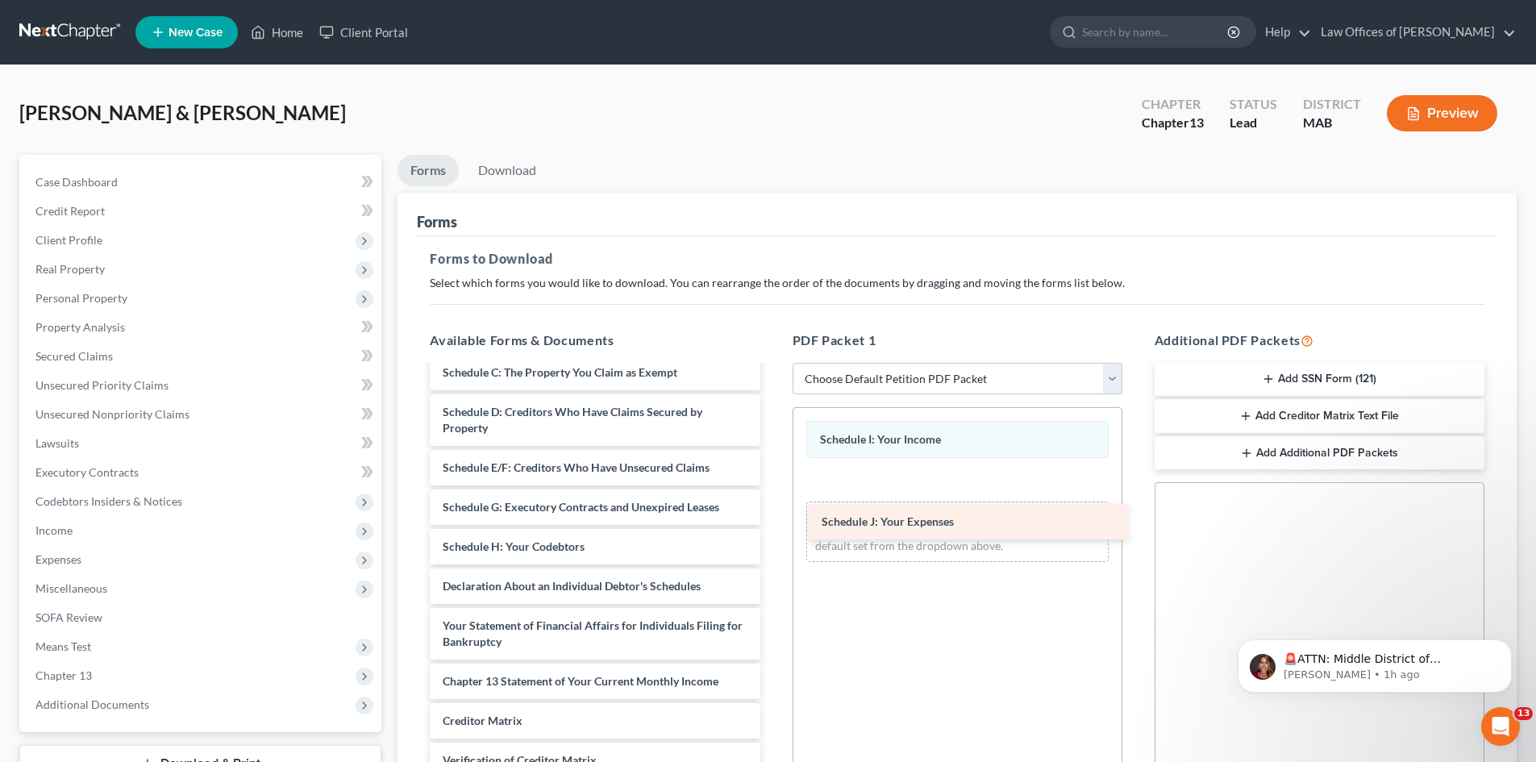
drag, startPoint x: 529, startPoint y: 620, endPoint x: 908, endPoint y: 523, distance: 391.2
click at [773, 523] on div "Schedule J: Your Expenses Chapter 13 Debtor's Certifications Regarding Domestic…" at bounding box center [595, 499] width 356 height 748
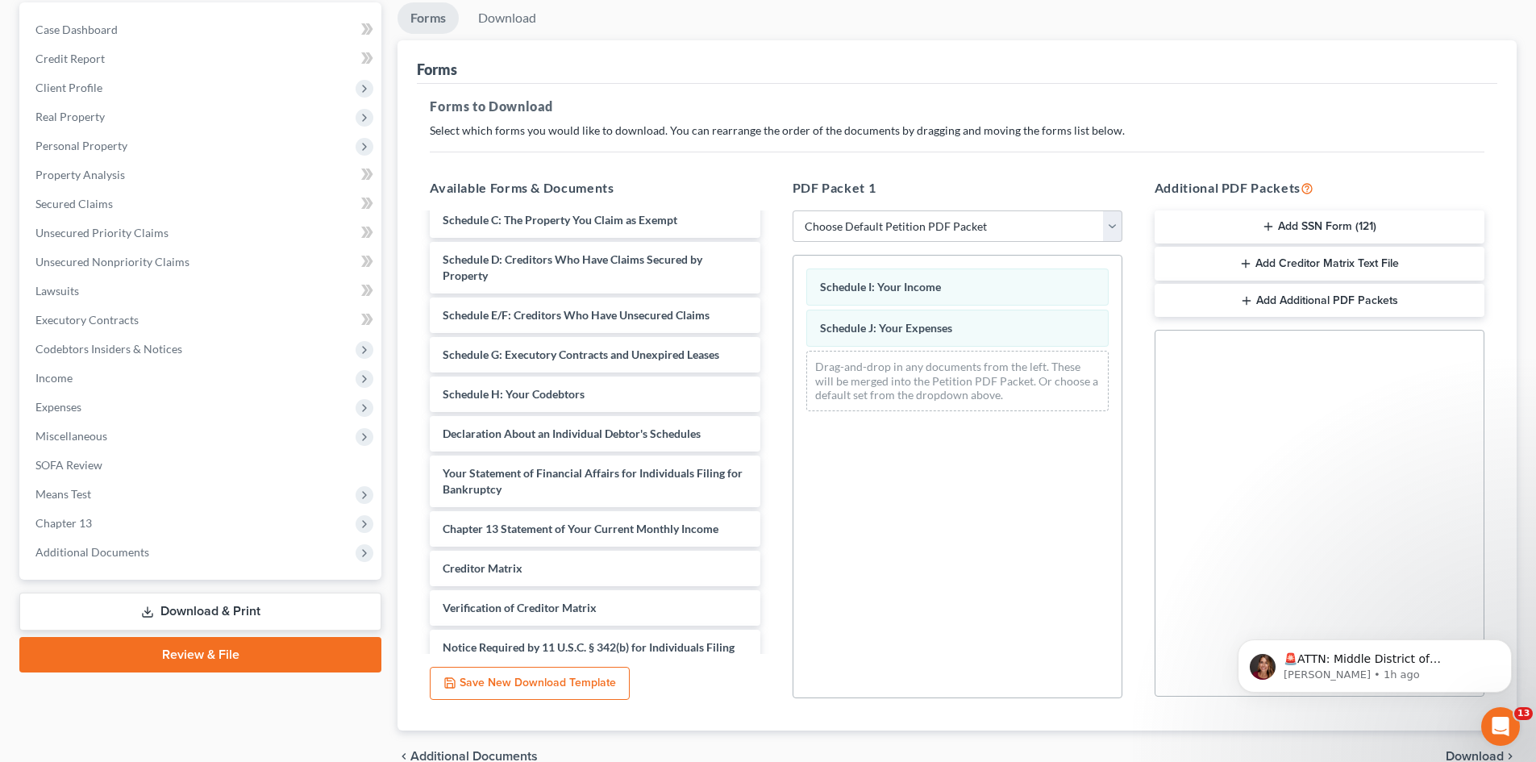
scroll to position [234, 0]
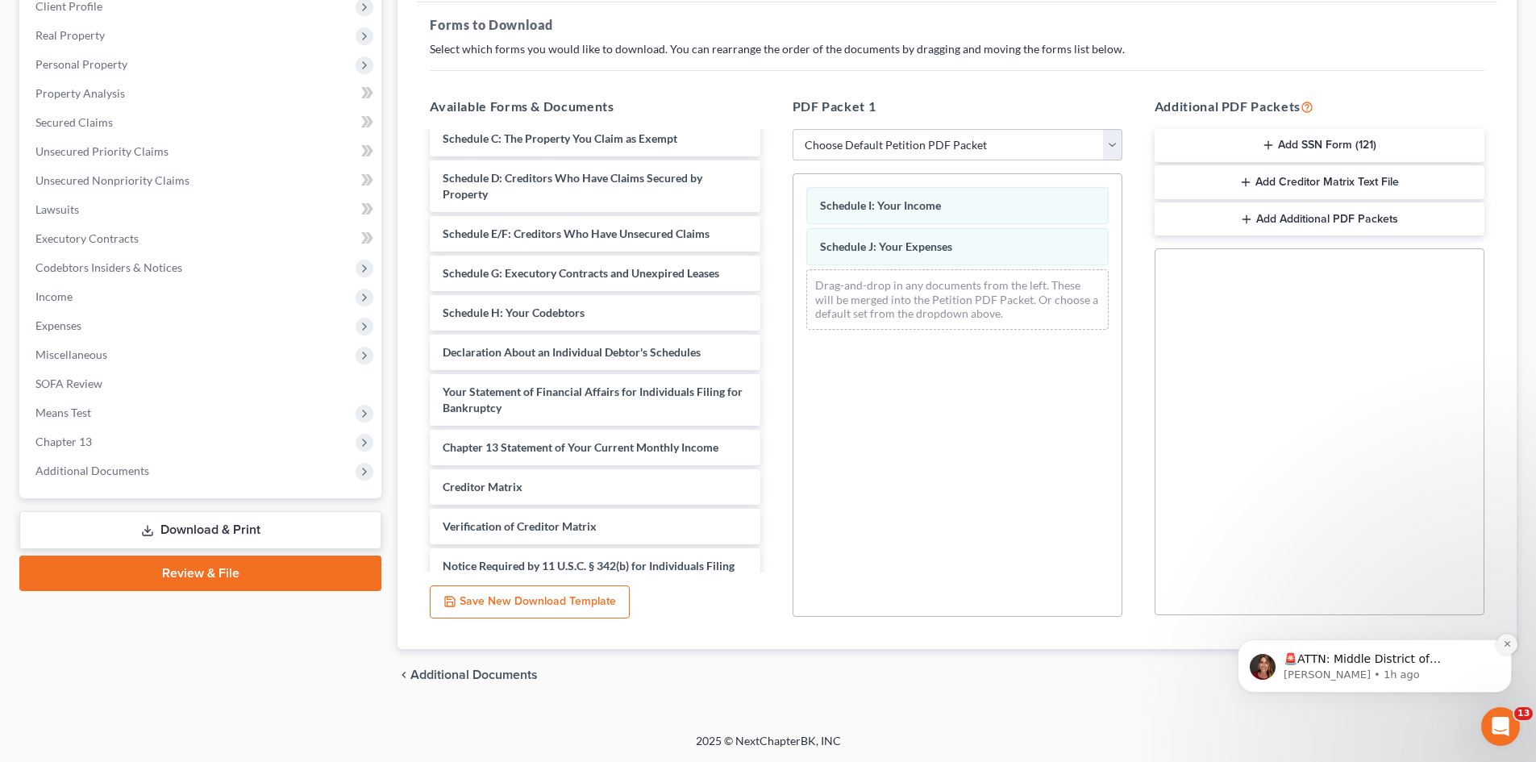
click at [1503, 644] on icon "Dismiss notification" at bounding box center [1507, 643] width 9 height 9
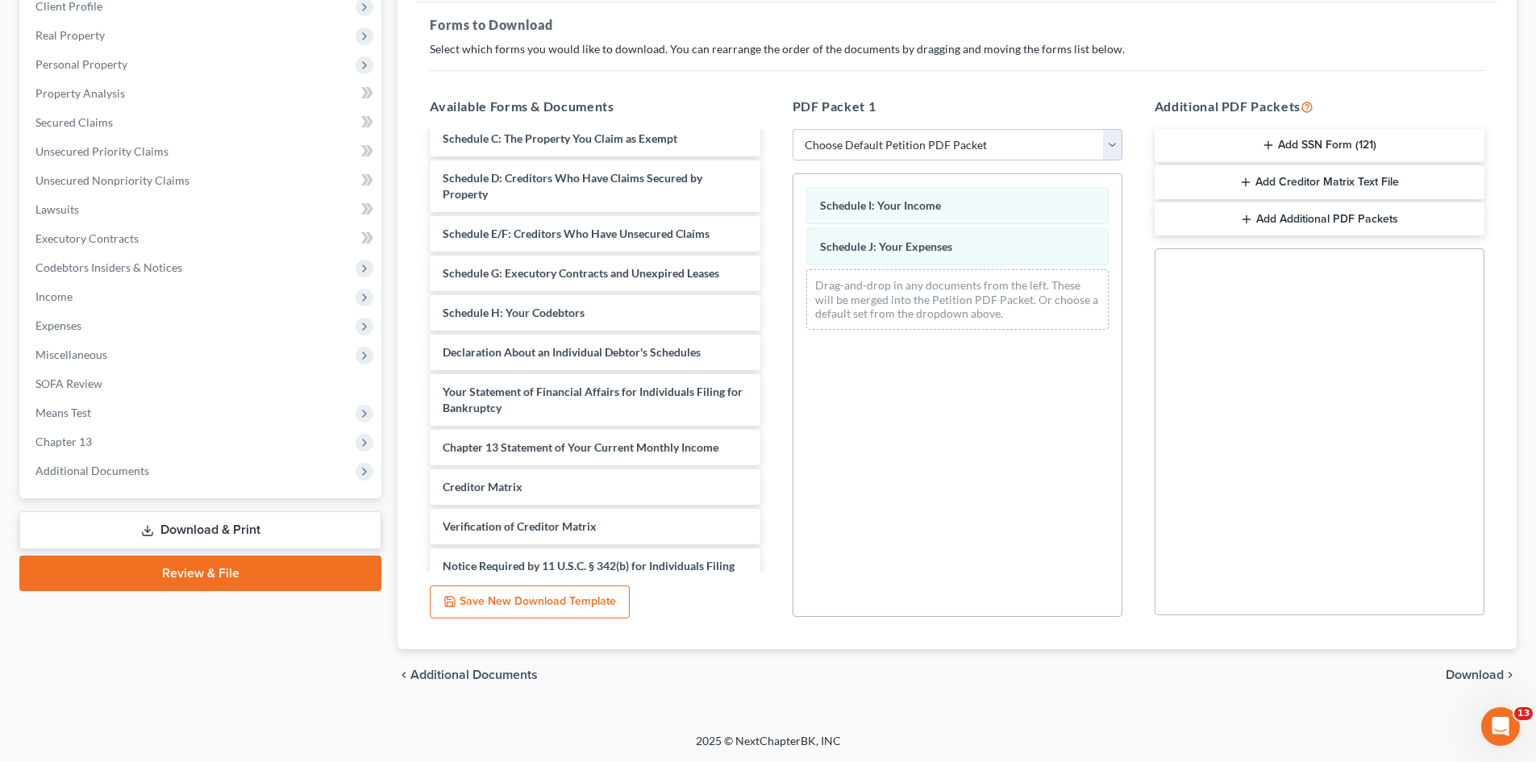
click at [1472, 679] on span "Download" at bounding box center [1475, 674] width 58 height 13
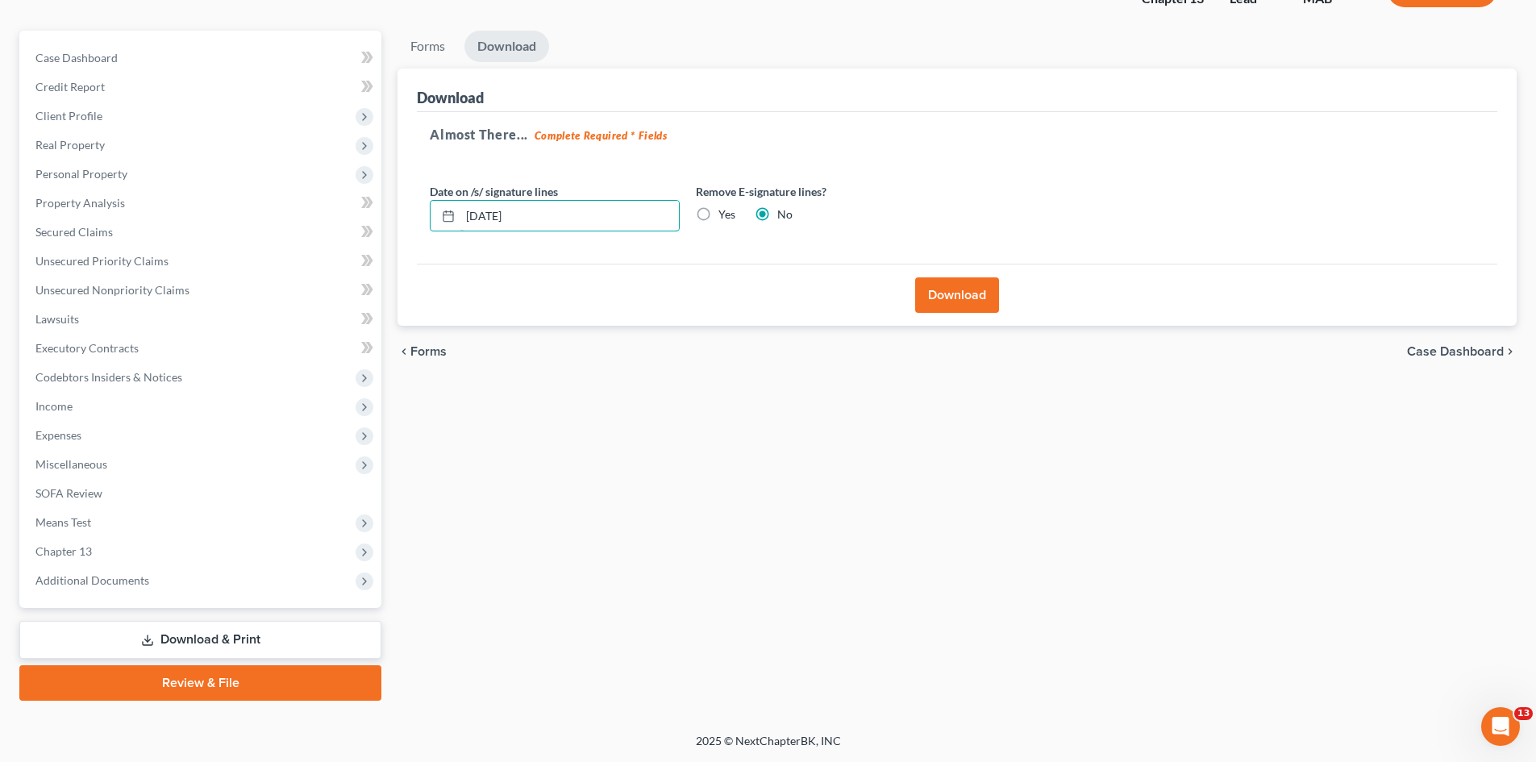
drag, startPoint x: 569, startPoint y: 214, endPoint x: 394, endPoint y: 206, distance: 176.0
click at [394, 206] on div "Forms Download Forms Forms to Download Select which forms you would like to dow…" at bounding box center [956, 366] width 1135 height 670
click at [606, 218] on input "[DATE]" at bounding box center [569, 216] width 219 height 31
click at [962, 295] on button "Download" at bounding box center [957, 294] width 84 height 35
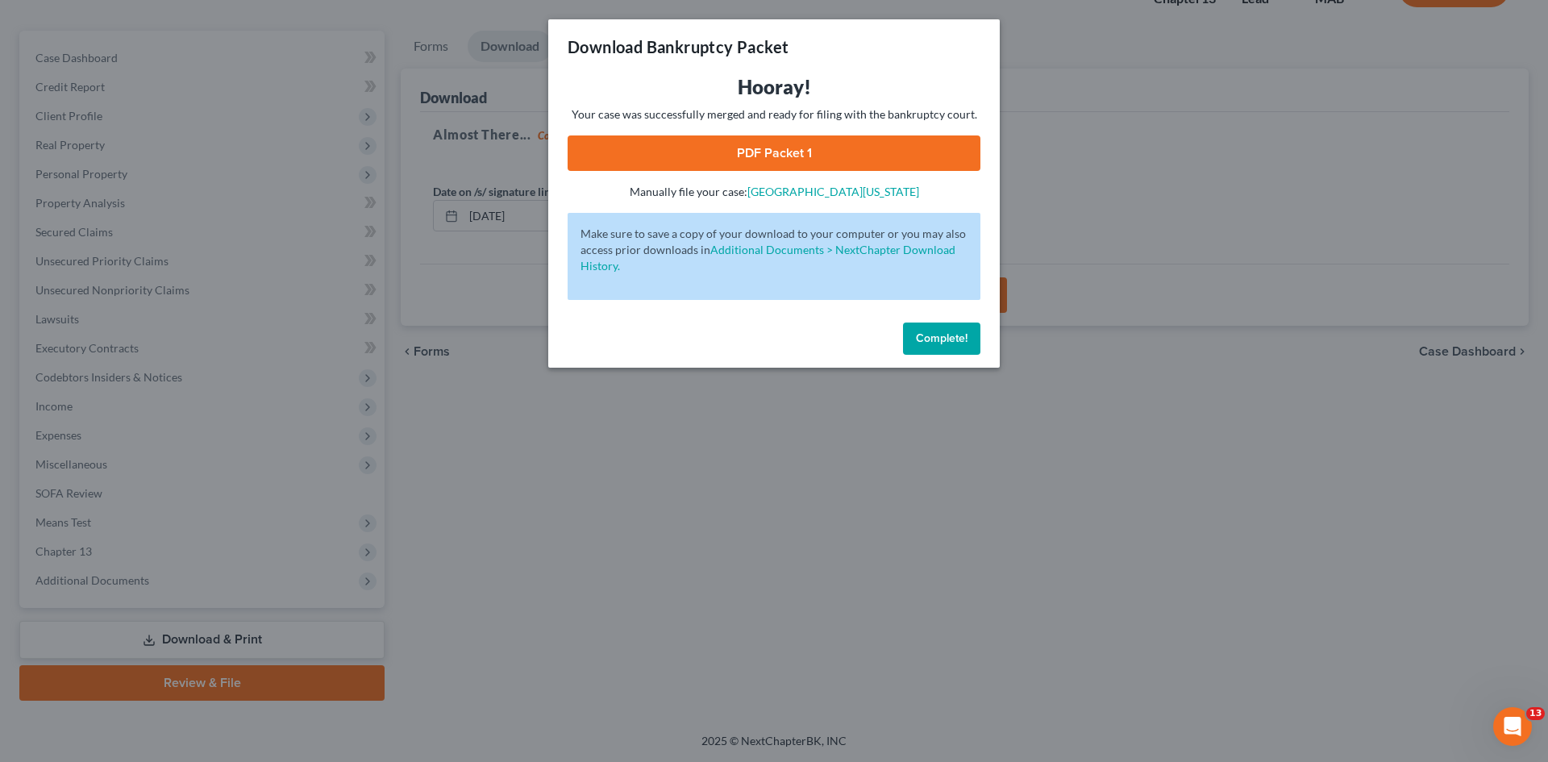
click at [738, 154] on link "PDF Packet 1" at bounding box center [774, 152] width 413 height 35
click at [935, 339] on span "Complete!" at bounding box center [942, 338] width 52 height 14
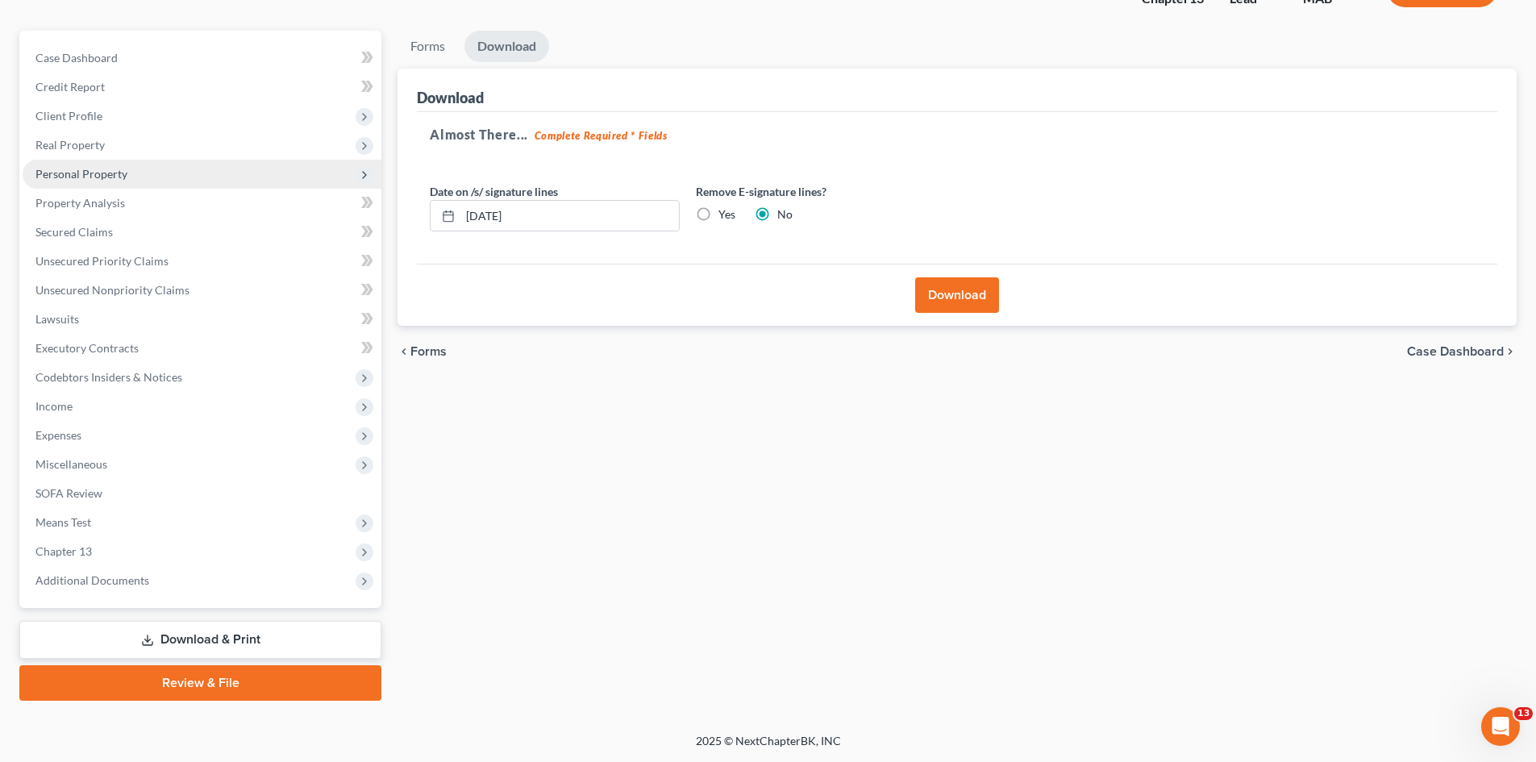
click at [127, 170] on span "Personal Property" at bounding box center [202, 174] width 359 height 29
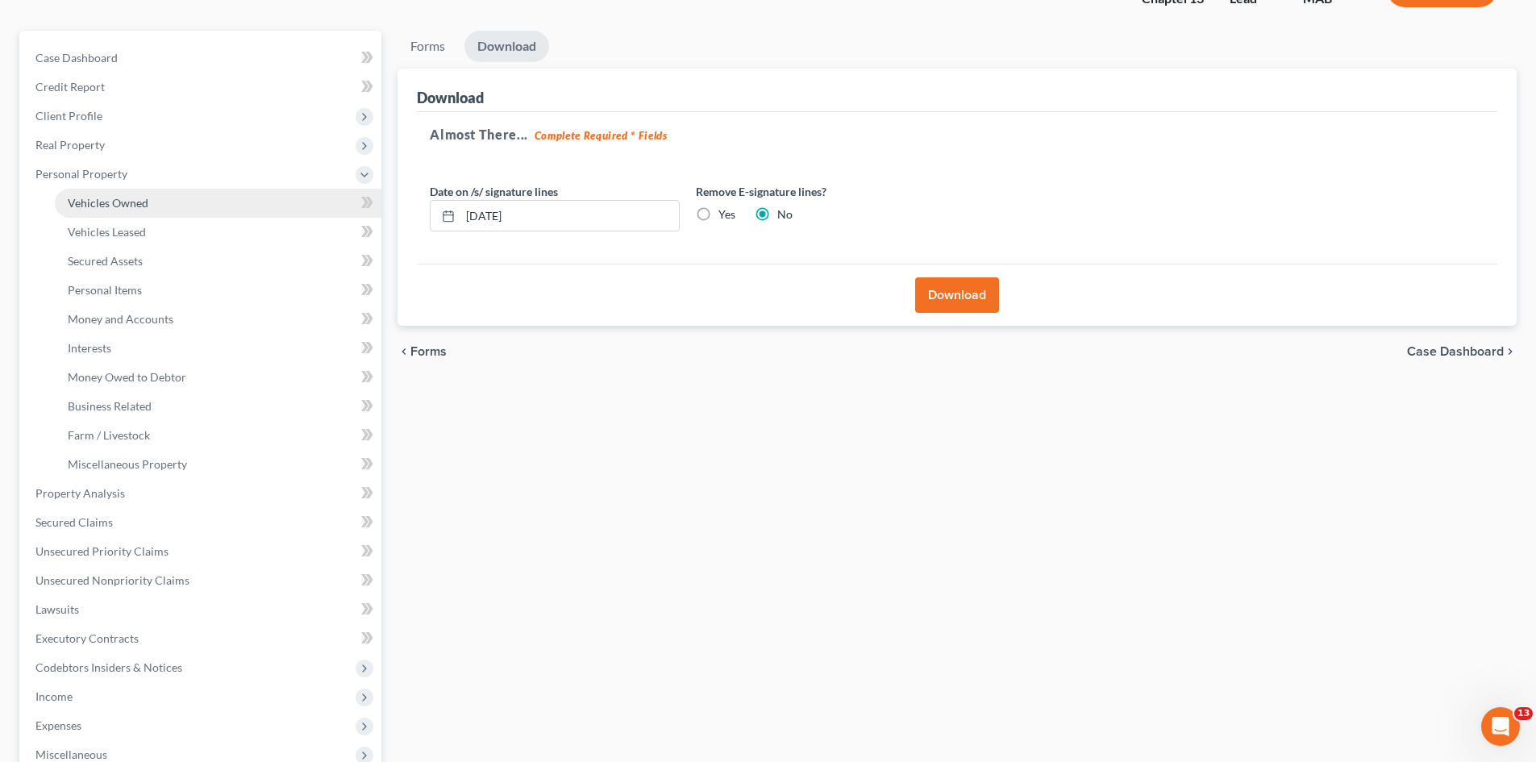
click at [156, 204] on link "Vehicles Owned" at bounding box center [218, 203] width 327 height 29
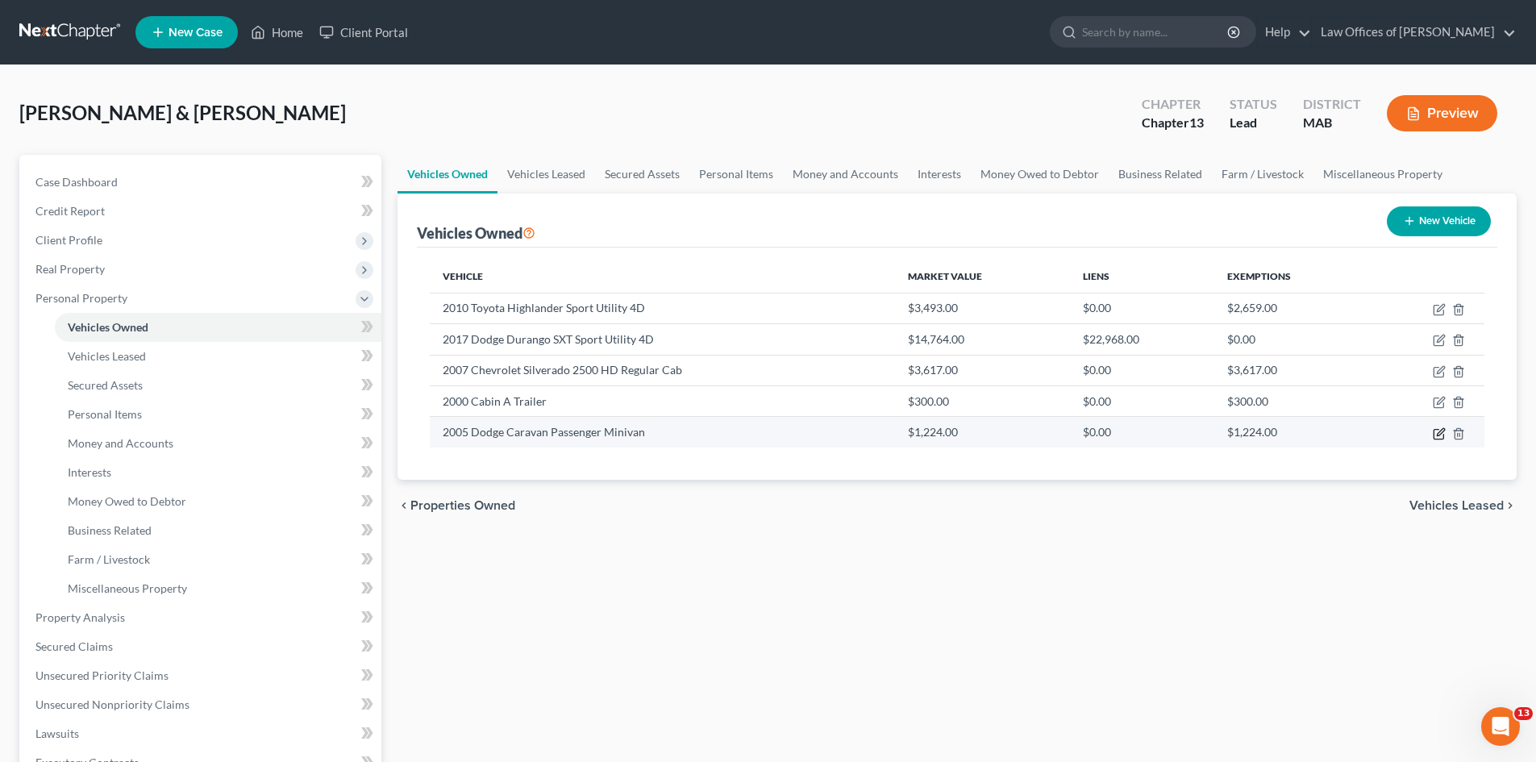
click at [1441, 435] on icon "button" at bounding box center [1439, 433] width 13 height 13
select select "0"
select select "21"
select select "3"
select select "2"
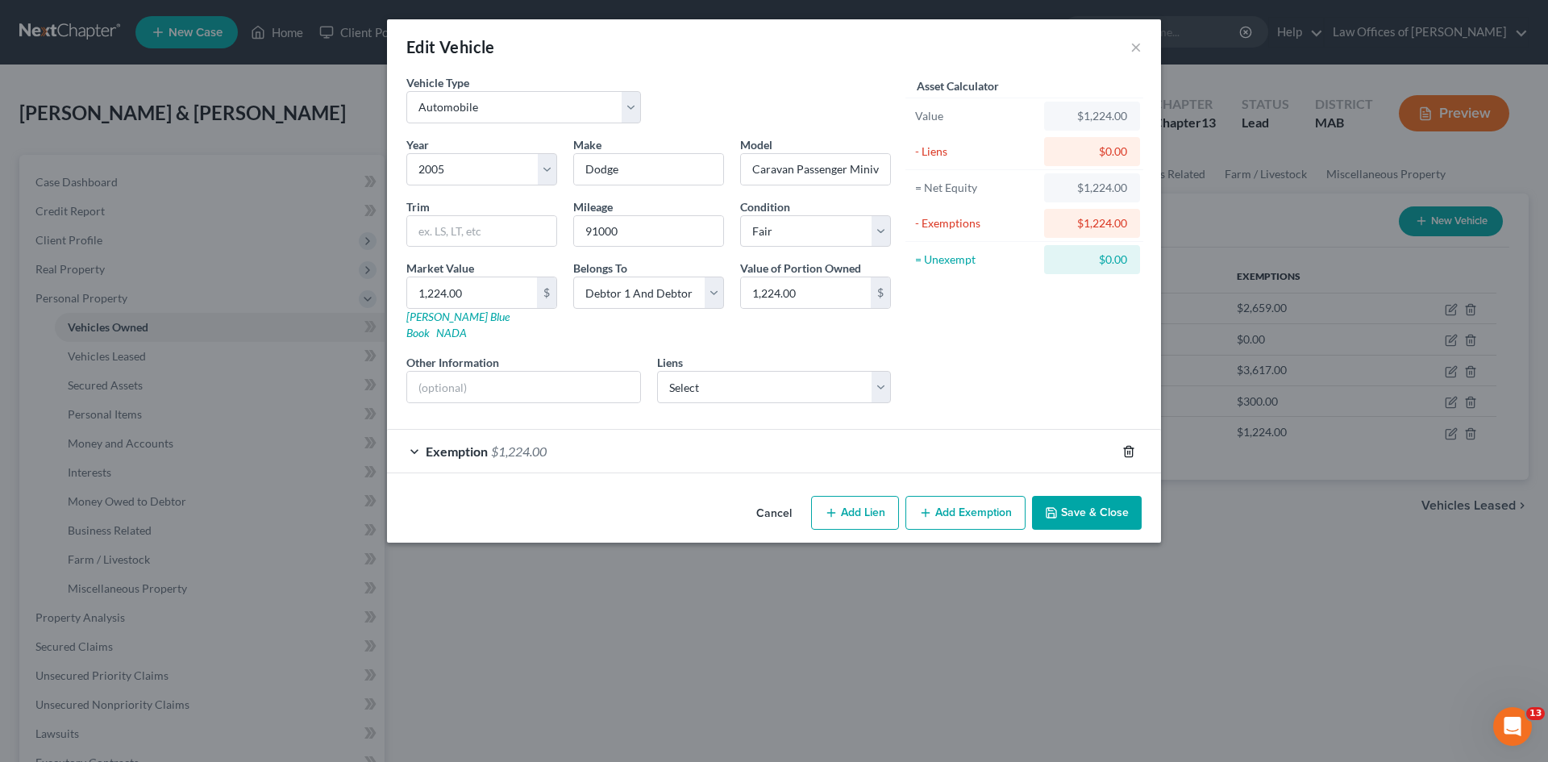
click at [1128, 451] on line "button" at bounding box center [1128, 452] width 0 height 3
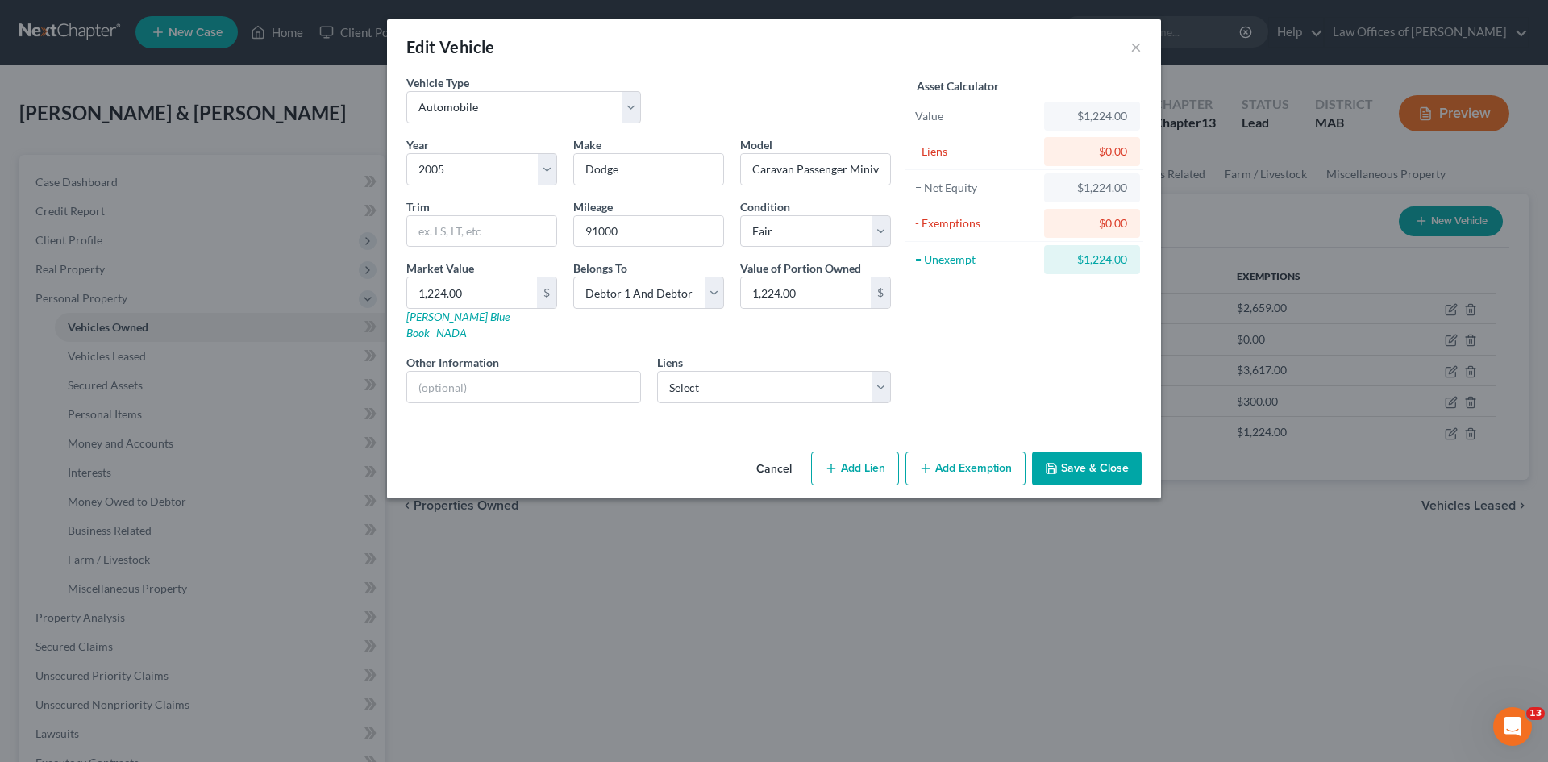
click at [960, 456] on button "Add Exemption" at bounding box center [966, 469] width 120 height 34
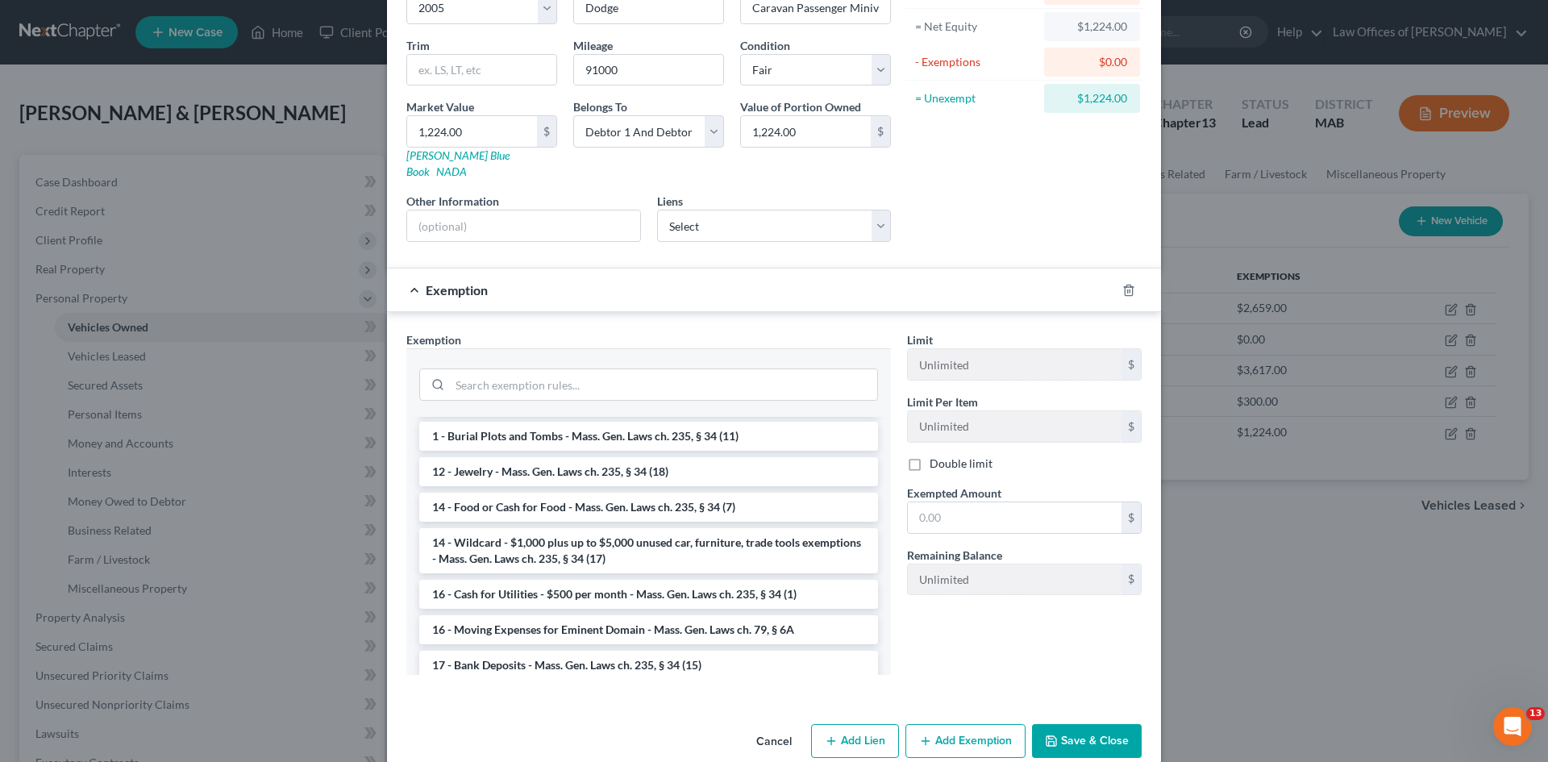
scroll to position [343, 0]
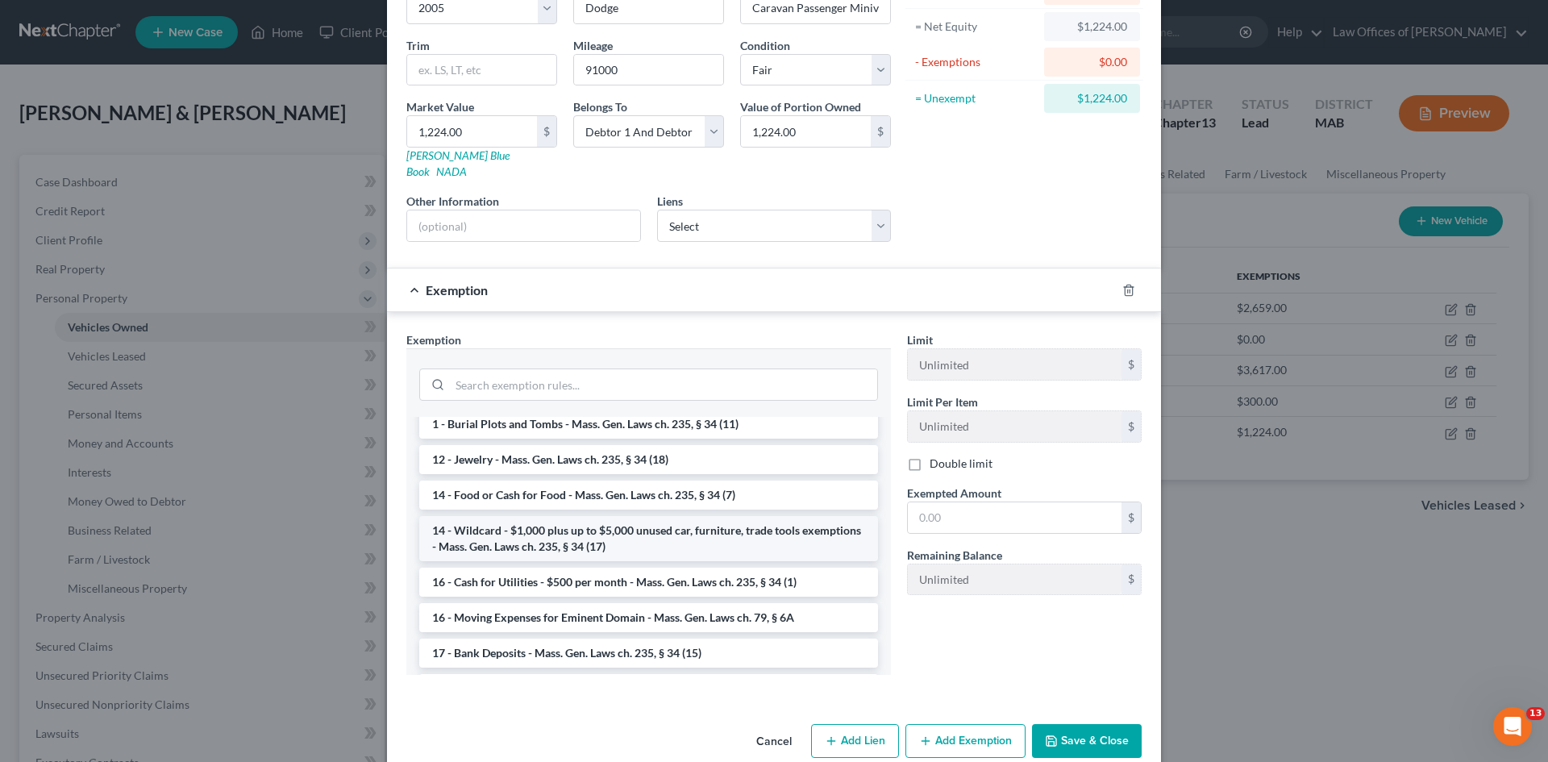
click at [667, 527] on li "14 - Wildcard - $1,000 plus up to $5,000 unused car, furniture, trade tools exe…" at bounding box center [648, 538] width 459 height 45
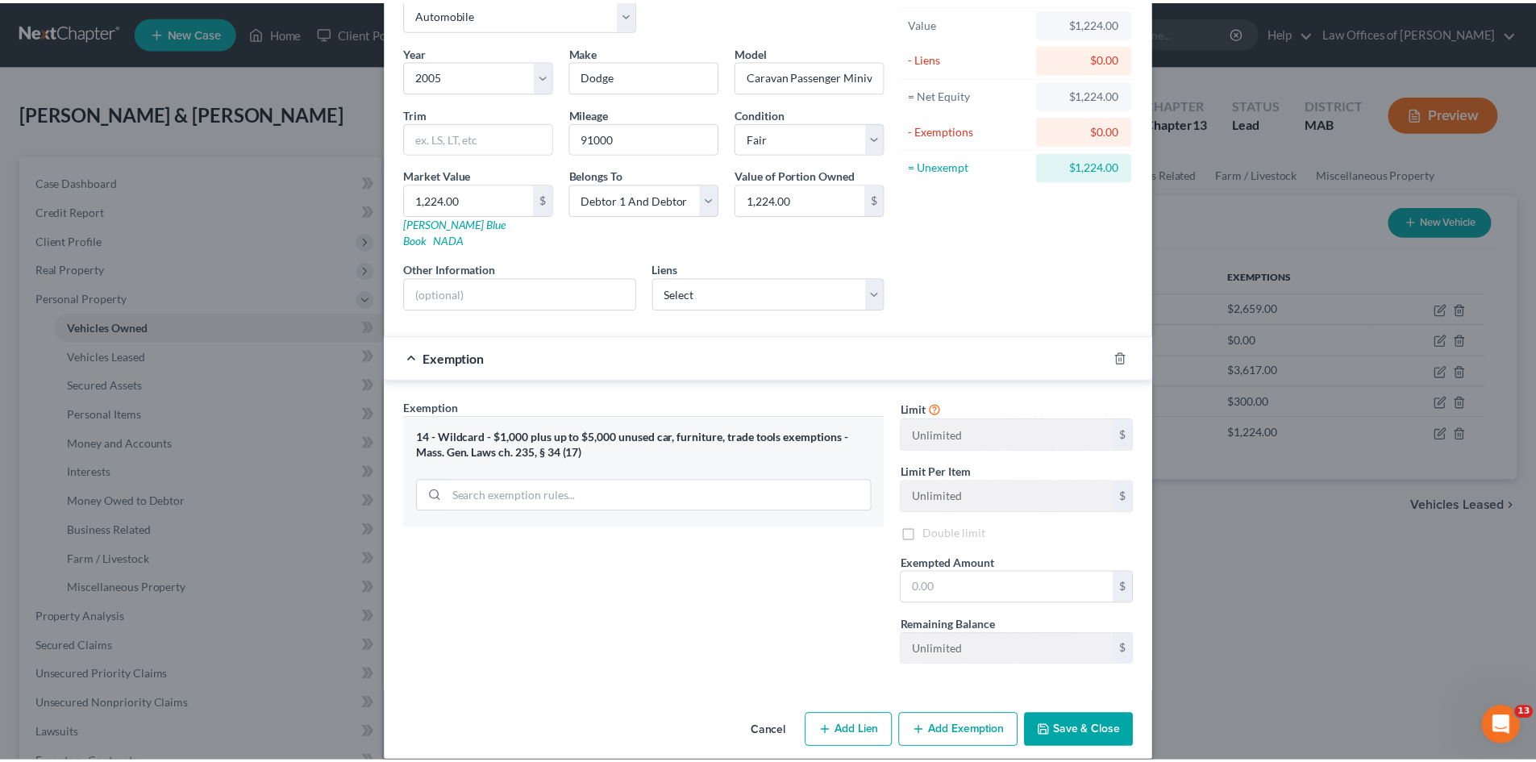
scroll to position [96, 0]
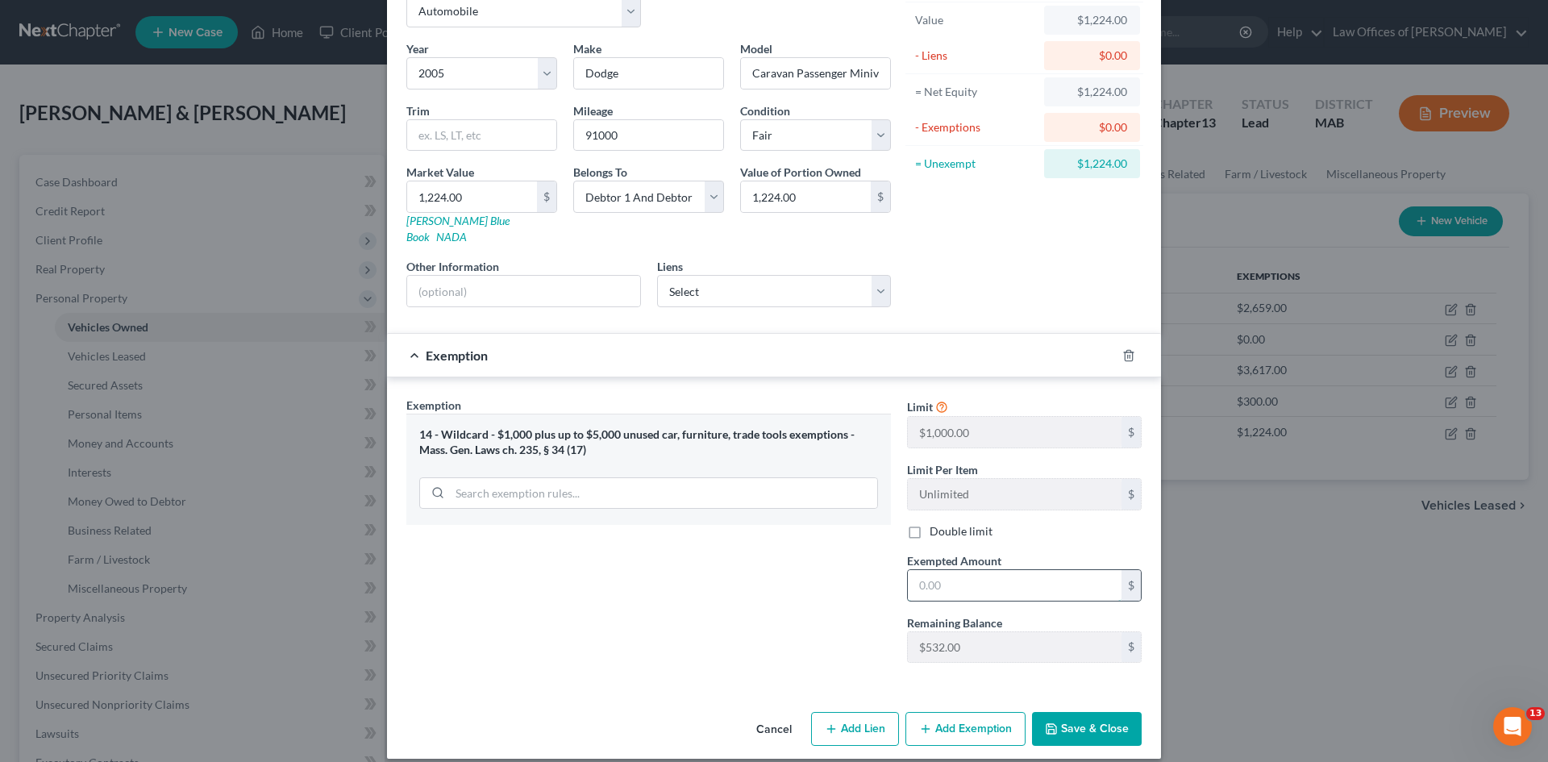
click at [937, 570] on input "text" at bounding box center [1015, 585] width 214 height 31
type input "1,224.00"
click at [1077, 717] on button "Save & Close" at bounding box center [1087, 729] width 110 height 34
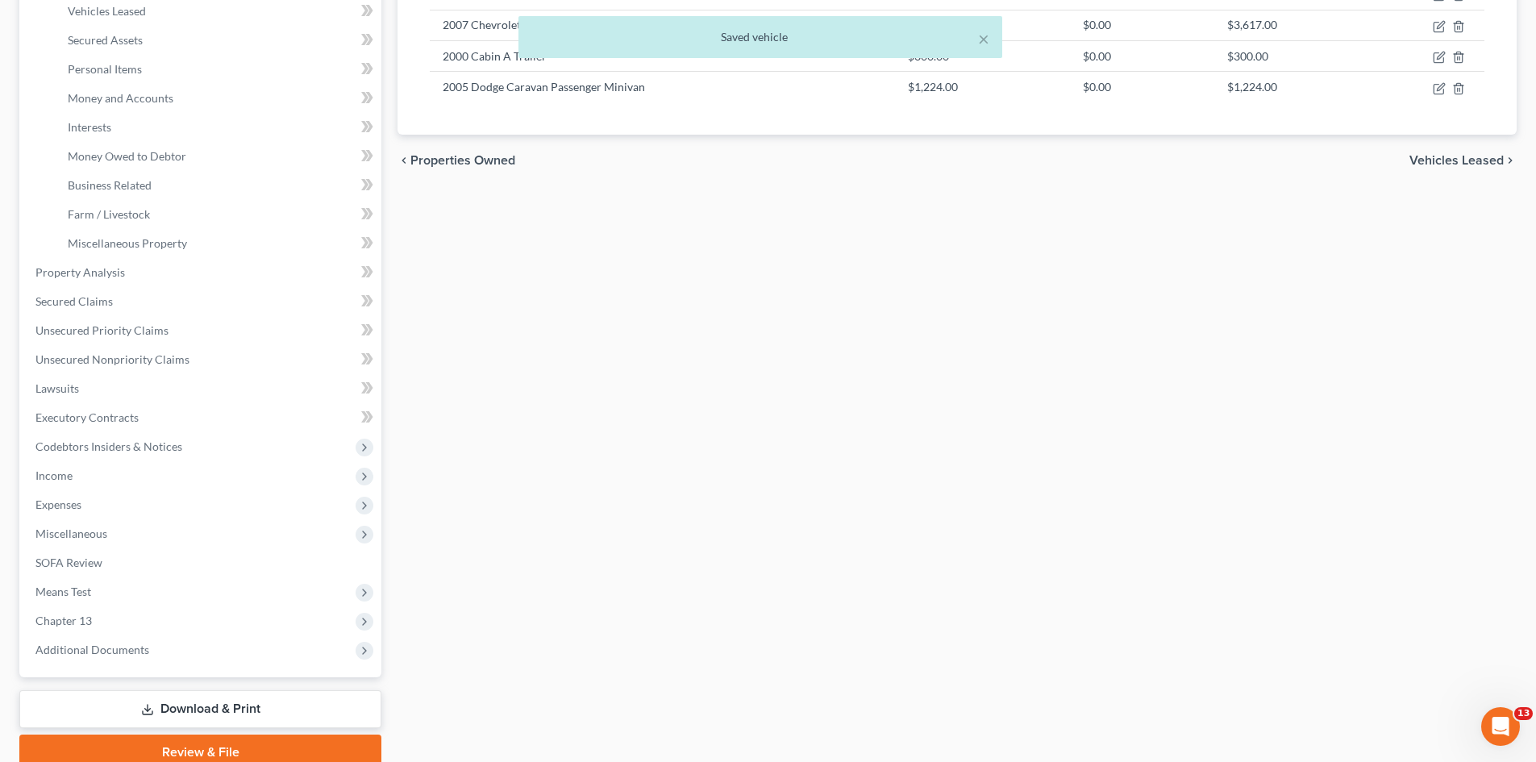
scroll to position [414, 0]
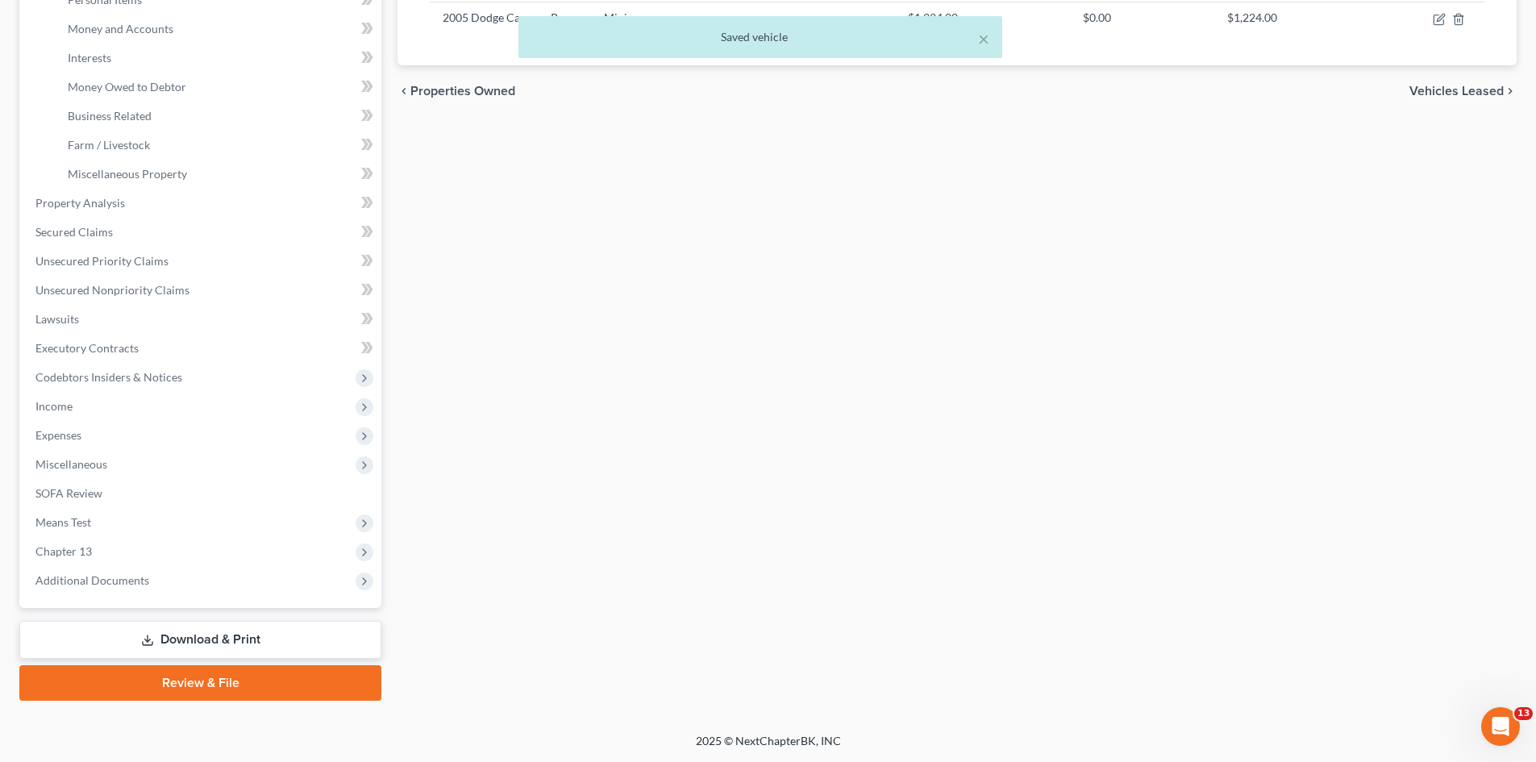
click at [223, 641] on link "Download & Print" at bounding box center [200, 640] width 362 height 38
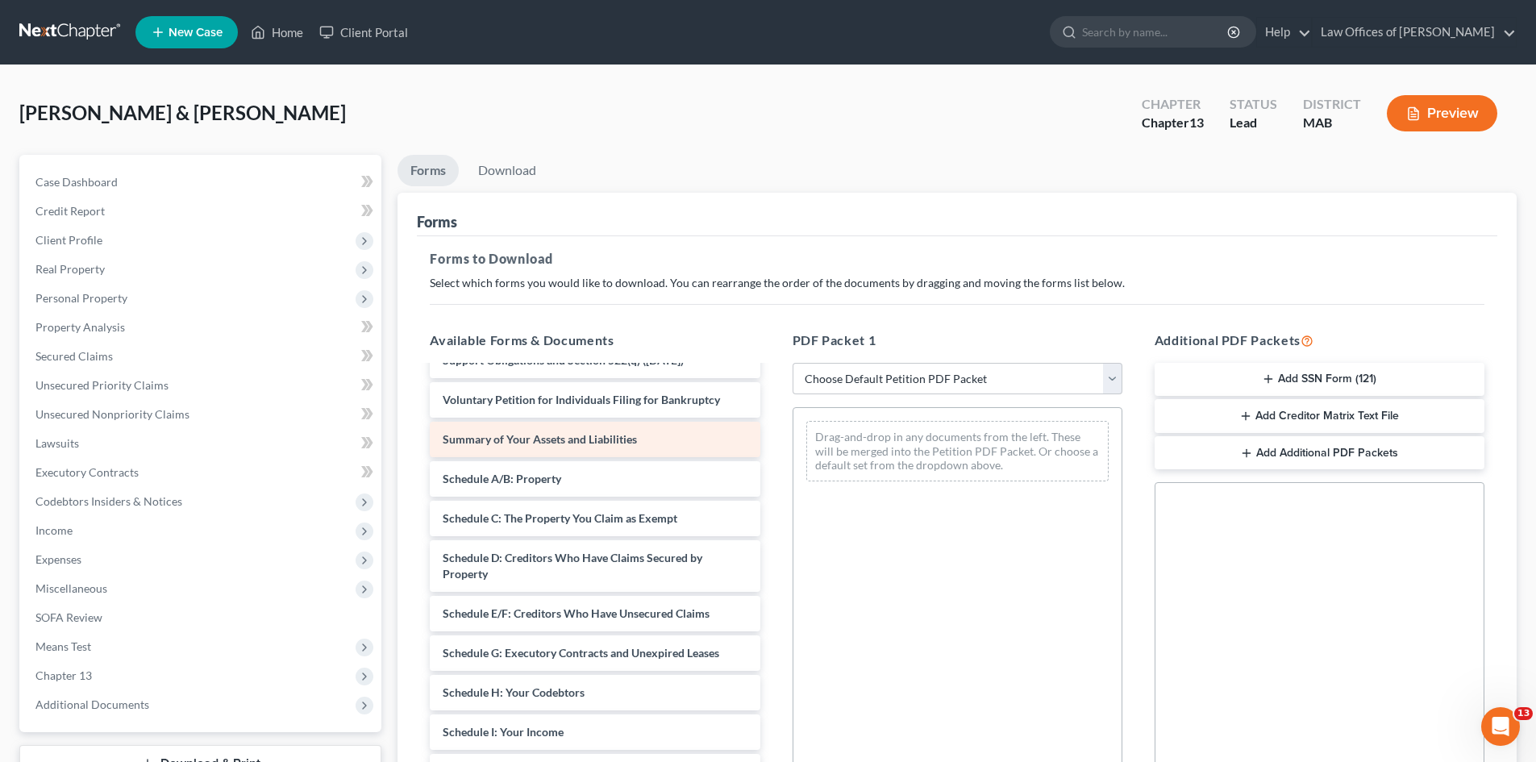
scroll to position [101, 0]
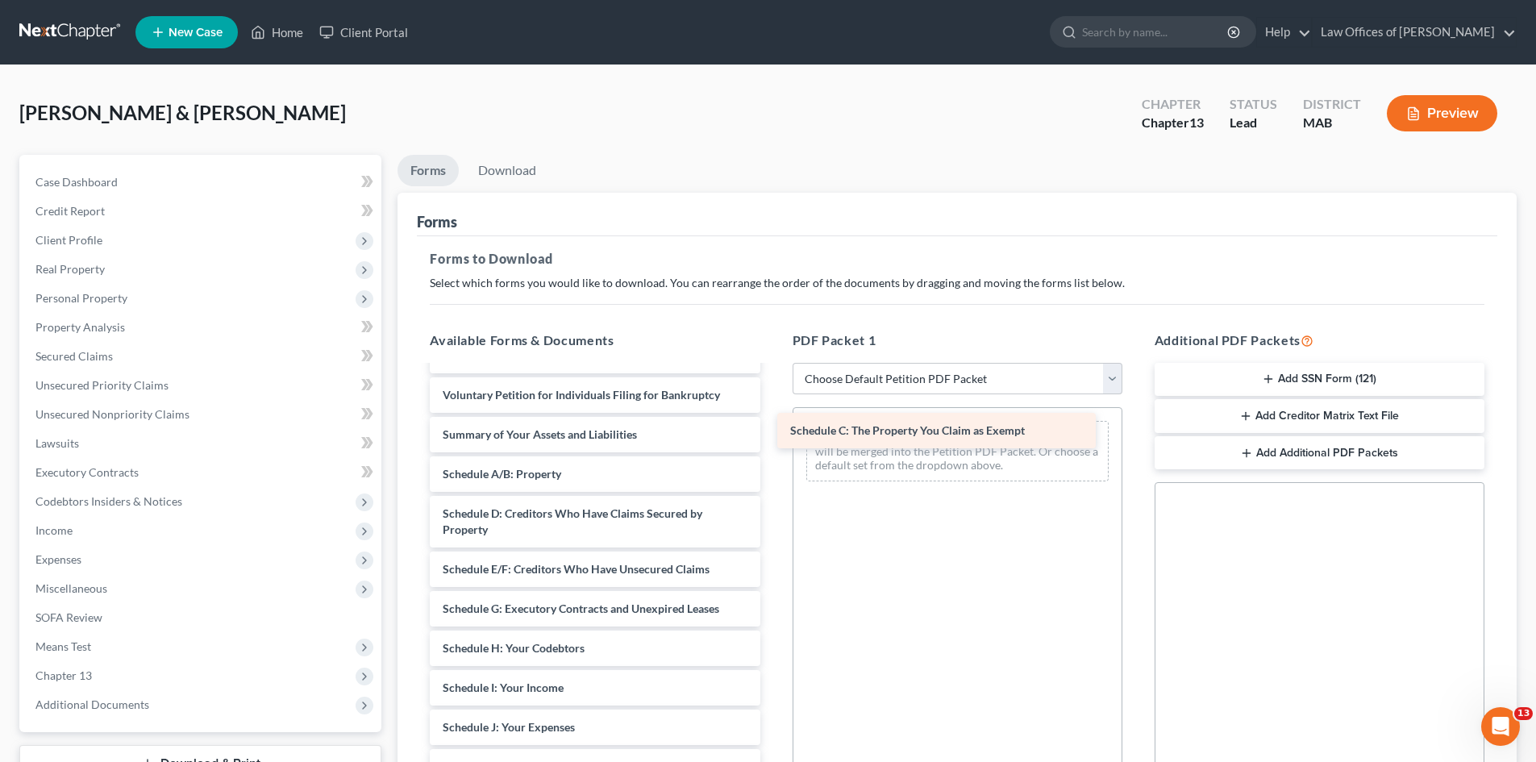
drag, startPoint x: 586, startPoint y: 549, endPoint x: 936, endPoint y: 432, distance: 369.0
click at [773, 432] on div "Schedule C: The Property You Claim as Exempt Chapter 13 Debtor's Certifications…" at bounding box center [595, 660] width 356 height 788
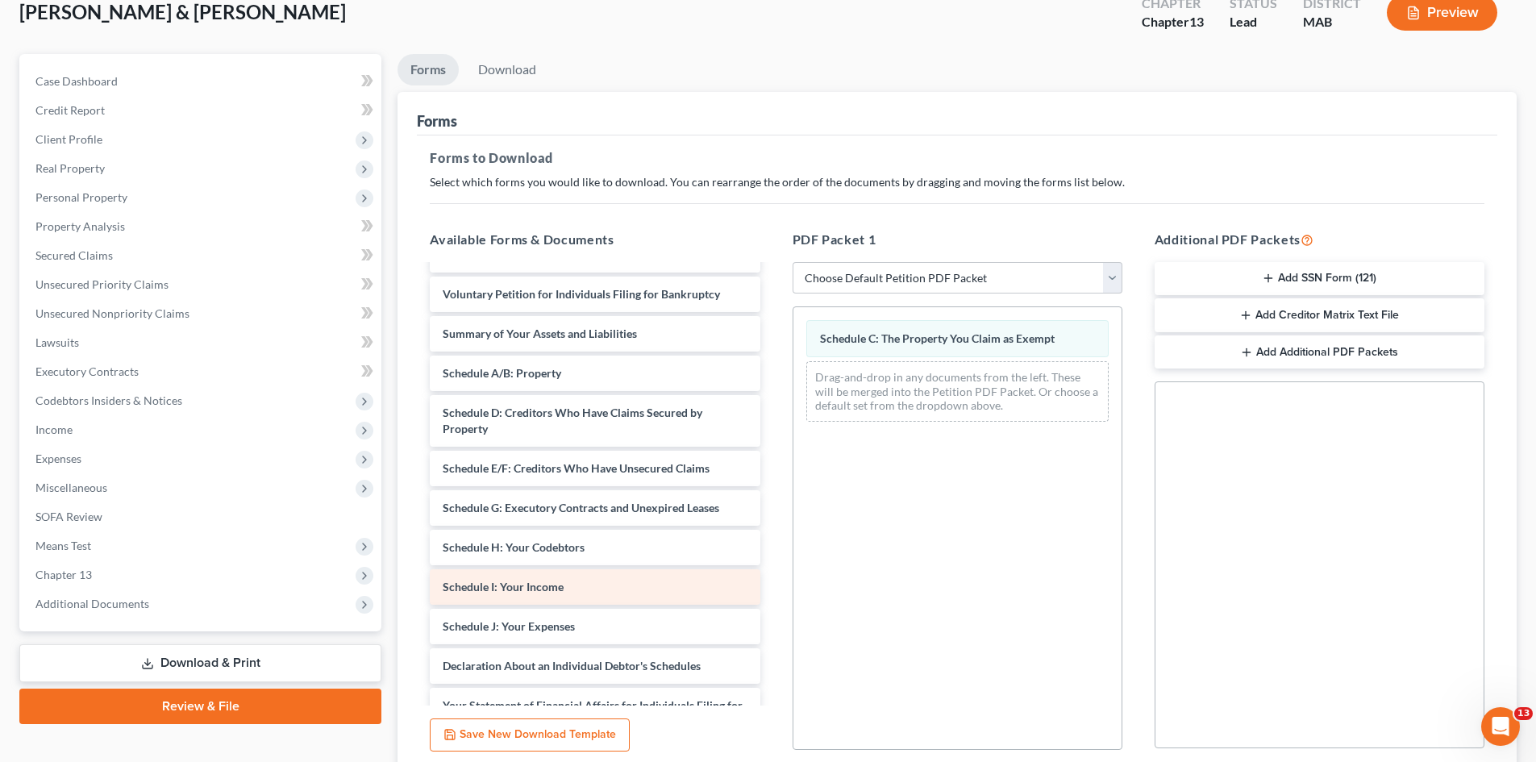
scroll to position [234, 0]
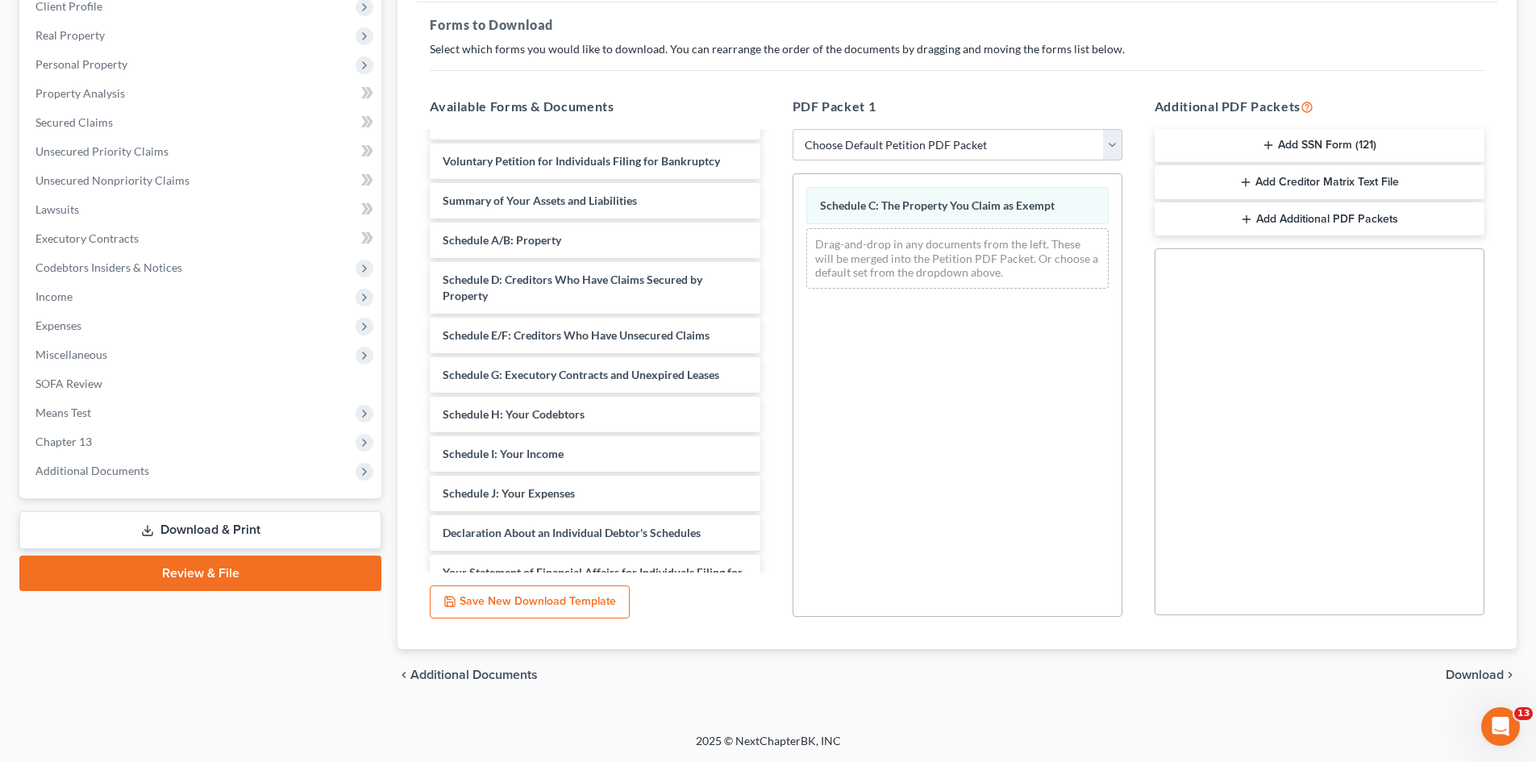
click at [1476, 676] on span "Download" at bounding box center [1475, 674] width 58 height 13
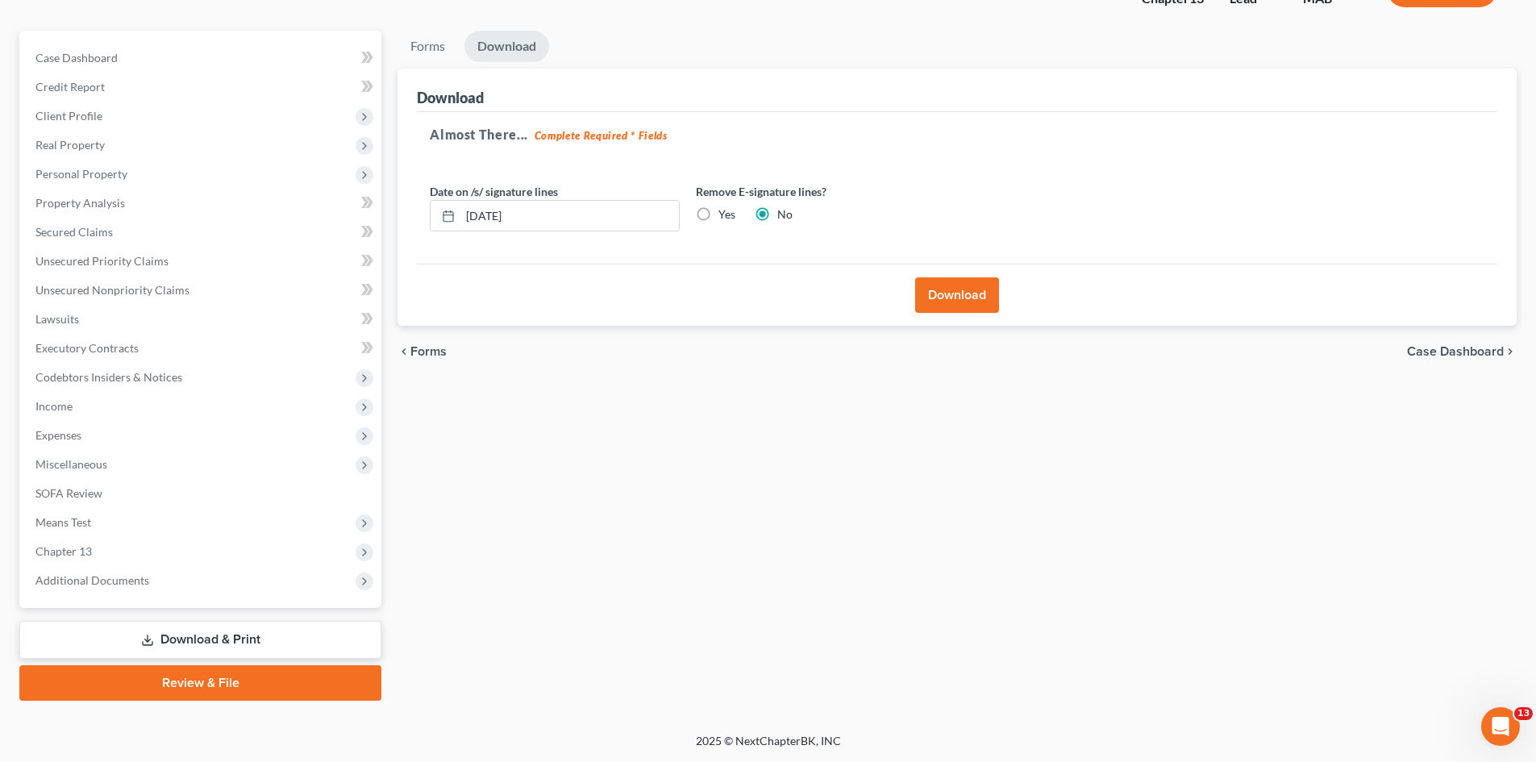
scroll to position [124, 0]
click at [958, 299] on button "Download" at bounding box center [957, 294] width 84 height 35
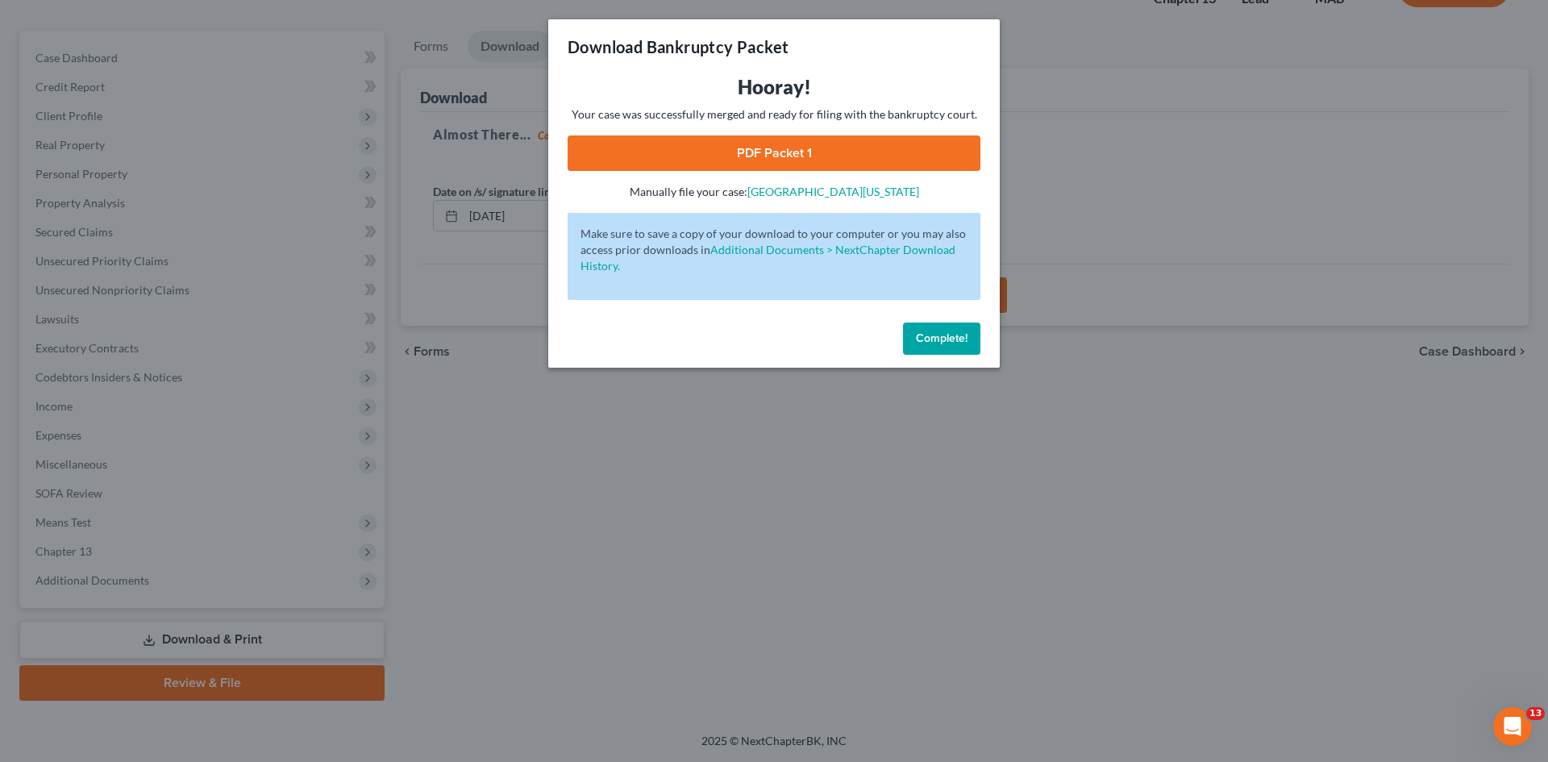
click at [739, 143] on link "PDF Packet 1" at bounding box center [774, 152] width 413 height 35
click at [924, 341] on span "Complete!" at bounding box center [942, 338] width 52 height 14
